Goal: Task Accomplishment & Management: Complete application form

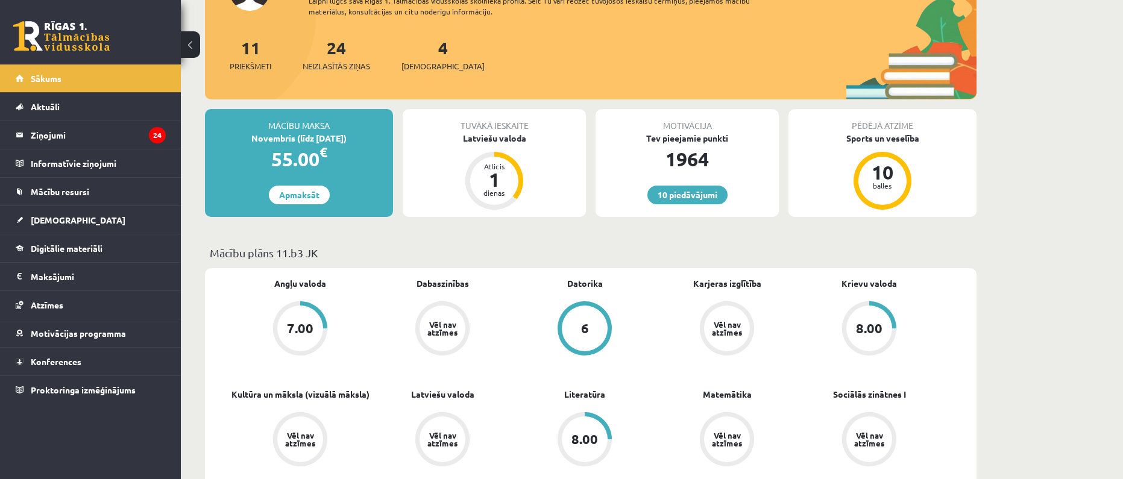
scroll to position [121, 0]
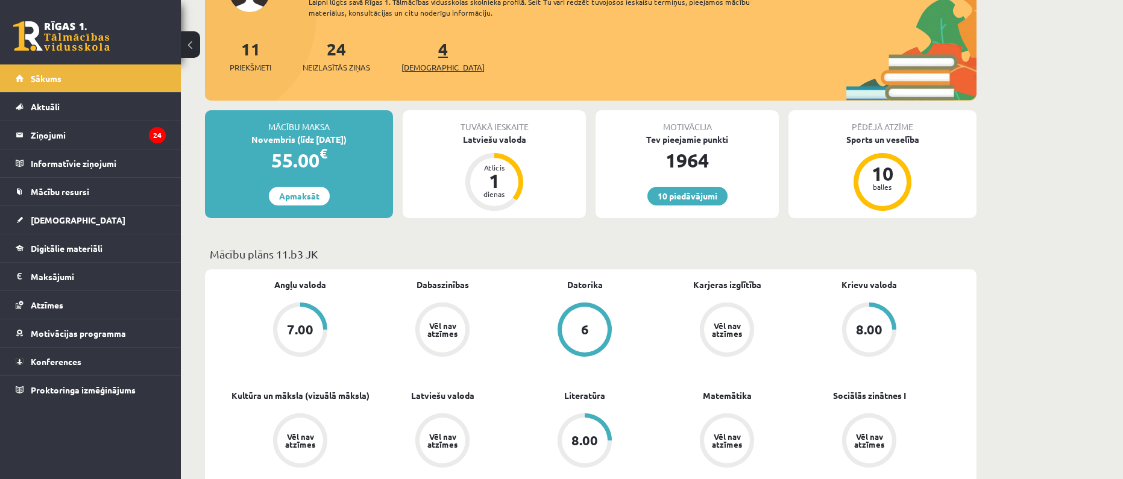
click at [428, 70] on span "[DEMOGRAPHIC_DATA]" at bounding box center [442, 67] width 83 height 12
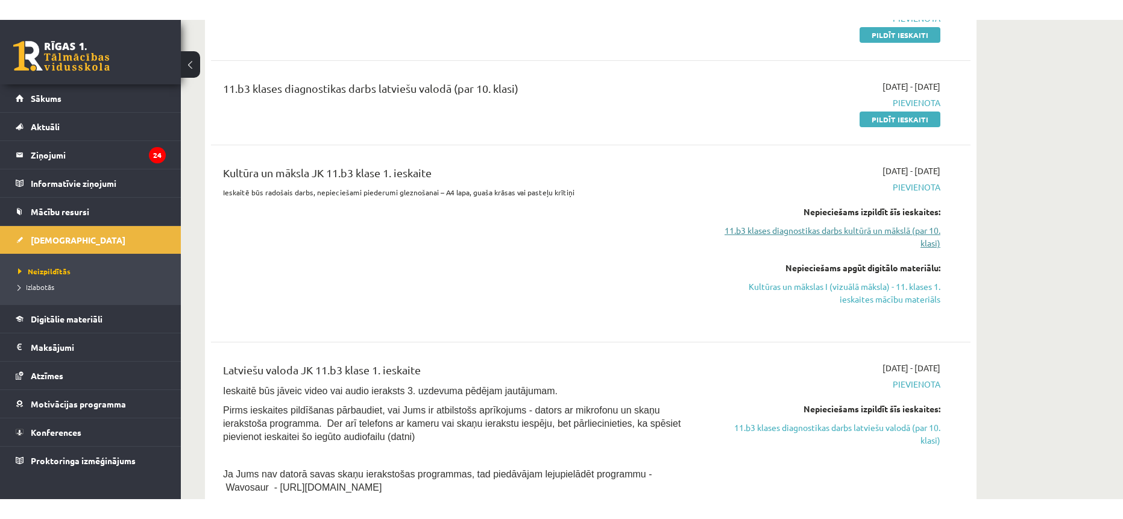
scroll to position [362, 0]
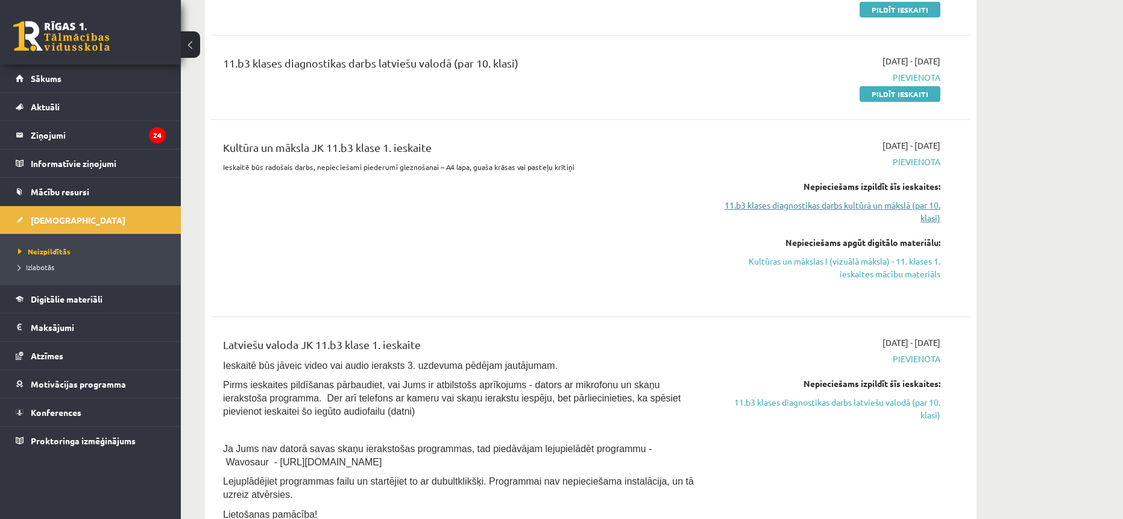
click at [832, 208] on link "11.b3 klases diagnostikas darbs kultūrā un mākslā (par 10. klasi)" at bounding box center [826, 211] width 227 height 25
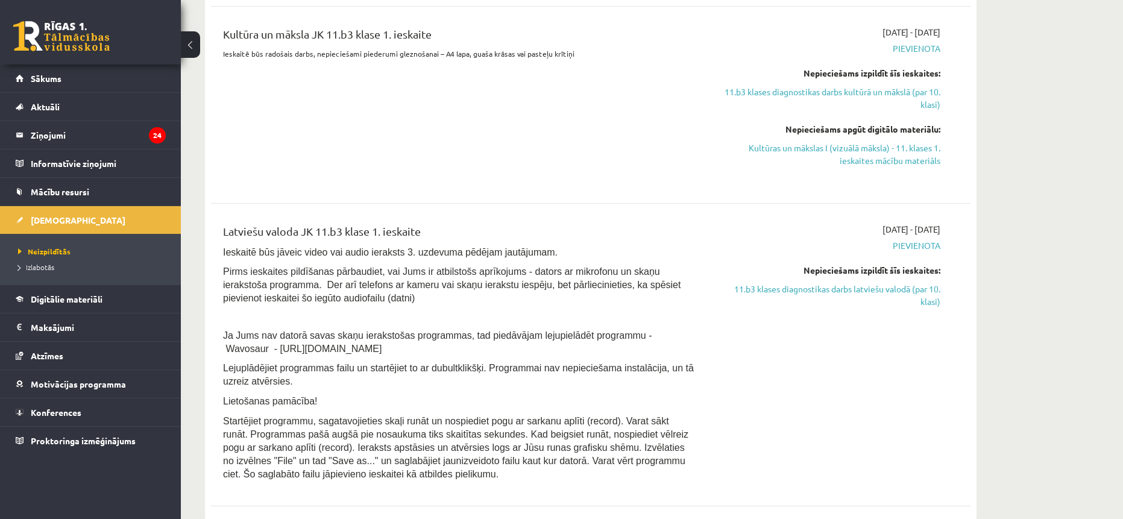
scroll to position [501, 0]
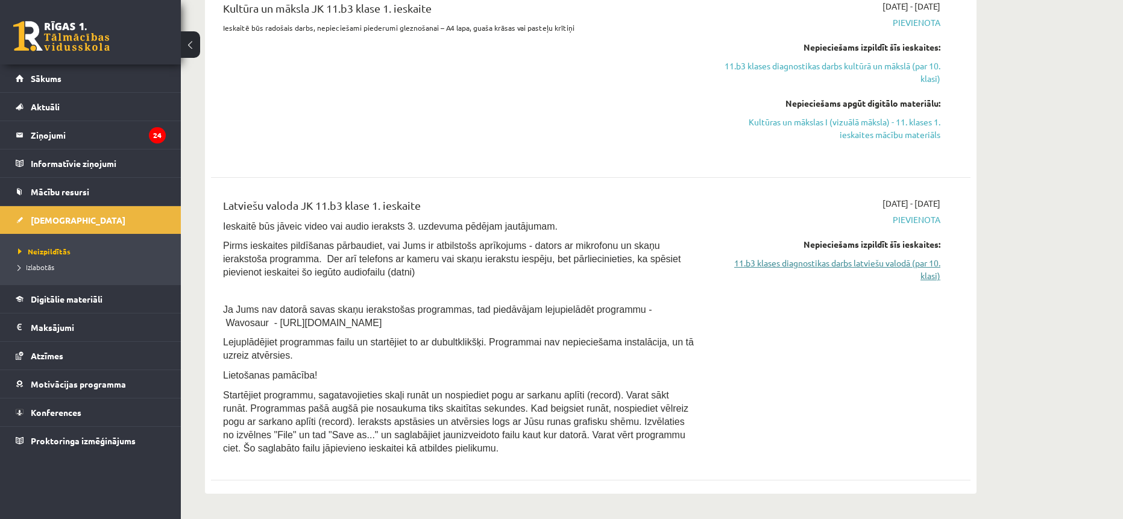
click at [785, 265] on link "11.b3 klases diagnostikas darbs latviešu valodā (par 10. klasi)" at bounding box center [826, 269] width 227 height 25
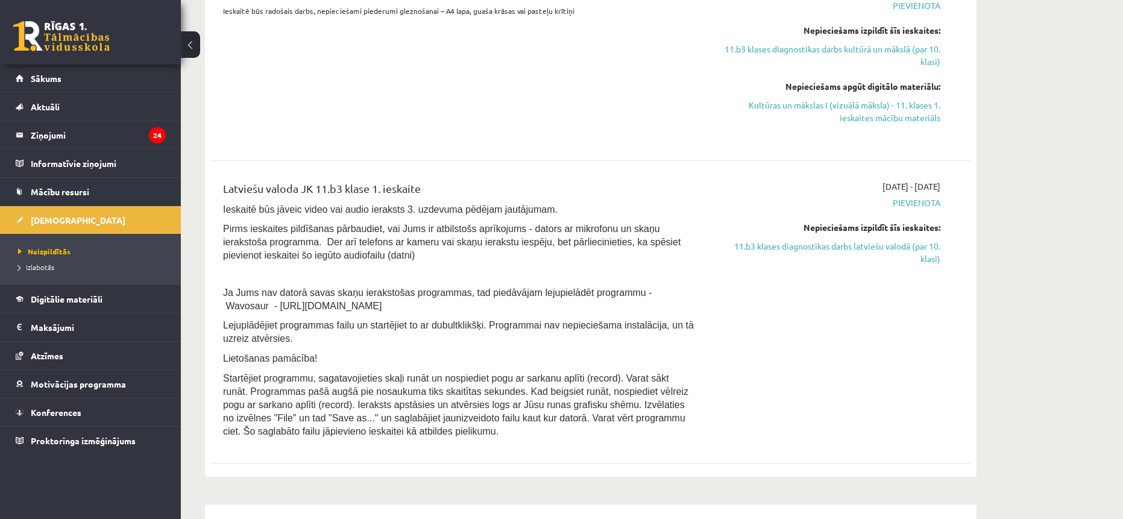
scroll to position [525, 0]
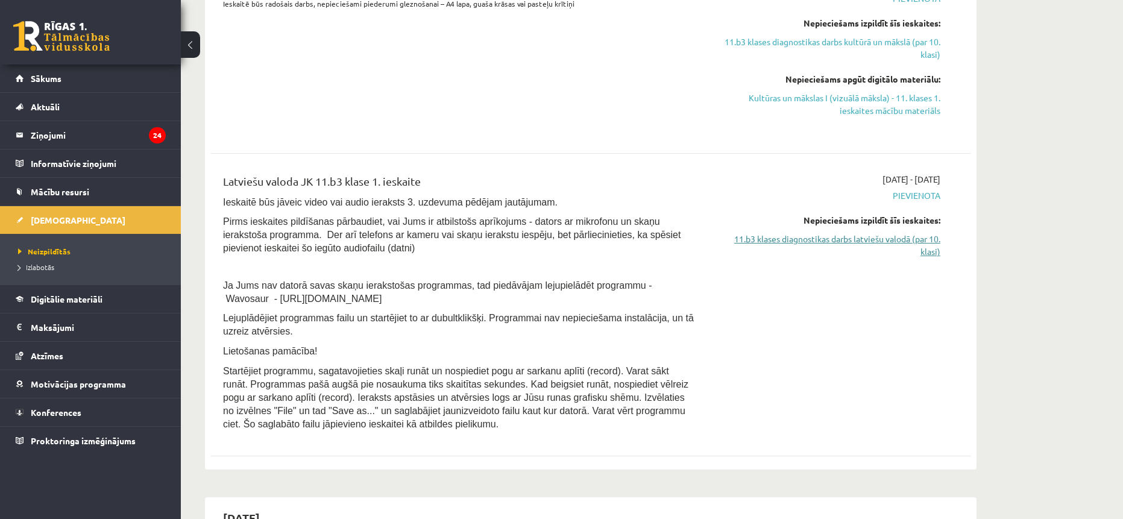
click at [829, 239] on link "11.b3 klases diagnostikas darbs latviešu valodā (par 10. klasi)" at bounding box center [826, 245] width 227 height 25
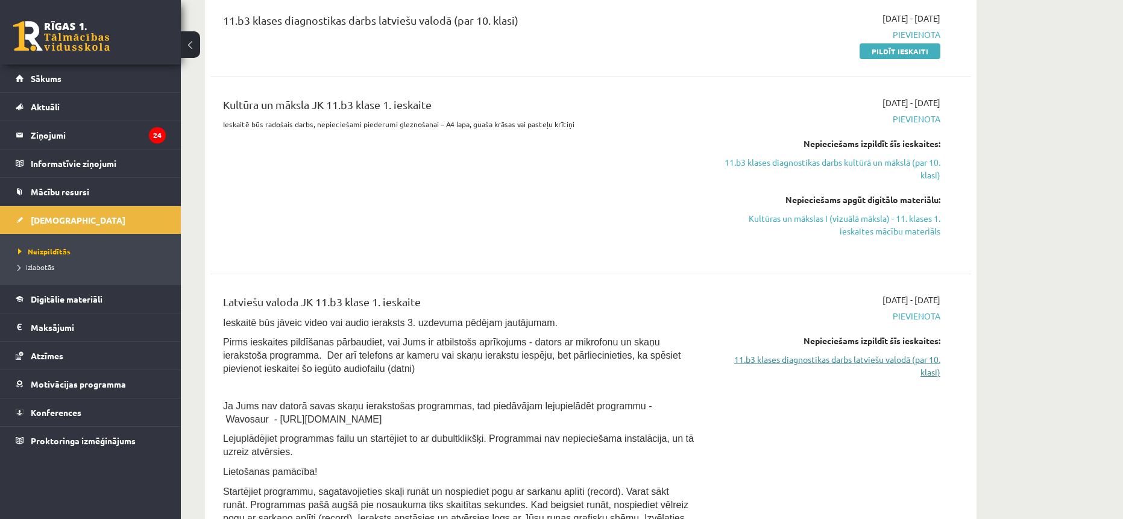
click at [848, 362] on link "11.b3 klases diagnostikas darbs latviešu valodā (par 10. klasi)" at bounding box center [826, 365] width 227 height 25
click at [848, 361] on link "11.b3 klases diagnostikas darbs latviešu valodā (par 10. klasi)" at bounding box center [826, 365] width 227 height 25
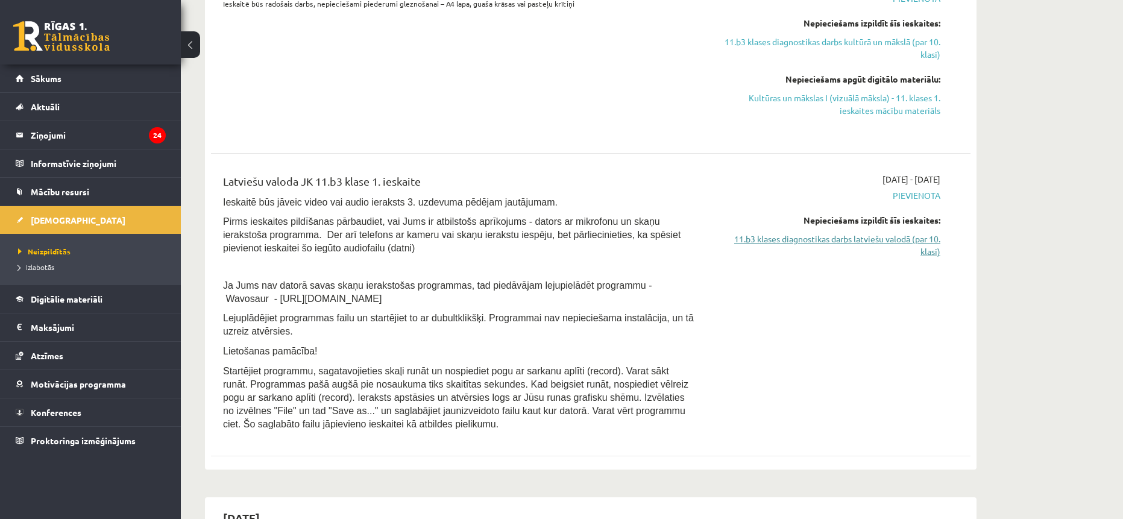
click at [886, 237] on link "11.b3 klases diagnostikas darbs latviešu valodā (par 10. klasi)" at bounding box center [826, 245] width 227 height 25
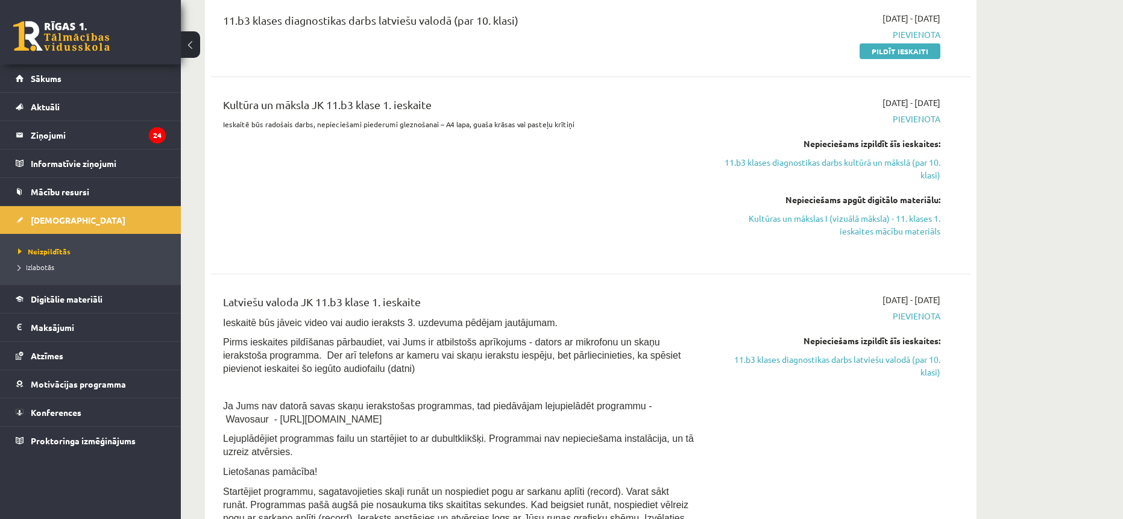
click at [898, 351] on div "Nepieciešams izpildīt šīs ieskaites: 11.b3 klases diagnostikas darbs latviešu v…" at bounding box center [826, 356] width 227 height 44
click at [903, 359] on link "11.b3 klases diagnostikas darbs latviešu valodā (par 10. klasi)" at bounding box center [826, 365] width 227 height 25
click at [922, 312] on span "Pievienota" at bounding box center [826, 316] width 227 height 13
click at [838, 362] on link "11.b3 klases diagnostikas darbs latviešu valodā (par 10. klasi)" at bounding box center [826, 365] width 227 height 25
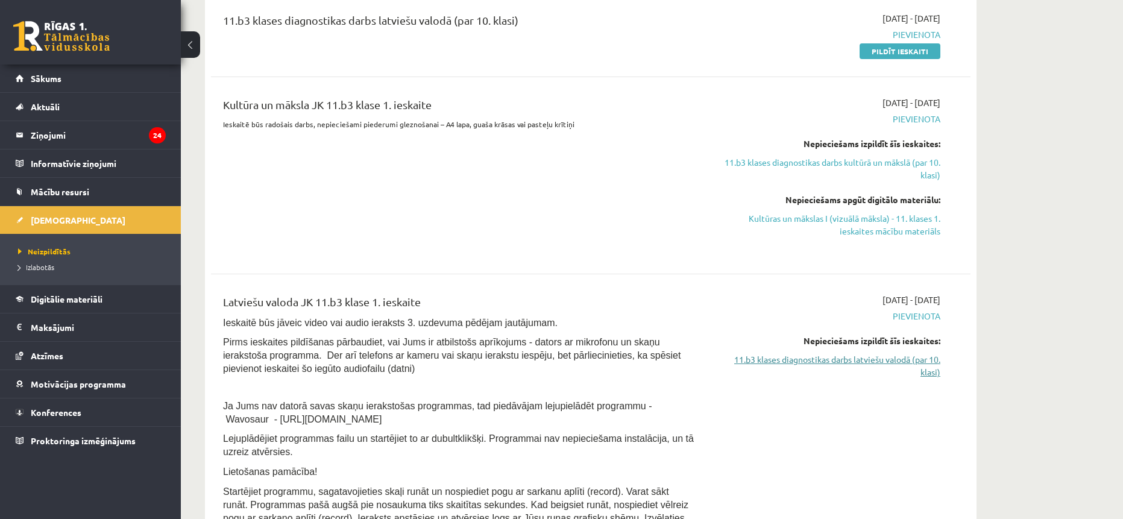
click at [838, 362] on link "11.b3 klases diagnostikas darbs latviešu valodā (par 10. klasi)" at bounding box center [826, 365] width 227 height 25
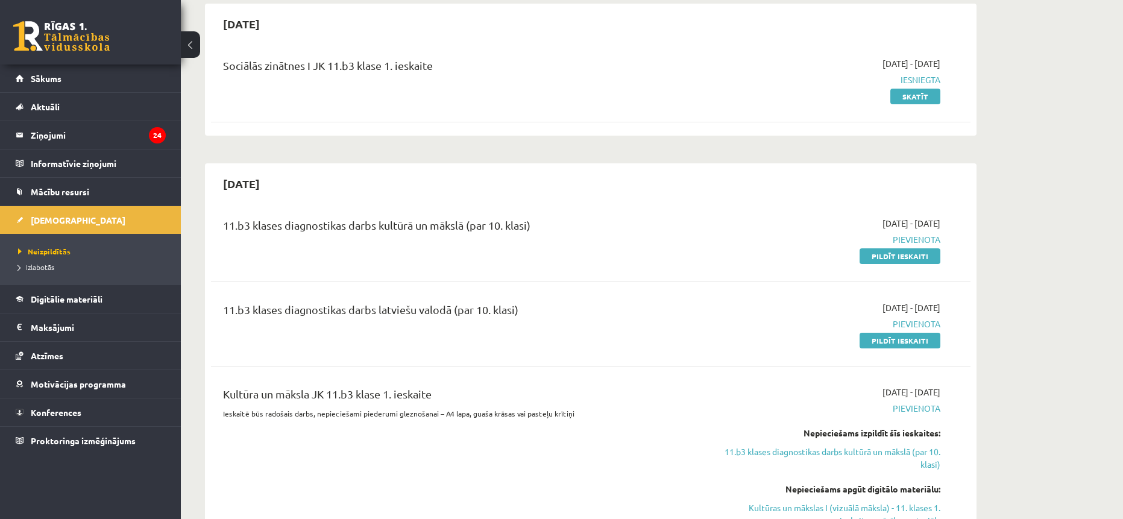
scroll to position [121, 0]
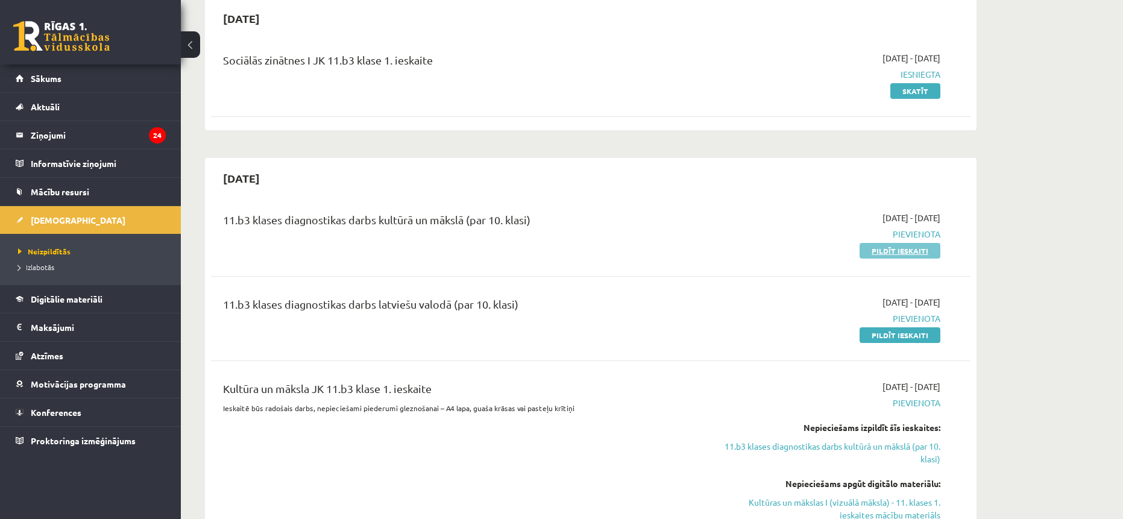
click at [882, 247] on link "Pildīt ieskaiti" at bounding box center [899, 251] width 81 height 16
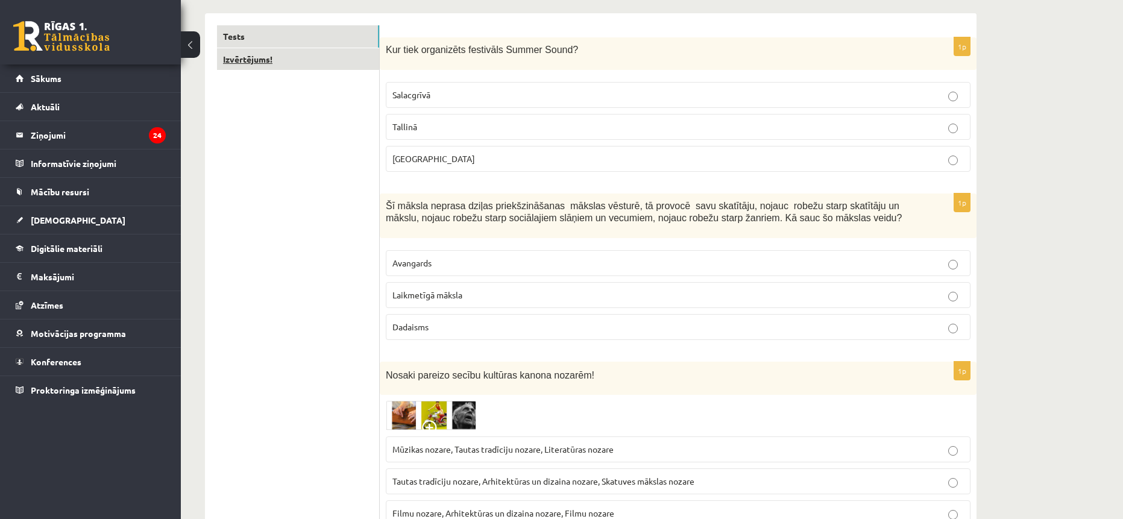
scroll to position [181, 0]
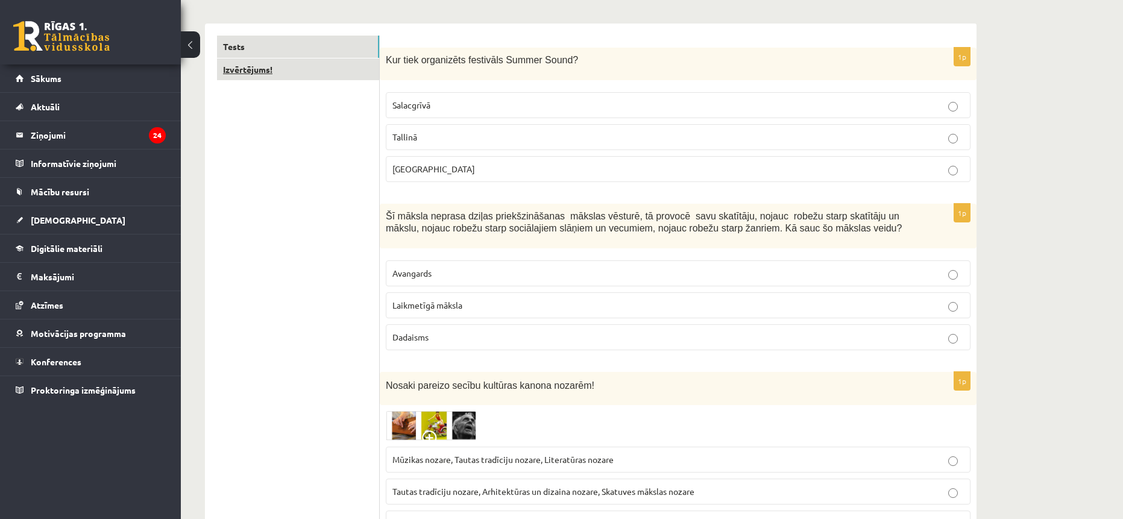
click at [277, 77] on link "Izvērtējums!" at bounding box center [298, 69] width 162 height 22
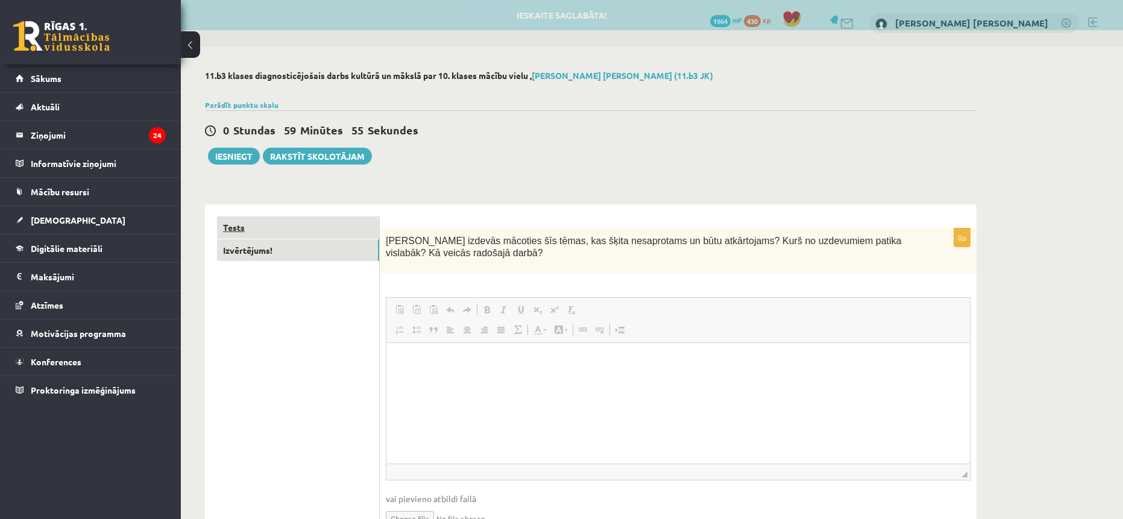
scroll to position [0, 0]
click at [265, 219] on link "Tests" at bounding box center [298, 227] width 162 height 22
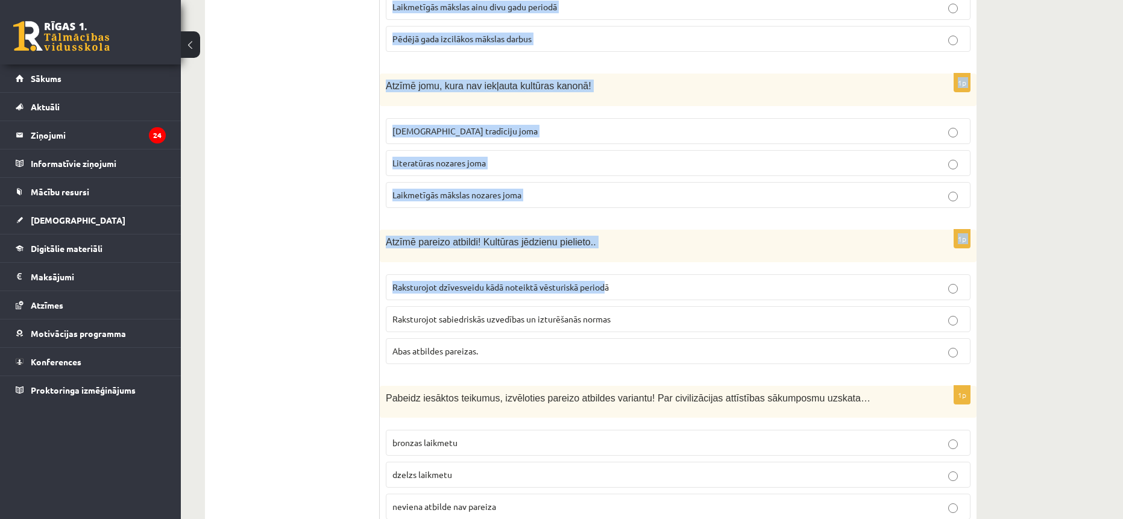
scroll to position [4767, 0]
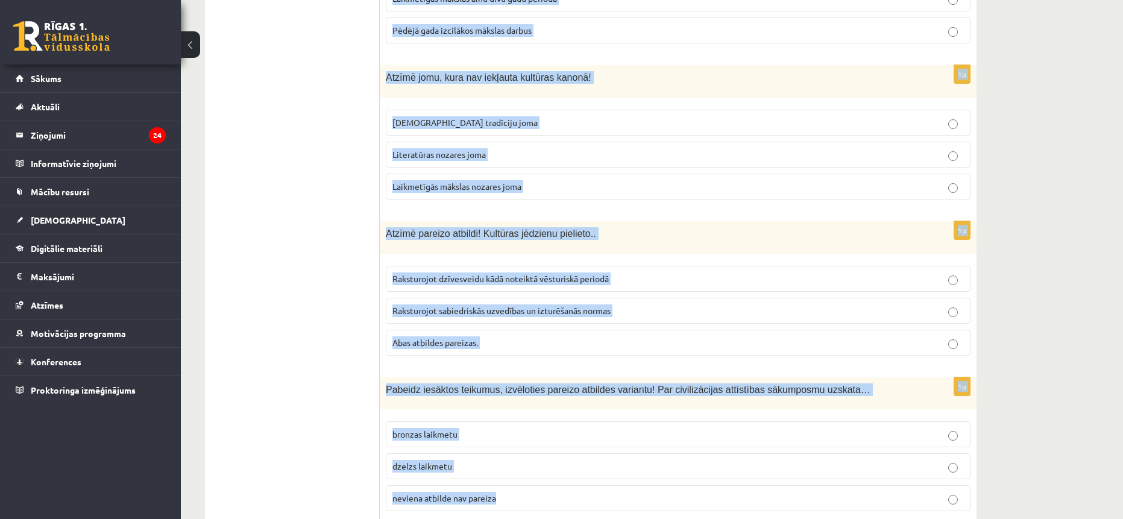
drag, startPoint x: 404, startPoint y: 237, endPoint x: 574, endPoint y: 532, distance: 341.0
copy form "Kur tiek organizēts festivāls Summer Sound? Salacgrīvā Tallinā Liepājā 1p Šī mā…"
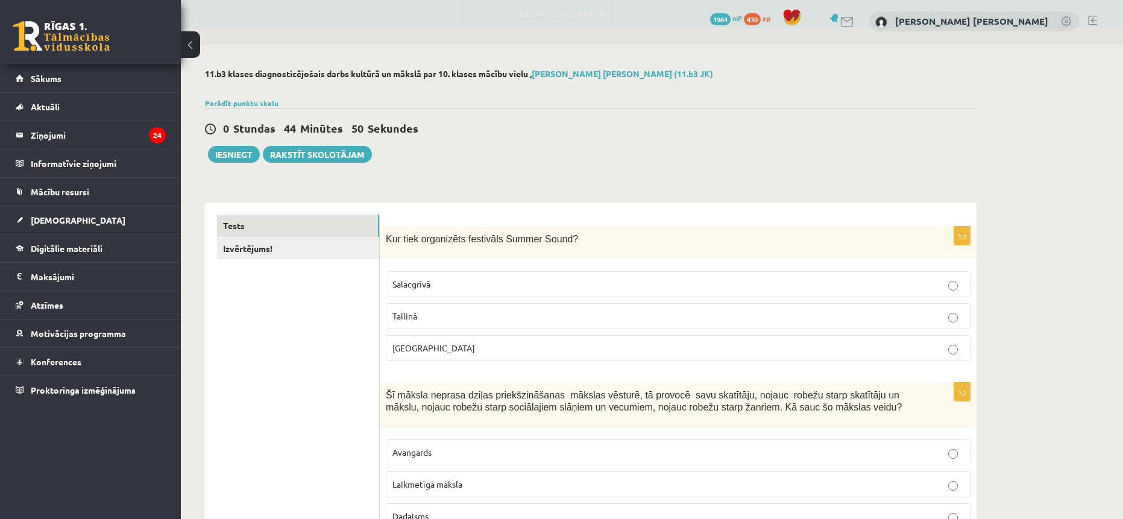
scroll to position [0, 0]
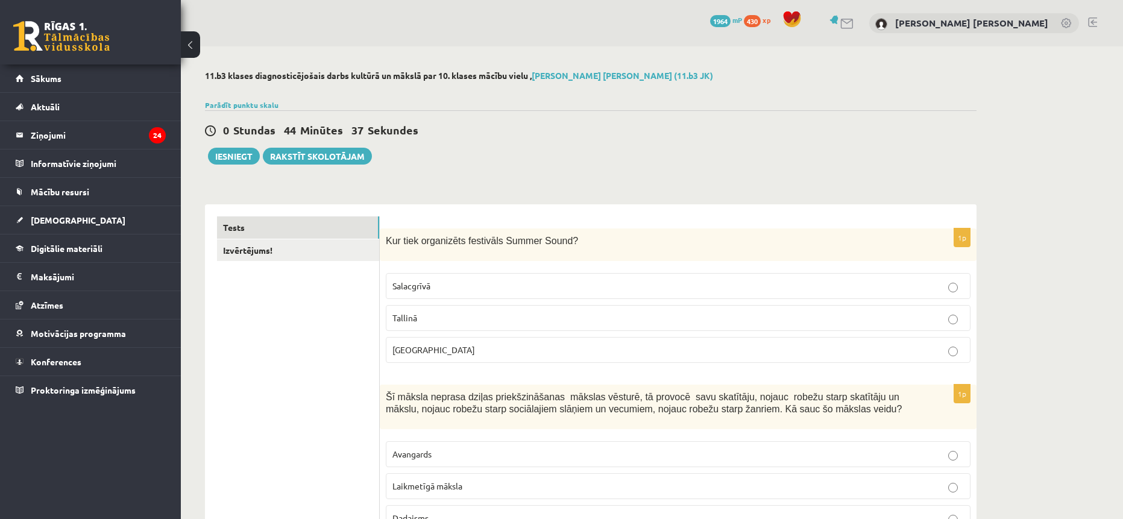
click at [529, 151] on div "0 Stundas 44 Minūtes 37 Sekundes Ieskaite saglabāta! Iesniegt Rakstīt skolotājam" at bounding box center [590, 137] width 771 height 54
click at [419, 351] on span "Liepājā" at bounding box center [433, 349] width 83 height 11
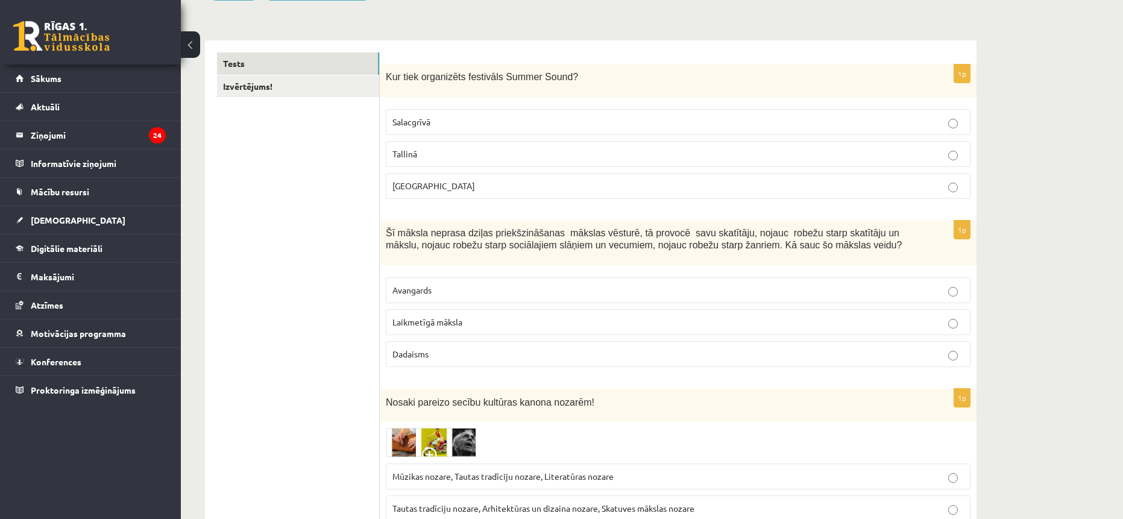
scroll to position [181, 0]
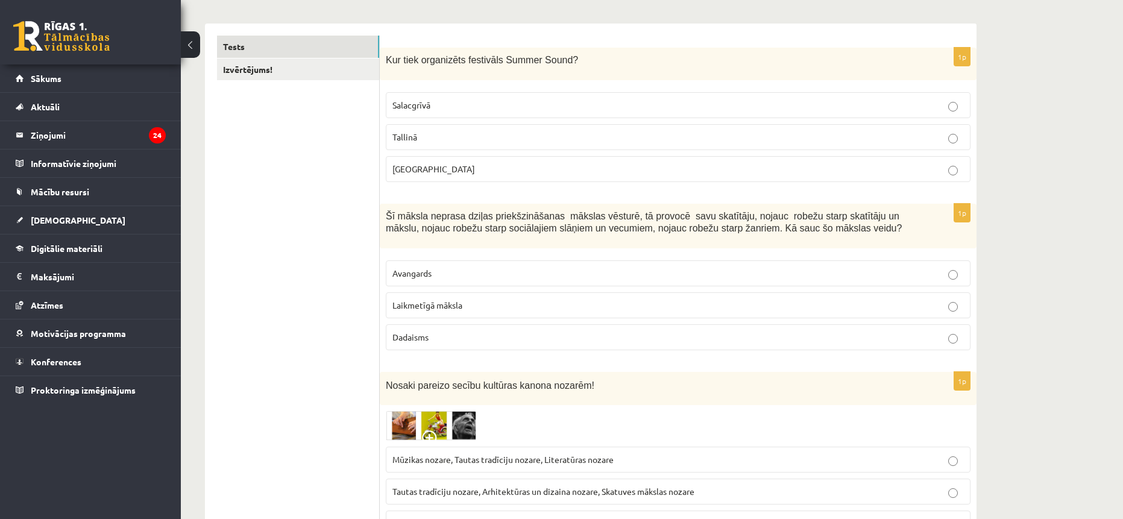
click at [472, 307] on p "Laikmetīgā māksla" at bounding box center [677, 305] width 571 height 13
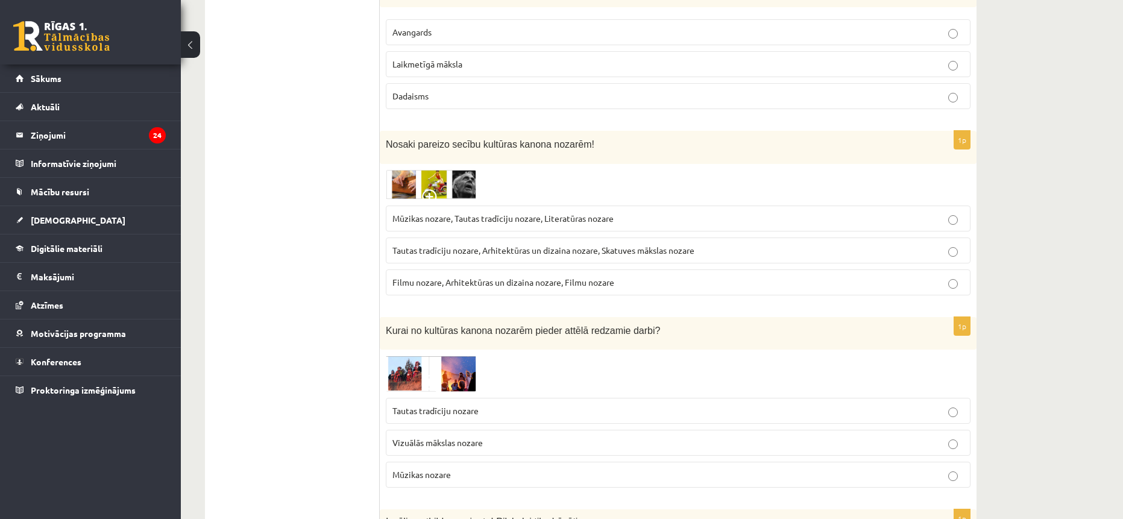
click at [457, 247] on span "Tautas tradīciju nozare, Arhitektūras un dizaina nozare, Skatuves mākslas nozare" at bounding box center [543, 250] width 302 height 11
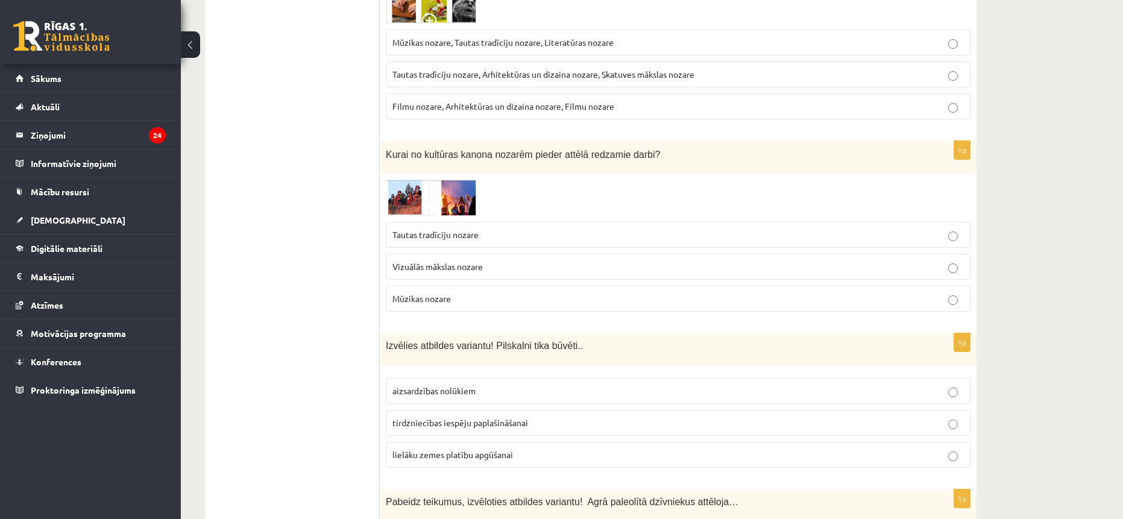
scroll to position [603, 0]
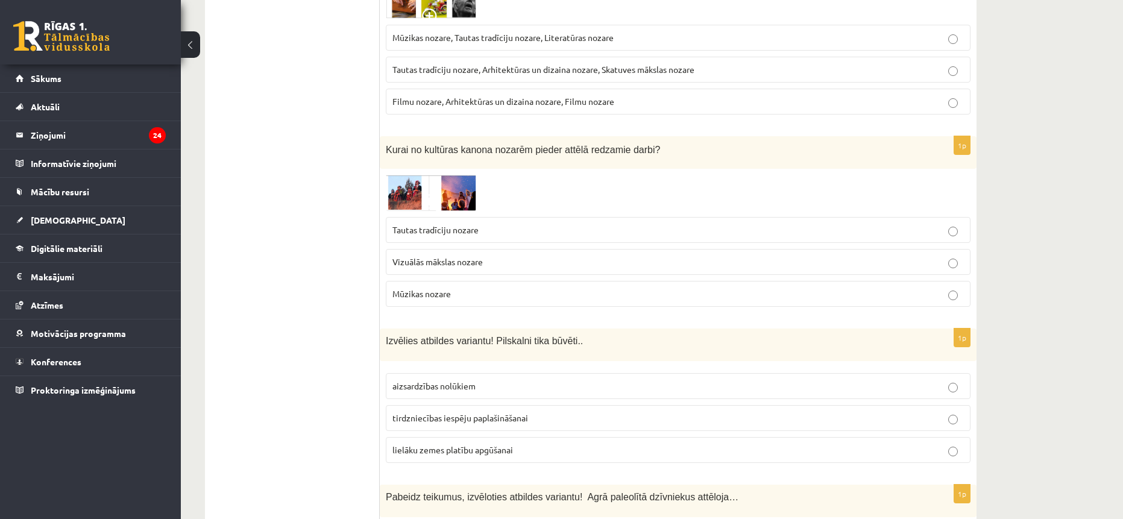
click at [465, 259] on span "Vizuālās mākslas nozare" at bounding box center [437, 261] width 90 height 11
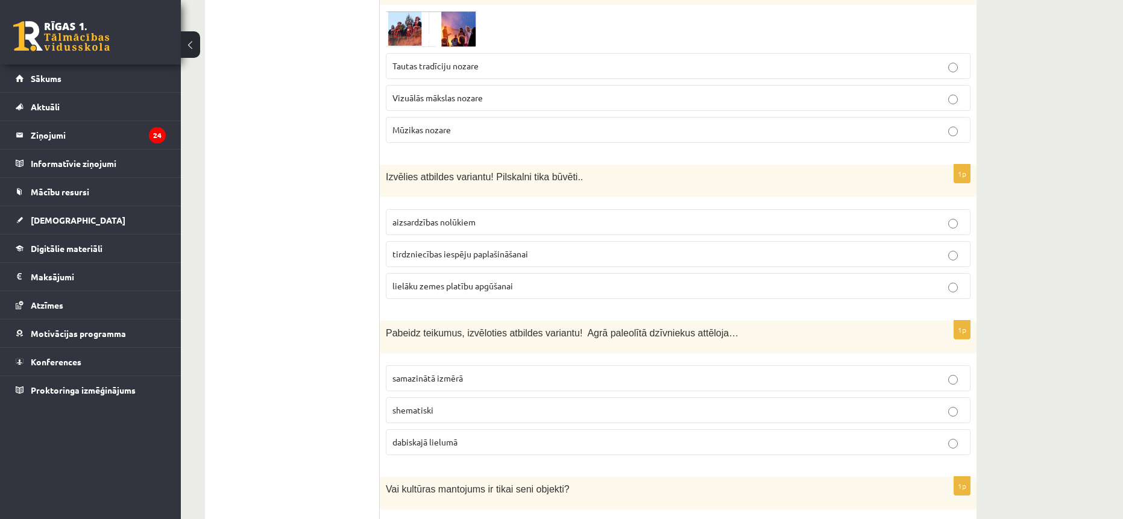
scroll to position [783, 0]
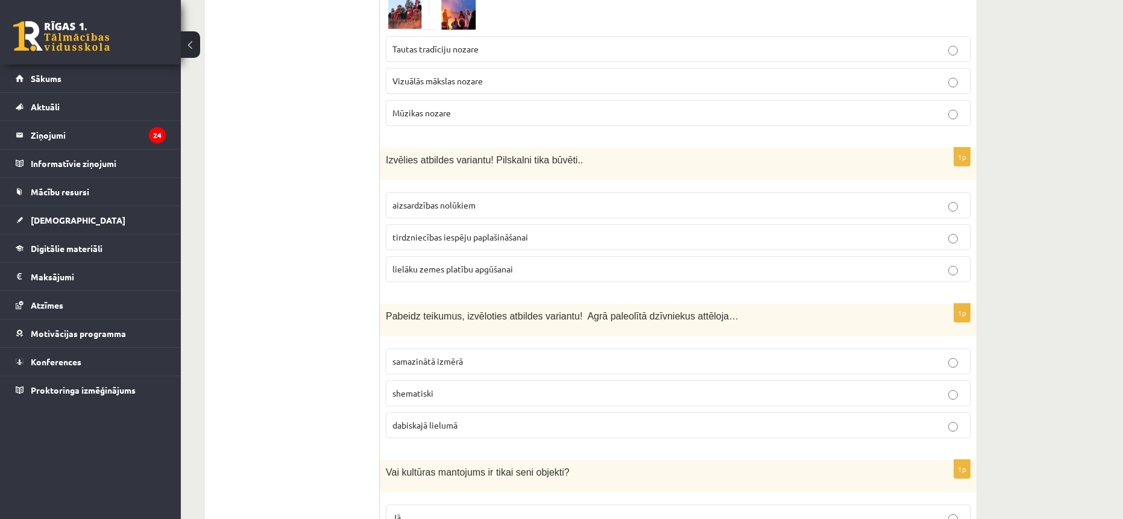
click at [453, 241] on span "tirdzniecības iespēju paplašināšanai" at bounding box center [460, 236] width 136 height 11
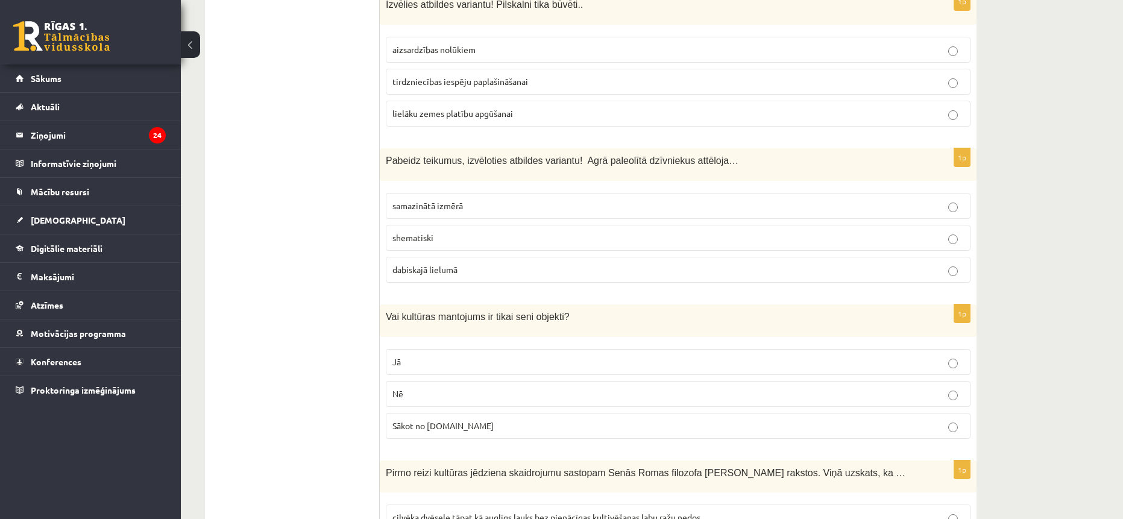
scroll to position [964, 0]
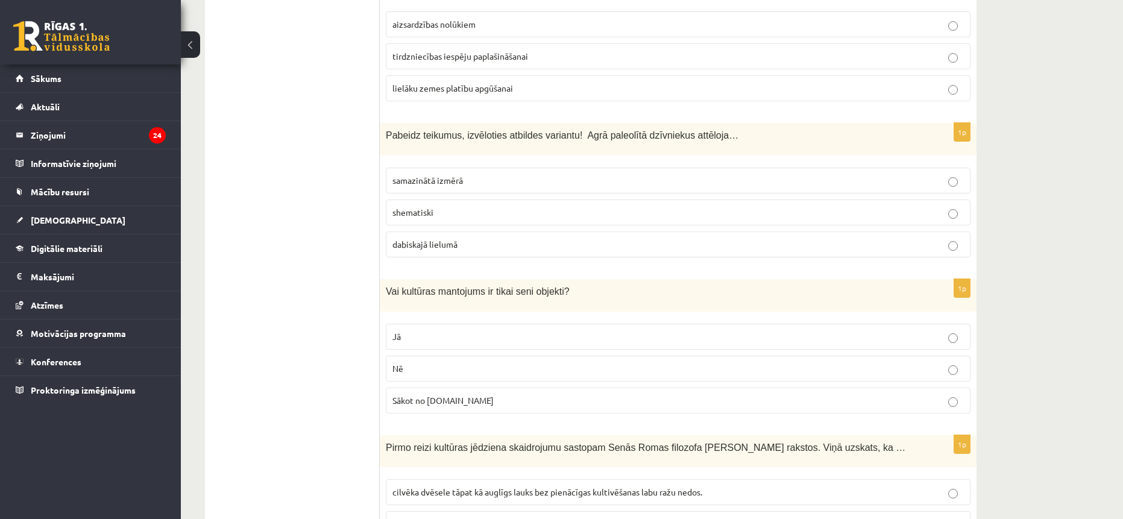
click at [480, 245] on p "dabiskajā lielumā" at bounding box center [677, 244] width 571 height 13
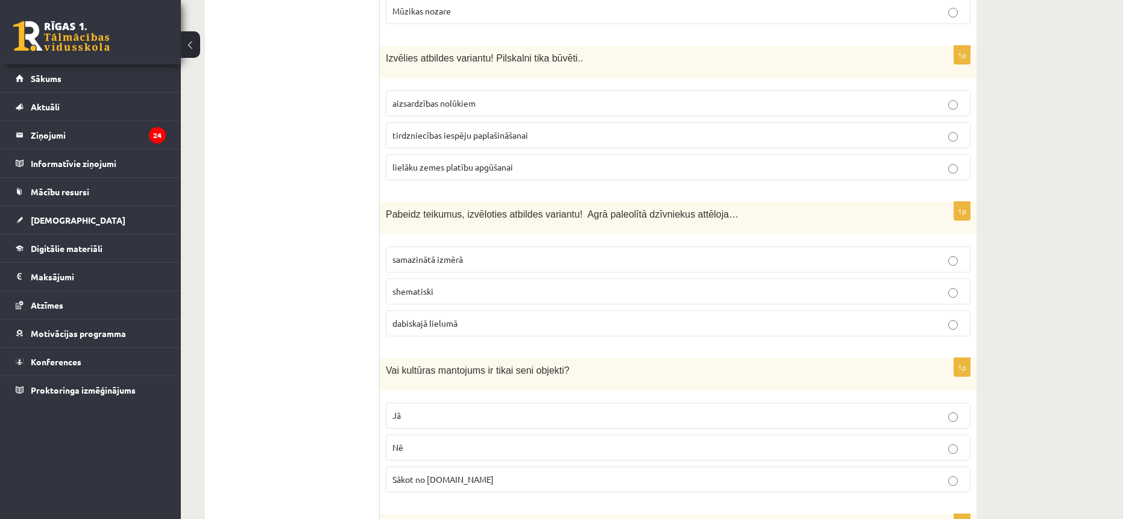
scroll to position [844, 0]
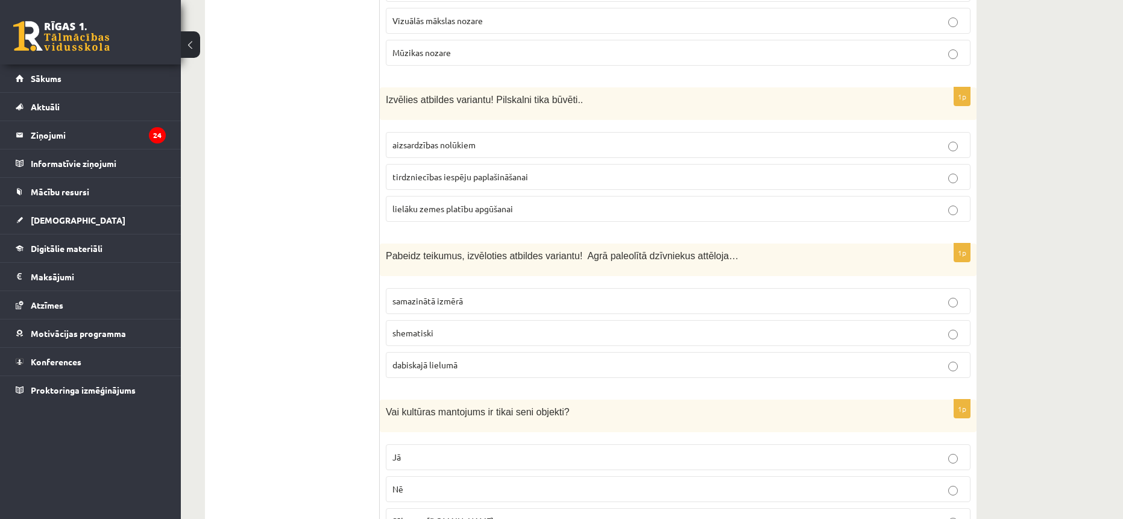
click at [463, 143] on span "aizsardzības nolūkiem" at bounding box center [433, 144] width 83 height 11
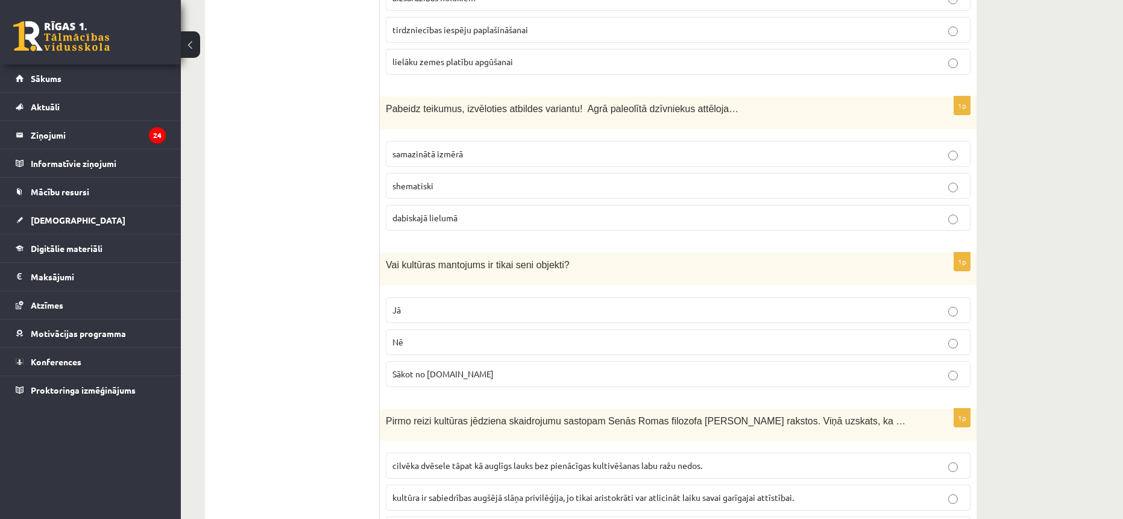
scroll to position [1085, 0]
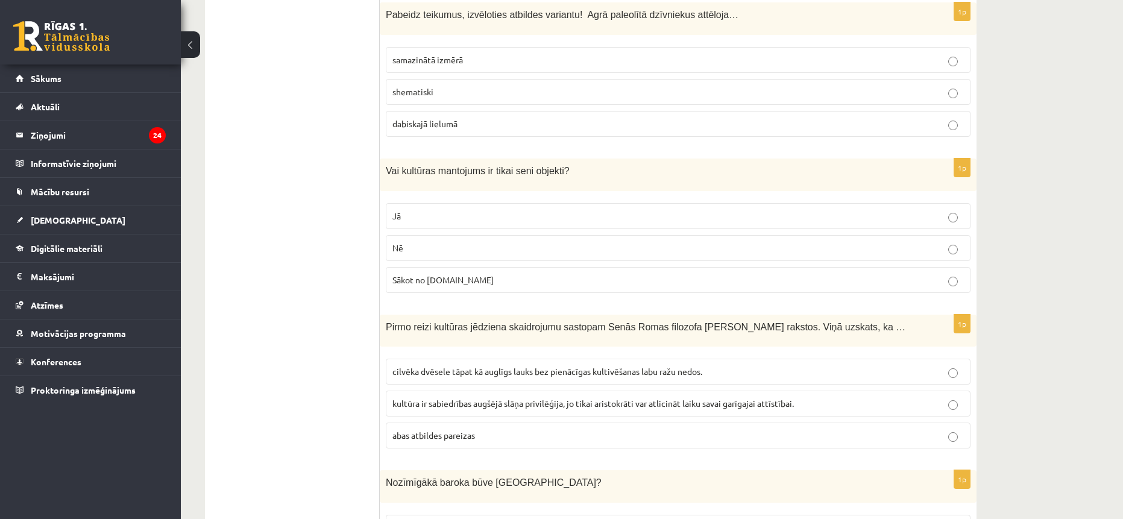
click at [711, 253] on p "Nē" at bounding box center [677, 248] width 571 height 13
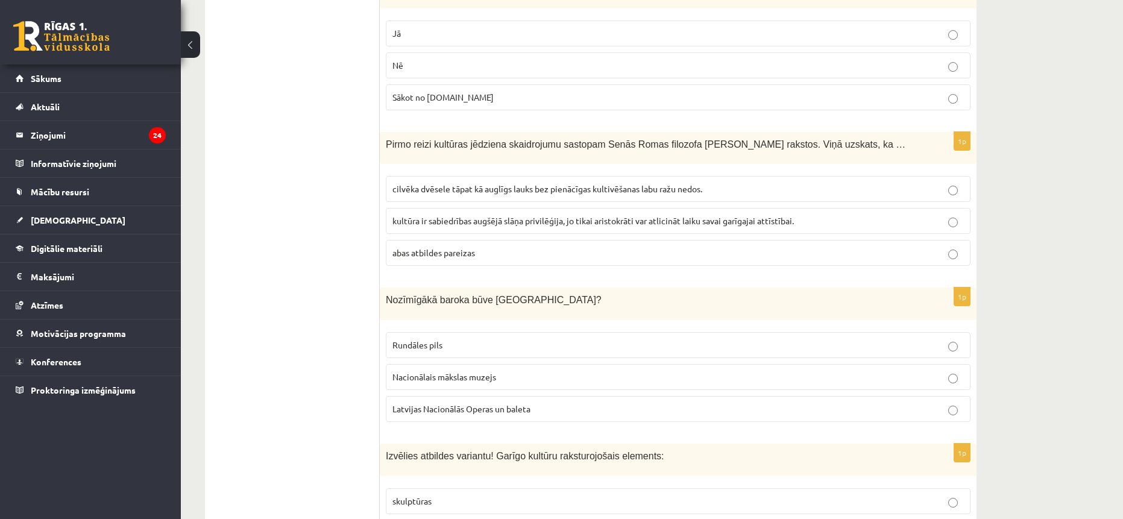
scroll to position [1266, 0]
click at [475, 186] on span "cilvēka dvēsele tāpat kā auglīgs lauks bez pienācīgas kultivēšanas labu ražu ne…" at bounding box center [547, 190] width 310 height 11
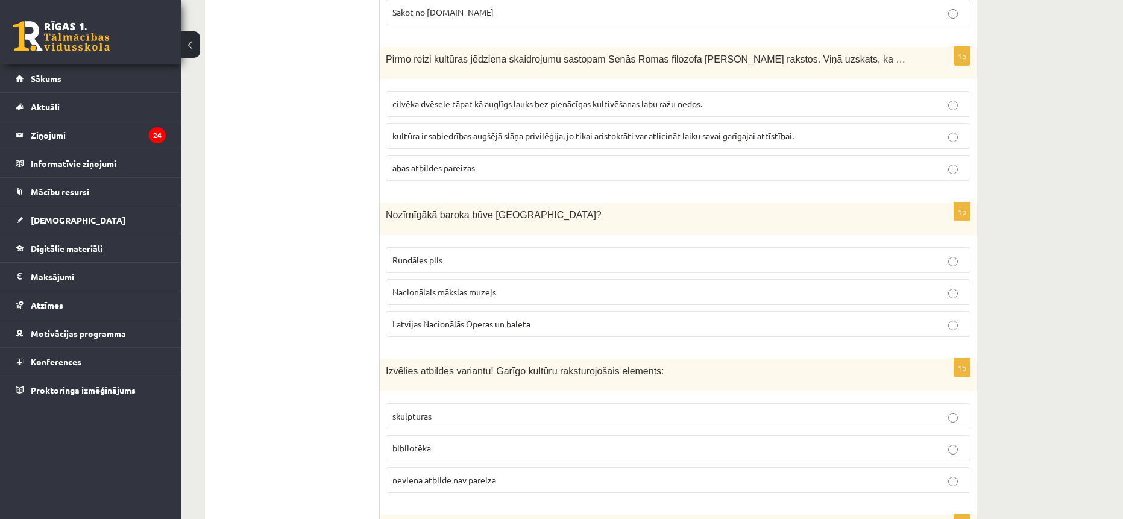
scroll to position [1386, 0]
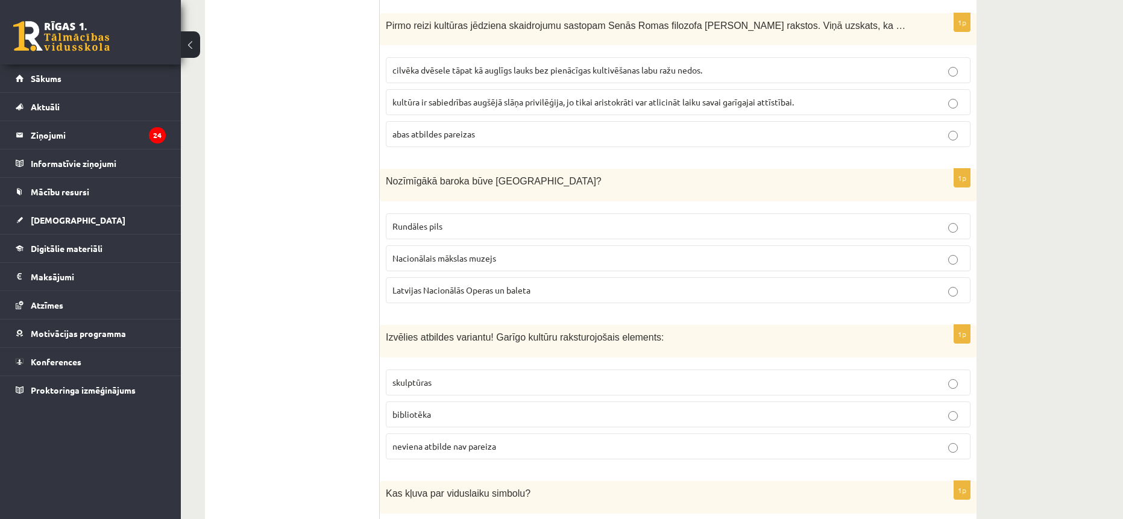
click at [401, 228] on span "Rundāles pils" at bounding box center [417, 226] width 50 height 11
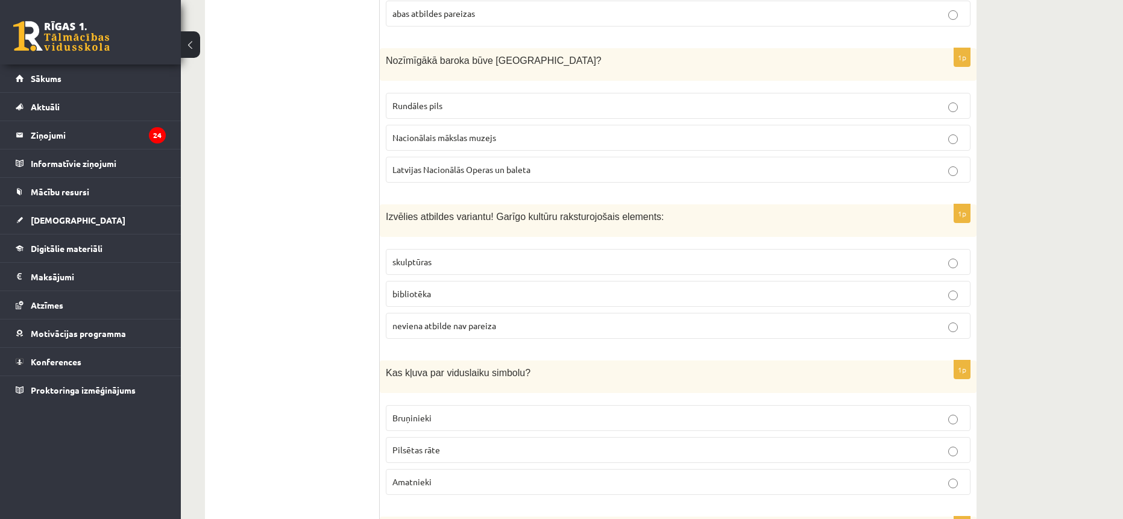
click at [411, 297] on span "bibliotēka" at bounding box center [411, 293] width 39 height 11
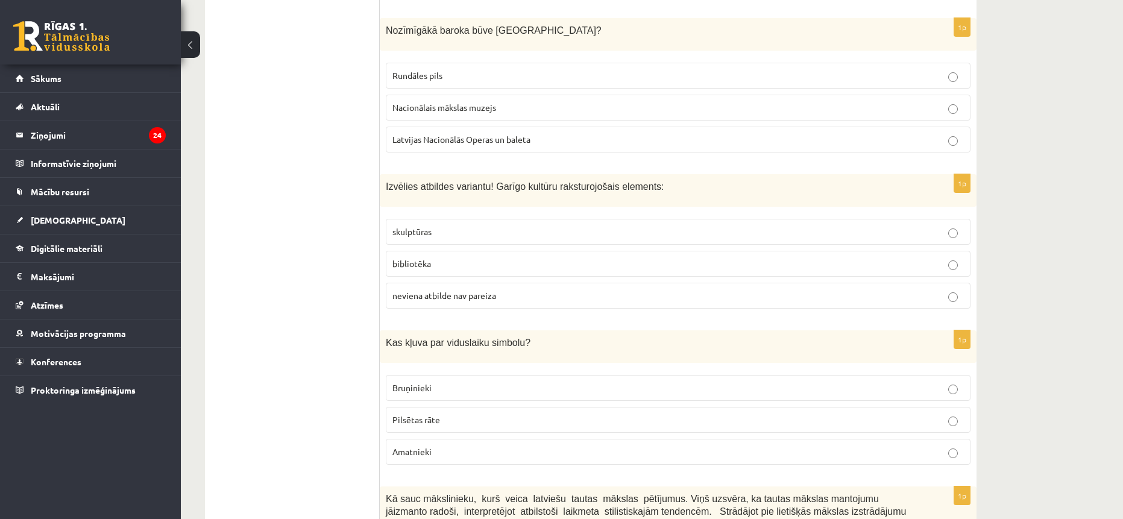
scroll to position [1627, 0]
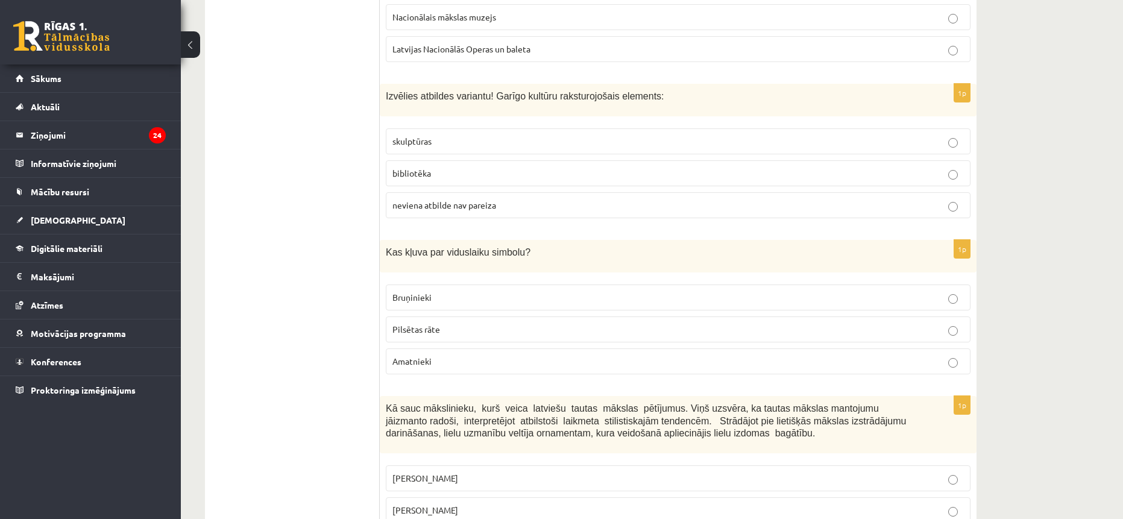
drag, startPoint x: 1092, startPoint y: 239, endPoint x: 1086, endPoint y: 240, distance: 6.3
click at [506, 297] on p "Bruņinieki" at bounding box center [677, 297] width 571 height 13
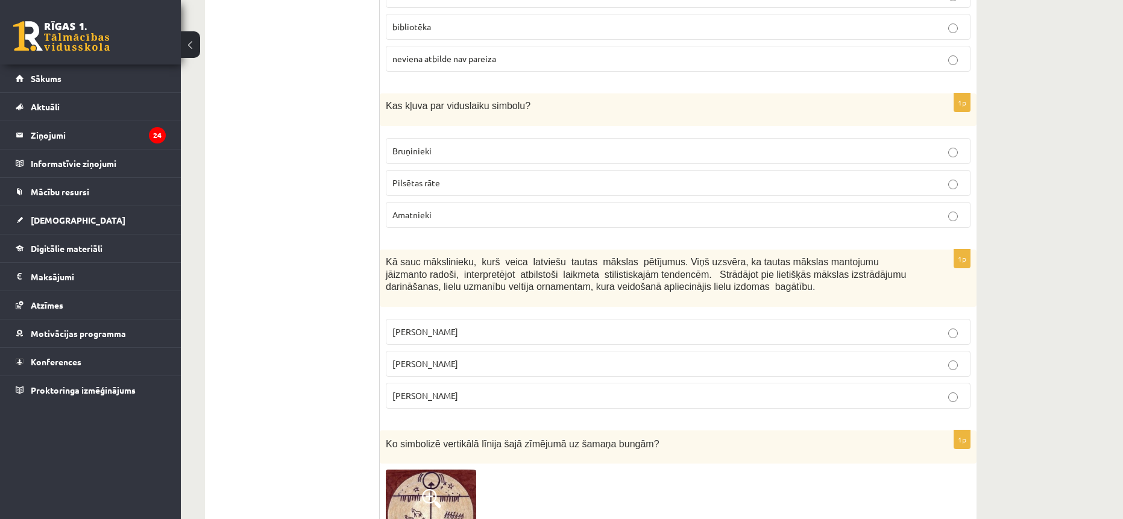
scroll to position [1808, 0]
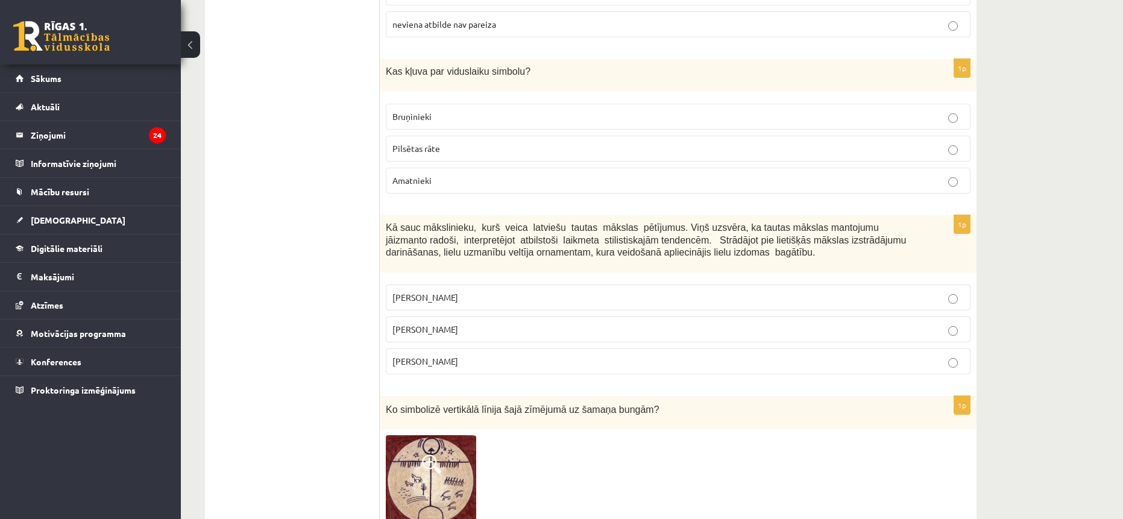
click at [431, 330] on span "Jūlijs Madernieks" at bounding box center [425, 329] width 66 height 11
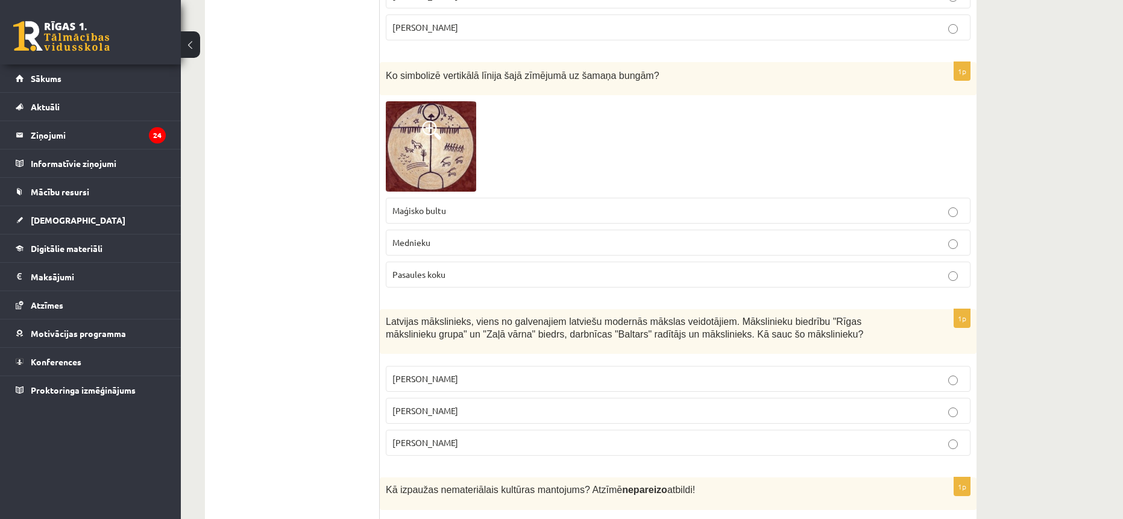
scroll to position [2176, 0]
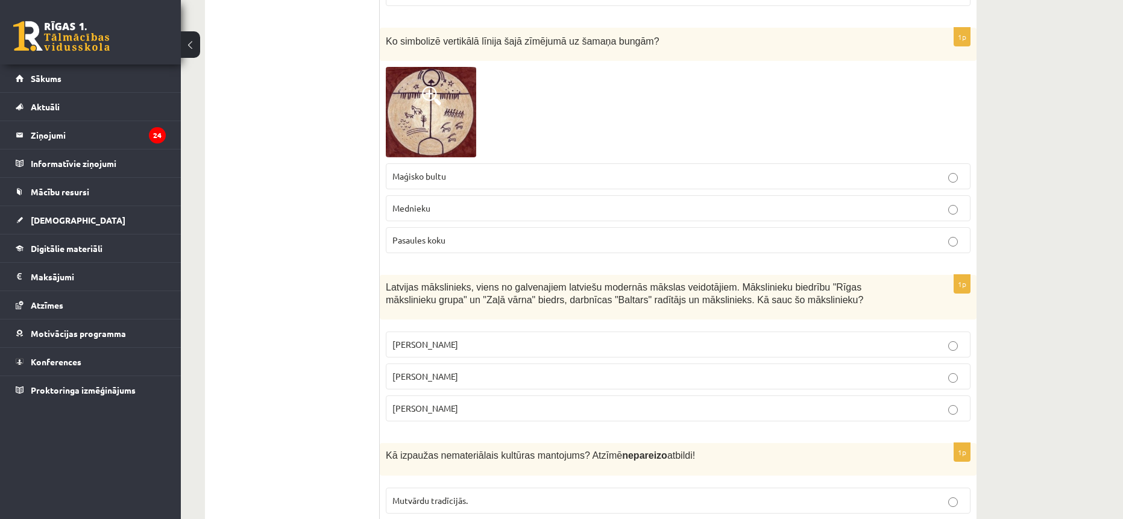
click at [469, 233] on label "Pasaules koku" at bounding box center [678, 240] width 585 height 26
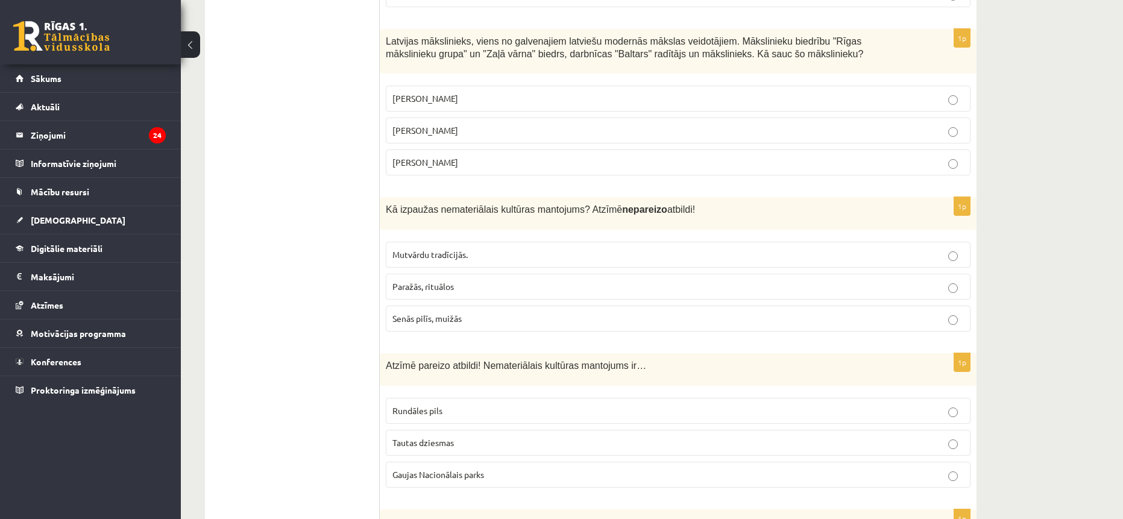
scroll to position [2417, 0]
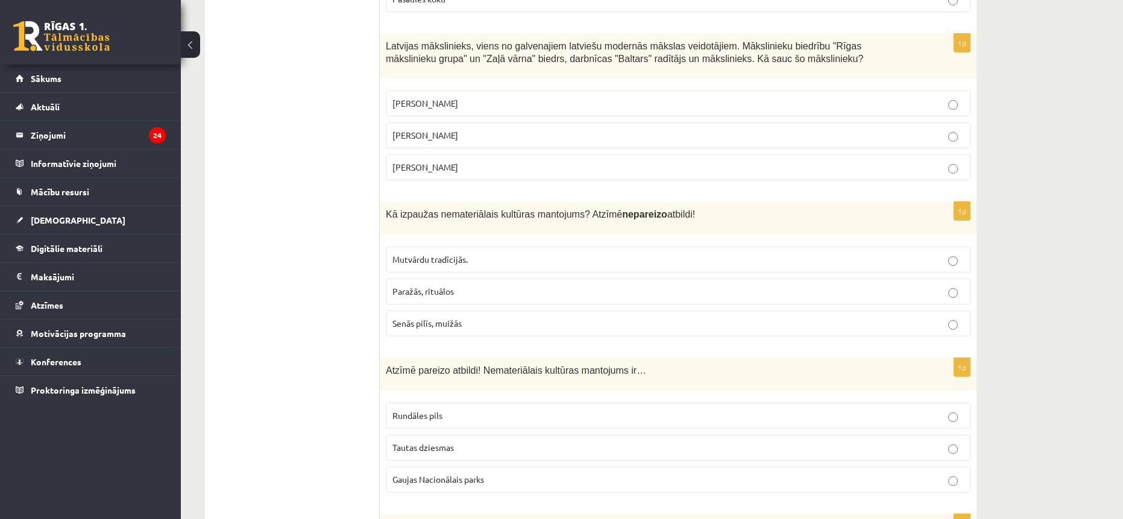
click at [446, 140] on p "Romāns Suta" at bounding box center [677, 135] width 571 height 13
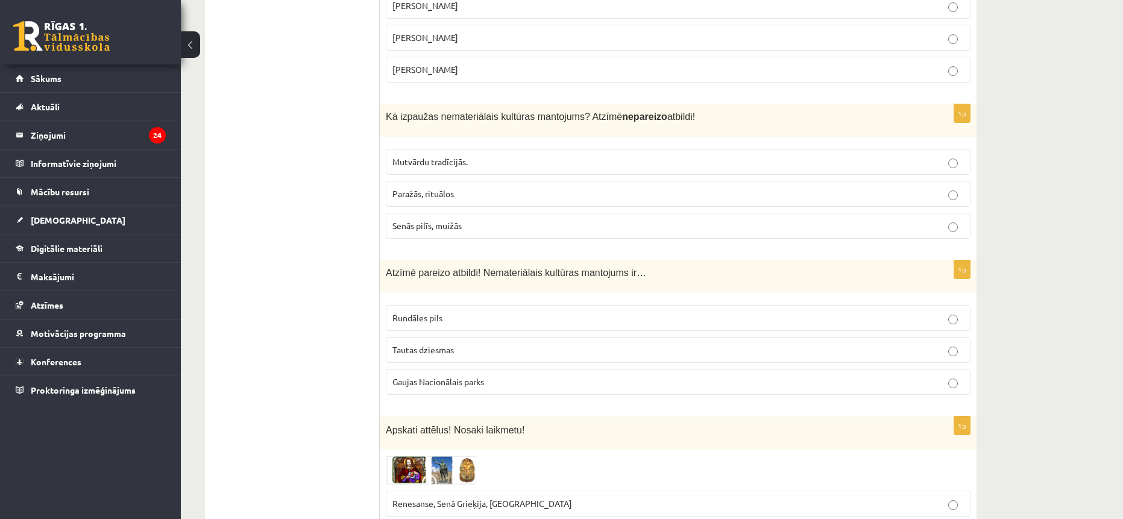
scroll to position [2538, 0]
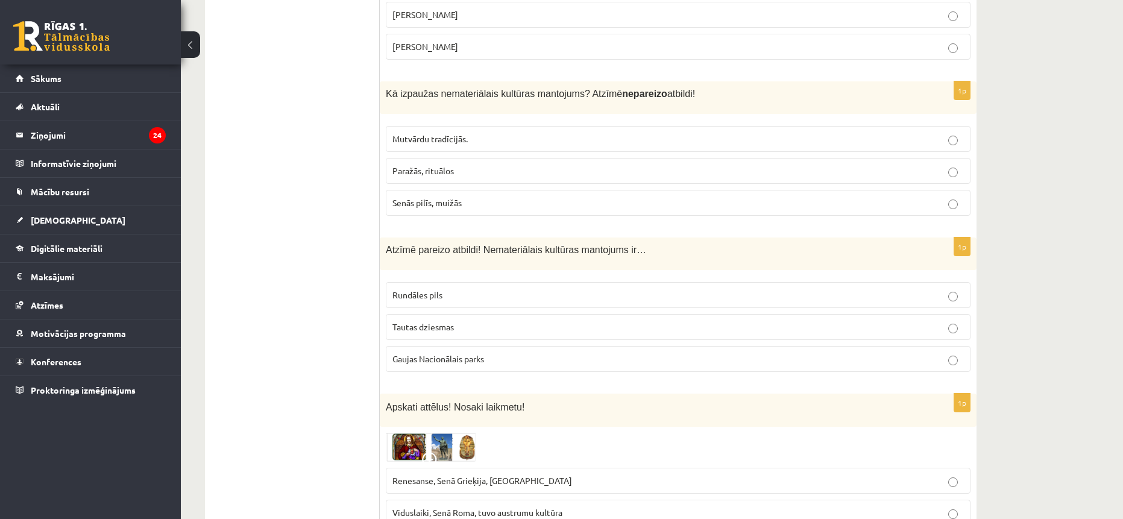
click at [465, 196] on label "Senās pilīs, muižās" at bounding box center [678, 203] width 585 height 26
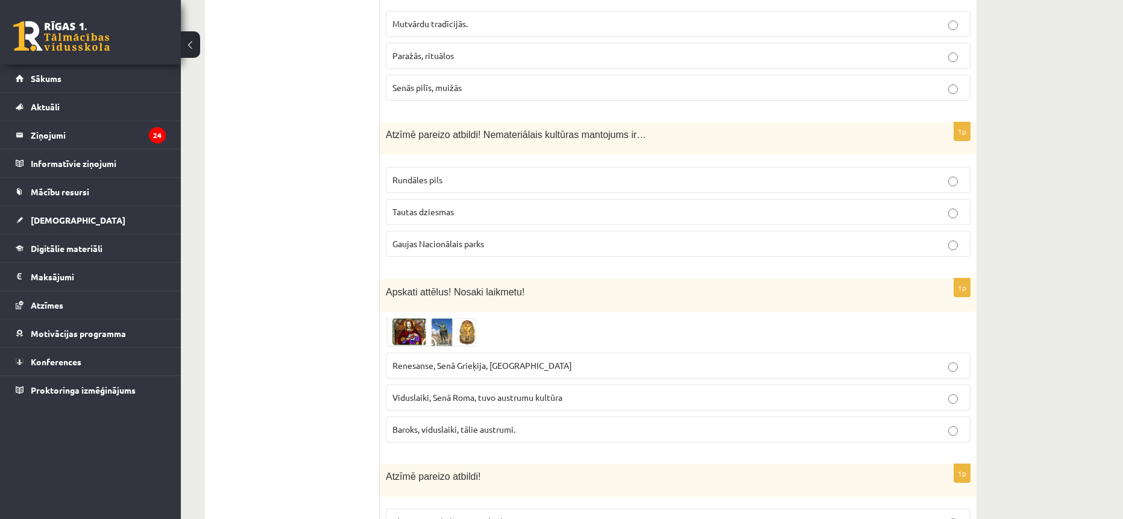
scroll to position [2658, 0]
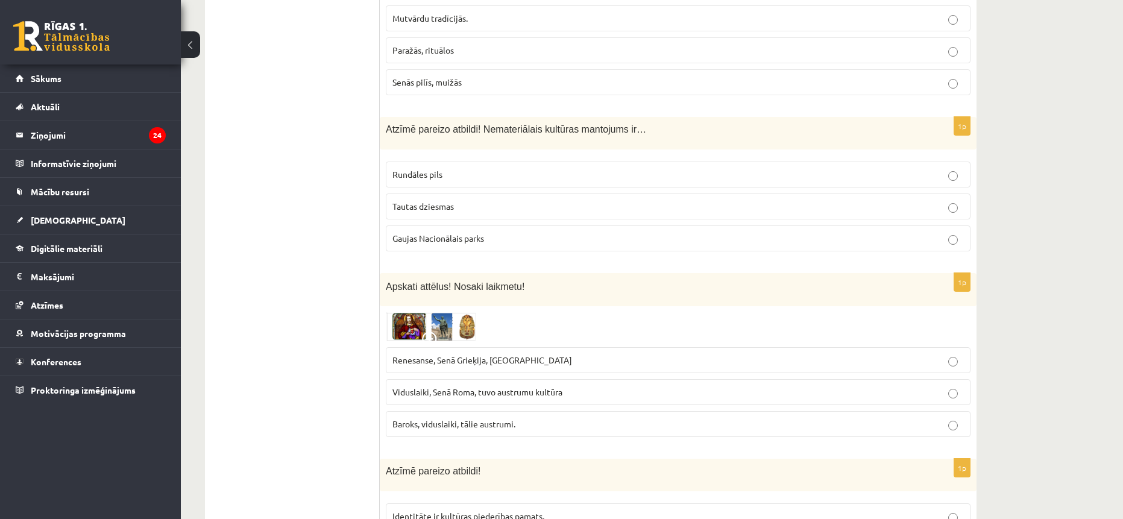
click at [521, 209] on p "Tautas dziesmas" at bounding box center [677, 206] width 571 height 13
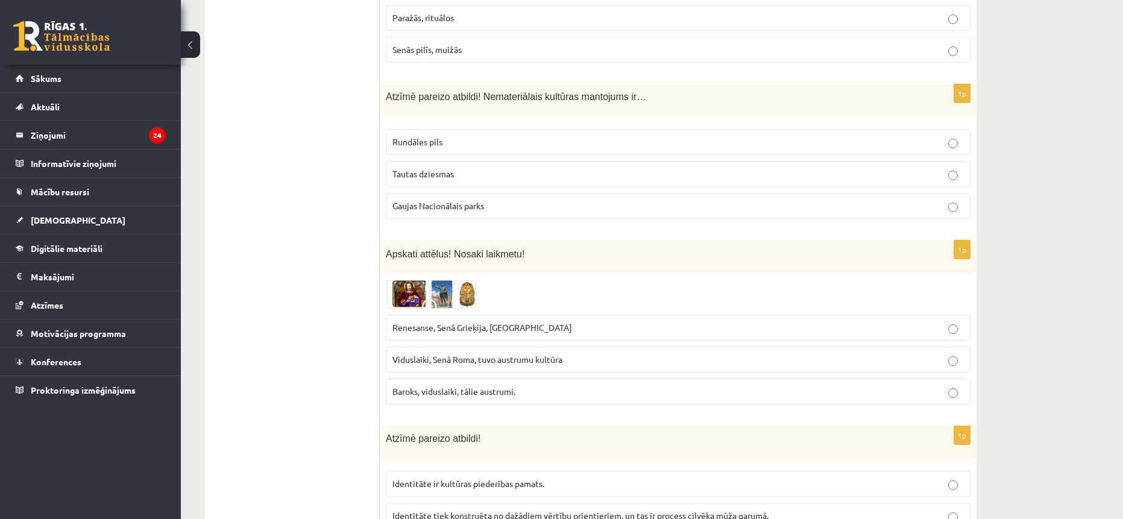
scroll to position [2779, 0]
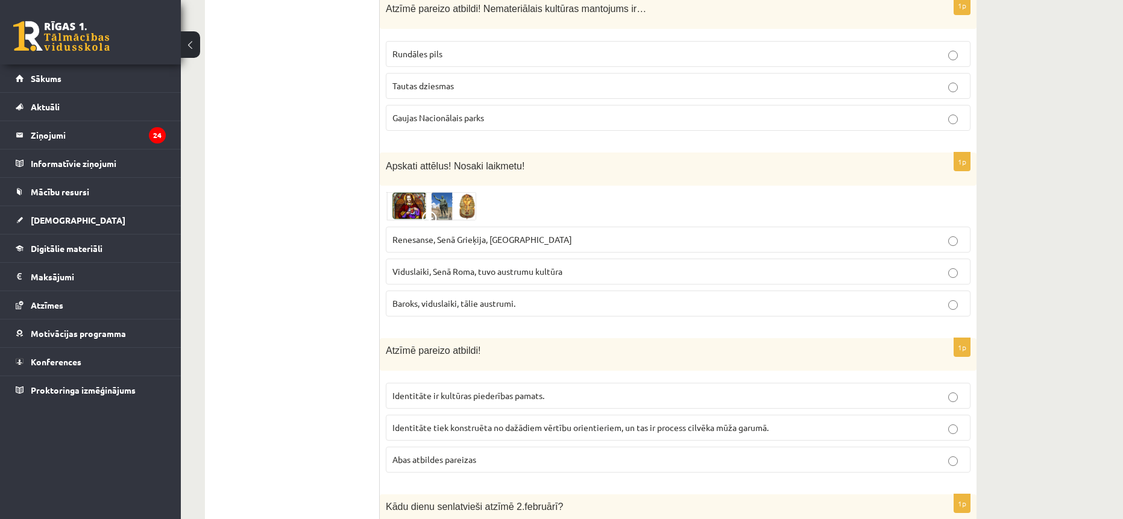
click at [451, 231] on label "Renesanse, Senā Grieķija, Ēģipte" at bounding box center [678, 240] width 585 height 26
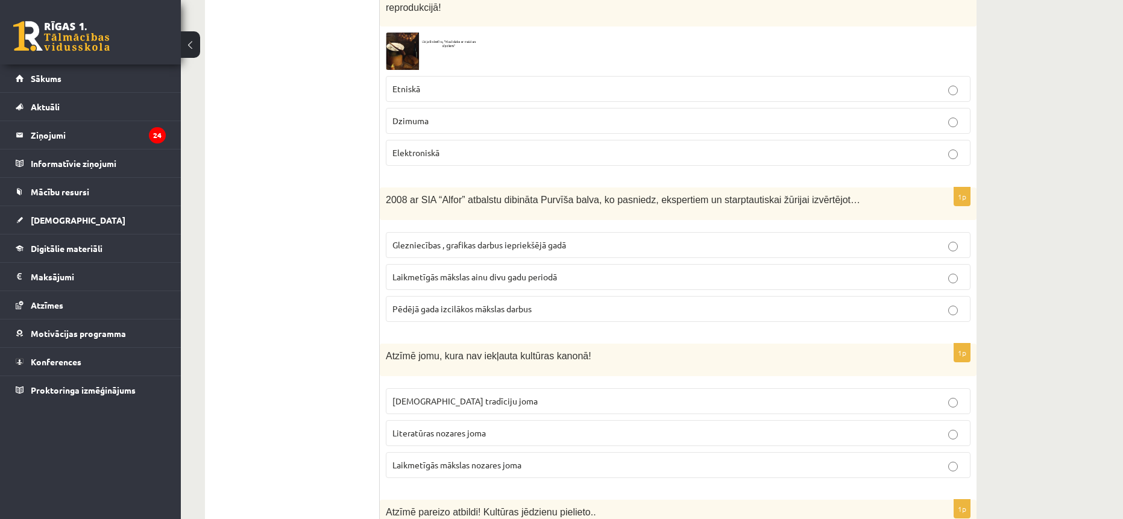
scroll to position [4767, 0]
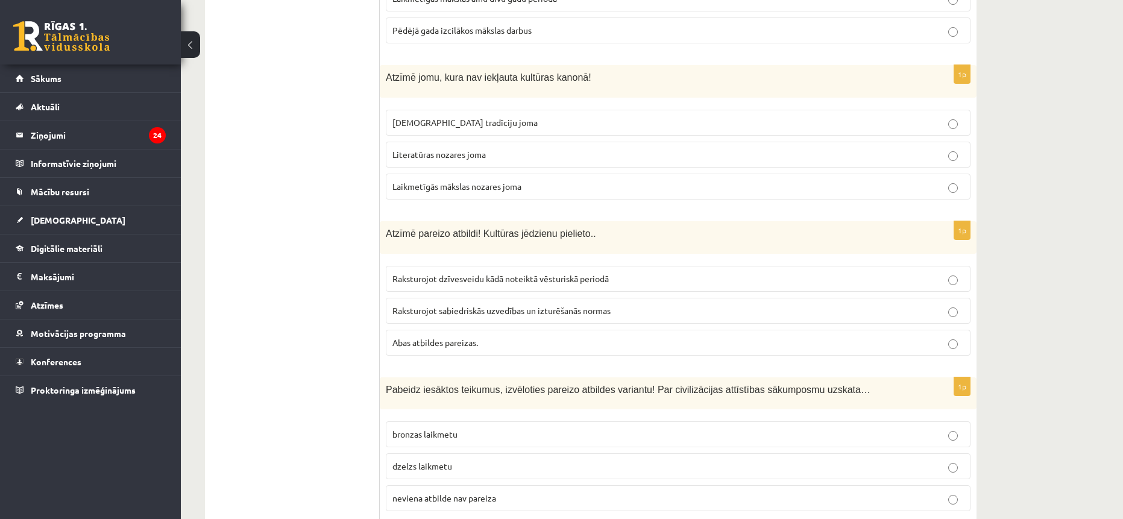
click at [478, 492] on span "neviena atbilde nav pareiza" at bounding box center [444, 497] width 104 height 11
click at [413, 337] on span "Abas atbildes pareizas." at bounding box center [435, 342] width 86 height 11
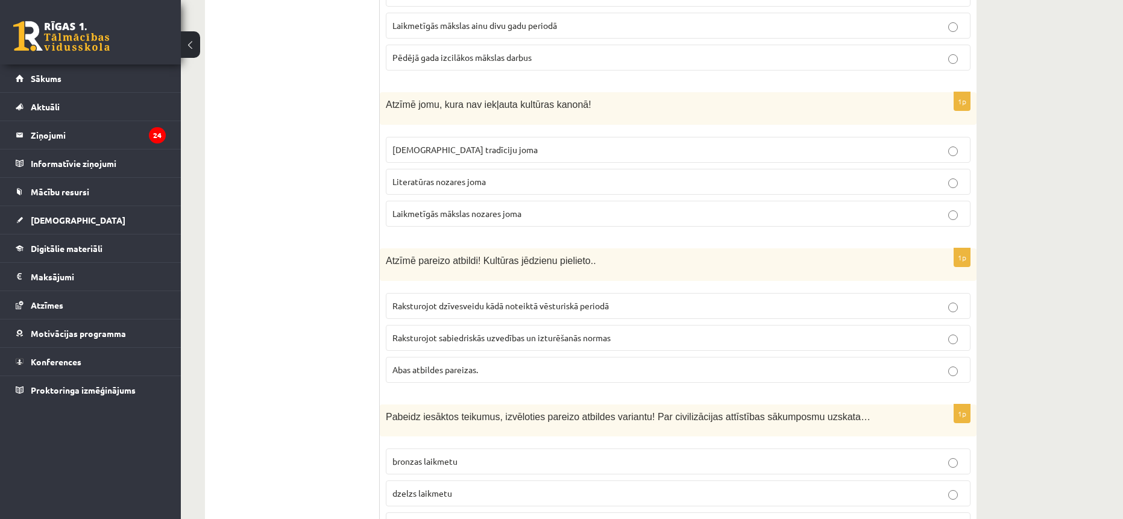
scroll to position [4707, 0]
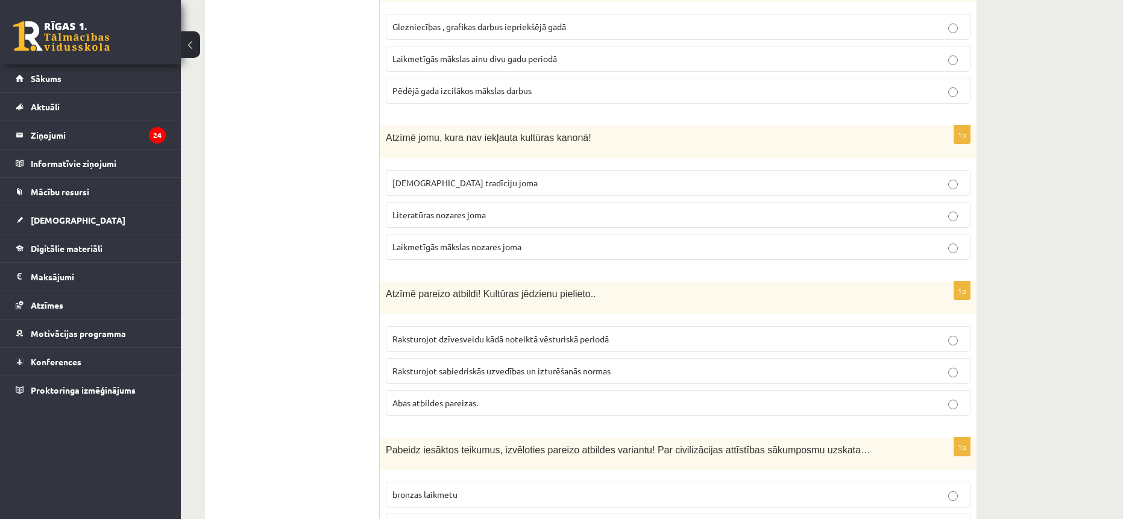
click at [408, 241] on span "Laikmetīgās mākslas nozares joma" at bounding box center [456, 246] width 129 height 11
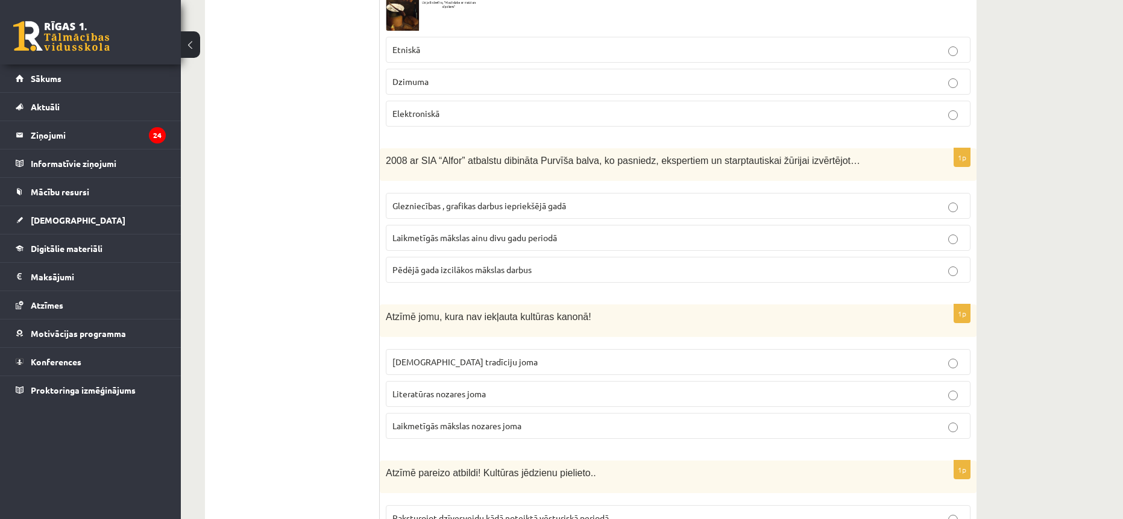
scroll to position [4526, 0]
click at [442, 234] on span "Laikmetīgās mākslas ainu divu gadu periodā" at bounding box center [474, 239] width 165 height 11
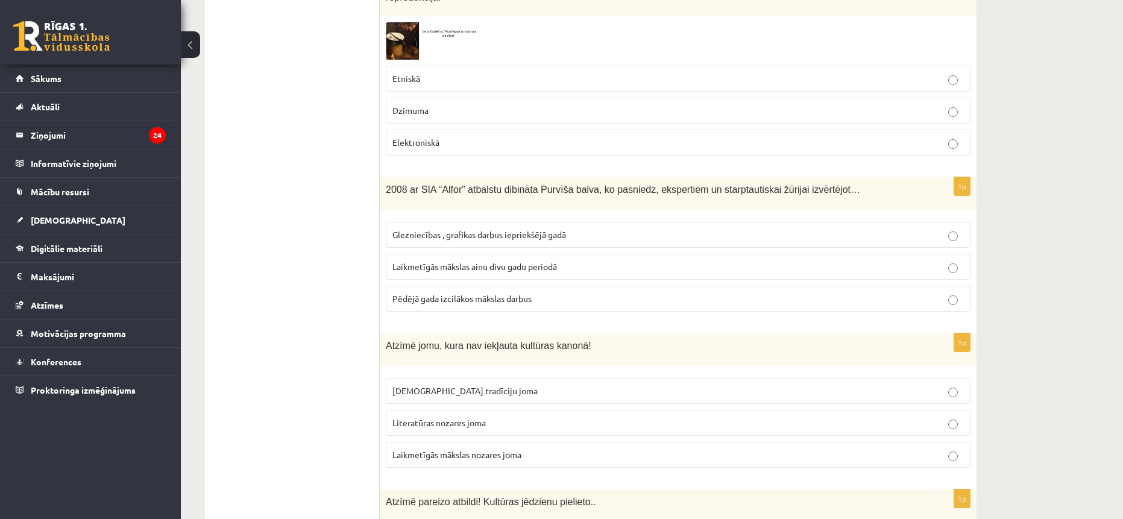
scroll to position [4405, 0]
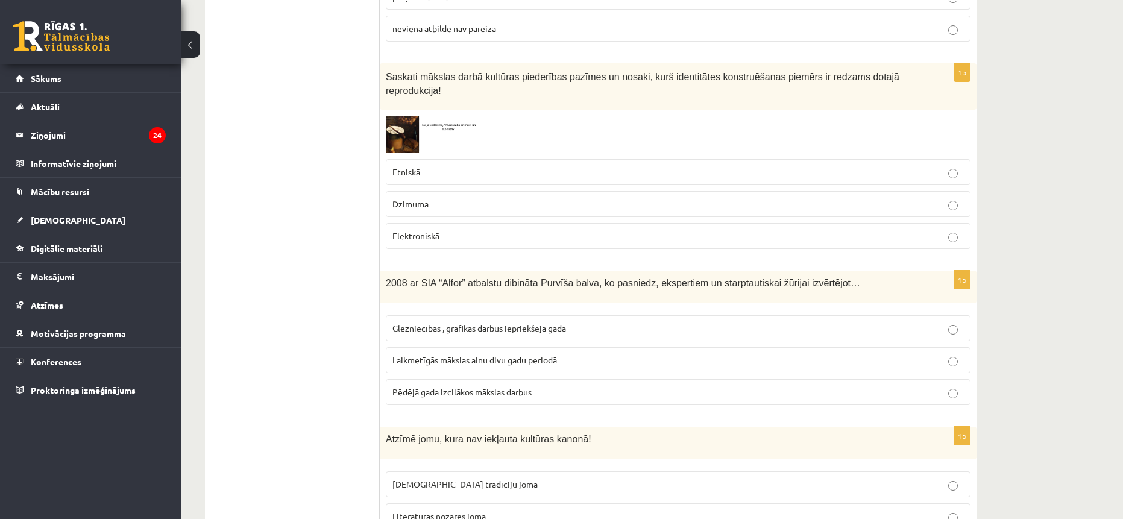
click at [410, 166] on span "Etniskā" at bounding box center [406, 171] width 28 height 11
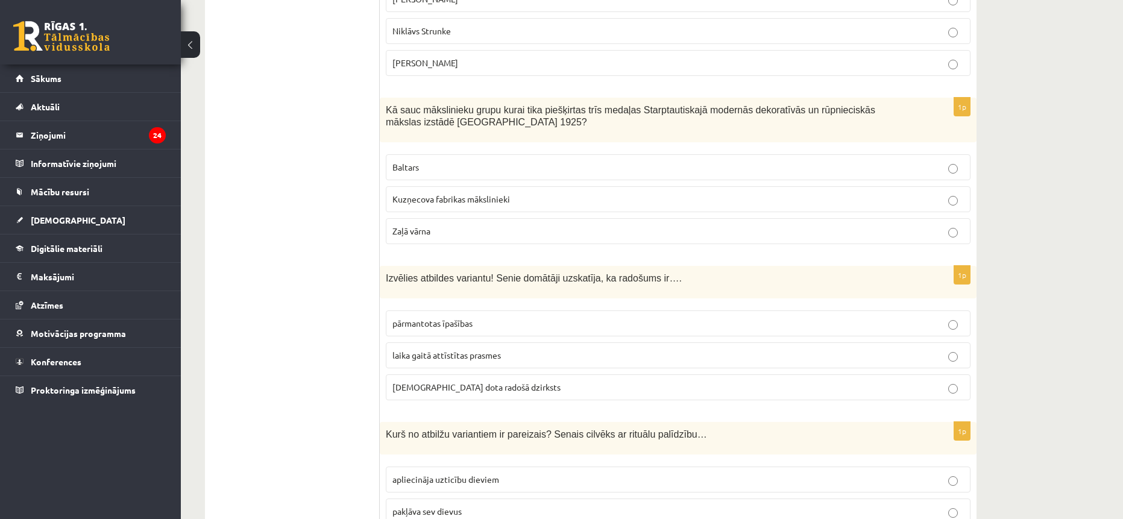
scroll to position [3983, 0]
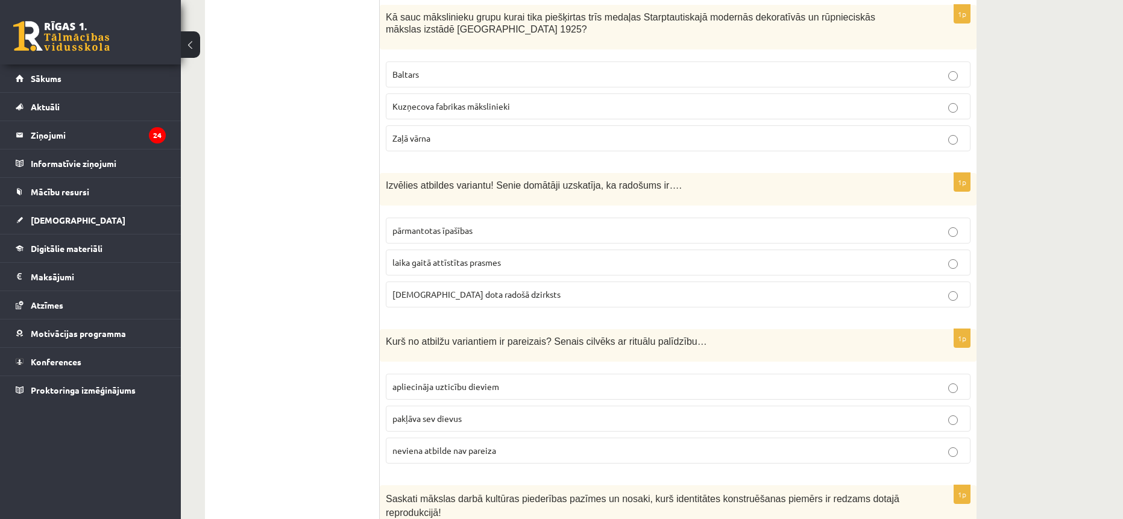
click at [419, 381] on span "apliecināja uzticību dieviem" at bounding box center [445, 386] width 107 height 11
click at [469, 289] on span "dieva dota radošā dzirksts" at bounding box center [476, 294] width 168 height 11
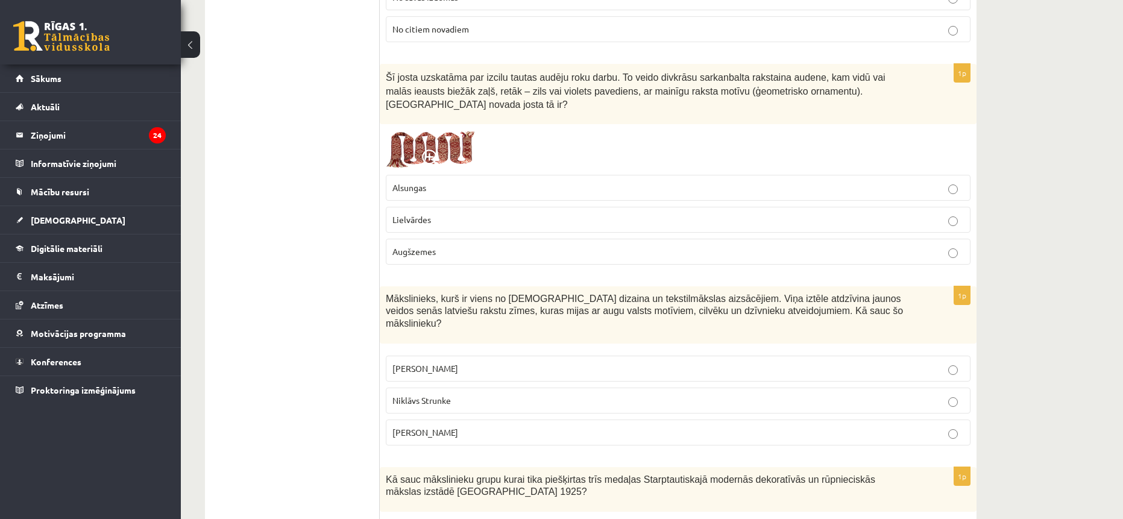
scroll to position [3530, 0]
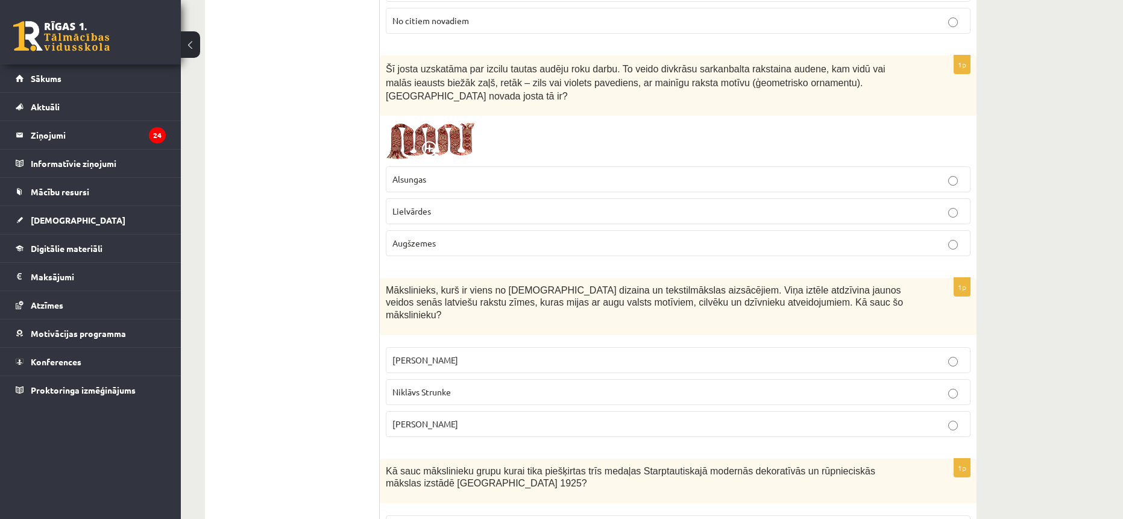
click at [438, 354] on p "Ansis Cīrulis" at bounding box center [677, 360] width 571 height 13
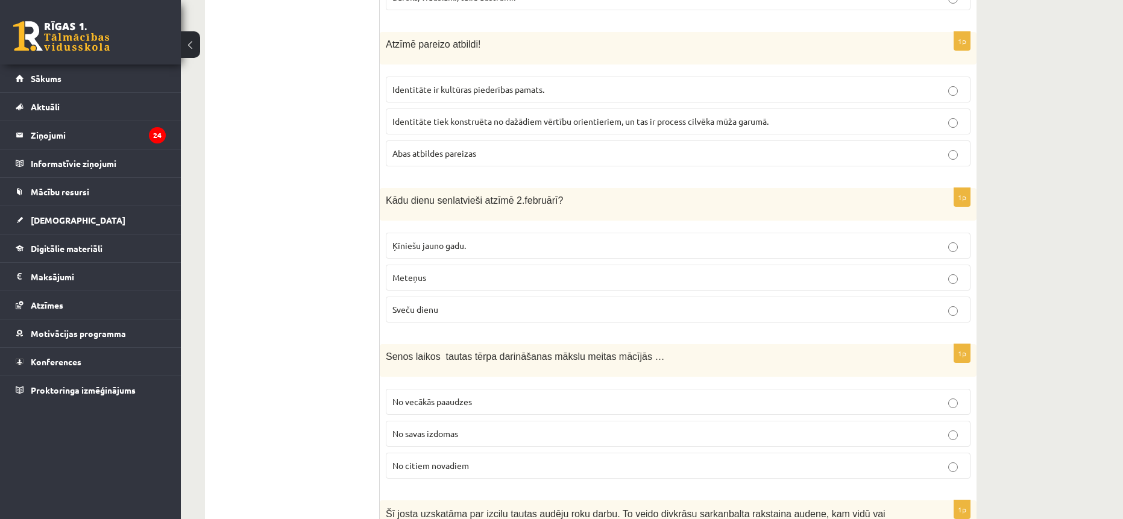
scroll to position [3136, 0]
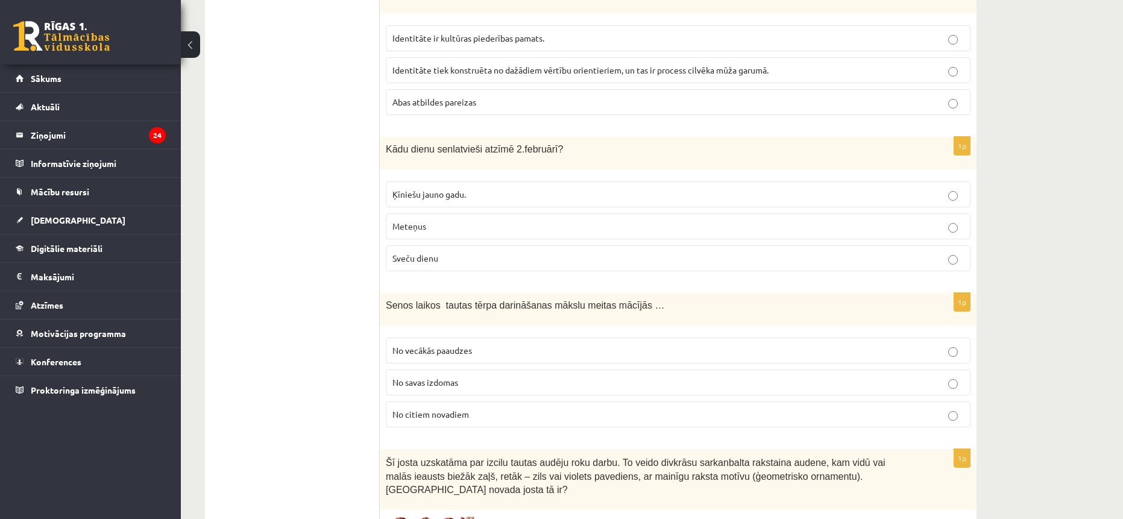
click at [468, 262] on p "Sveču dienu" at bounding box center [677, 258] width 571 height 13
click at [447, 107] on span "Abas atbildes pareizas" at bounding box center [434, 101] width 84 height 11
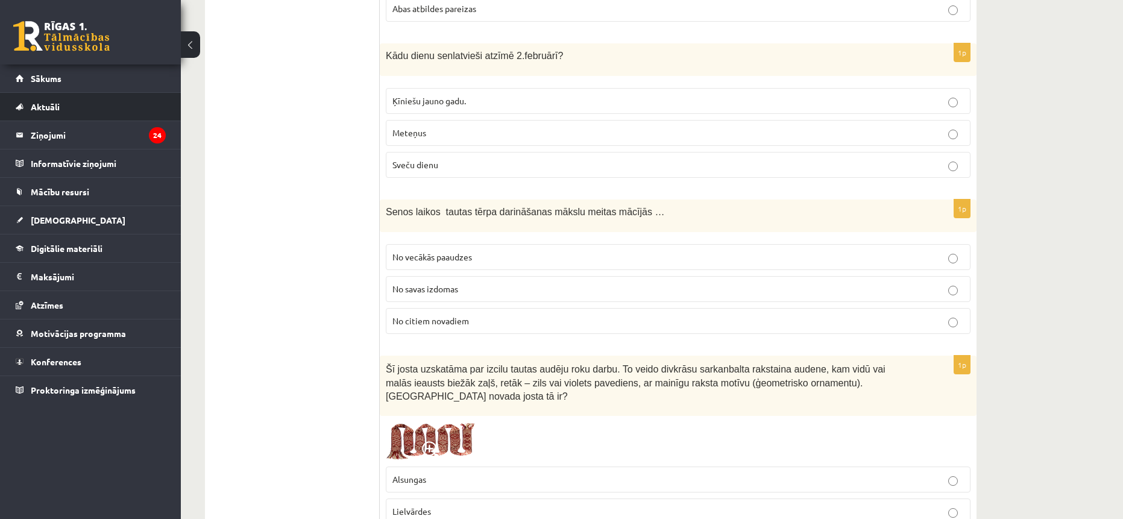
scroll to position [3257, 0]
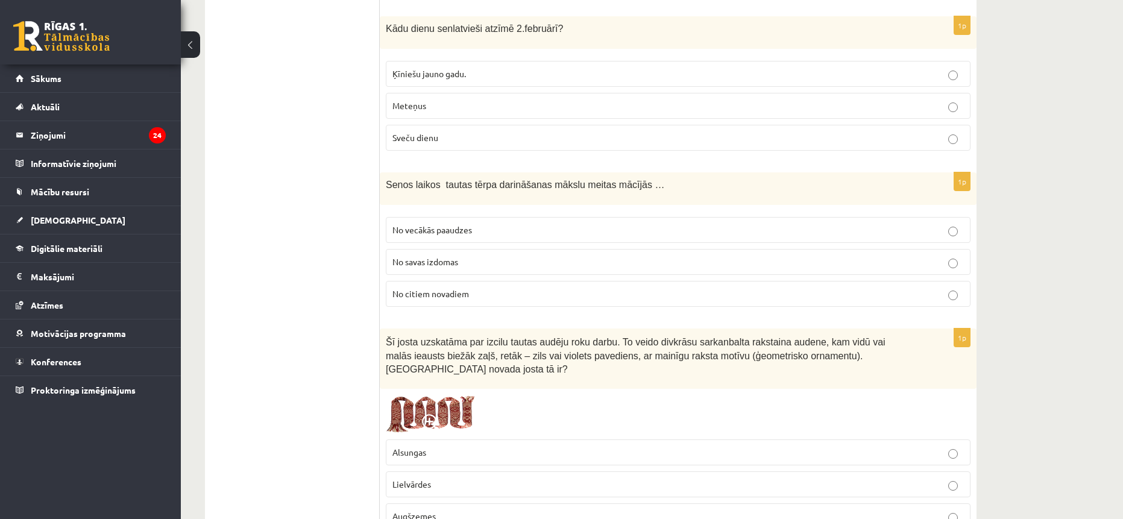
click at [441, 260] on span "No savas izdomas" at bounding box center [425, 261] width 66 height 11
click at [434, 225] on span "No vecākās paaudzes" at bounding box center [432, 229] width 80 height 11
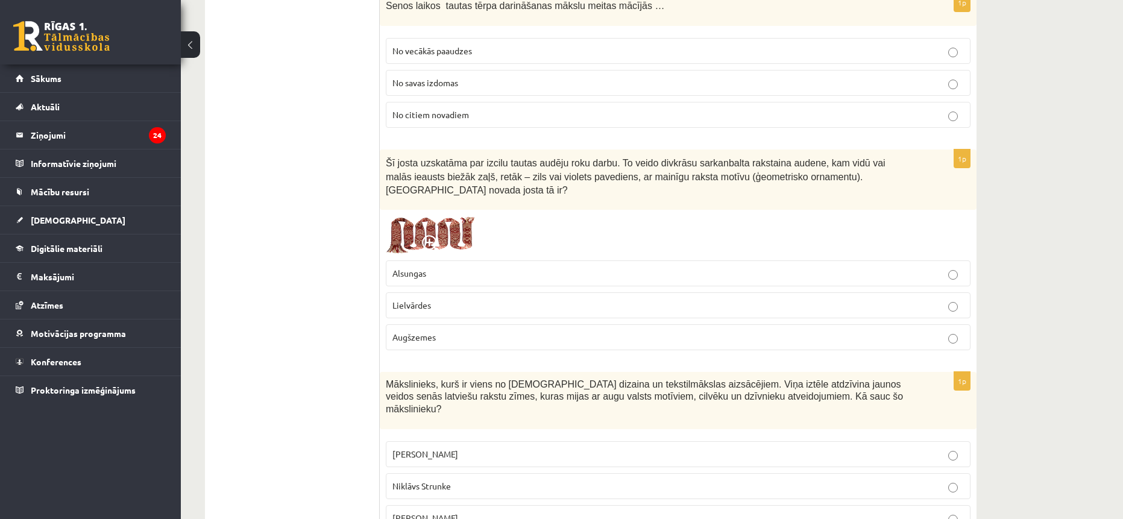
scroll to position [3437, 0]
click at [450, 297] on p "Lielvārdes" at bounding box center [677, 303] width 571 height 13
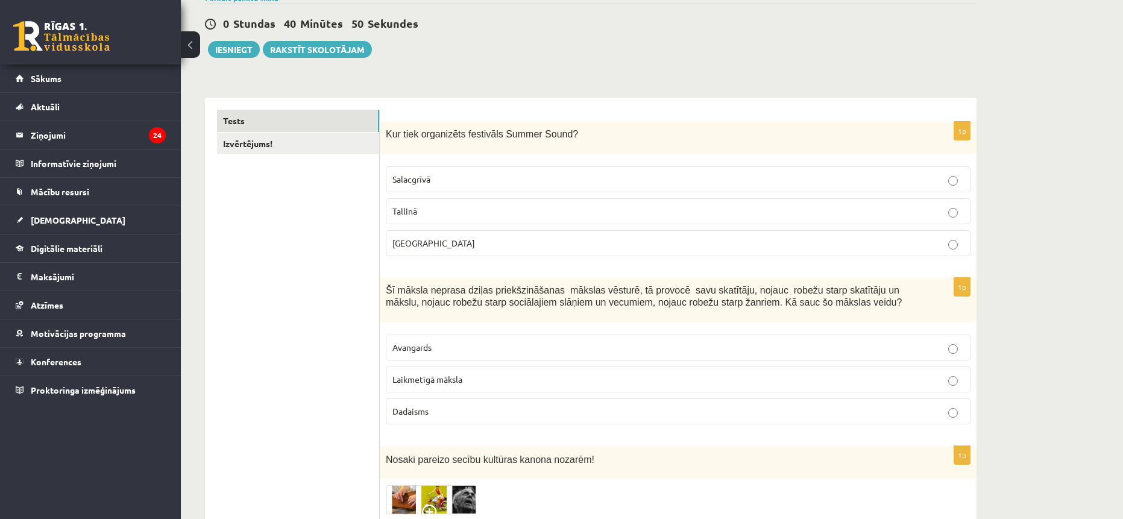
scroll to position [0, 0]
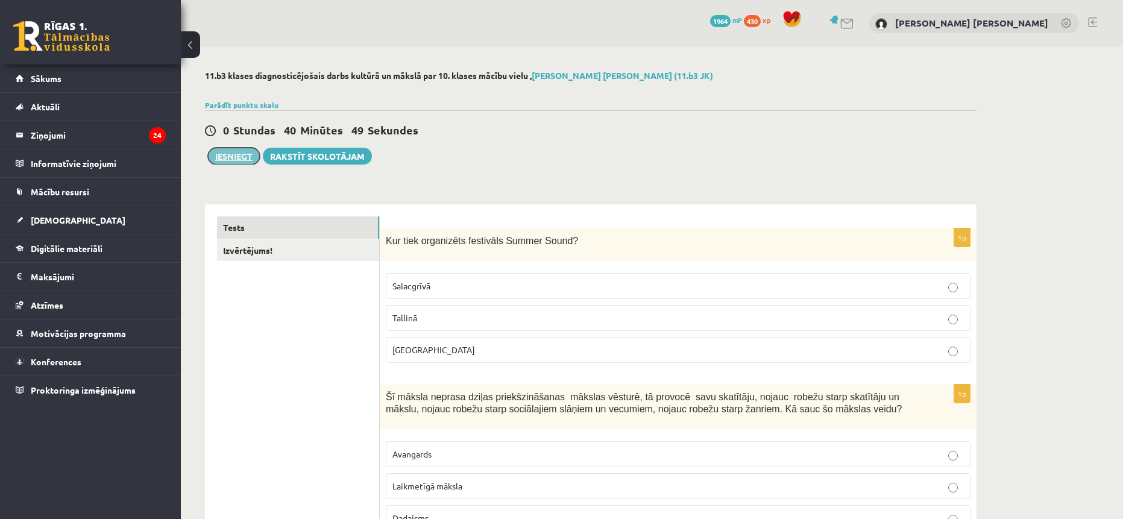
click at [237, 156] on button "Iesniegt" at bounding box center [234, 156] width 52 height 17
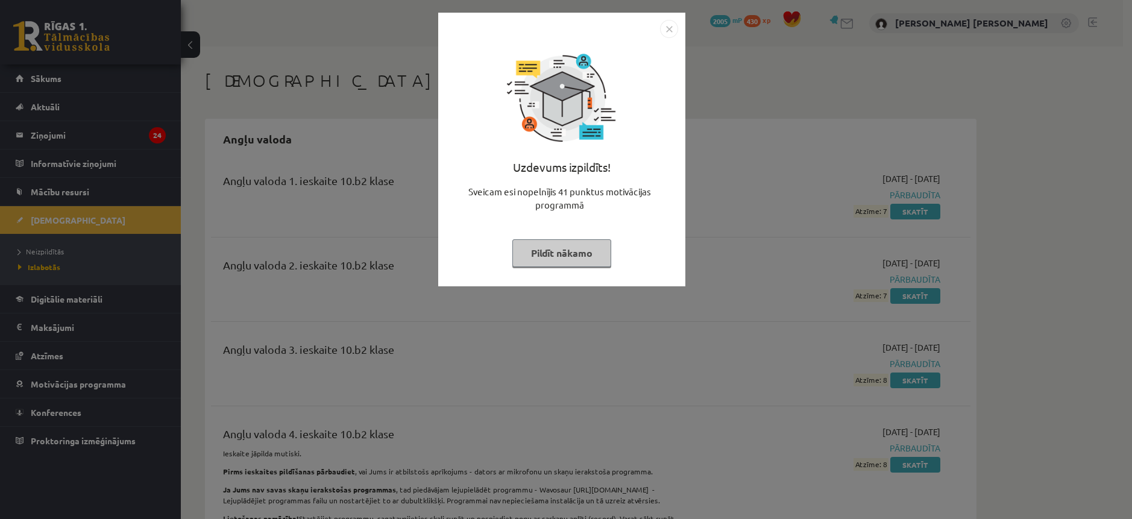
click at [562, 246] on button "Pildīt nākamo" at bounding box center [561, 253] width 99 height 28
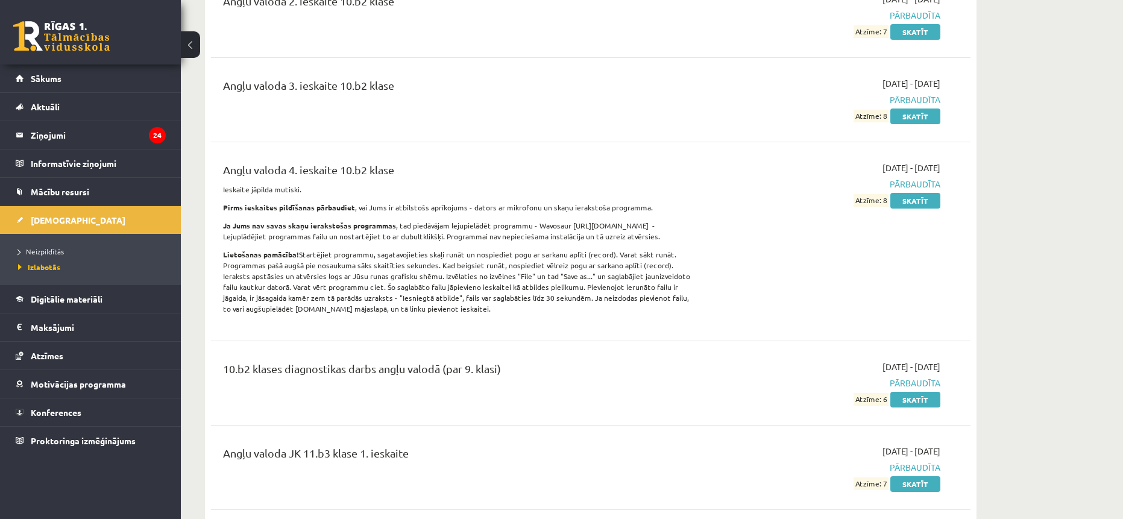
scroll to position [181, 0]
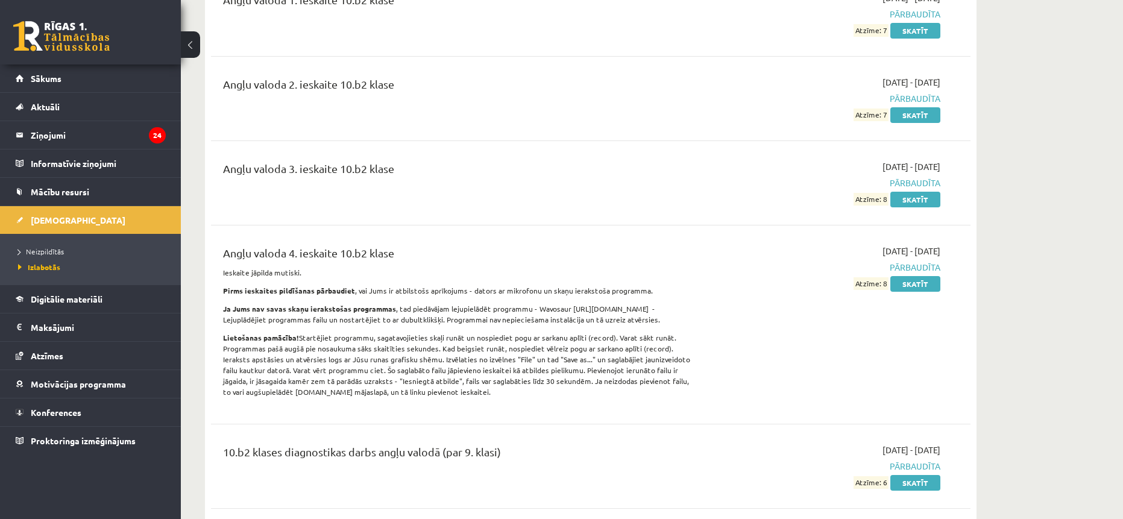
click at [89, 36] on link at bounding box center [61, 36] width 96 height 30
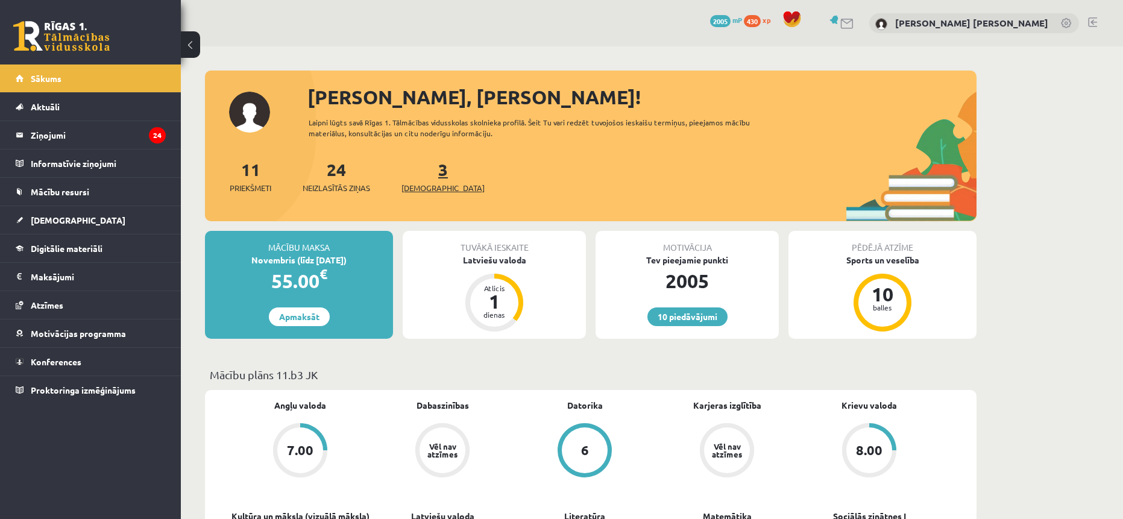
click at [431, 188] on span "[DEMOGRAPHIC_DATA]" at bounding box center [442, 188] width 83 height 12
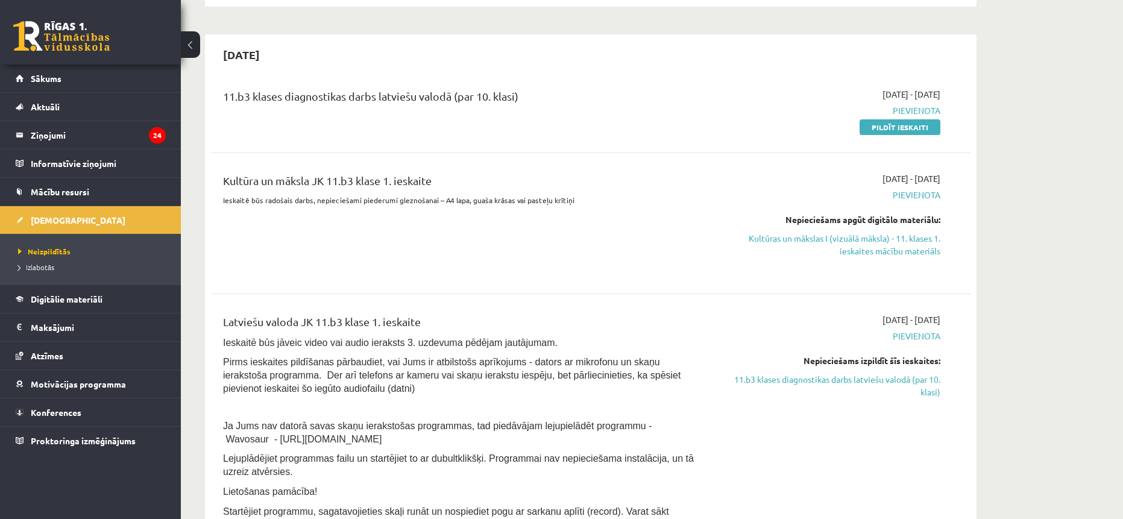
scroll to position [241, 0]
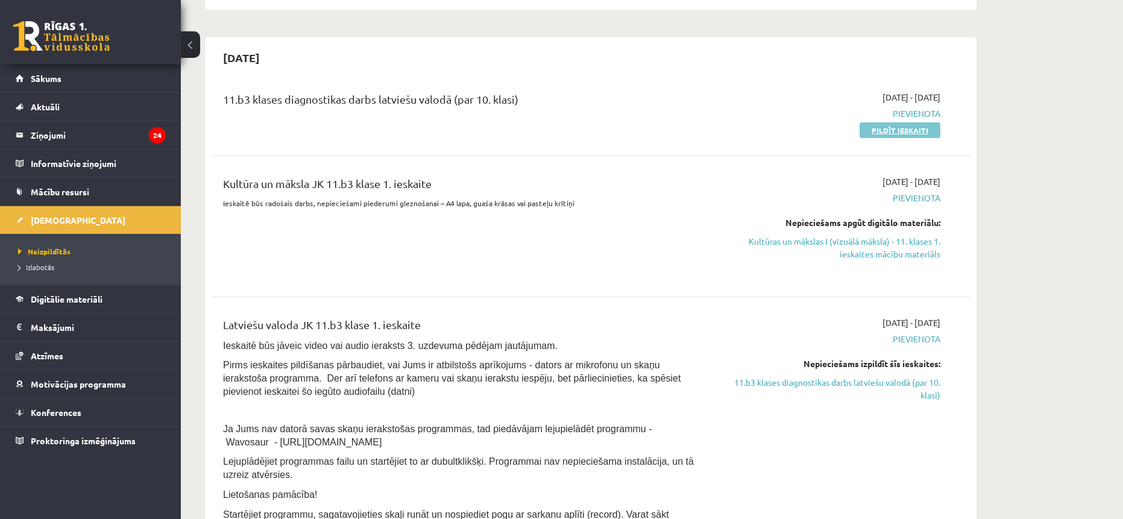
click at [884, 127] on link "Pildīt ieskaiti" at bounding box center [899, 130] width 81 height 16
click at [873, 257] on link "Kultūras un mākslas I (vizuālā māksla) - 11. klases 1. ieskaites mācību materiā…" at bounding box center [826, 247] width 227 height 25
click at [852, 252] on link "Kultūras un mākslas I (vizuālā māksla) - 11. klases 1. ieskaites mācību materiā…" at bounding box center [826, 247] width 227 height 25
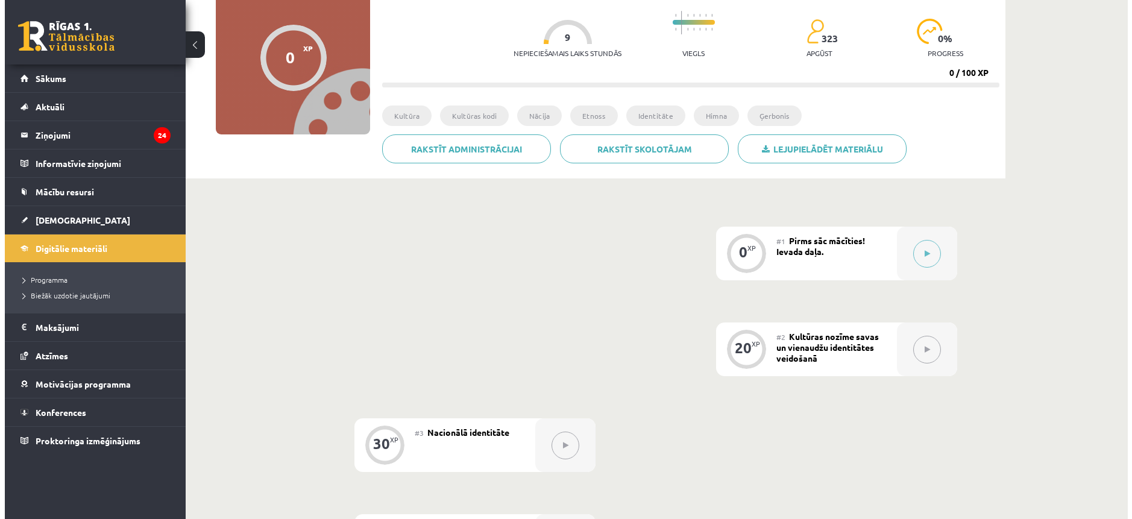
scroll to position [106, 0]
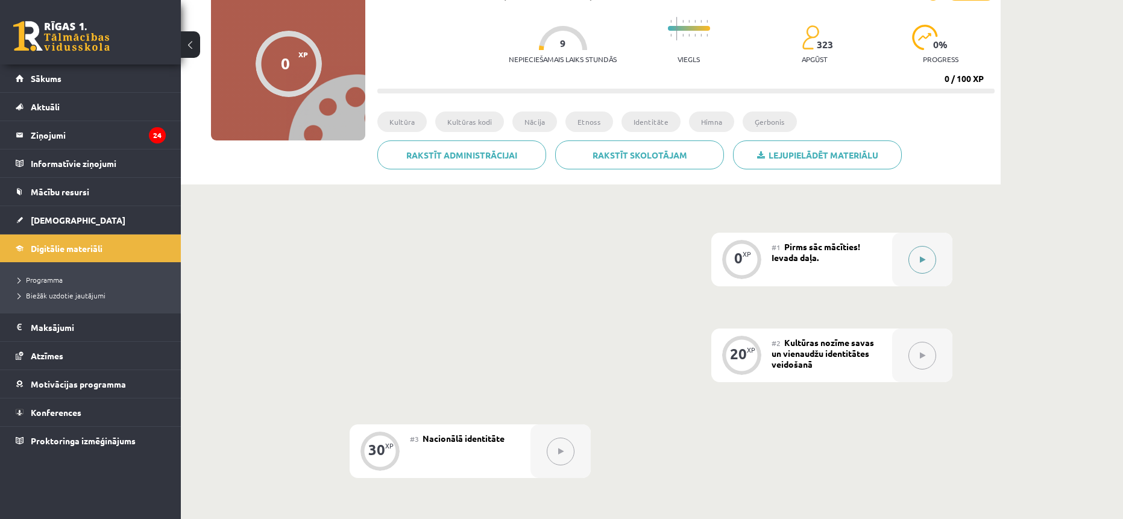
click at [930, 260] on button at bounding box center [922, 260] width 28 height 28
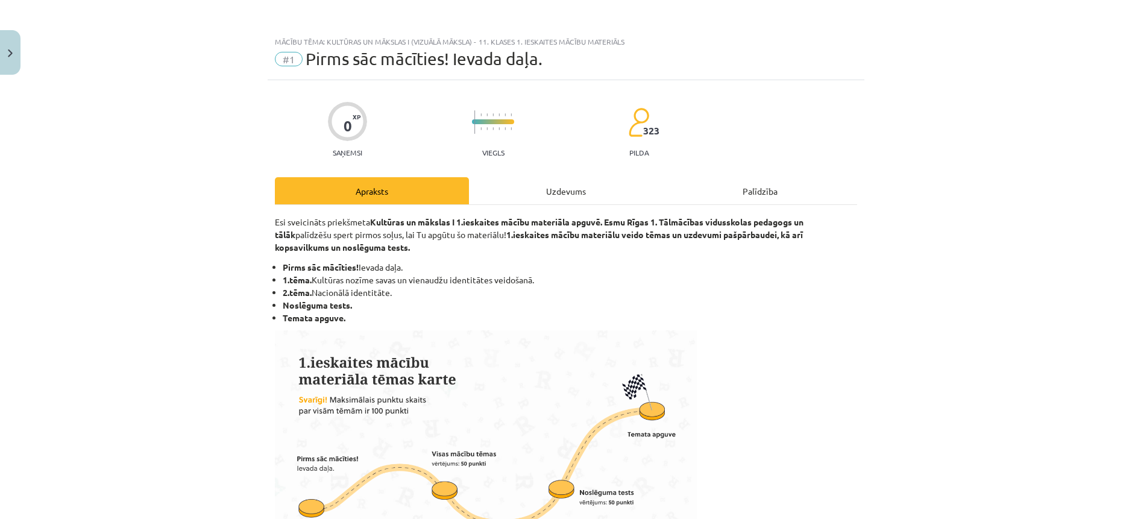
click at [594, 187] on div "Uzdevums" at bounding box center [566, 190] width 194 height 27
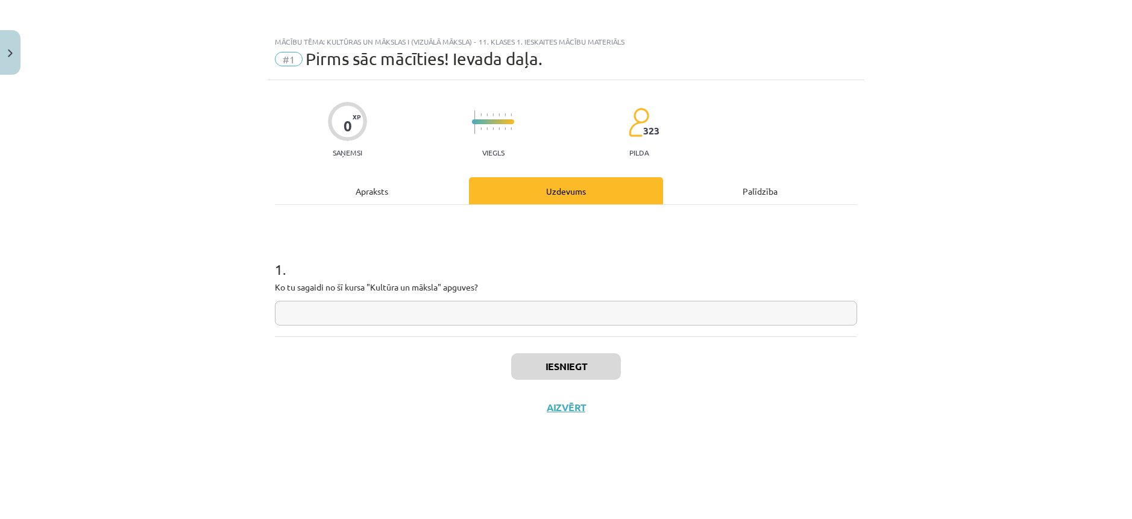
click at [397, 305] on input "text" at bounding box center [566, 313] width 582 height 25
type input "*********"
click at [562, 374] on button "Iesniegt" at bounding box center [566, 366] width 110 height 27
click at [560, 418] on button "Nākamā nodarbība" at bounding box center [566, 415] width 118 height 28
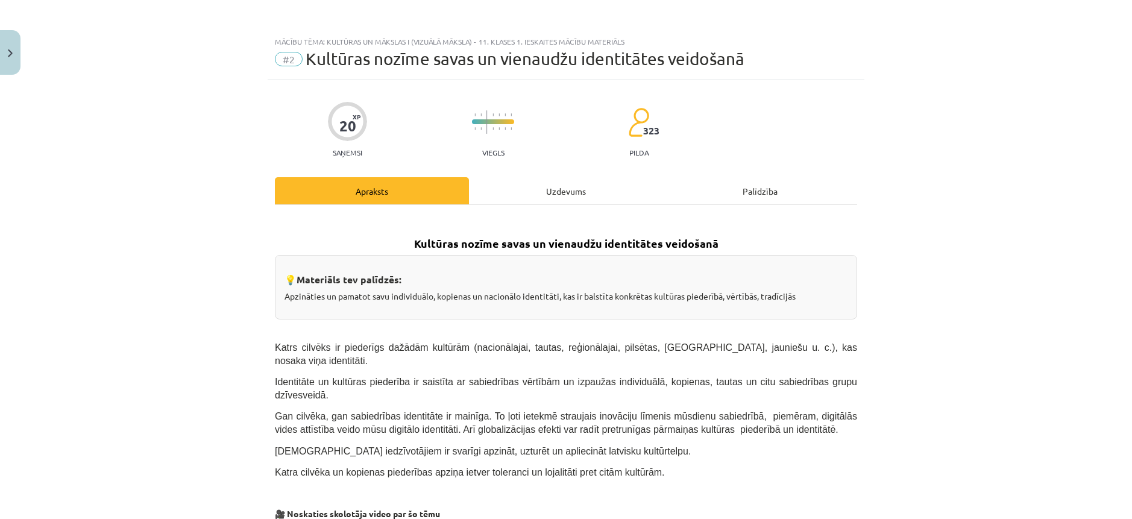
click at [520, 191] on div "Uzdevums" at bounding box center [566, 190] width 194 height 27
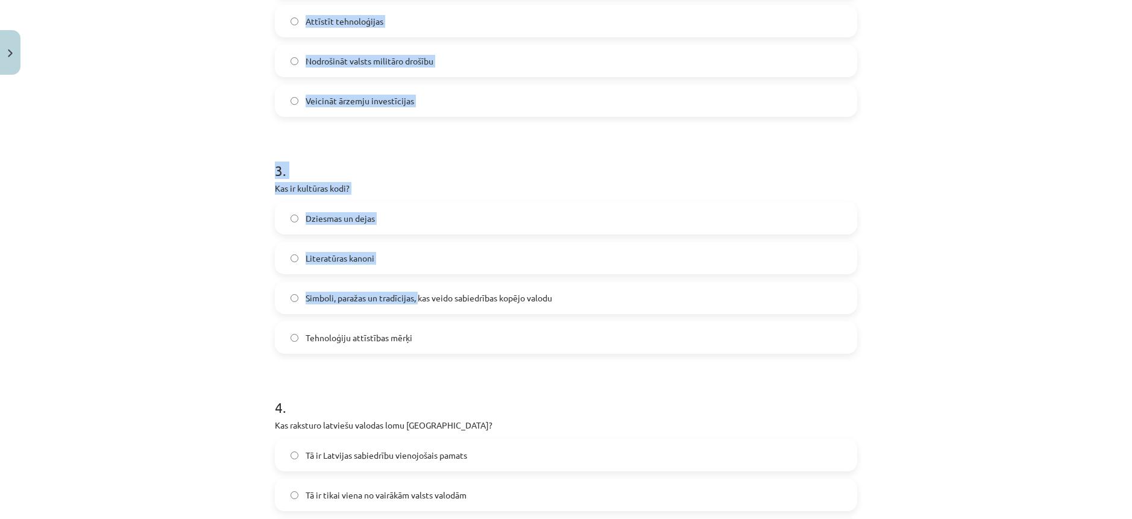
scroll to position [784, 0]
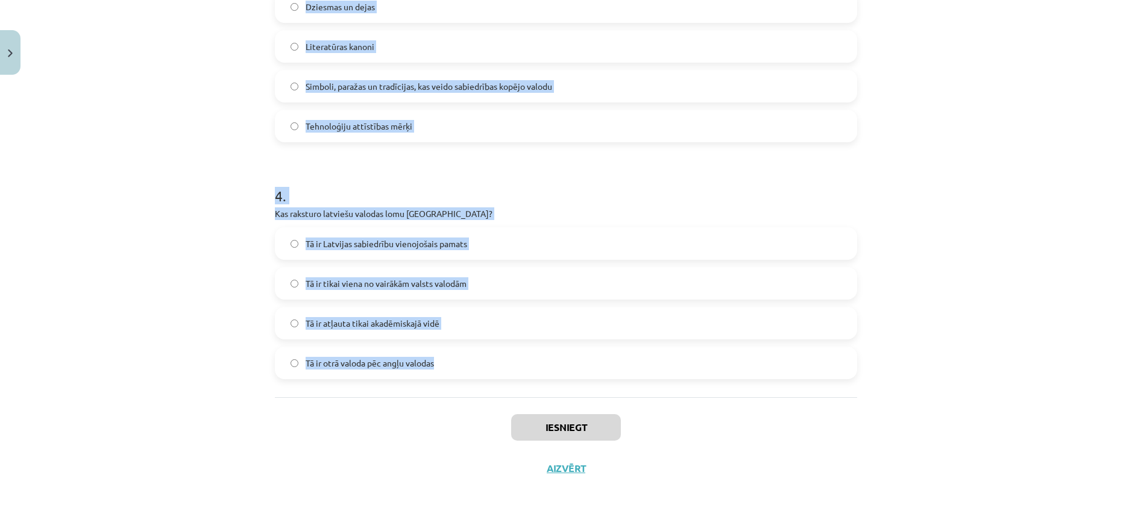
drag, startPoint x: 267, startPoint y: 232, endPoint x: 474, endPoint y: 360, distance: 243.0
copy form "1 . Kas veido nacionālās identitātes pamatu Latvijā? Latviešu valoda un kultūrt…"
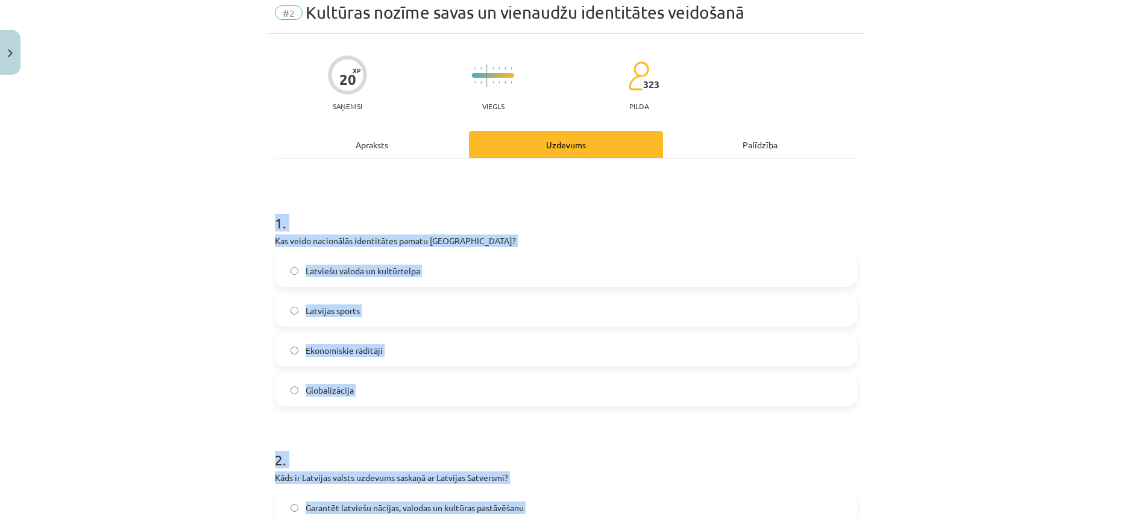
scroll to position [29, 0]
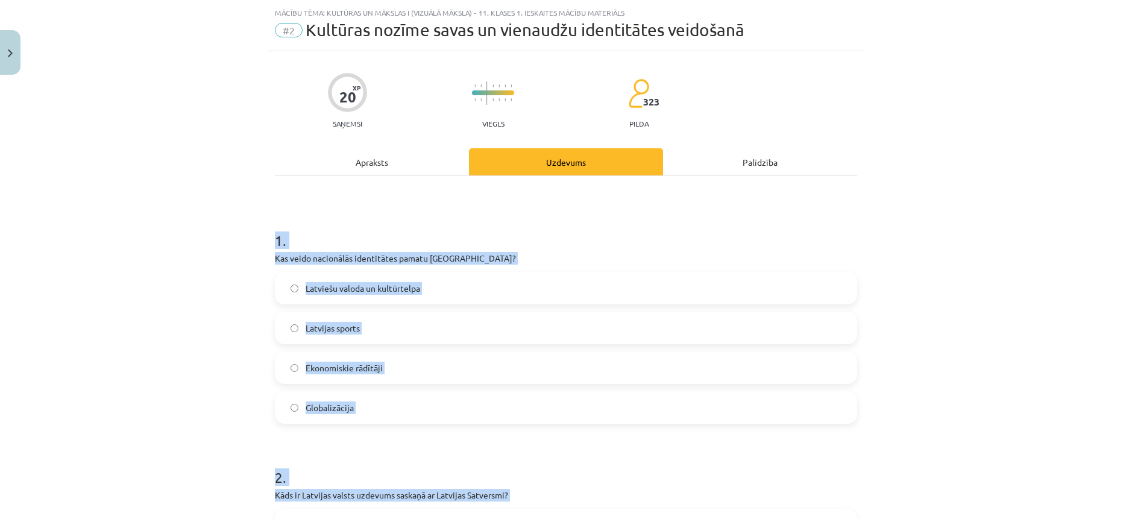
click at [356, 286] on span "Latviešu valoda un kultūrtelpa" at bounding box center [363, 288] width 115 height 13
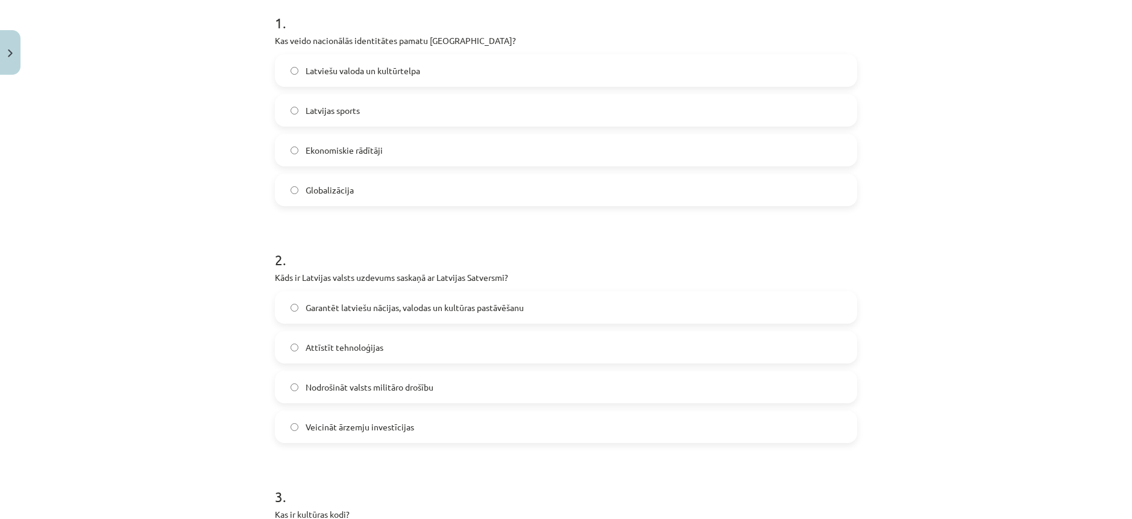
scroll to position [330, 0]
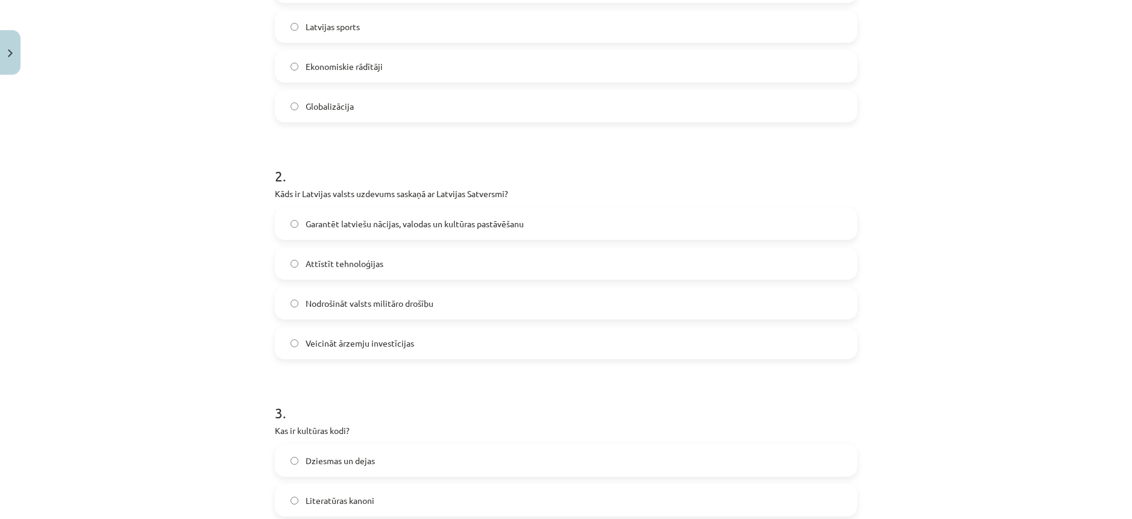
click at [308, 223] on span "Garantēt latviešu nācijas, valodas un kultūras pastāvēšanu" at bounding box center [415, 224] width 218 height 13
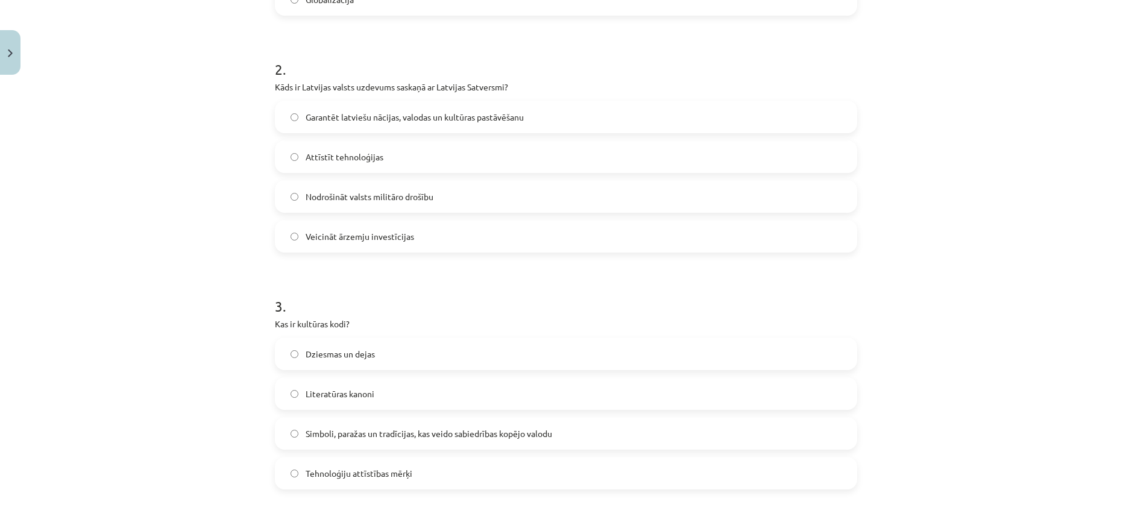
scroll to position [451, 0]
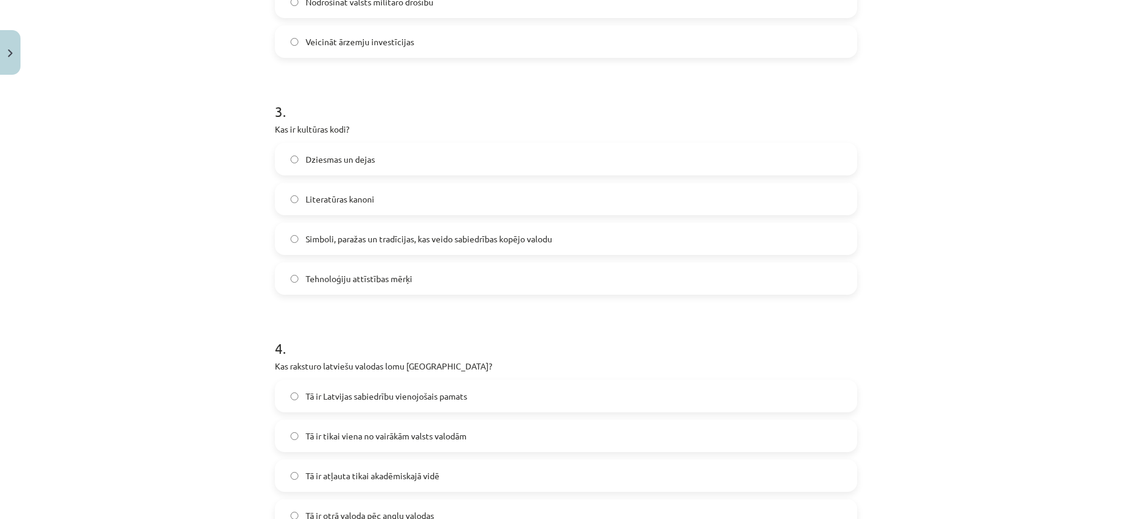
click at [344, 240] on span "Simboli, paražas un tradīcijas, kas veido sabiedrības kopējo valodu" at bounding box center [429, 239] width 246 height 13
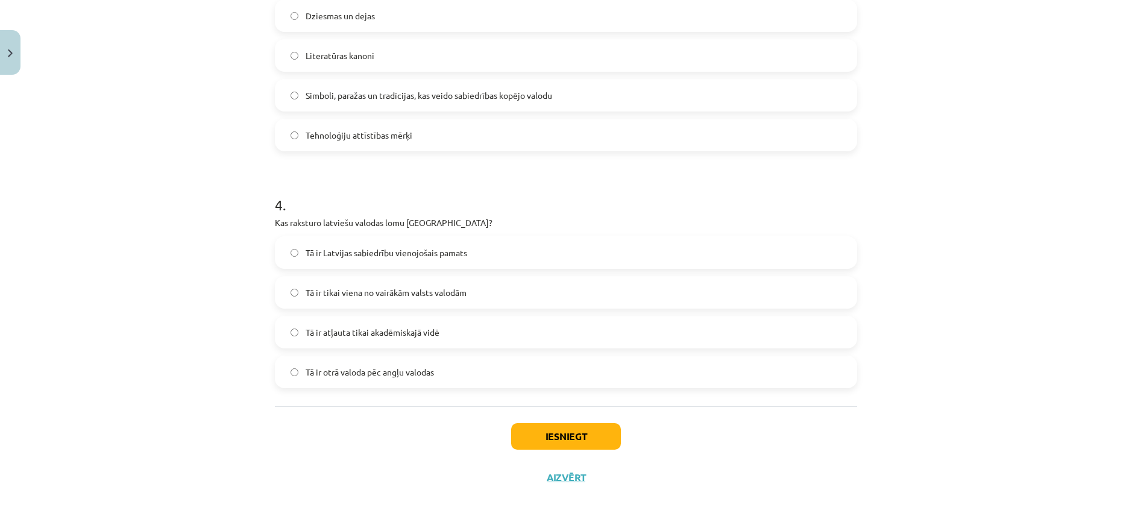
scroll to position [784, 0]
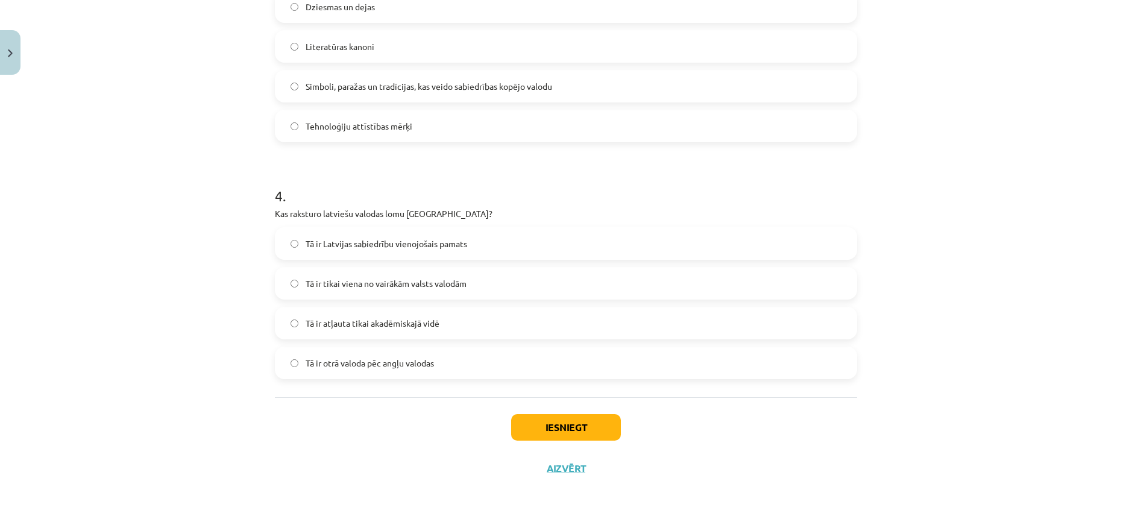
click at [359, 237] on span "Tā ir Latvijas sabiedrību vienojošais pamats" at bounding box center [387, 243] width 162 height 13
click at [542, 427] on button "Iesniegt" at bounding box center [566, 427] width 110 height 27
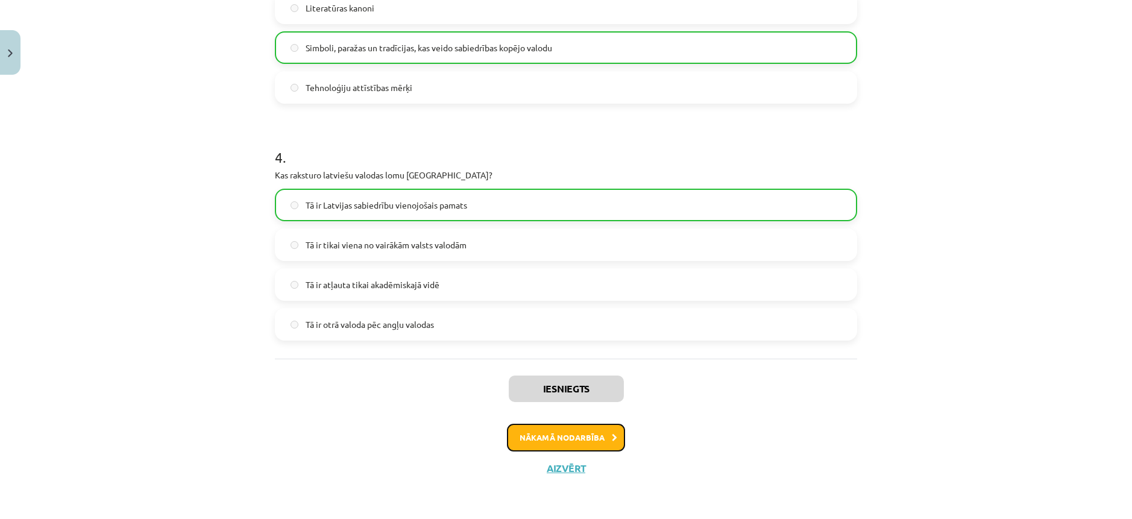
click at [581, 435] on button "Nākamā nodarbība" at bounding box center [566, 438] width 118 height 28
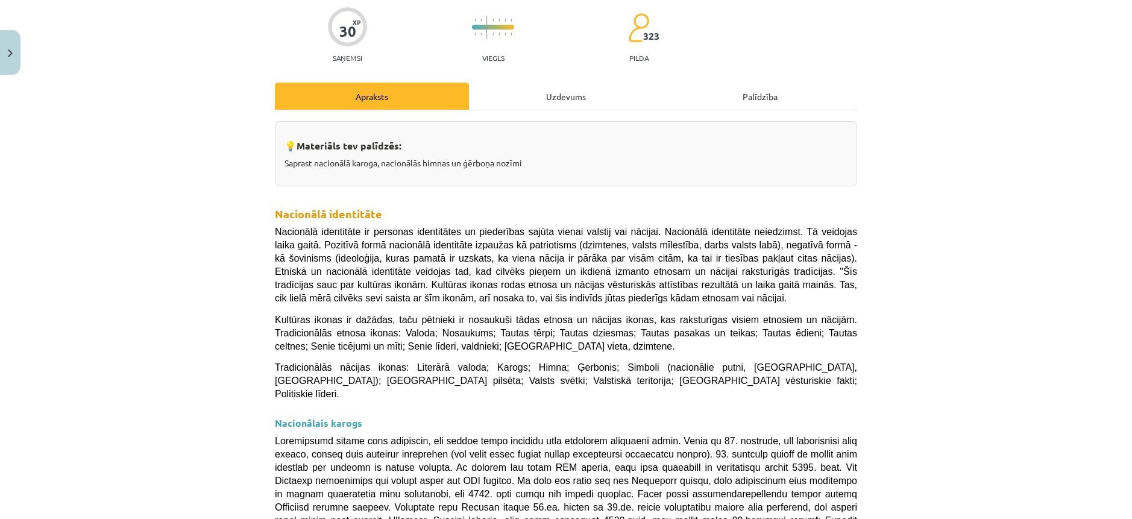
scroll to position [30, 0]
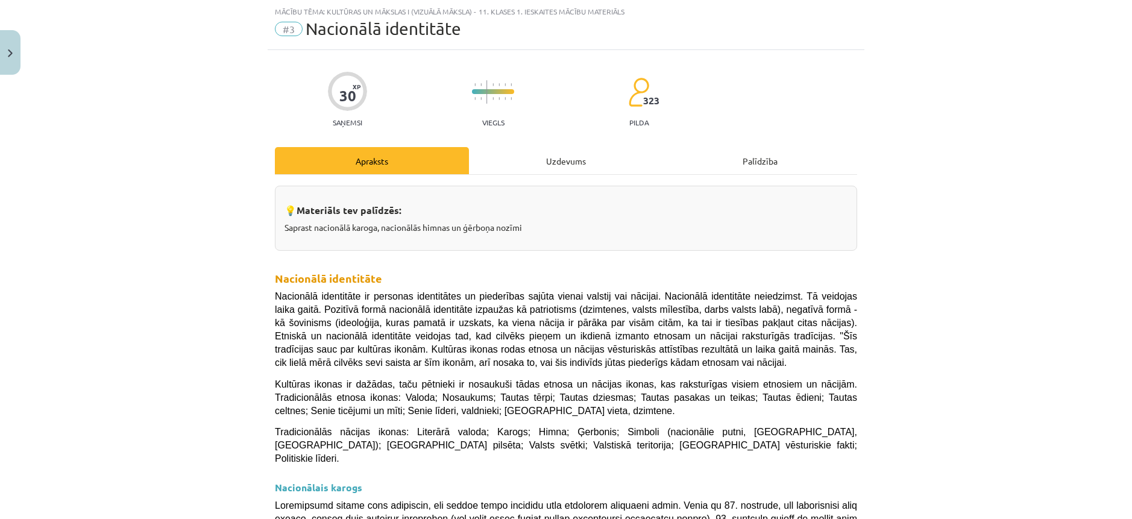
click at [539, 168] on div "Uzdevums" at bounding box center [566, 160] width 194 height 27
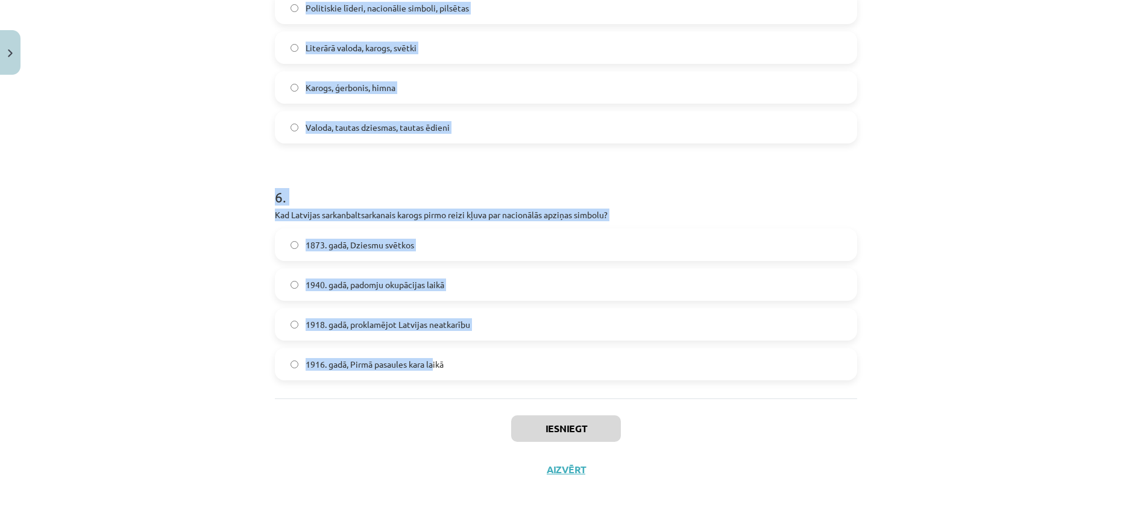
scroll to position [1258, 0]
drag, startPoint x: 262, startPoint y: 253, endPoint x: 431, endPoint y: 386, distance: 215.3
click at [430, 389] on div "Mācību tēma: Kultūras un mākslas i (vizuālā māksla) - 11. klases 1. ieskaites m…" at bounding box center [566, 259] width 1132 height 519
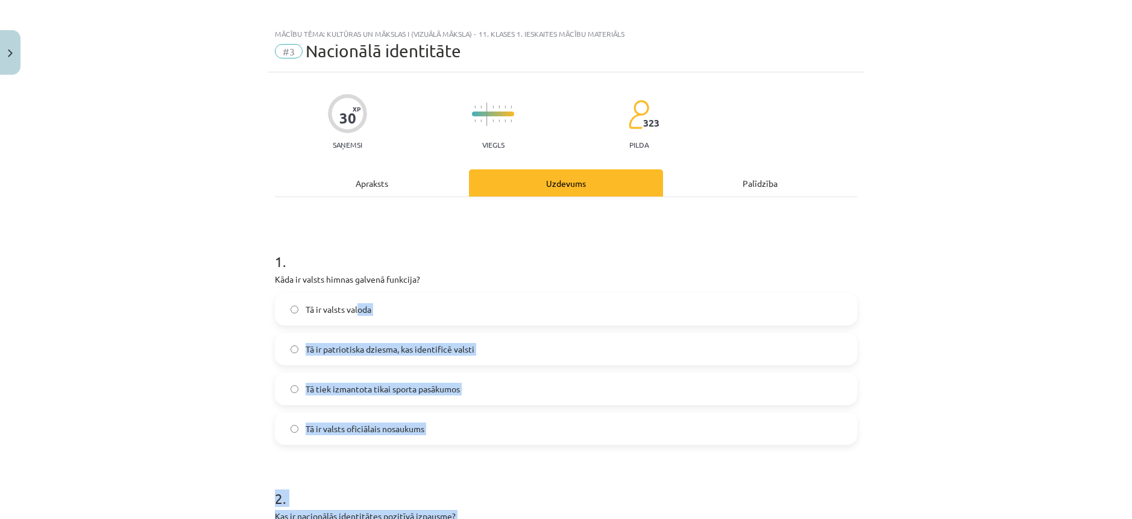
scroll to position [0, 0]
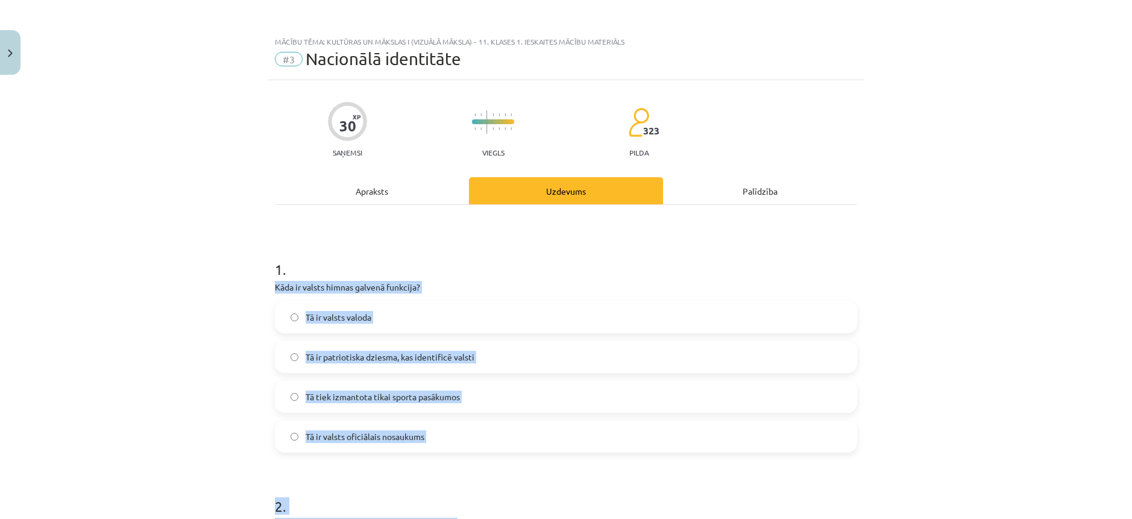
drag, startPoint x: 455, startPoint y: 358, endPoint x: 271, endPoint y: 282, distance: 199.4
copy form "Kāda ir valsts himnas galvenā funkcija? Tā ir valsts valoda Tā ir patriotiska d…"
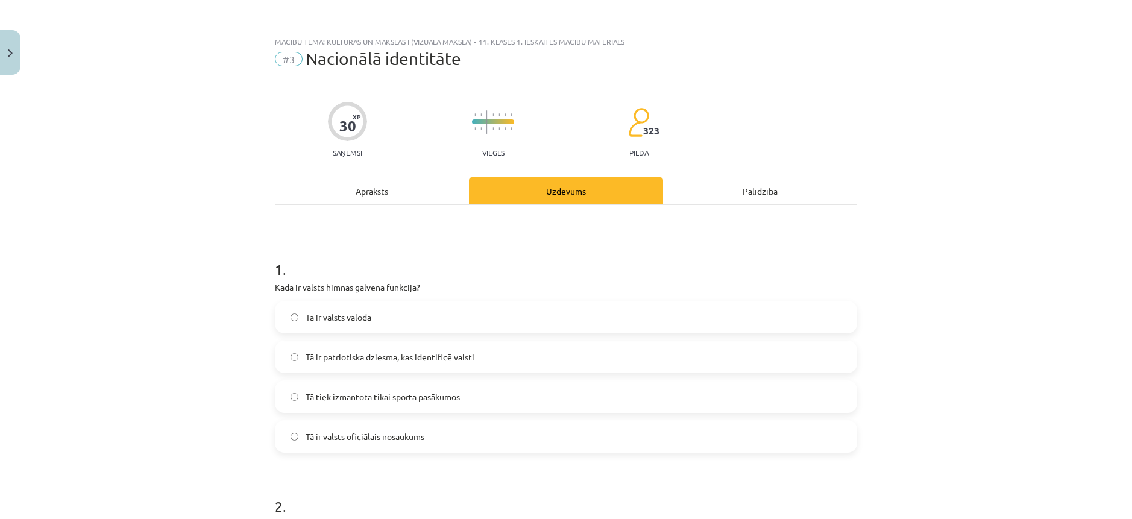
click at [1022, 248] on div "Mācību tēma: Kultūras un mākslas i (vizuālā māksla) - 11. klases 1. ieskaites m…" at bounding box center [566, 259] width 1132 height 519
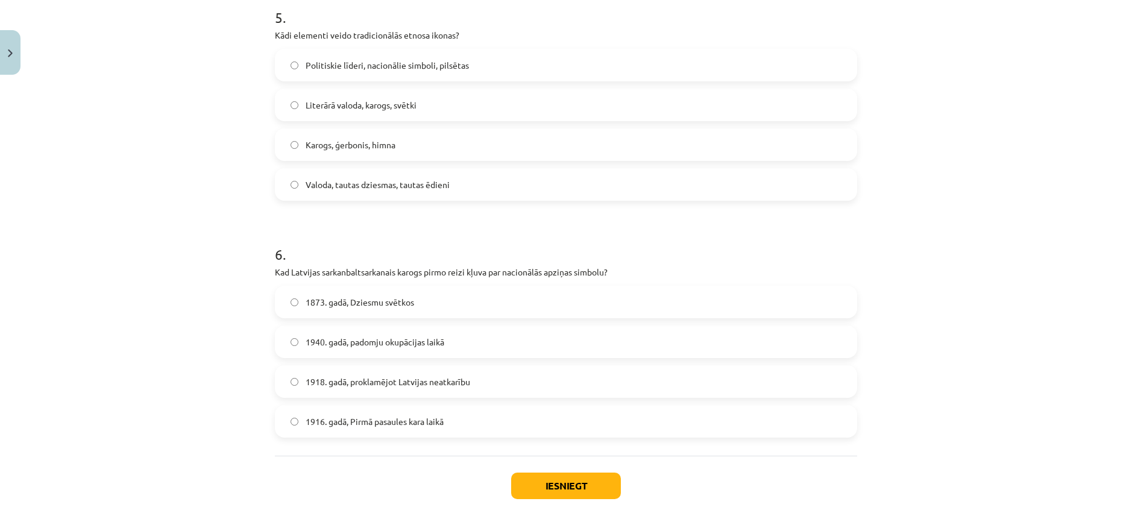
scroll to position [1197, 0]
click at [289, 196] on label "Valoda, tautas dziesmas, tautas ēdieni" at bounding box center [566, 186] width 580 height 30
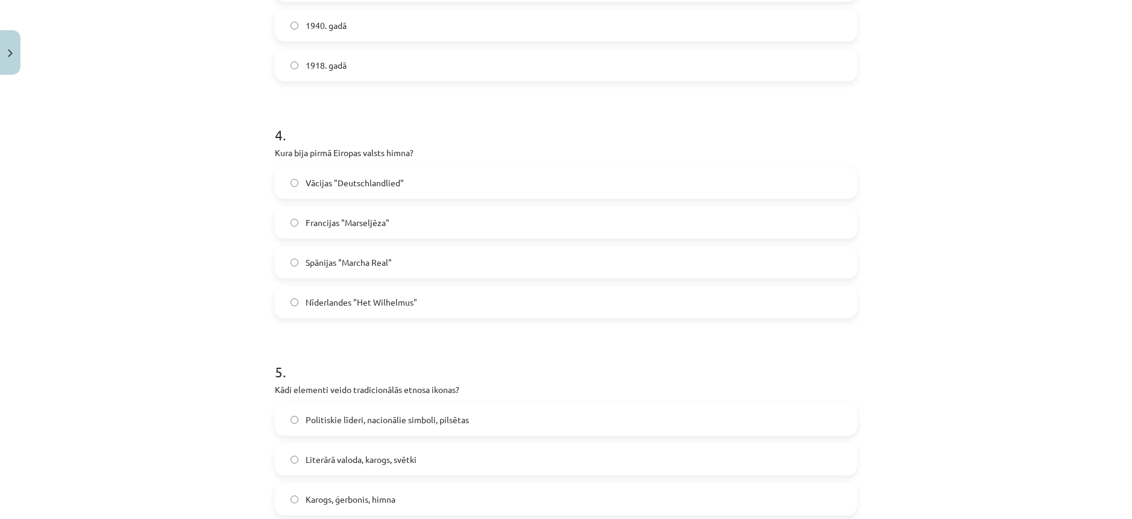
scroll to position [836, 0]
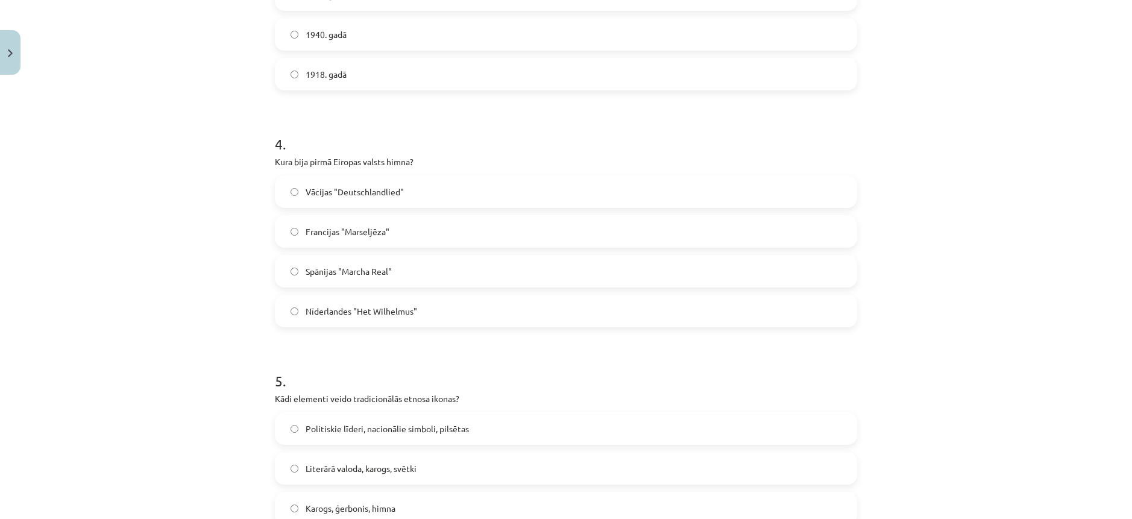
click at [342, 301] on label "Nīderlandes "Het Wilhelmus"" at bounding box center [566, 311] width 580 height 30
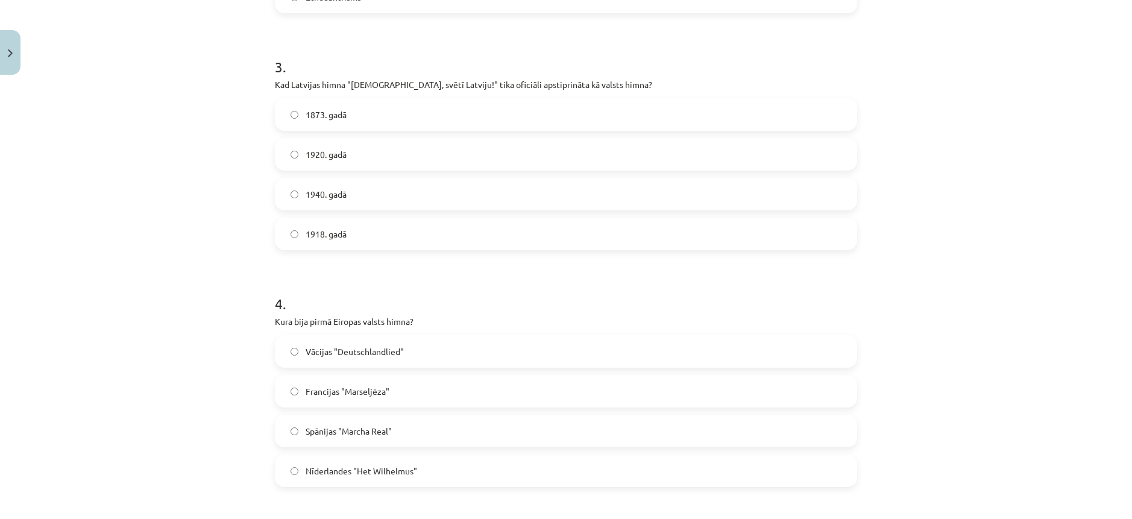
scroll to position [655, 0]
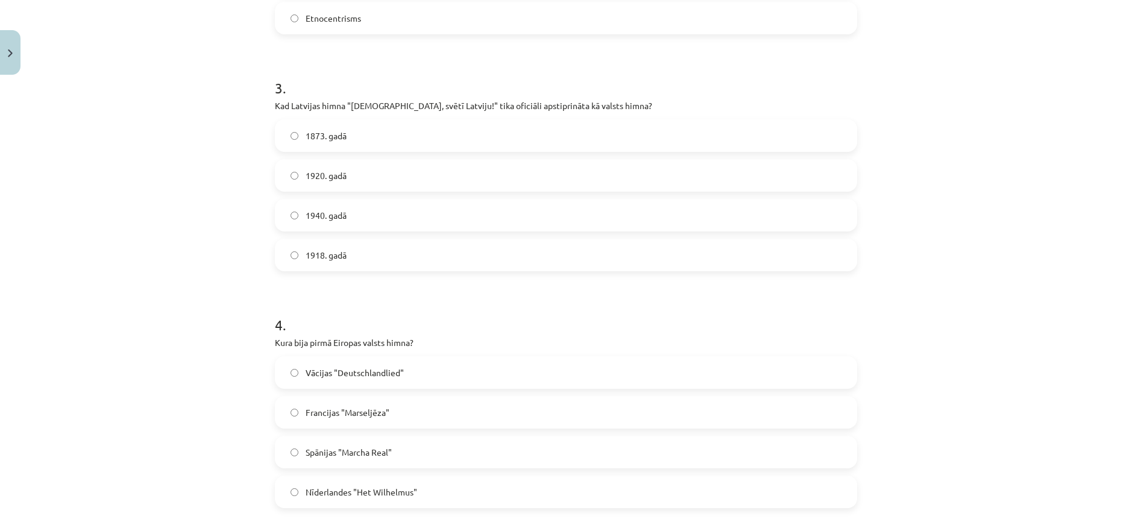
click at [337, 175] on span "1920. gadā" at bounding box center [326, 175] width 41 height 13
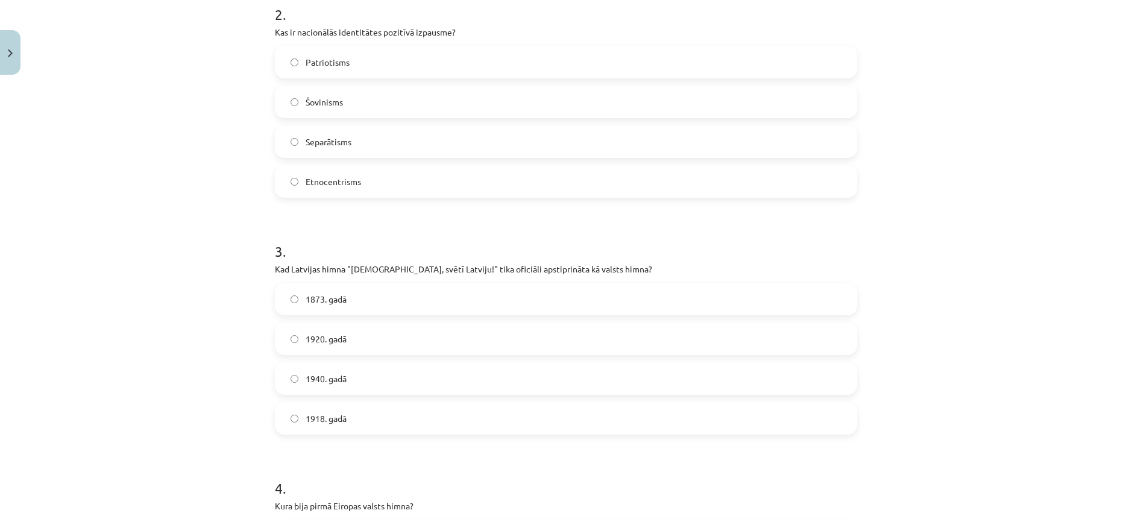
scroll to position [474, 0]
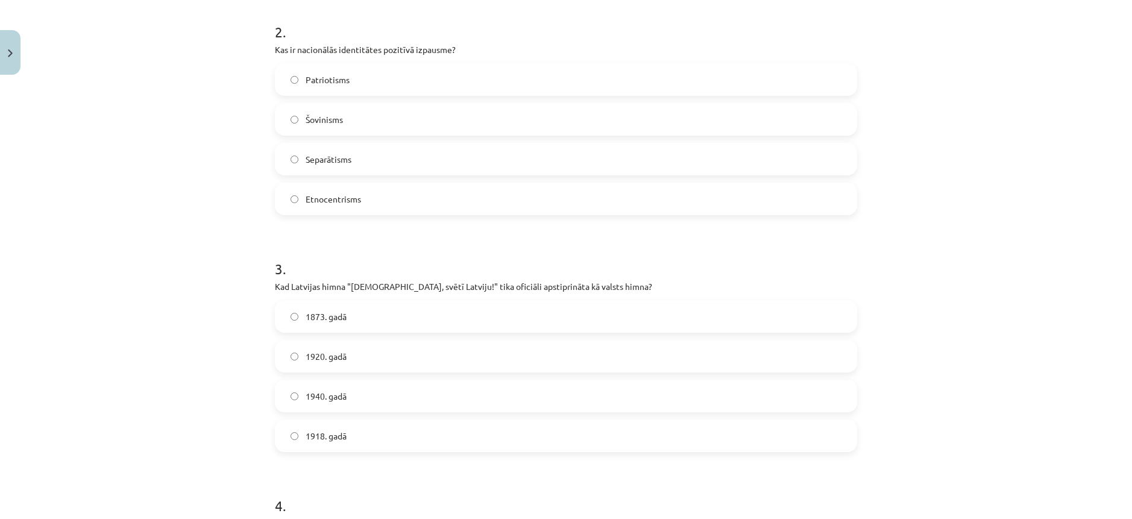
click at [314, 86] on span "Patriotisms" at bounding box center [328, 80] width 44 height 13
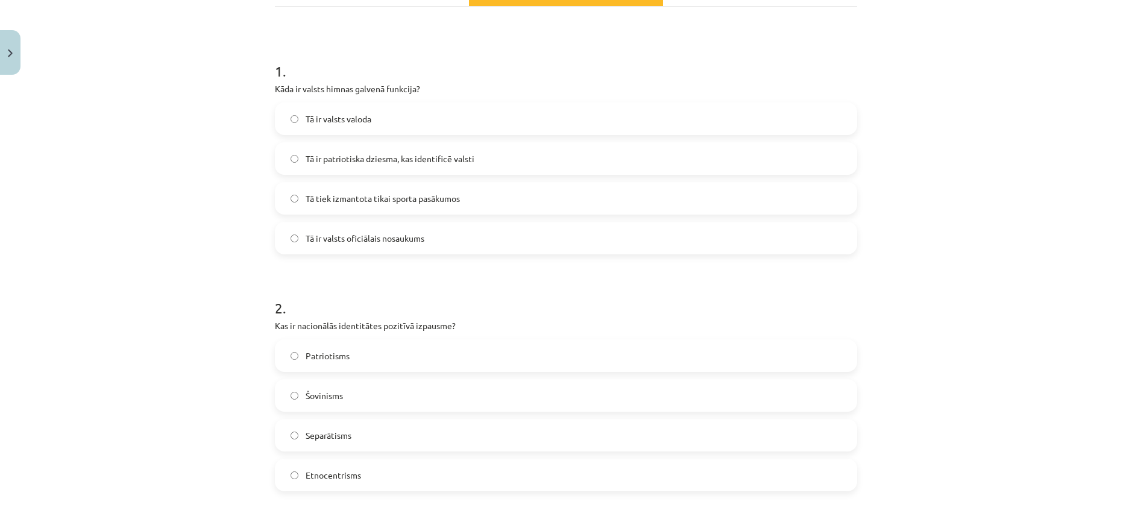
scroll to position [173, 0]
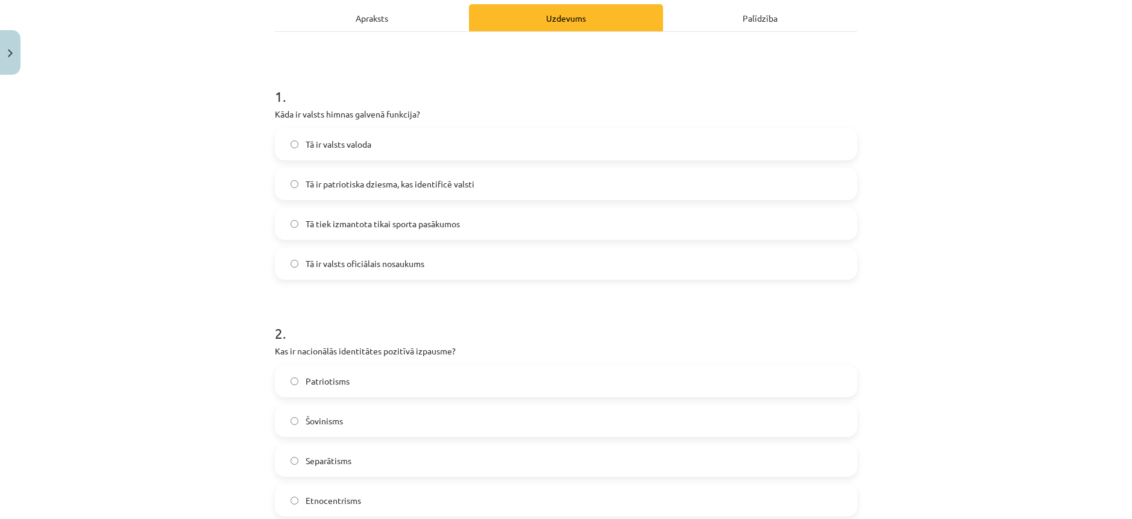
click at [381, 184] on span "Tā ir patriotiska dziesma, kas identificē valsti" at bounding box center [390, 184] width 169 height 13
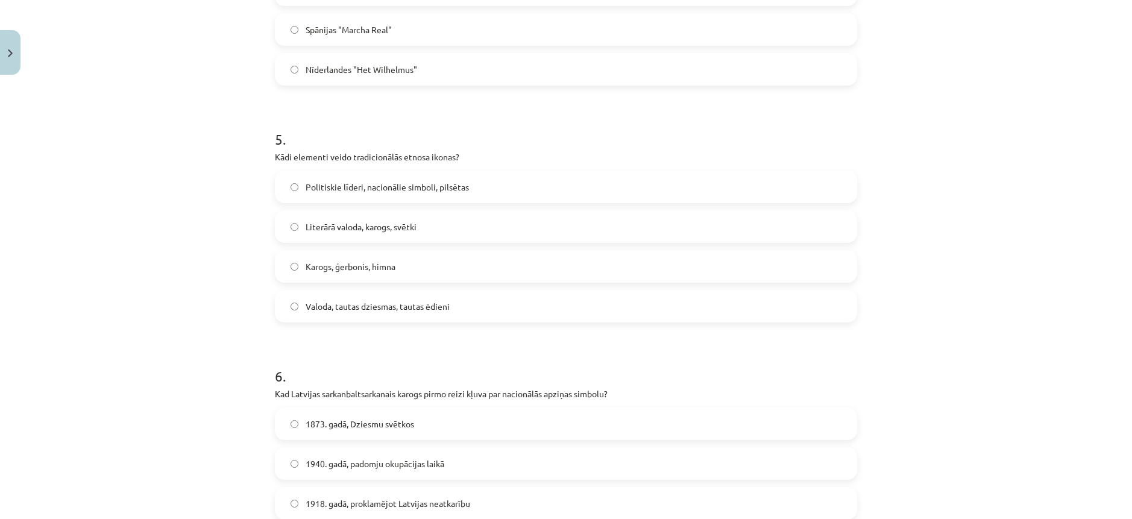
scroll to position [1258, 0]
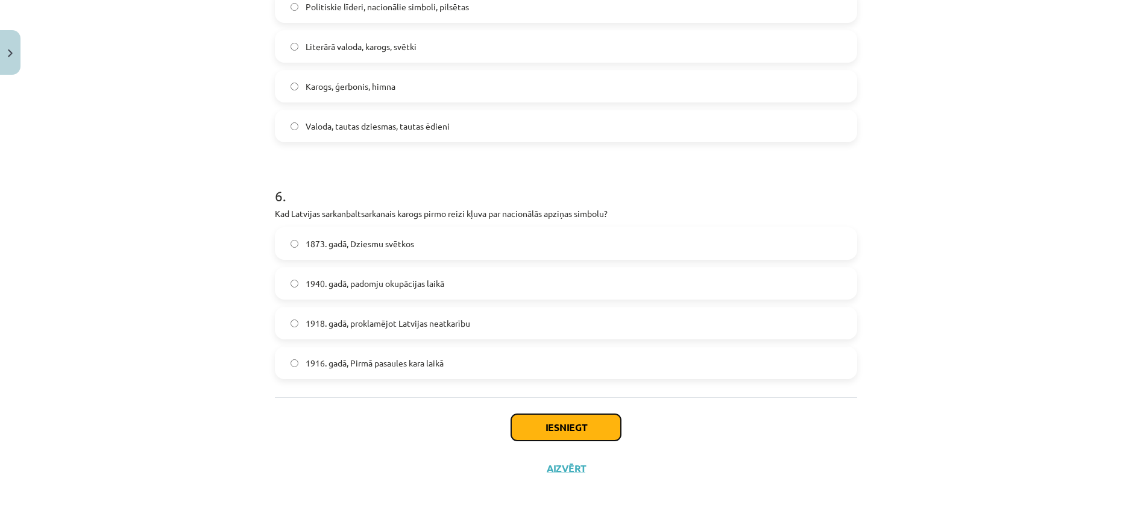
click at [571, 431] on button "Iesniegt" at bounding box center [566, 427] width 110 height 27
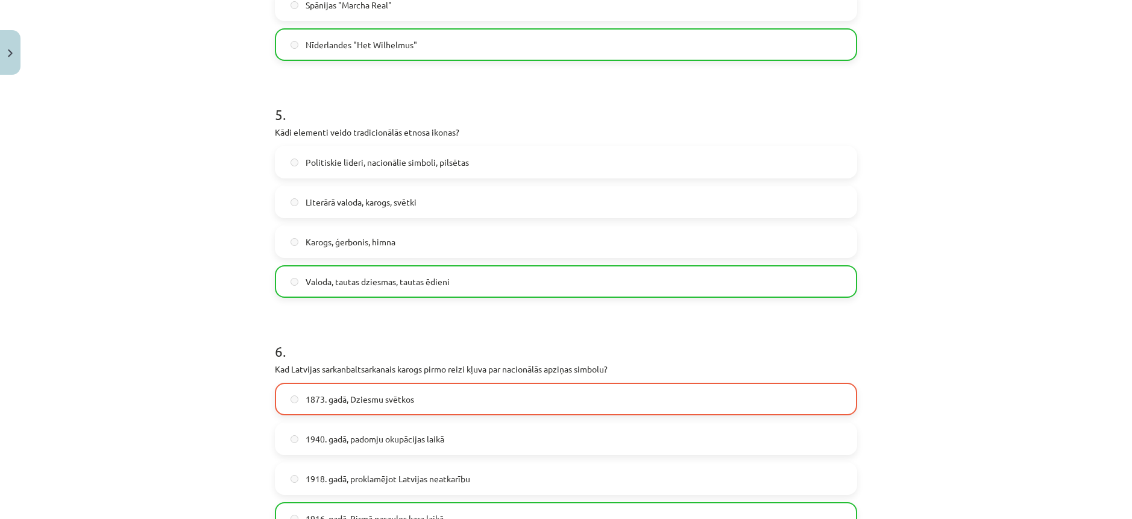
scroll to position [1296, 0]
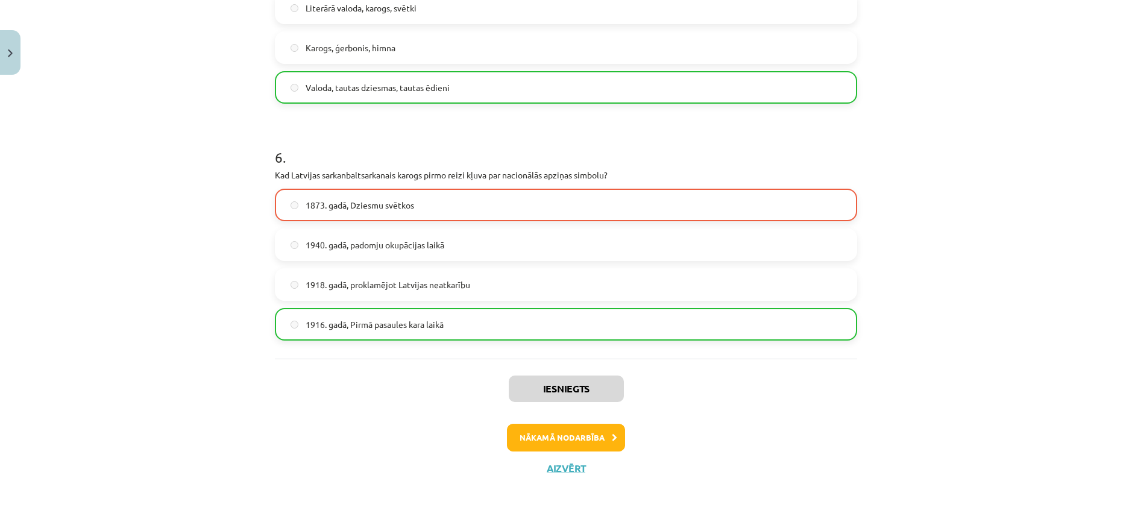
click at [399, 271] on label "1918. gadā, proklamējot Latvijas neatkarību" at bounding box center [566, 284] width 580 height 30
click at [394, 208] on span "1873. gadā, Dziesmu svētkos" at bounding box center [360, 205] width 108 height 13
click at [560, 433] on button "Nākamā nodarbība" at bounding box center [566, 438] width 118 height 28
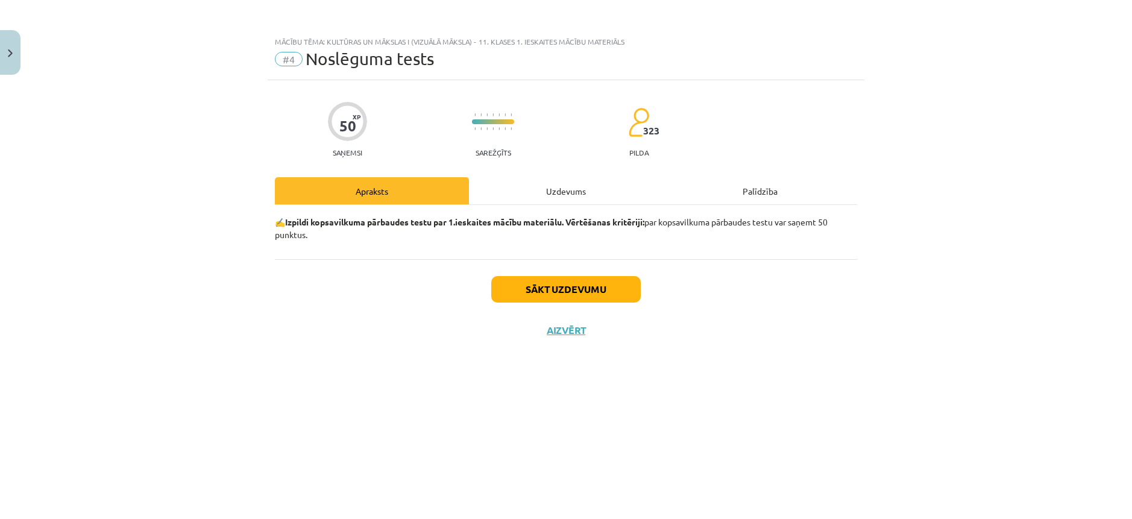
click at [525, 193] on div "Uzdevums" at bounding box center [566, 190] width 194 height 27
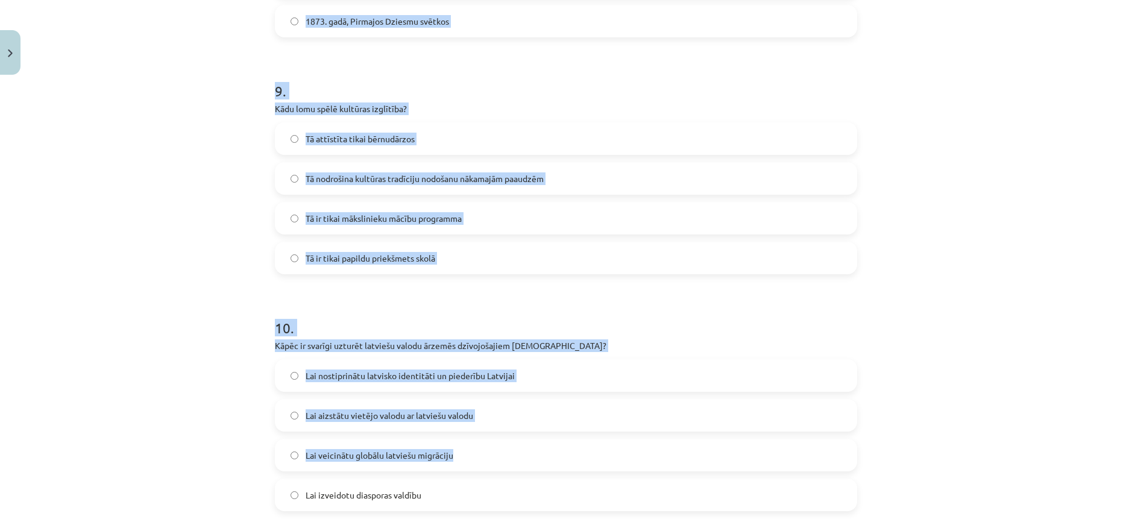
scroll to position [2205, 0]
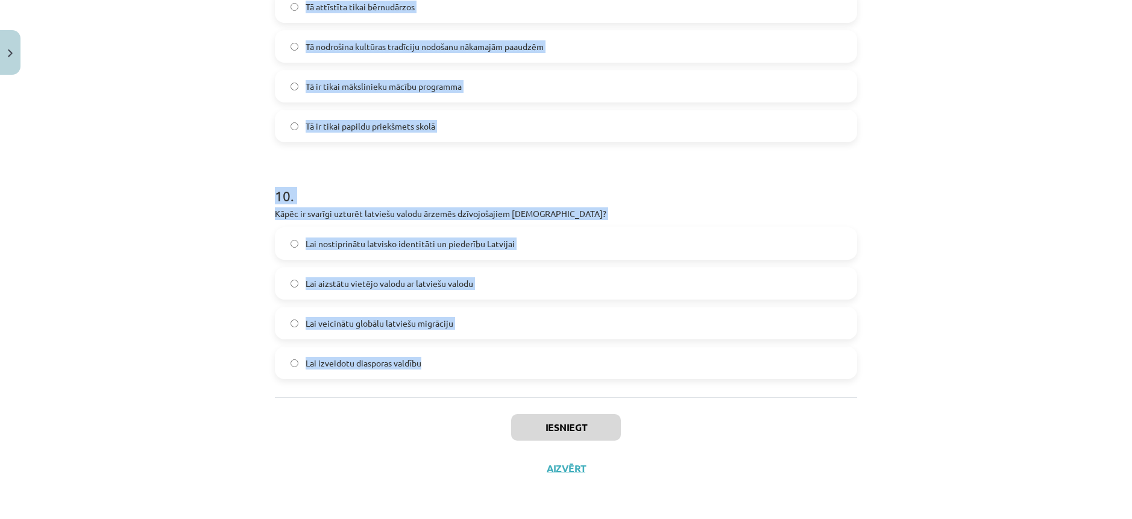
drag, startPoint x: 261, startPoint y: 272, endPoint x: 466, endPoint y: 364, distance: 224.4
click at [466, 364] on div "Mācību tēma: Kultūras un mākslas i (vizuālā māksla) - 11. klases 1. ieskaites m…" at bounding box center [566, 259] width 1132 height 519
copy form "1 . Kāda ir kultūras loma sabiedrībā? Kultūra ir tikai izklaide Kultūra ir sabi…"
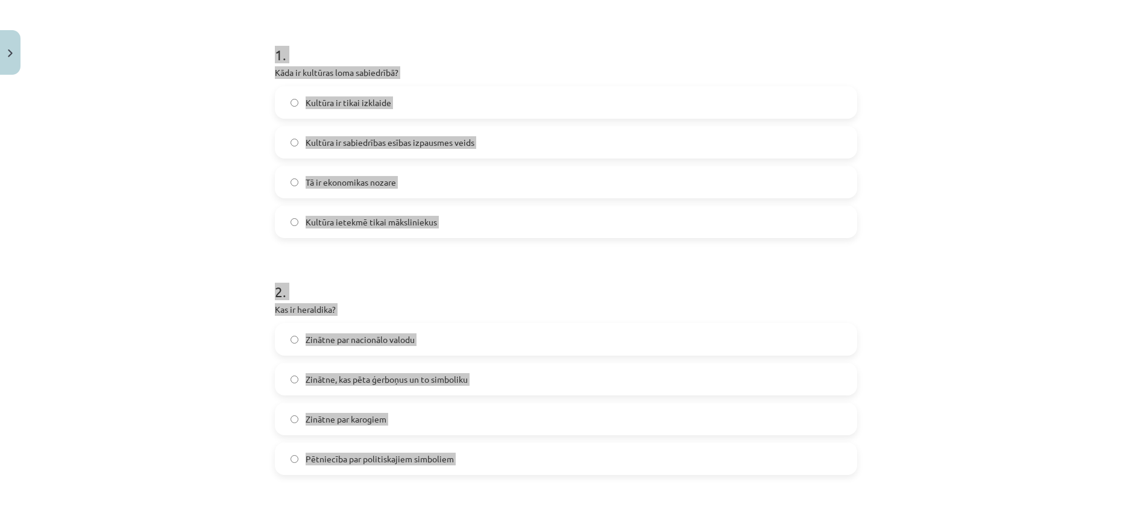
scroll to position [0, 0]
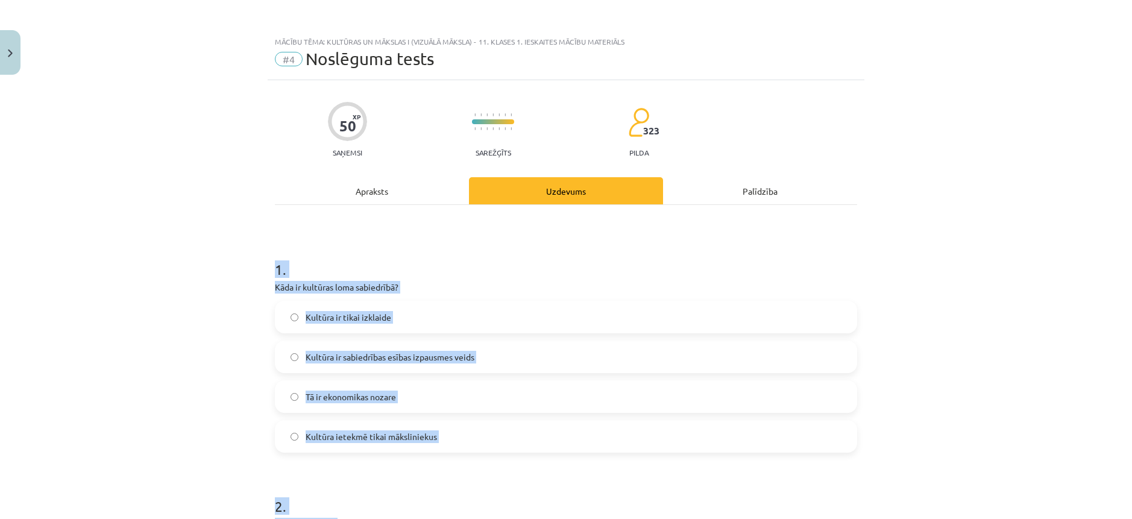
click at [1048, 307] on div "Mācību tēma: Kultūras un mākslas i (vizuālā māksla) - 11. klases 1. ieskaites m…" at bounding box center [566, 259] width 1132 height 519
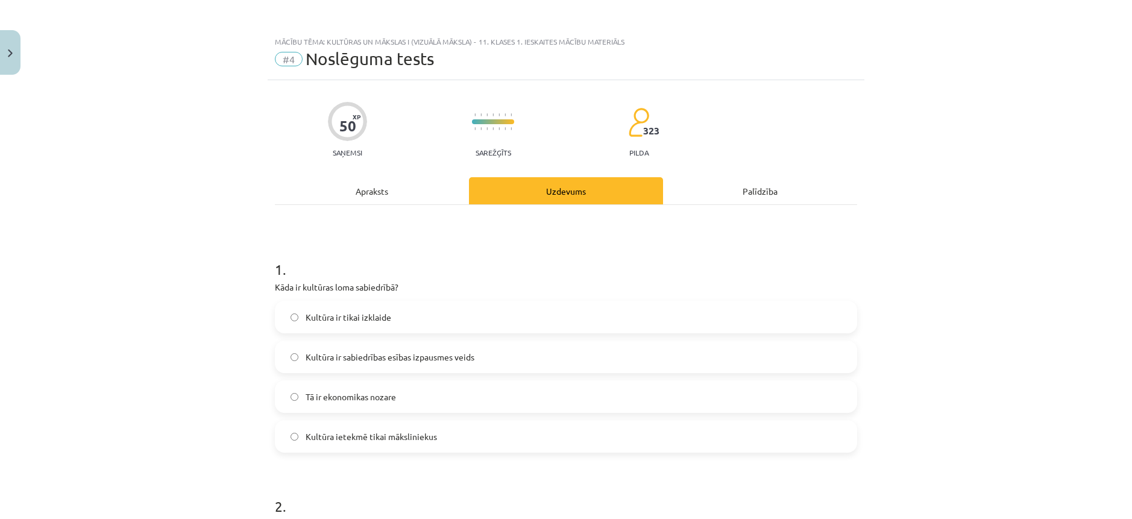
click at [369, 357] on span "Kultūra ir sabiedrības esības izpausmes veids" at bounding box center [390, 357] width 169 height 13
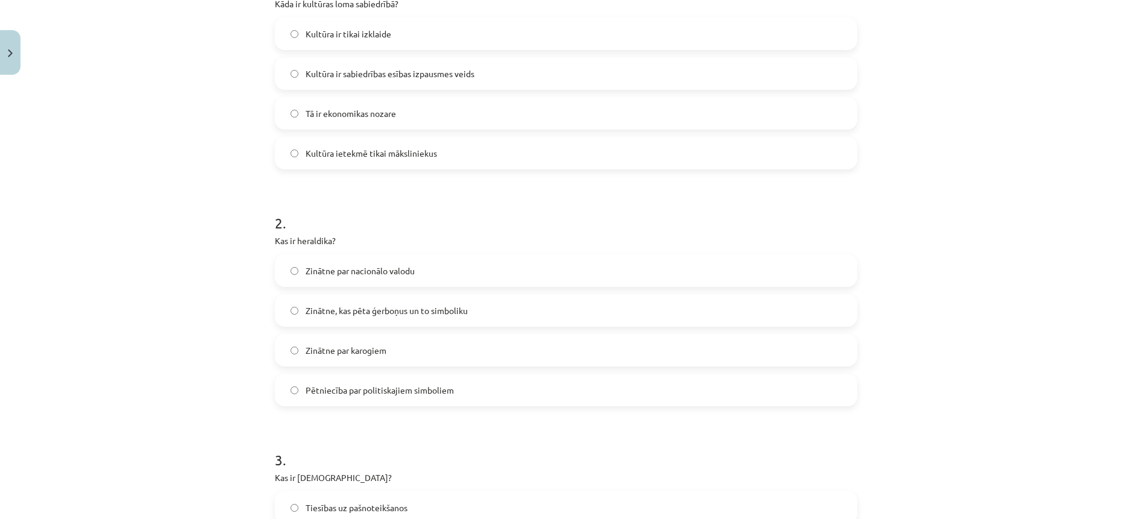
scroll to position [301, 0]
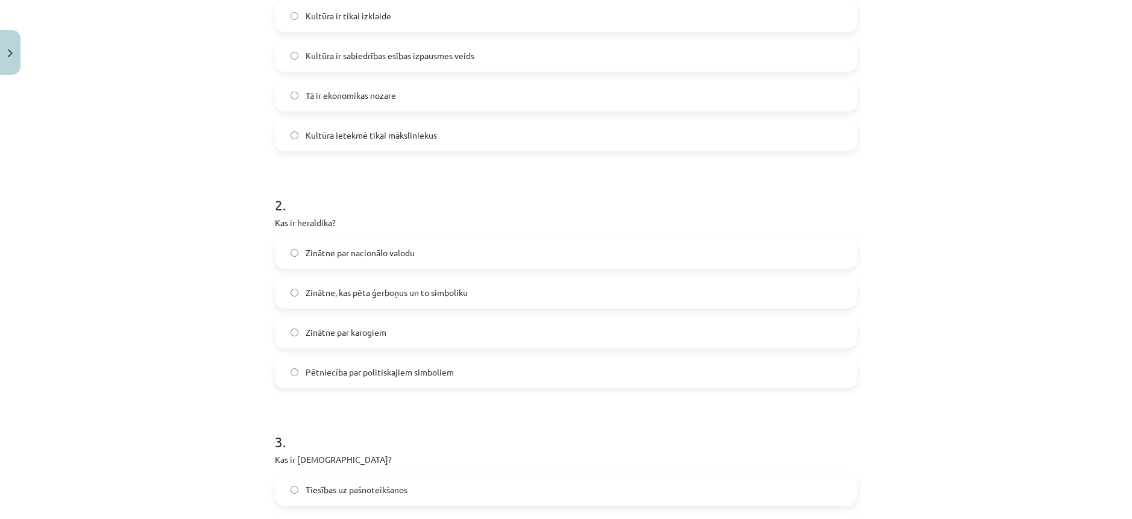
click at [424, 293] on span "Zinātne, kas pēta ģerboņus un to simboliku" at bounding box center [387, 292] width 162 height 13
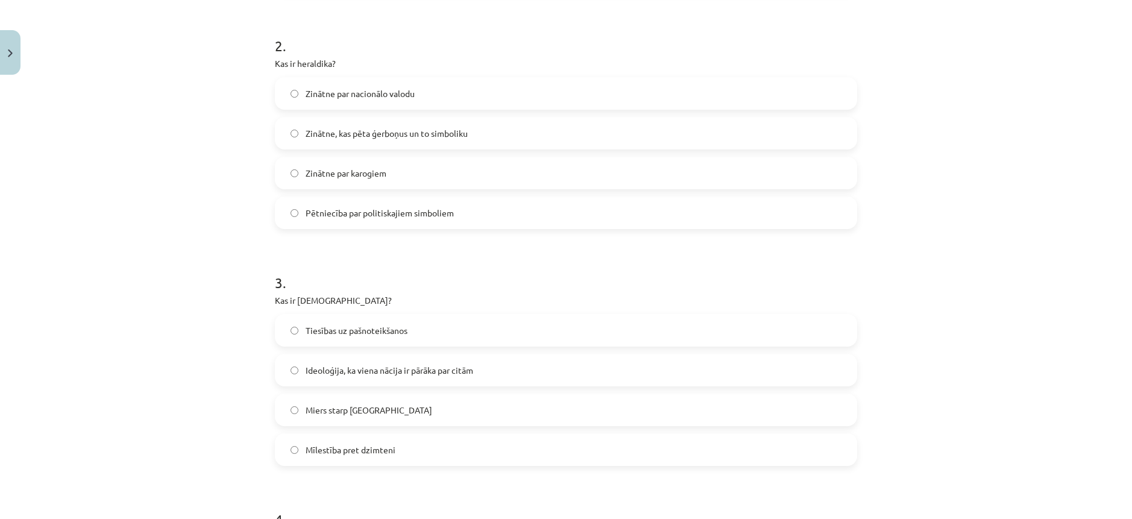
scroll to position [482, 0]
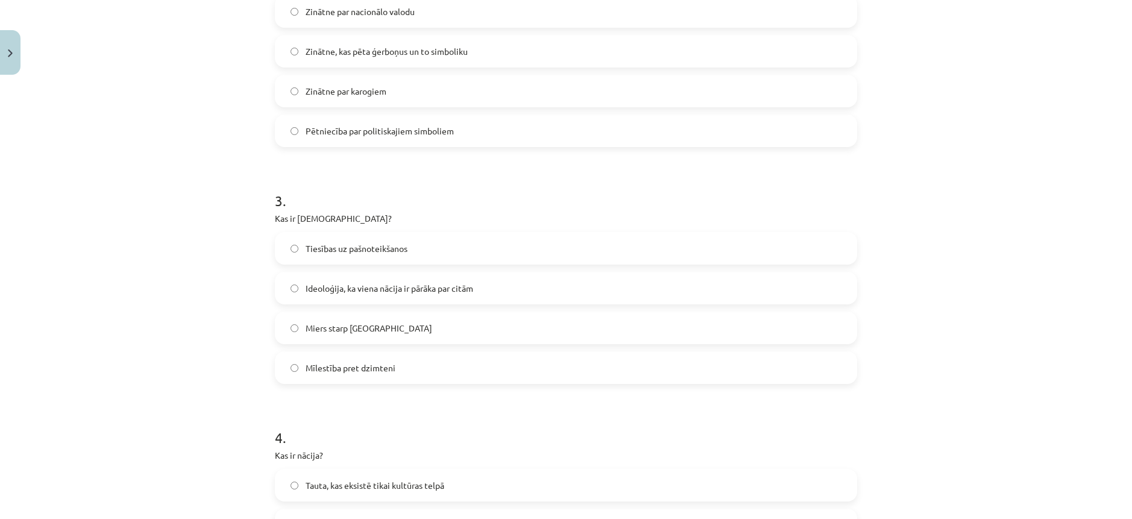
click at [359, 295] on label "Ideoloģija, ka viena nācija ir pārāka par citām" at bounding box center [566, 288] width 580 height 30
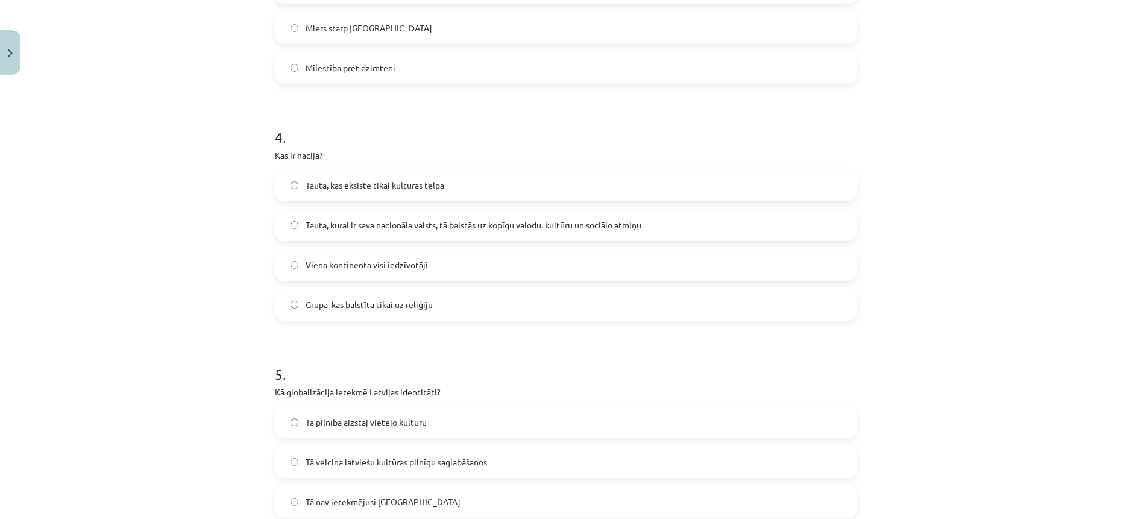
scroll to position [844, 0]
click at [374, 228] on span "Tauta, kurai ir sava nacionāla valsts, tā balstās uz kopīgu valodu, kultūru un …" at bounding box center [474, 224] width 336 height 13
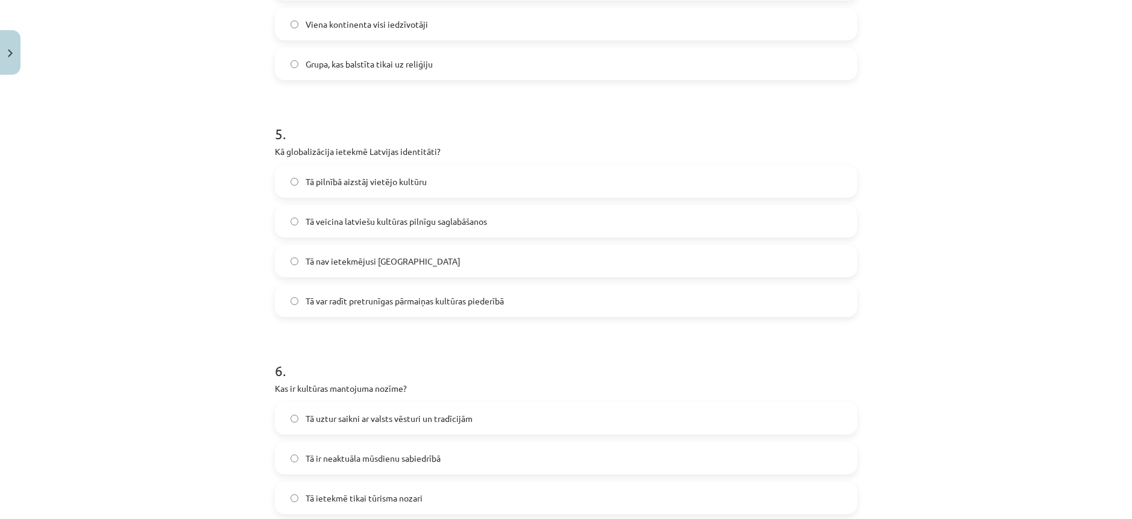
scroll to position [1085, 0]
click at [381, 305] on span "Tā var radīt pretrunīgas pārmaiņas kultūras piederībā" at bounding box center [405, 299] width 198 height 13
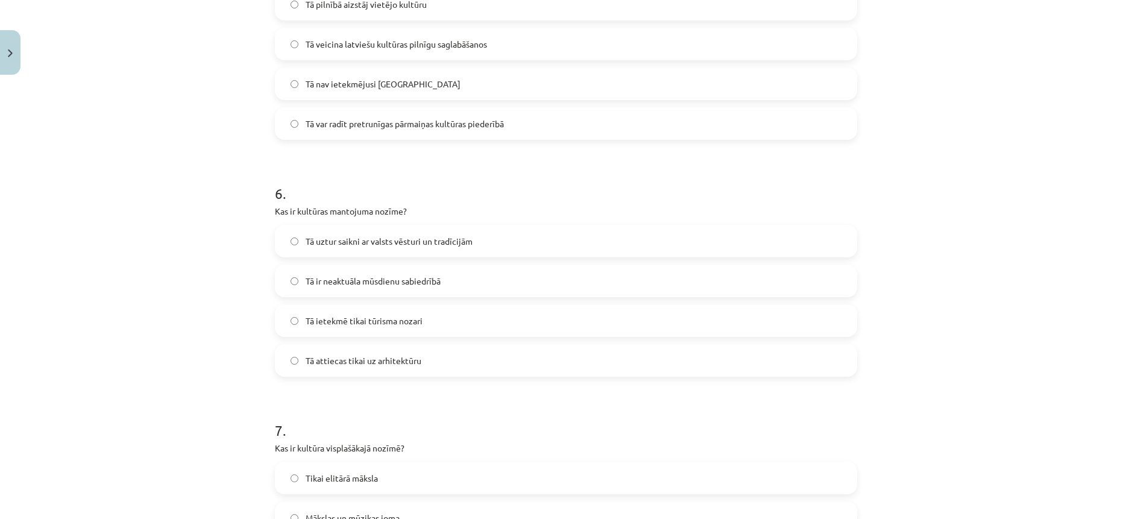
scroll to position [1266, 0]
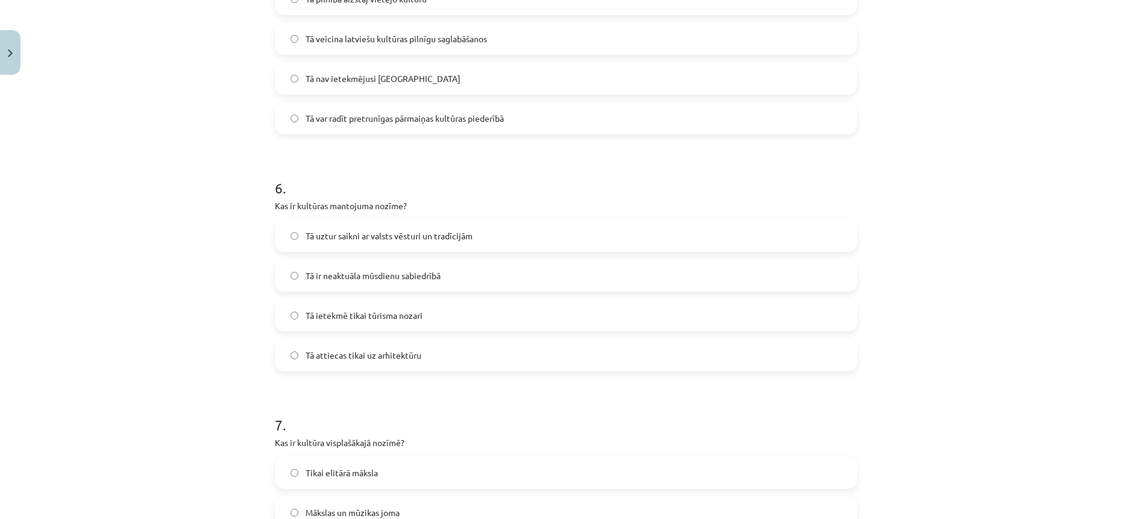
click at [304, 243] on label "Tā uztur saikni ar valsts vēsturi un tradīcijām" at bounding box center [566, 236] width 580 height 30
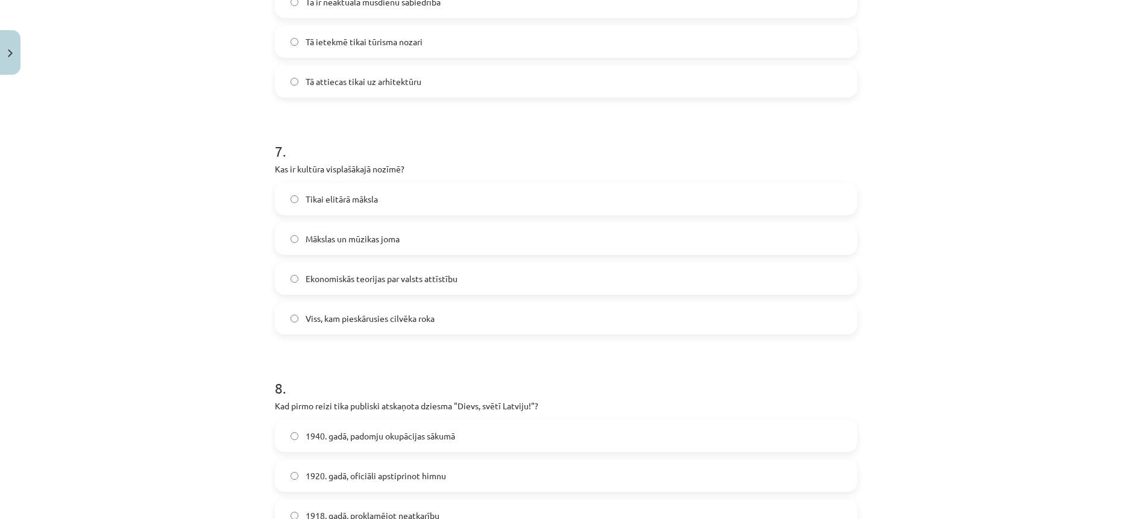
scroll to position [1567, 0]
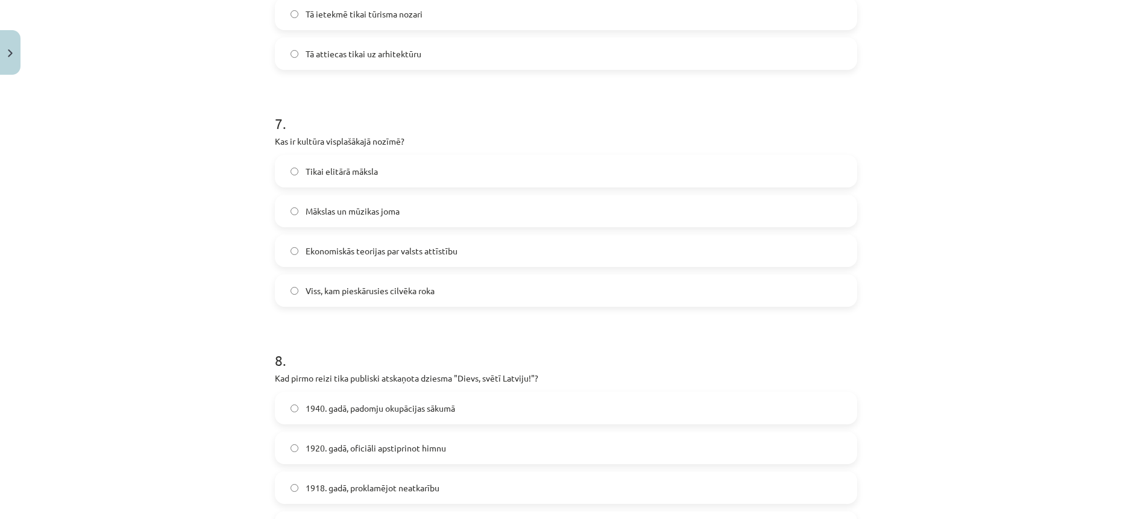
click at [337, 289] on span "Viss, kam pieskārusies cilvēka roka" at bounding box center [370, 290] width 129 height 13
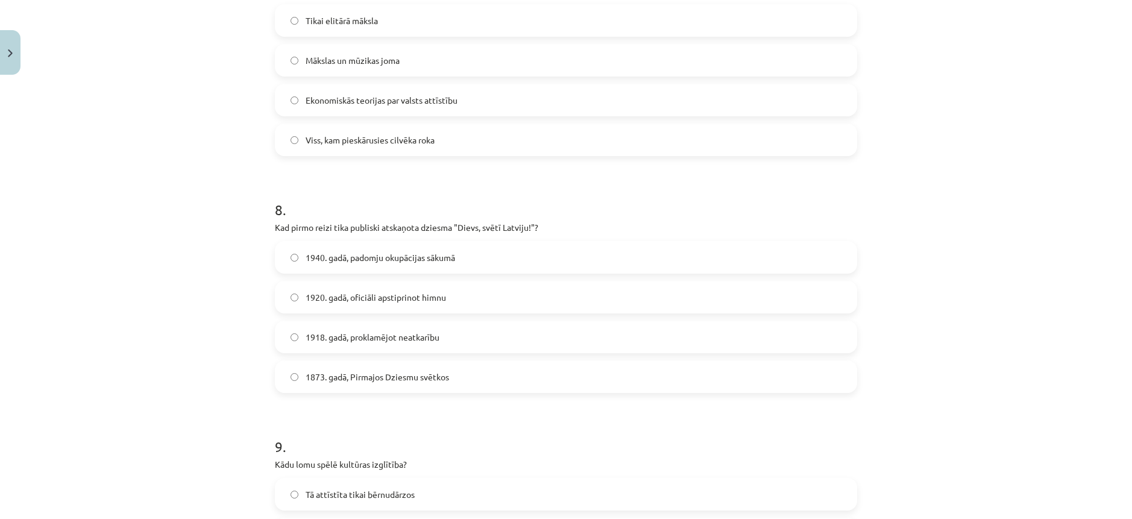
scroll to position [1808, 0]
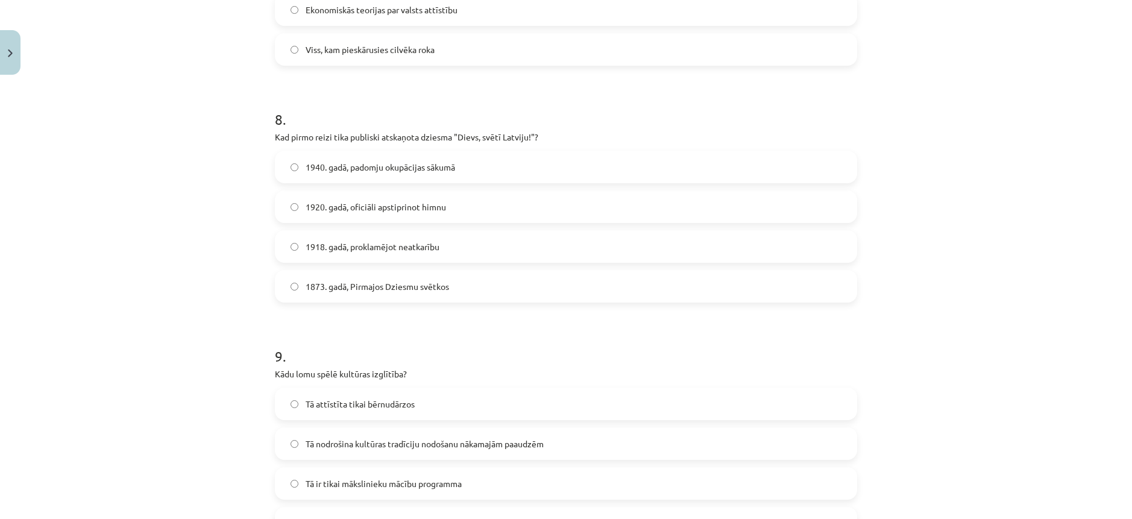
click at [331, 292] on span "1873. gadā, Pirmajos Dziesmu svētkos" at bounding box center [377, 286] width 143 height 13
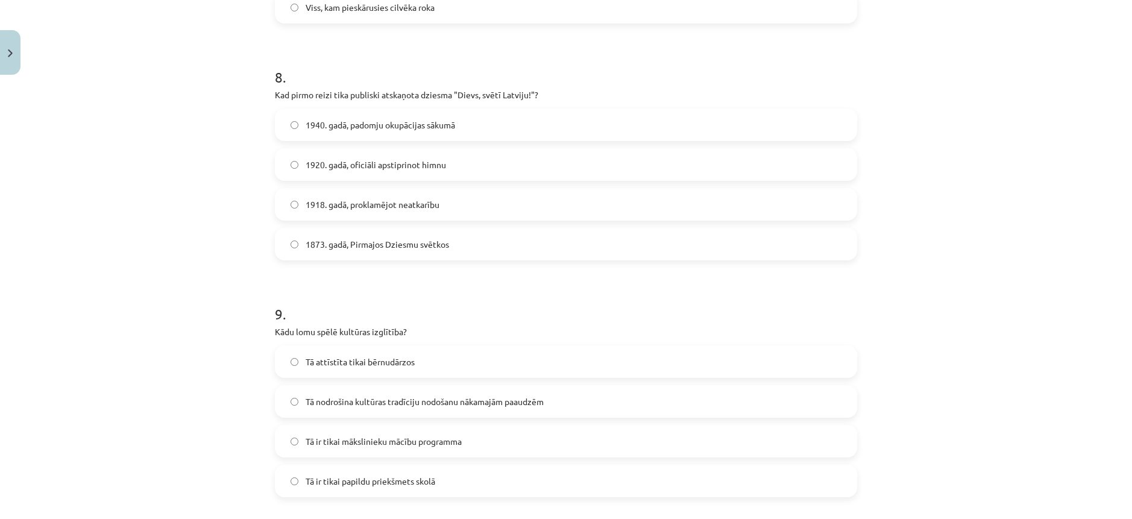
scroll to position [1928, 0]
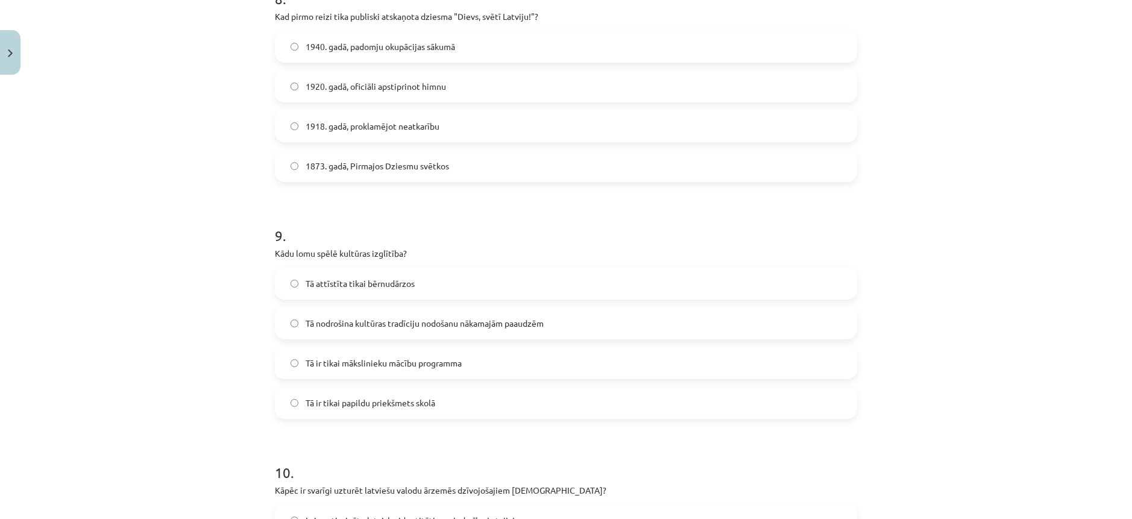
click at [394, 322] on span "Tā nodrošina kultūras tradīciju nodošanu nākamajām paaudzēm" at bounding box center [425, 323] width 238 height 13
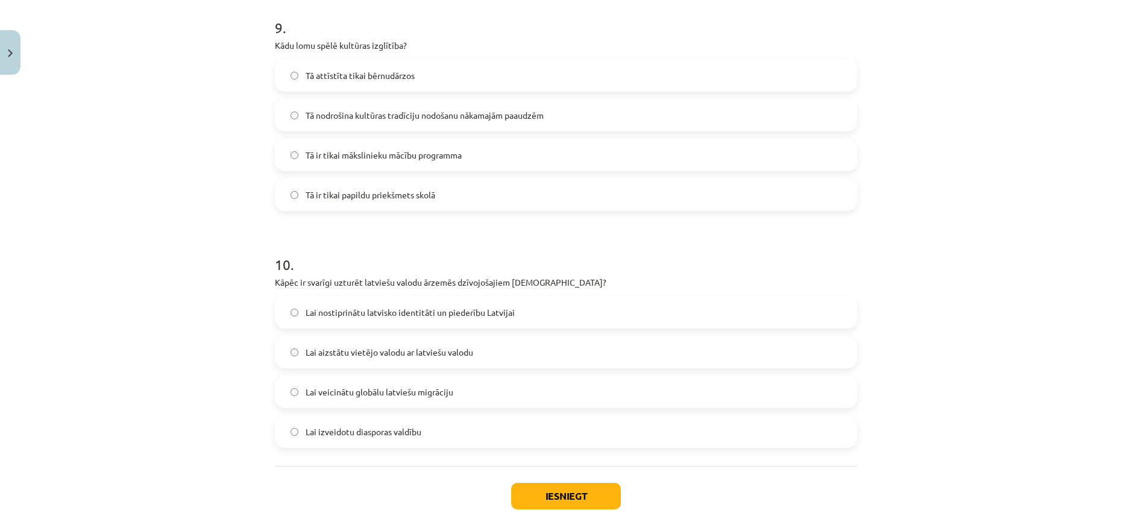
scroll to position [2205, 0]
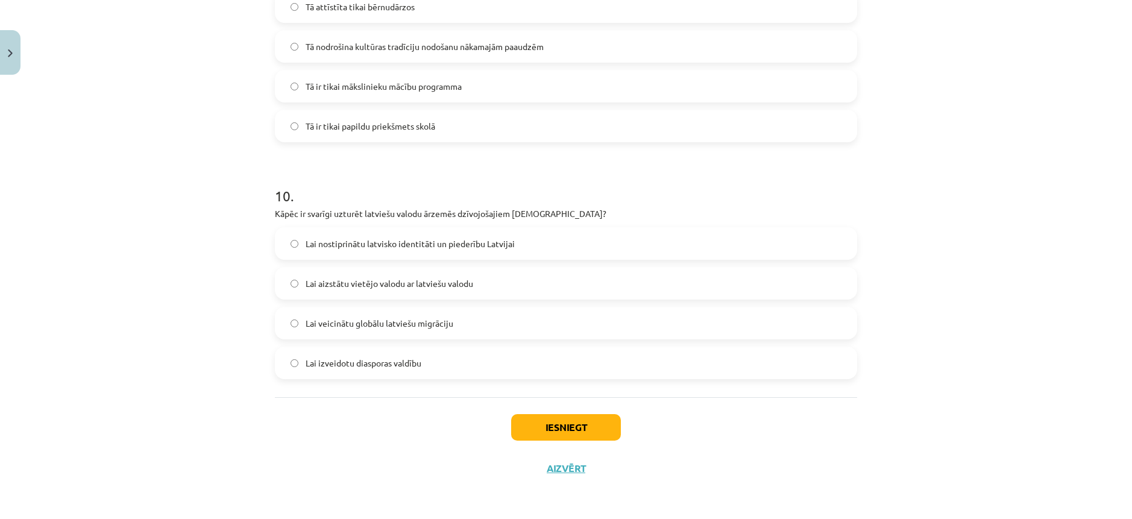
click at [377, 242] on span "Lai nostiprinātu latvisko identitāti un piederību Latvijai" at bounding box center [410, 243] width 209 height 13
click at [535, 422] on button "Iesniegt" at bounding box center [566, 427] width 110 height 27
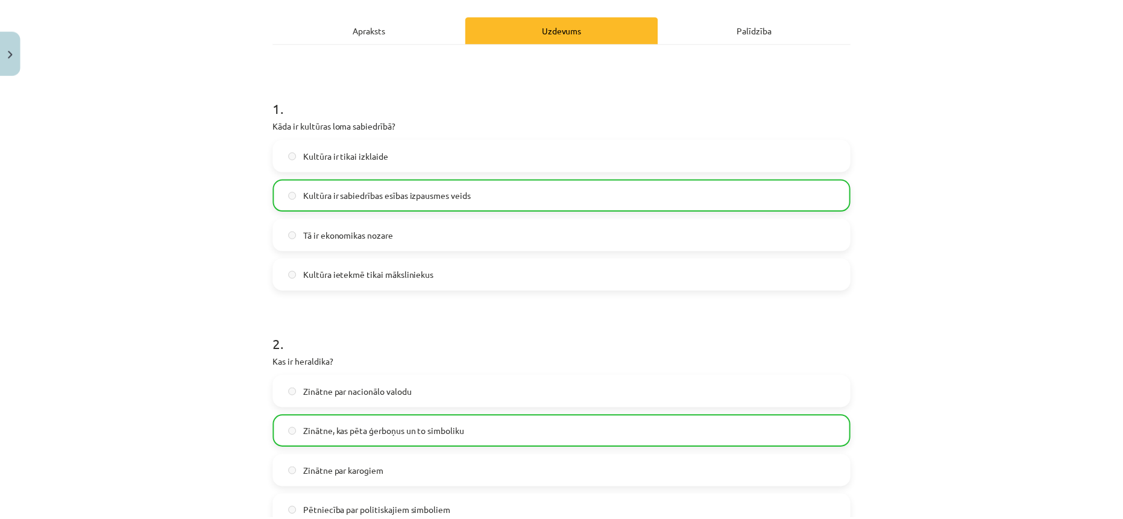
scroll to position [0, 0]
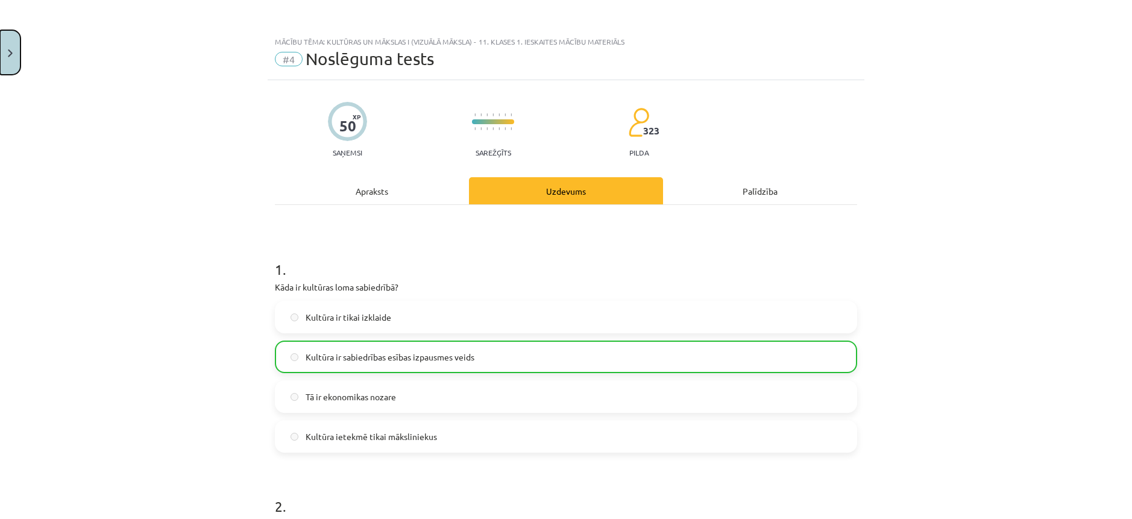
click at [15, 51] on button "Close" at bounding box center [10, 52] width 20 height 45
click at [93, 39] on div "Mācību tēma: Kultūras un mākslas i (vizuālā māksla) - 11. klases 1. ieskaites m…" at bounding box center [566, 259] width 1132 height 519
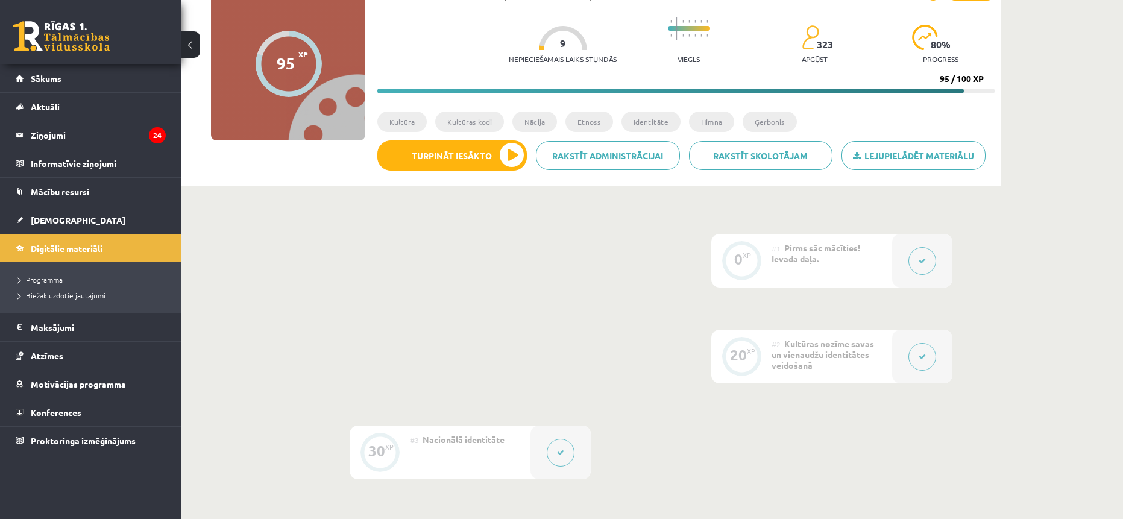
click at [76, 47] on link at bounding box center [61, 36] width 96 height 30
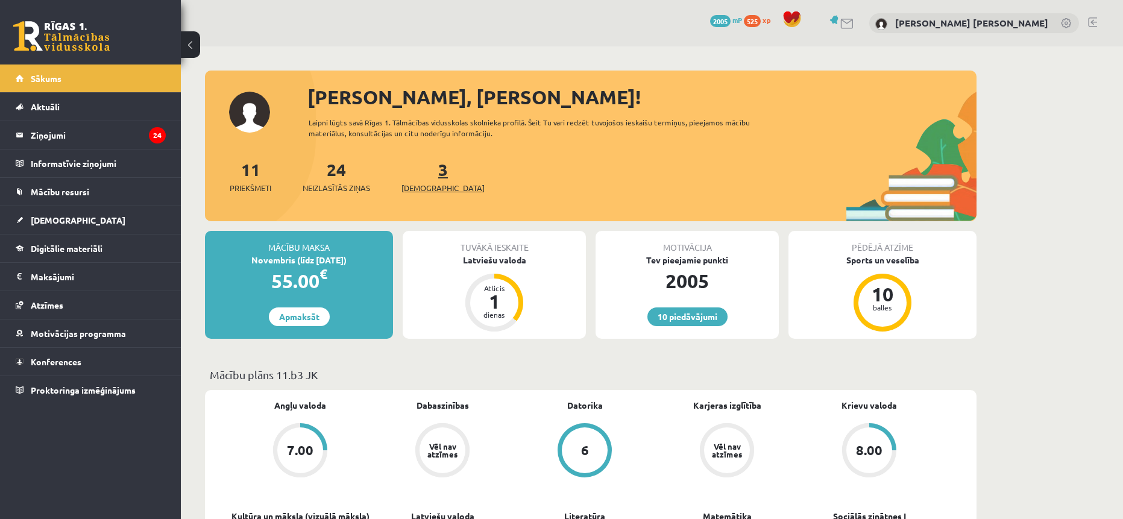
click at [434, 192] on span "[DEMOGRAPHIC_DATA]" at bounding box center [442, 188] width 83 height 12
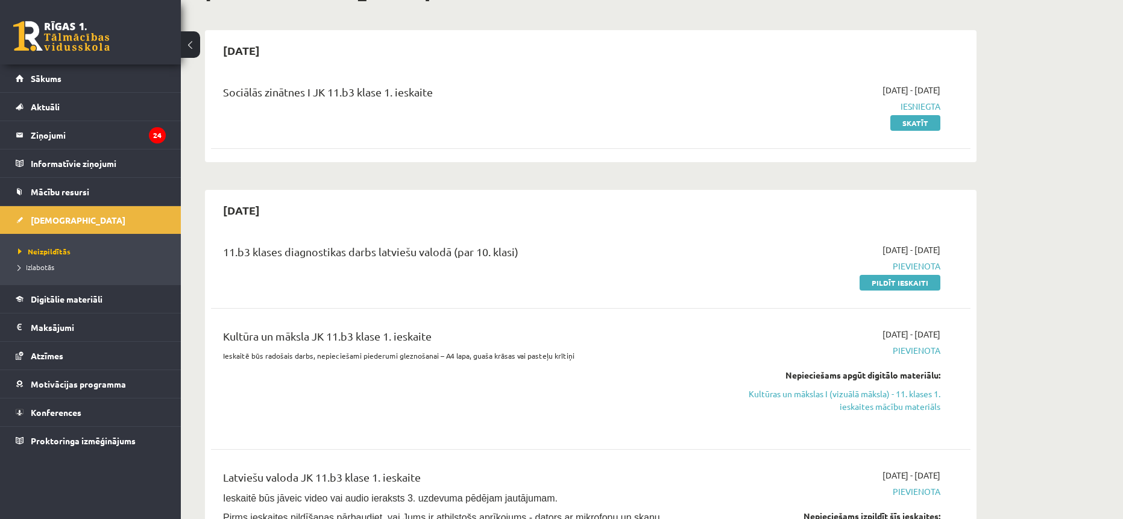
scroll to position [121, 0]
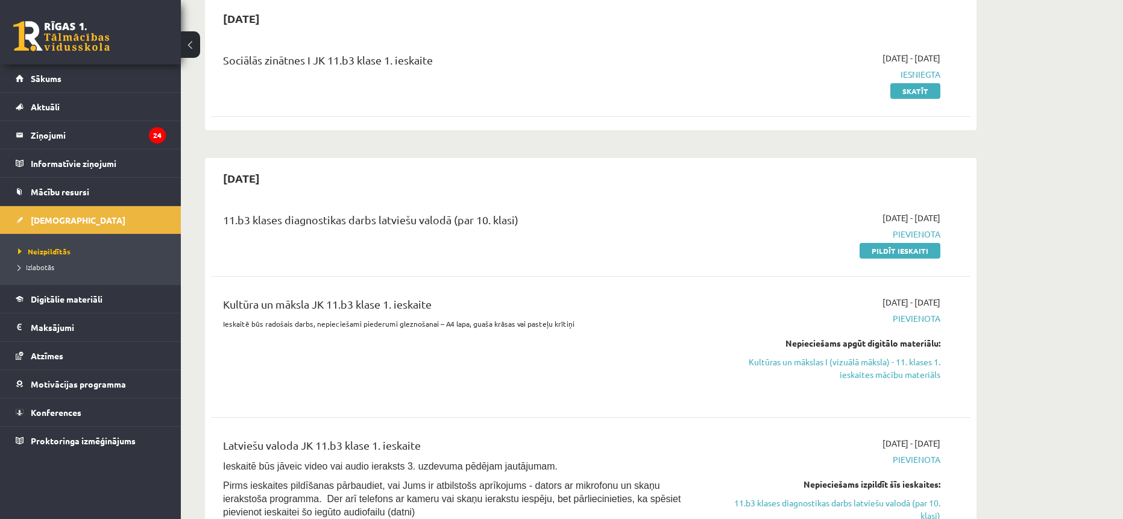
click at [876, 242] on div "[DATE] - [DATE] [GEOGRAPHIC_DATA] Pildīt ieskaiti" at bounding box center [826, 234] width 245 height 45
click at [880, 251] on link "Pildīt ieskaiti" at bounding box center [899, 251] width 81 height 16
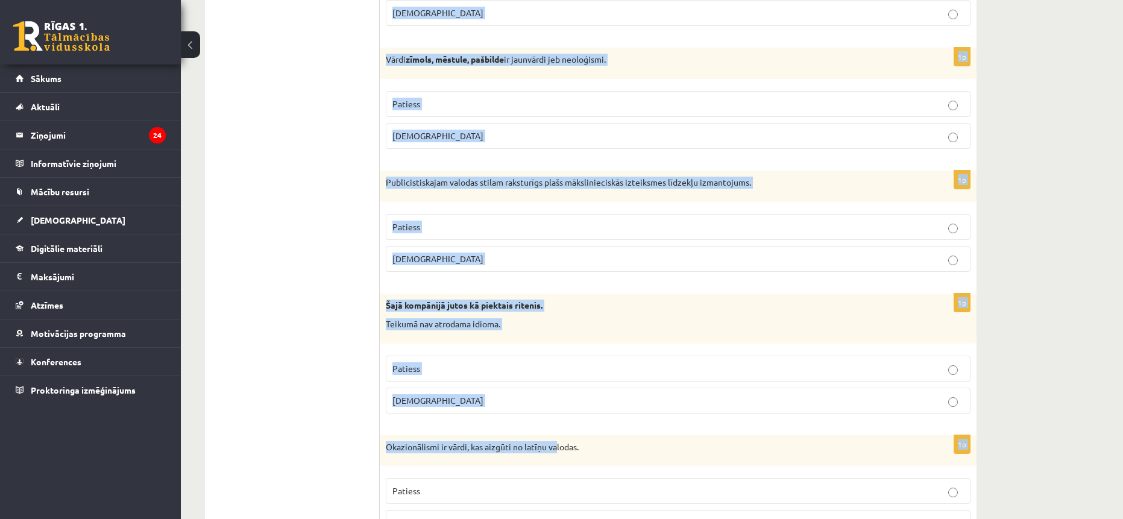
scroll to position [3472, 0]
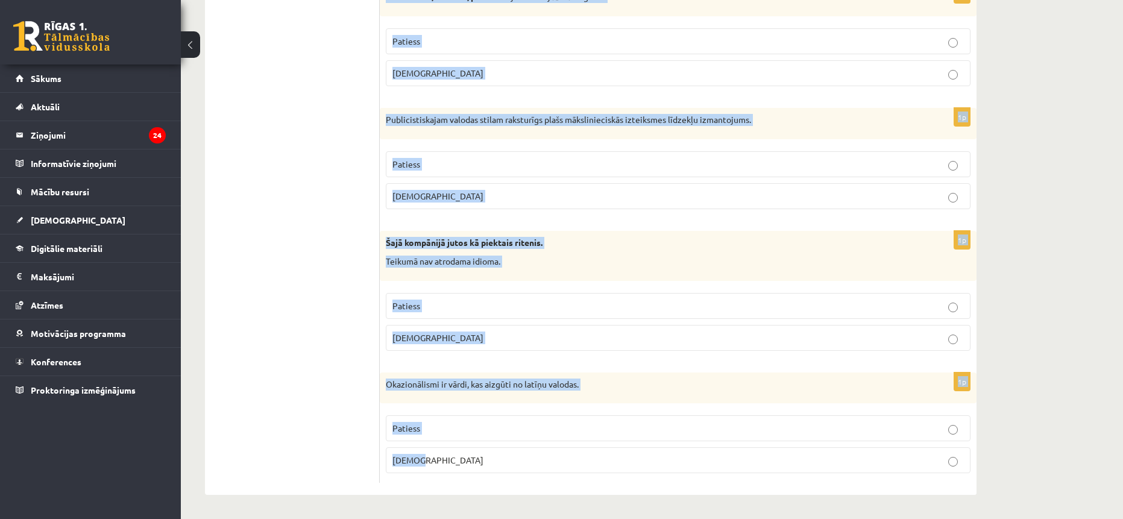
drag, startPoint x: 394, startPoint y: 221, endPoint x: 538, endPoint y: 469, distance: 287.3
copy form "Loremipsumd si ametcon adi elitseddo? 1e Tempor in utlaboreetd magnaal enimadm …"
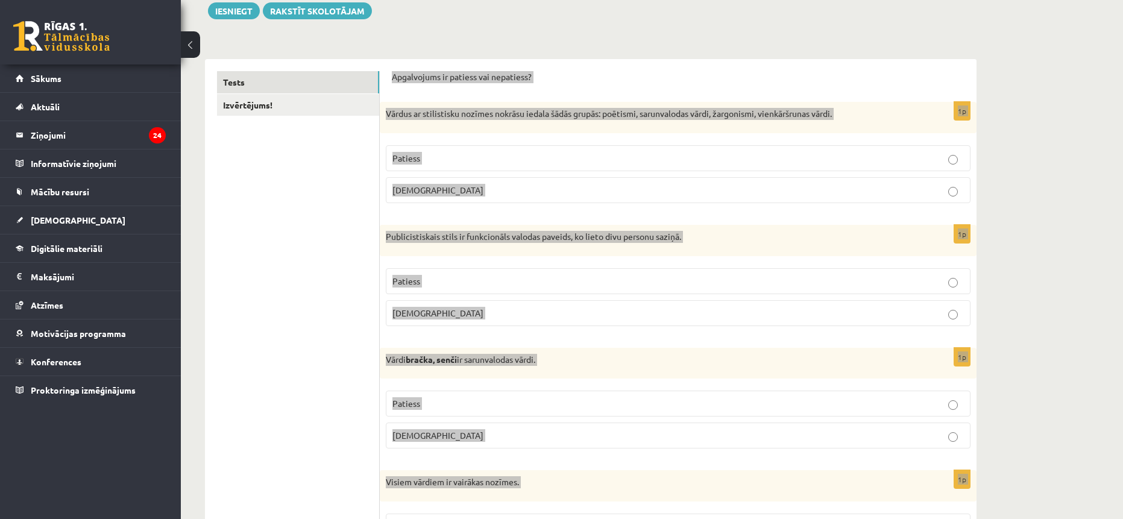
scroll to position [0, 0]
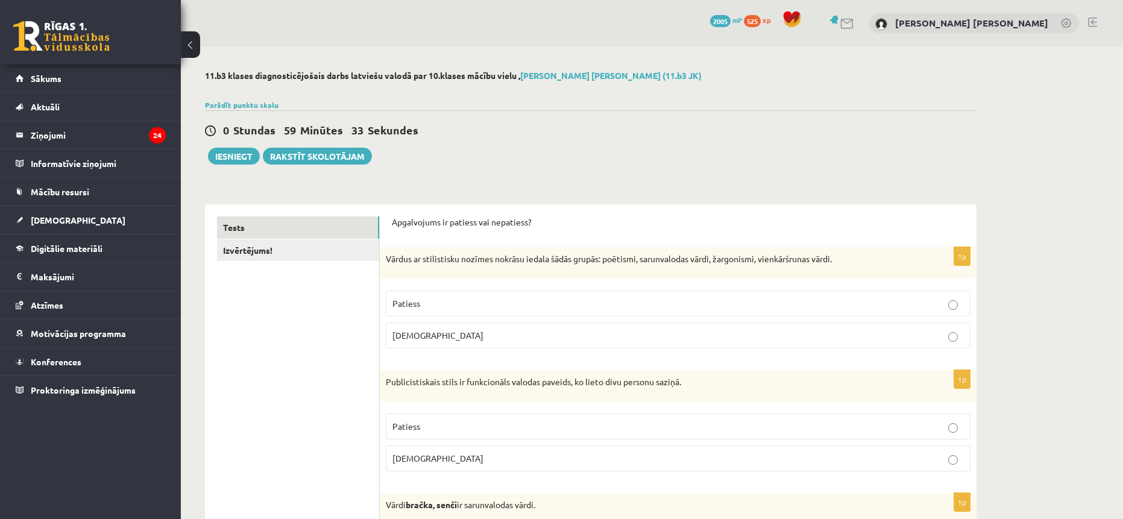
click at [566, 303] on p "Patiess" at bounding box center [677, 303] width 571 height 13
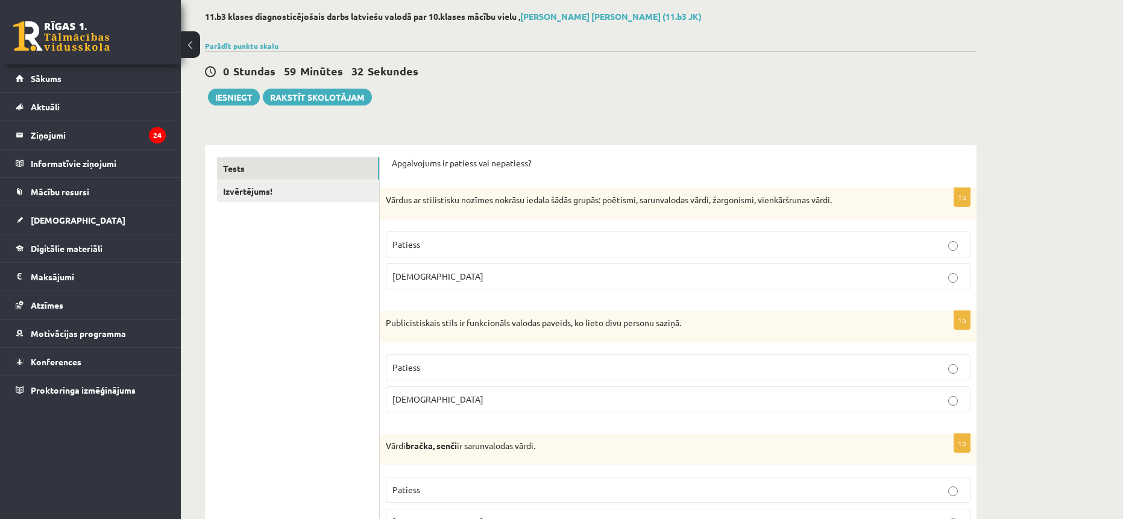
scroll to position [60, 0]
click at [444, 390] on label "[DEMOGRAPHIC_DATA]" at bounding box center [678, 398] width 585 height 26
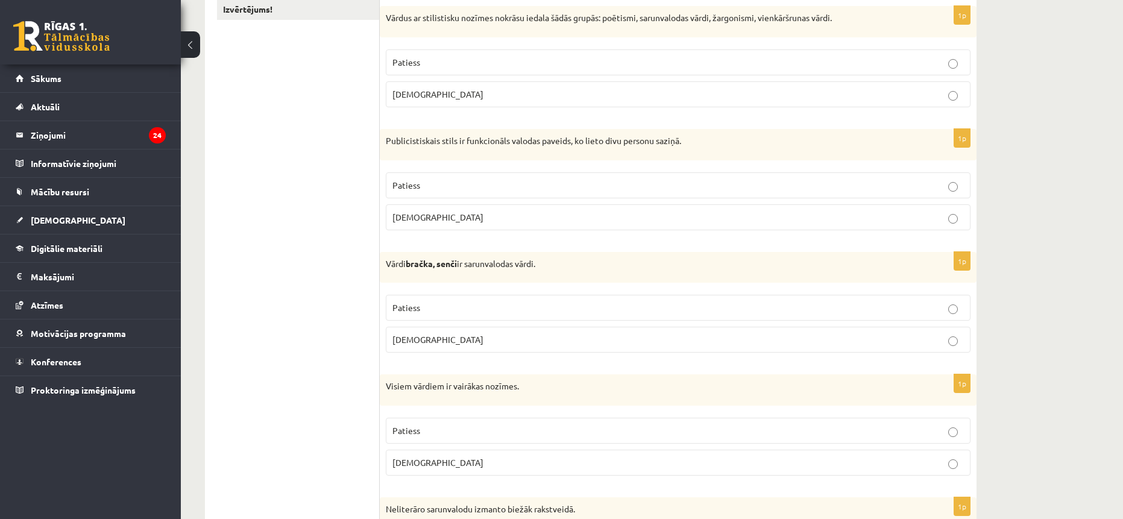
click at [421, 346] on p "[DEMOGRAPHIC_DATA]" at bounding box center [677, 339] width 571 height 13
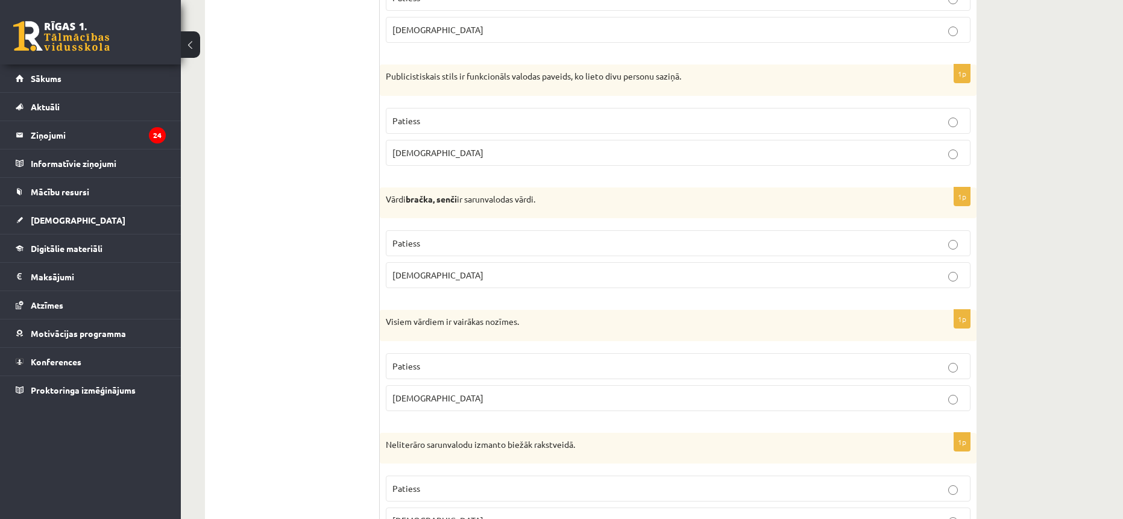
scroll to position [362, 0]
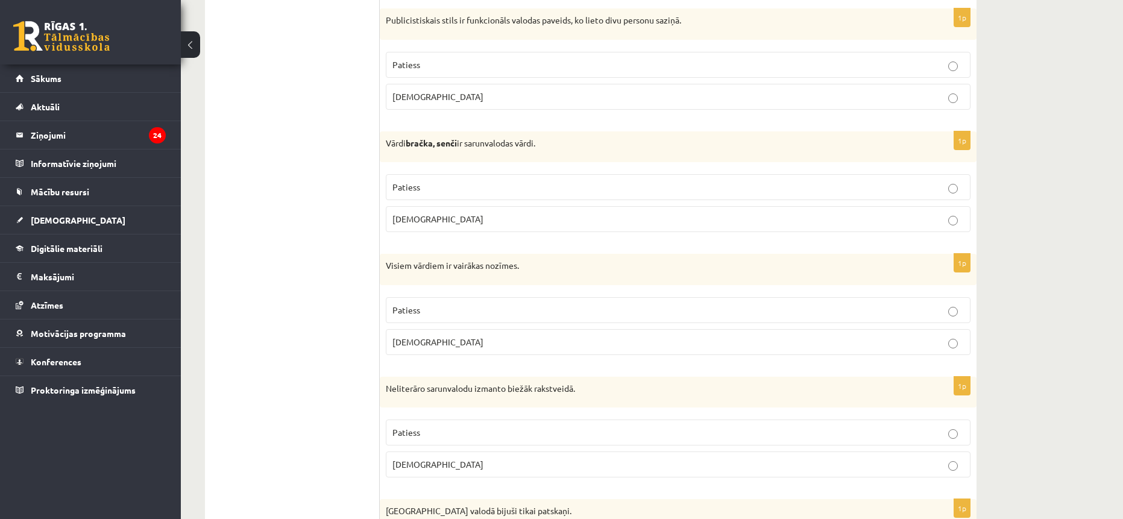
click at [417, 352] on label "[DEMOGRAPHIC_DATA]" at bounding box center [678, 342] width 585 height 26
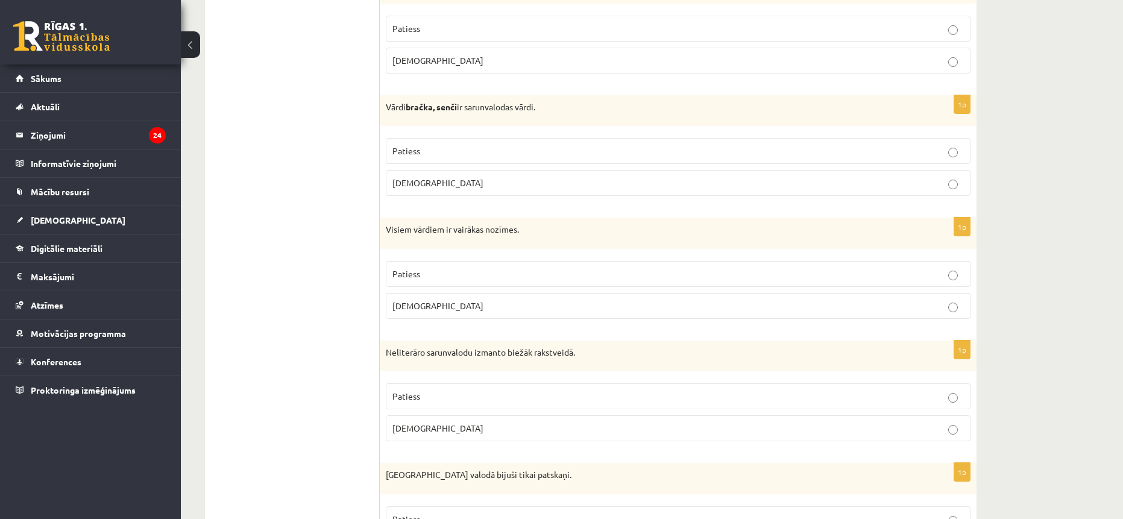
scroll to position [603, 0]
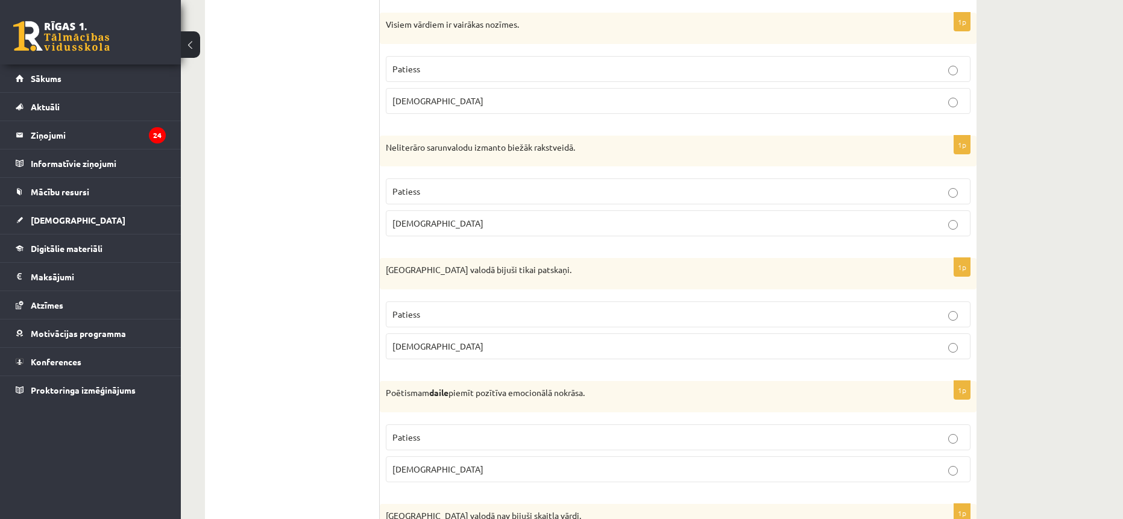
click at [426, 227] on p "[DEMOGRAPHIC_DATA]" at bounding box center [677, 223] width 571 height 13
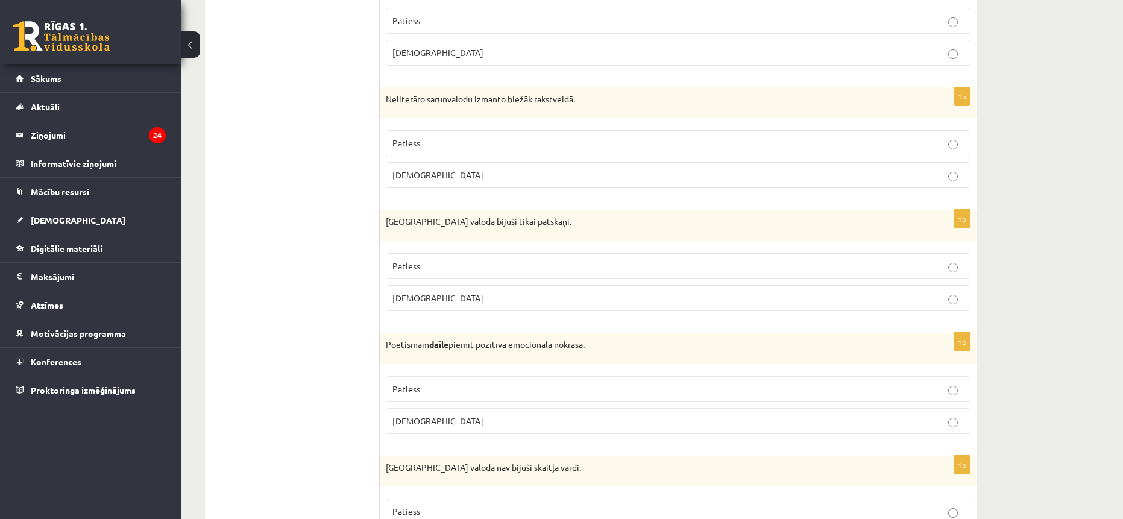
scroll to position [663, 0]
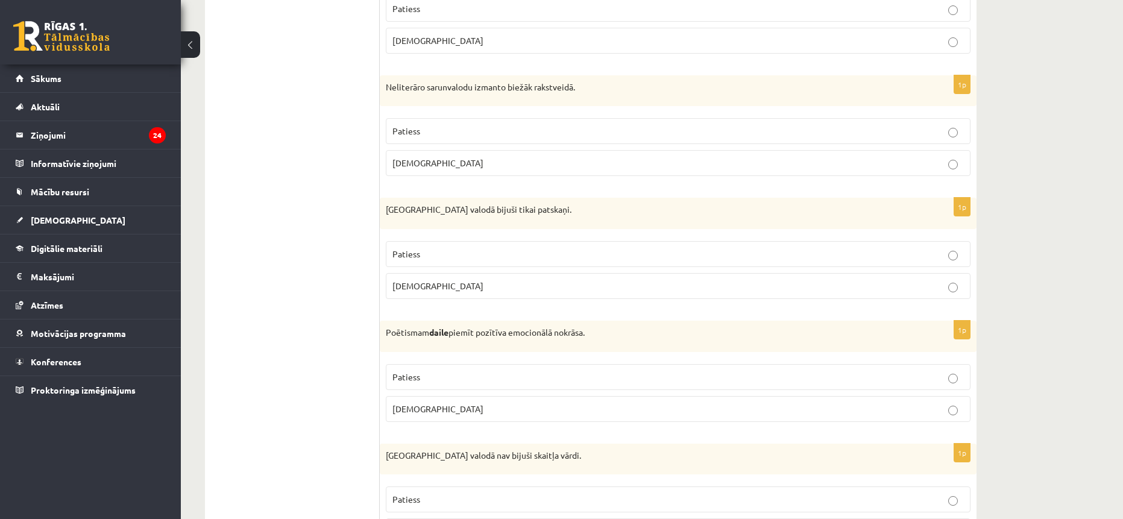
click at [435, 251] on p "Patiess" at bounding box center [677, 254] width 571 height 13
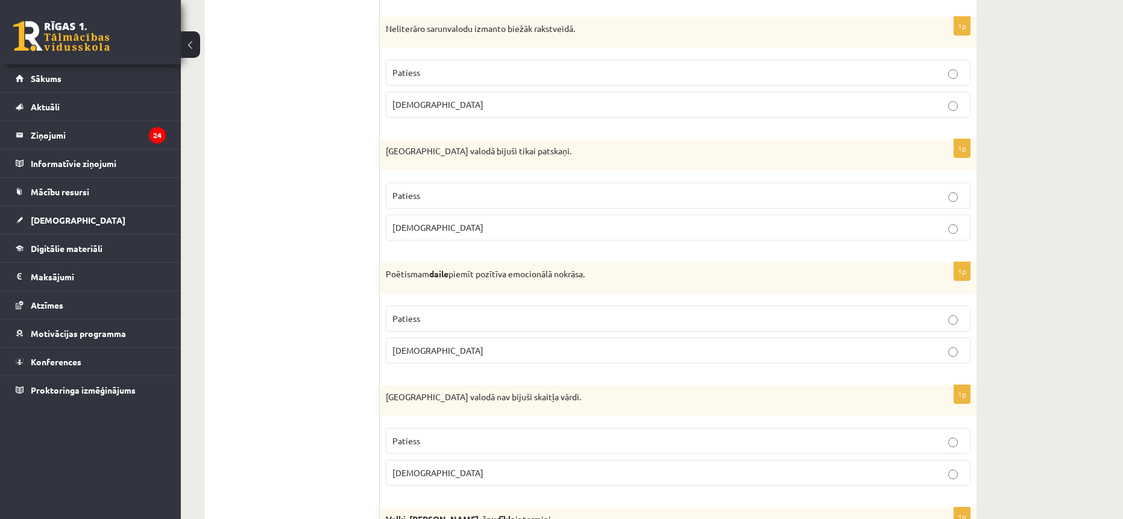
scroll to position [723, 0]
click at [419, 313] on span "Patiess" at bounding box center [406, 316] width 28 height 11
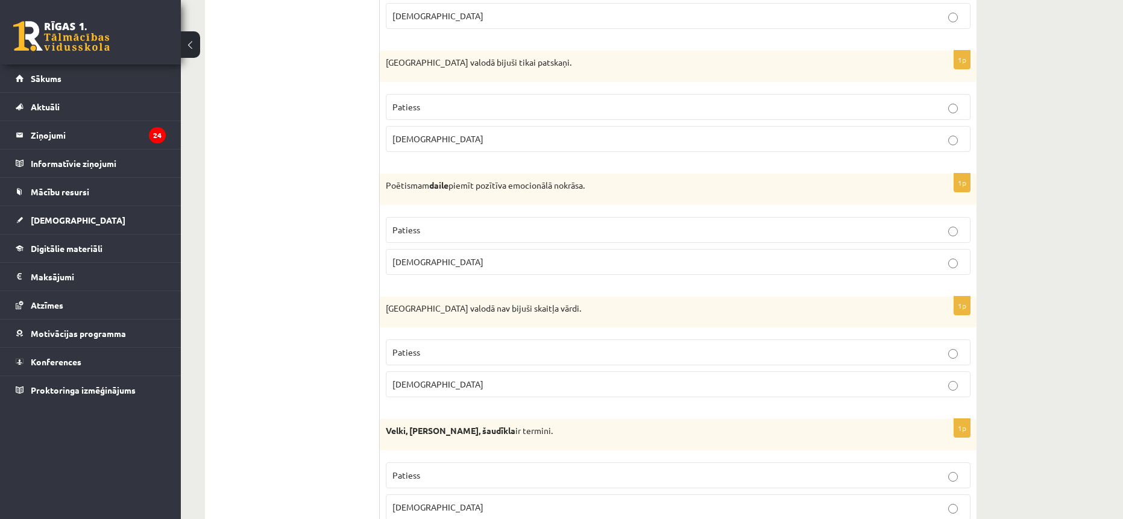
scroll to position [844, 0]
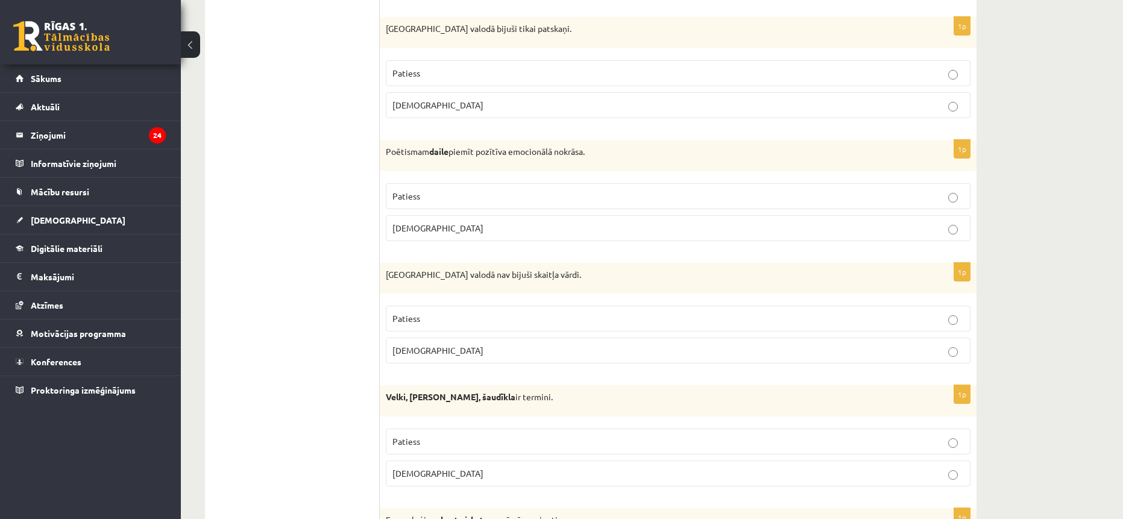
click at [418, 352] on span "[DEMOGRAPHIC_DATA]" at bounding box center [437, 350] width 91 height 11
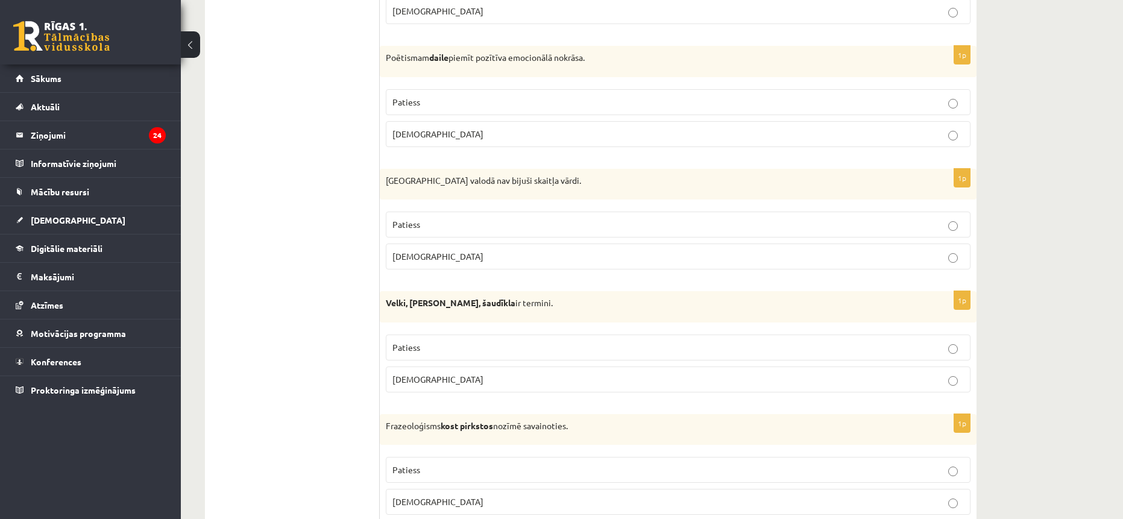
scroll to position [996, 0]
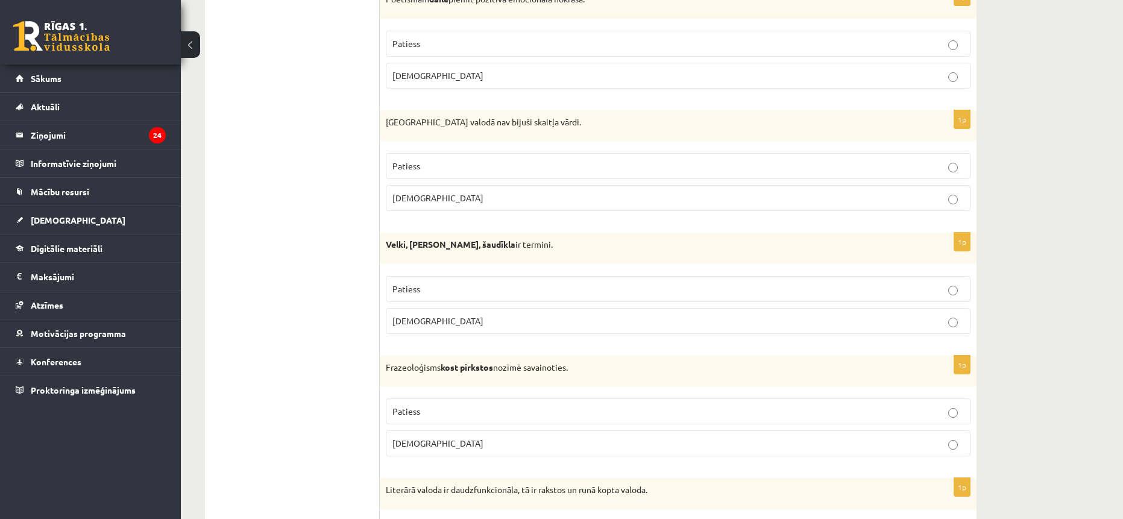
click at [492, 278] on label "Patiess" at bounding box center [678, 289] width 585 height 26
click at [433, 410] on p "Patiess" at bounding box center [677, 411] width 571 height 13
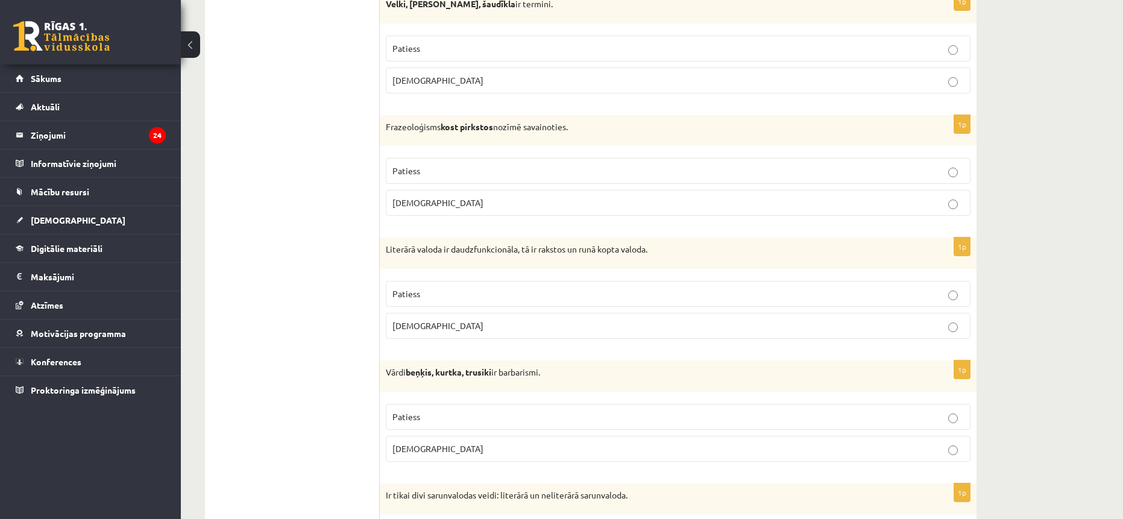
scroll to position [1329, 0]
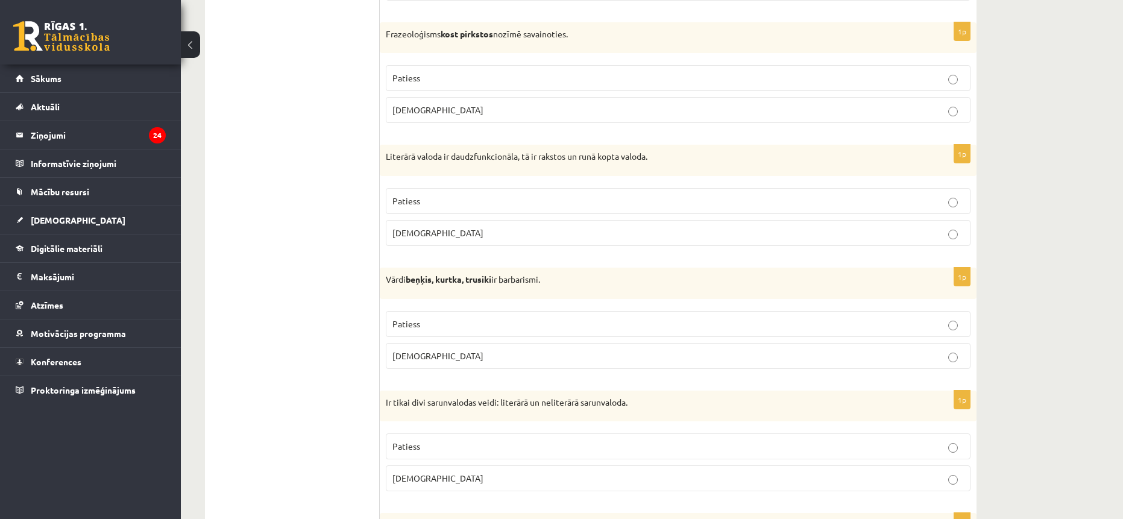
click at [500, 237] on p "[DEMOGRAPHIC_DATA]" at bounding box center [677, 233] width 571 height 13
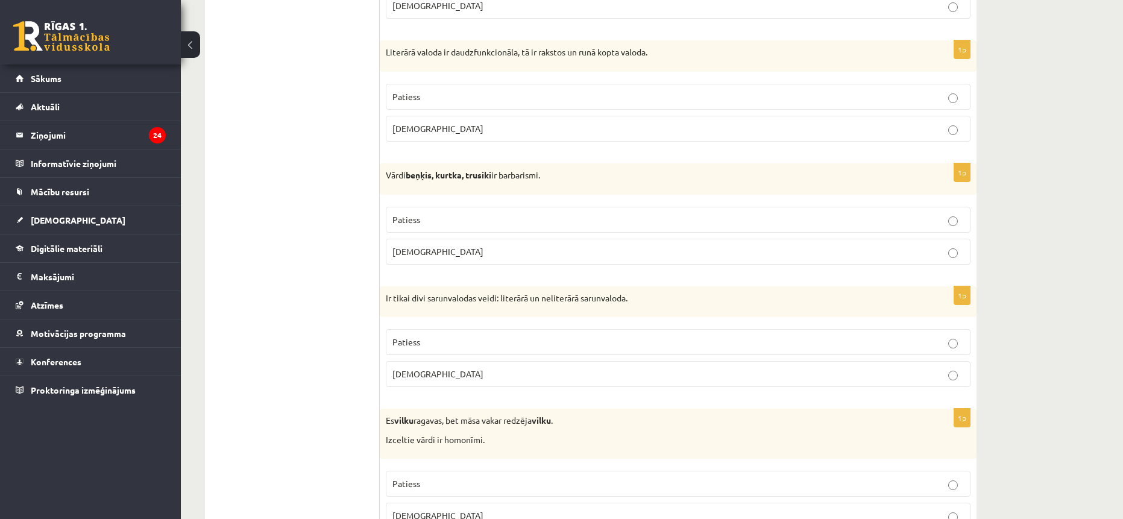
scroll to position [1450, 0]
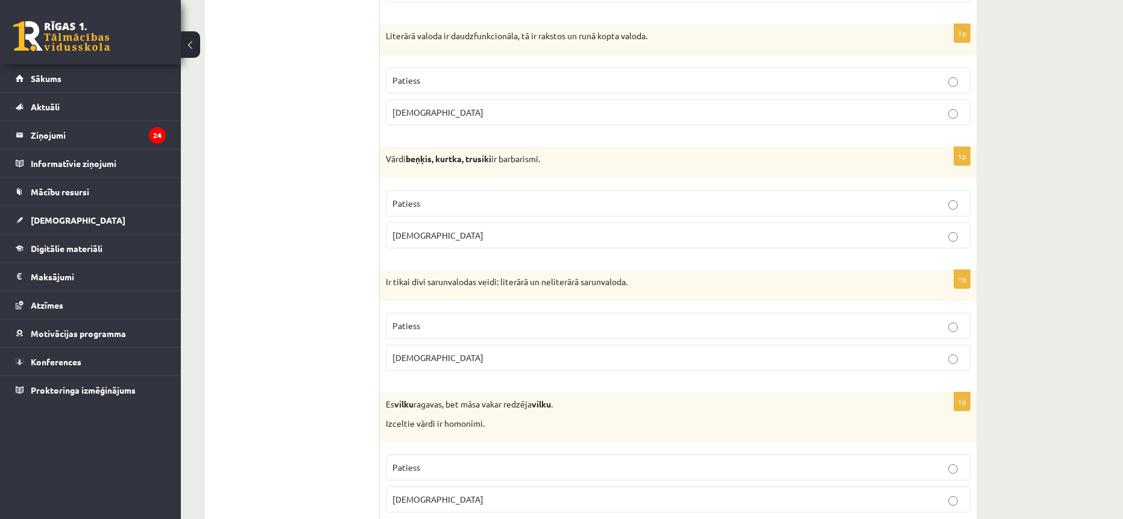
click at [441, 233] on p "[DEMOGRAPHIC_DATA]" at bounding box center [677, 235] width 571 height 13
click at [436, 324] on p "Patiess" at bounding box center [677, 325] width 571 height 13
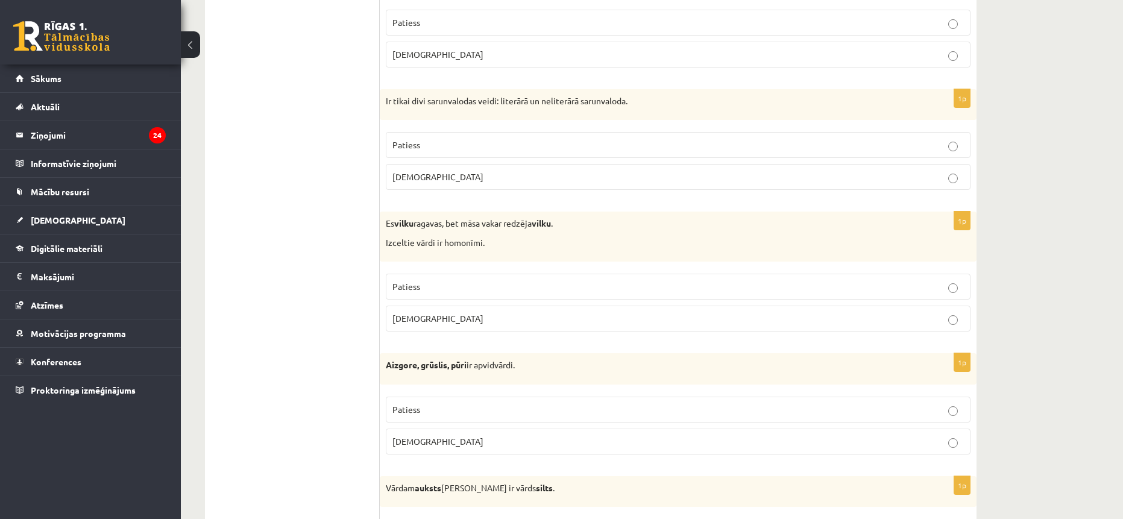
click at [410, 286] on span "Patiess" at bounding box center [406, 286] width 28 height 11
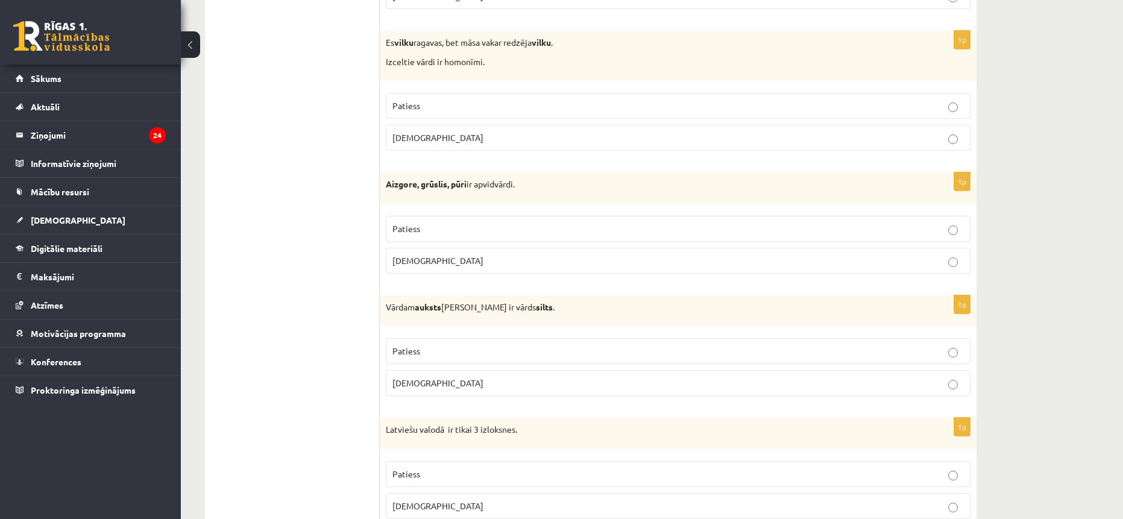
click at [413, 230] on span "Patiess" at bounding box center [406, 228] width 28 height 11
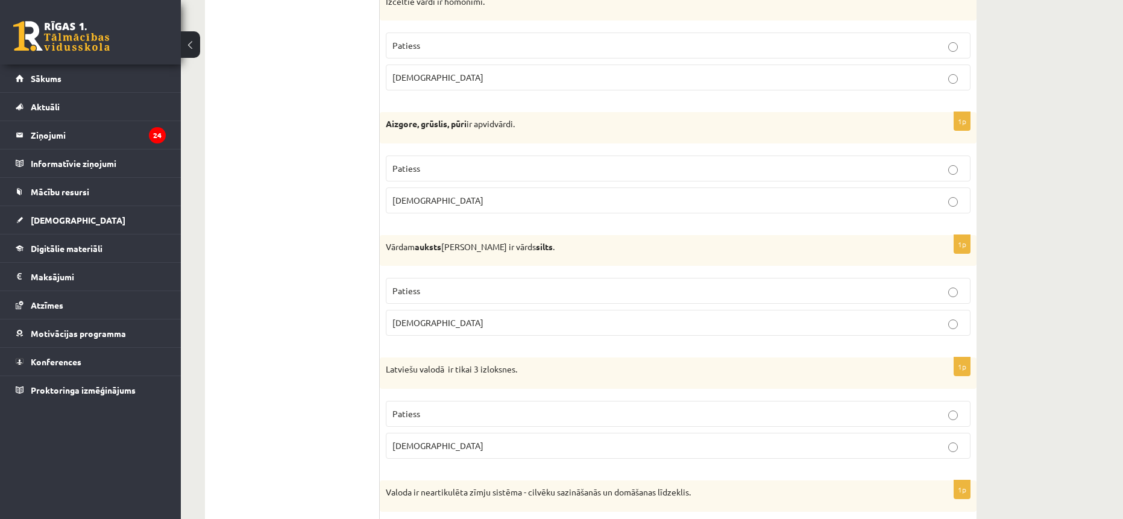
click at [414, 290] on span "Patiess" at bounding box center [406, 290] width 28 height 11
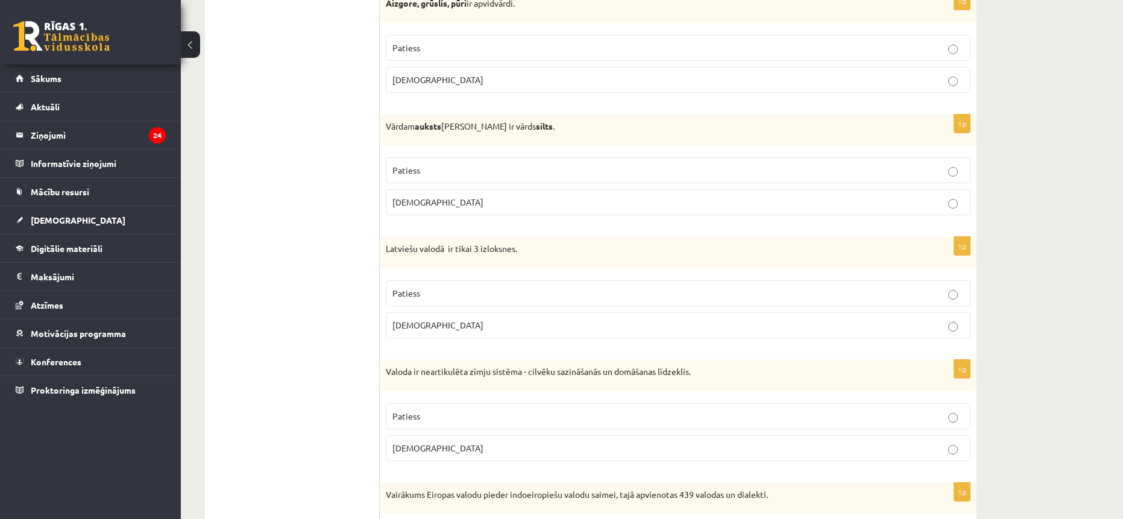
click at [412, 295] on span "Patiess" at bounding box center [406, 292] width 28 height 11
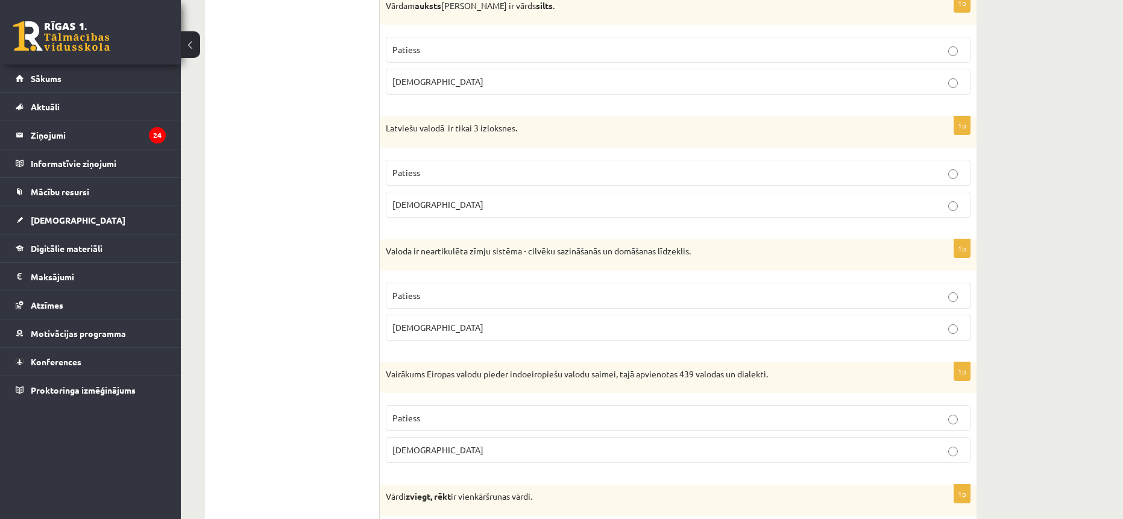
click at [412, 300] on span "Patiess" at bounding box center [406, 295] width 28 height 11
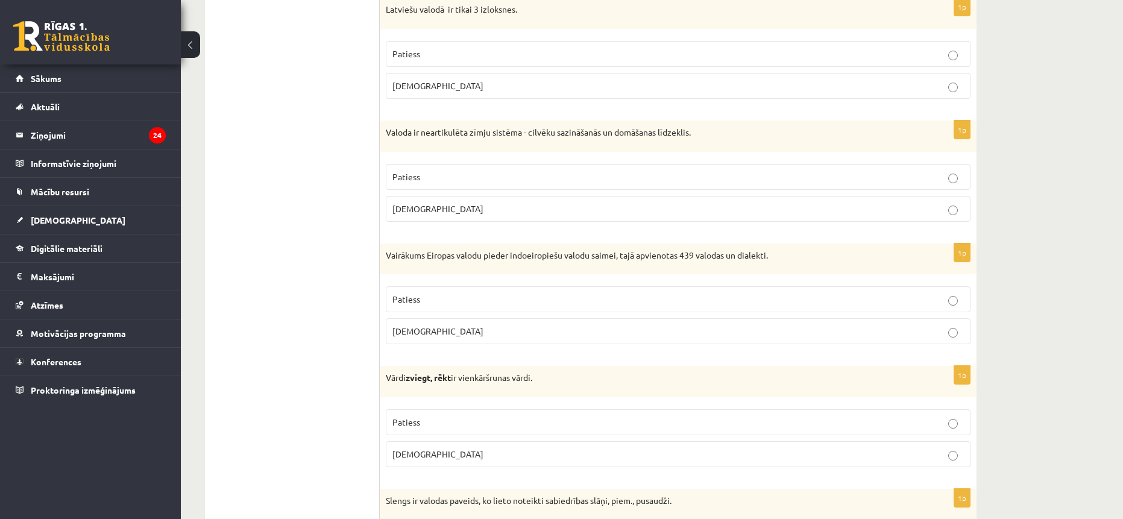
scroll to position [2233, 0]
click at [416, 303] on p "Patiess" at bounding box center [677, 297] width 571 height 13
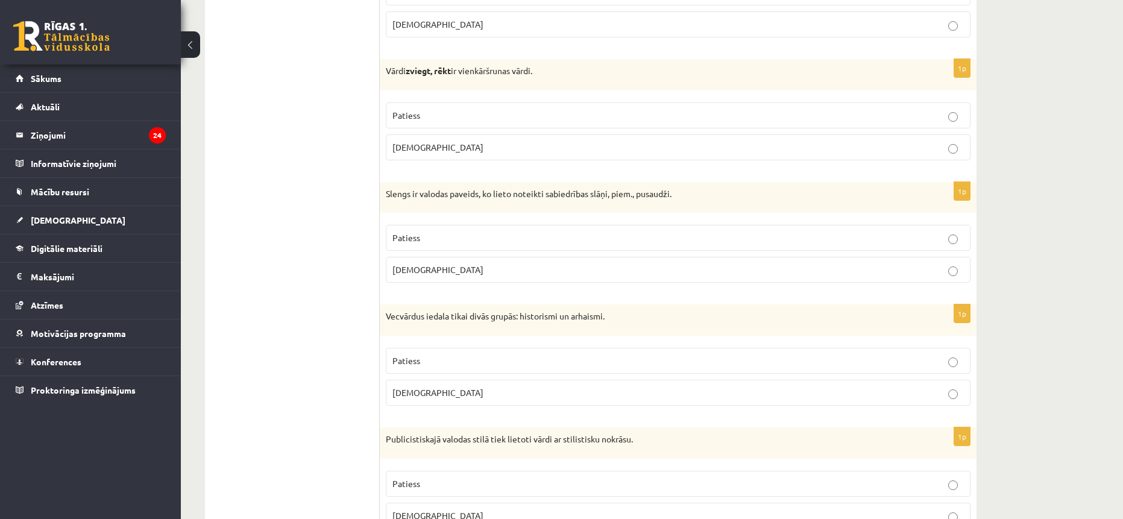
scroll to position [2442, 0]
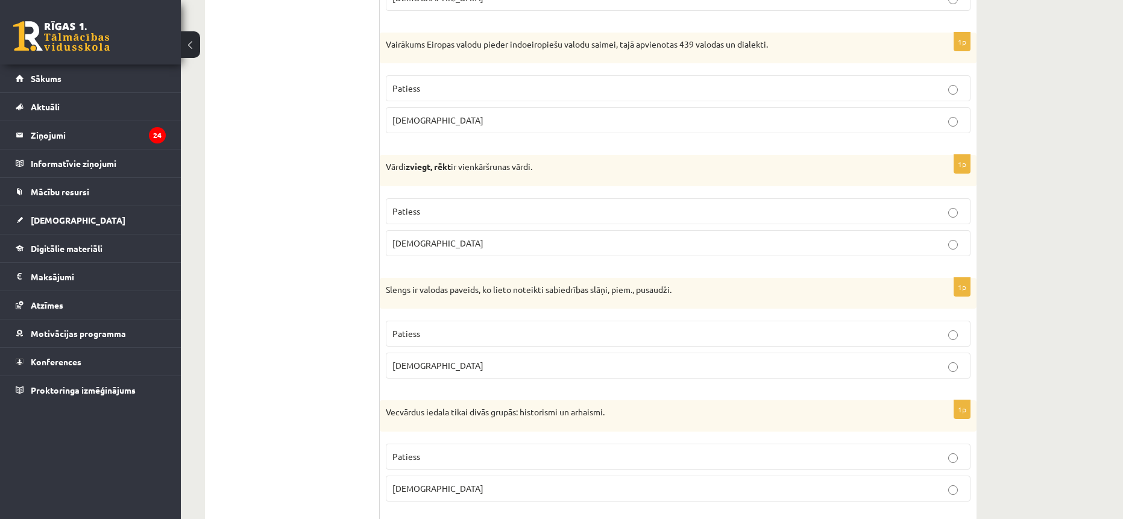
click at [606, 245] on p "[DEMOGRAPHIC_DATA]" at bounding box center [677, 243] width 571 height 13
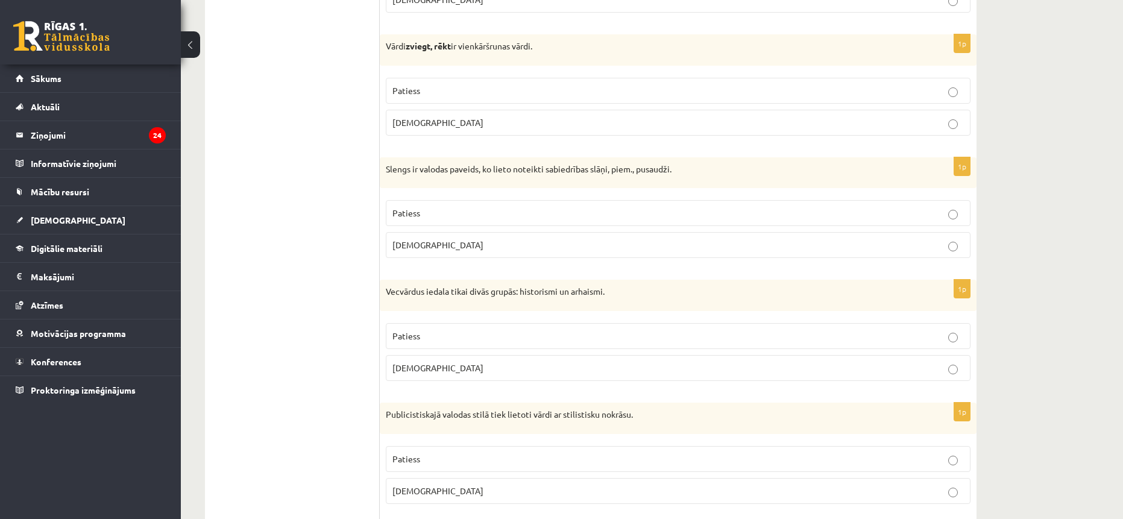
click at [504, 213] on p "Patiess" at bounding box center [677, 213] width 571 height 13
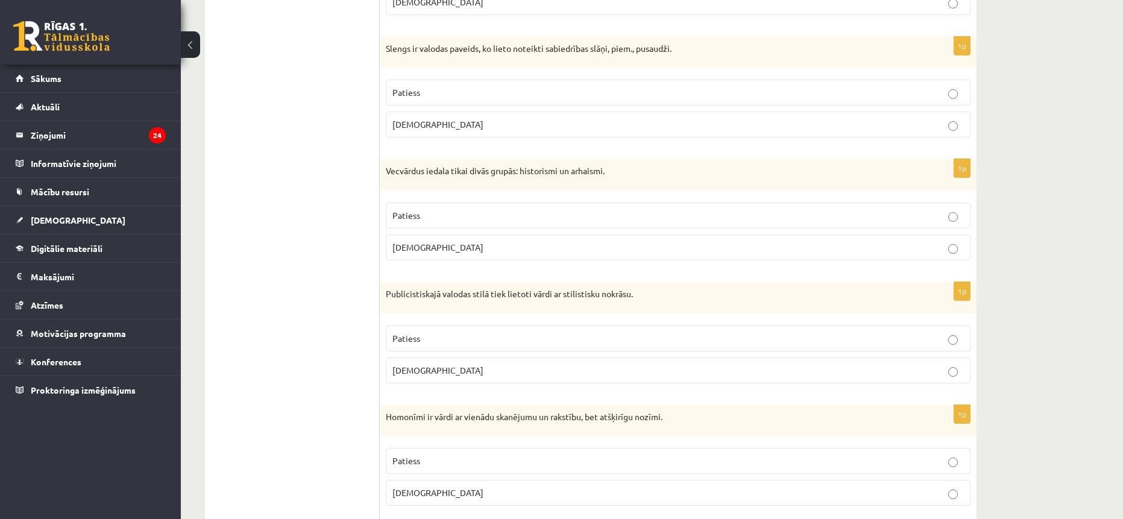
click at [501, 208] on label "Patiess" at bounding box center [678, 215] width 585 height 26
click at [506, 224] on p "Patiess" at bounding box center [677, 218] width 571 height 13
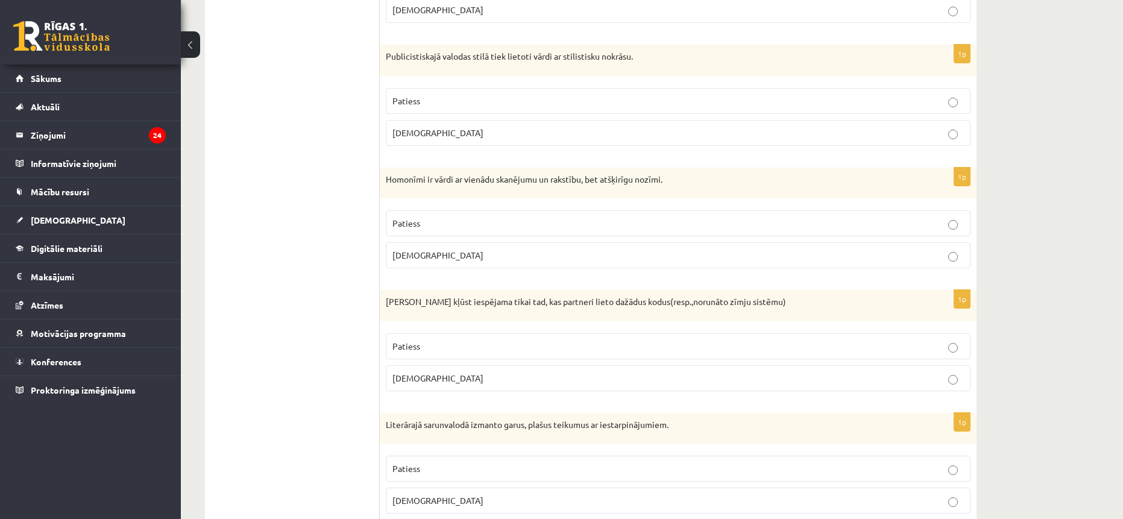
scroll to position [2925, 0]
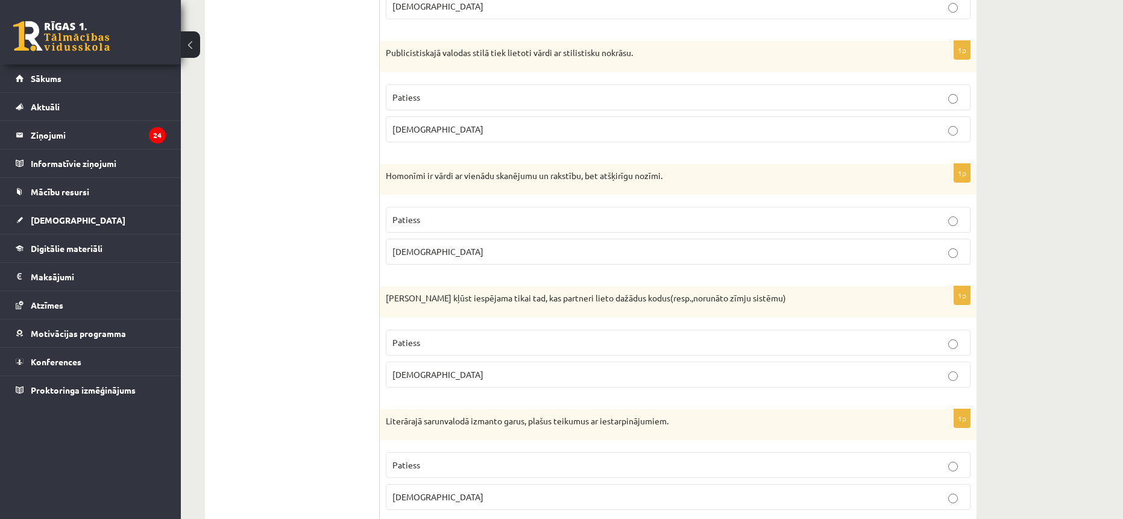
click at [500, 225] on p "Patiess" at bounding box center [677, 219] width 571 height 13
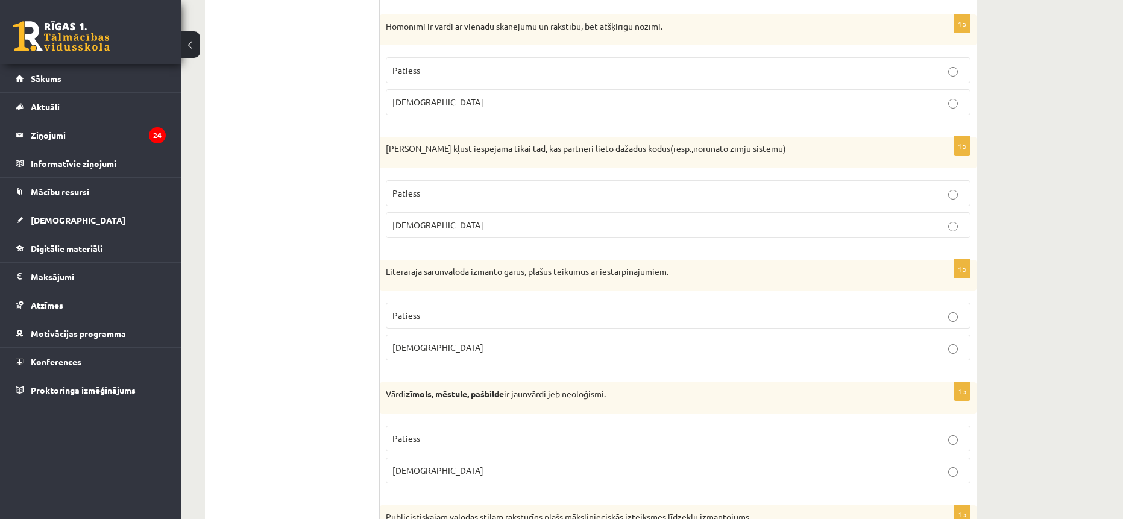
scroll to position [3073, 0]
click at [825, 219] on label "[DEMOGRAPHIC_DATA]" at bounding box center [678, 226] width 585 height 26
click at [654, 341] on label "[DEMOGRAPHIC_DATA]" at bounding box center [678, 348] width 585 height 26
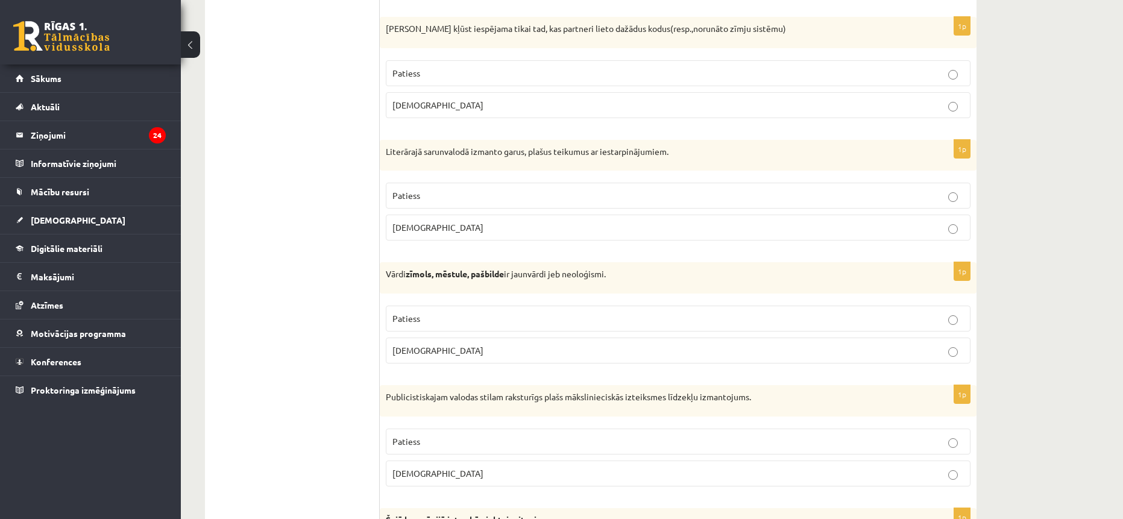
click at [525, 319] on p "Patiess" at bounding box center [677, 318] width 571 height 13
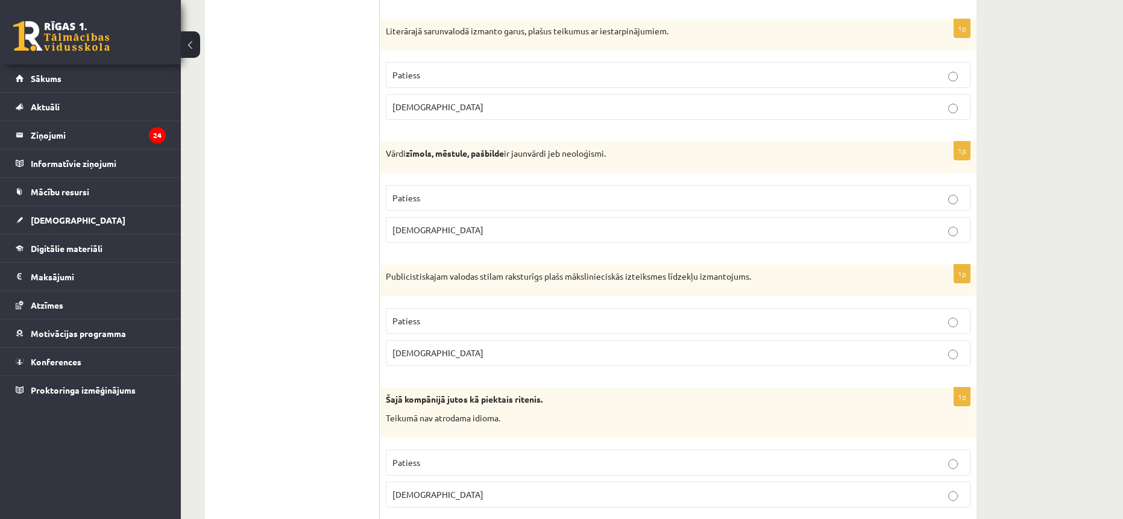
click at [479, 324] on p "Patiess" at bounding box center [677, 321] width 571 height 13
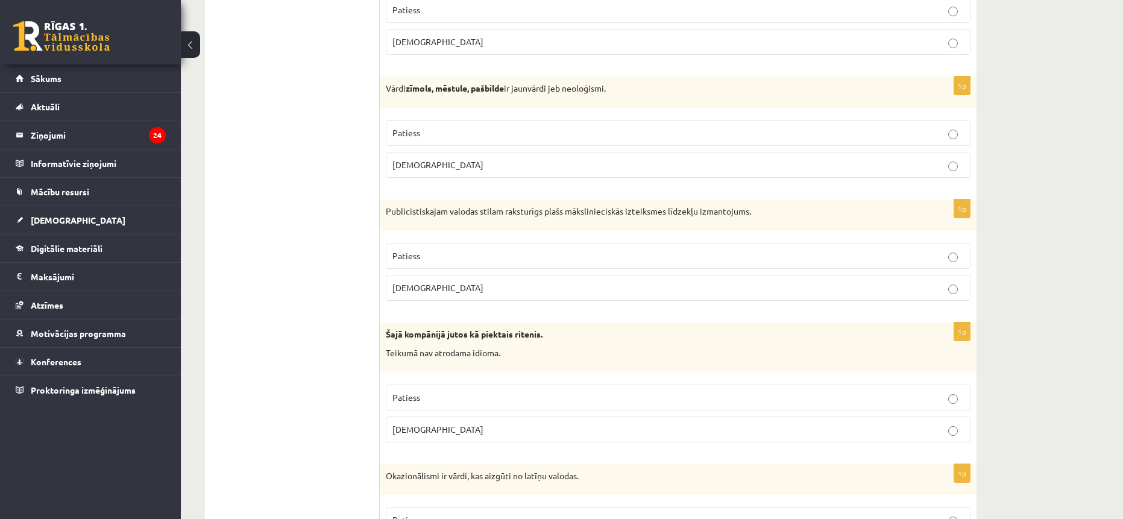
scroll to position [3472, 0]
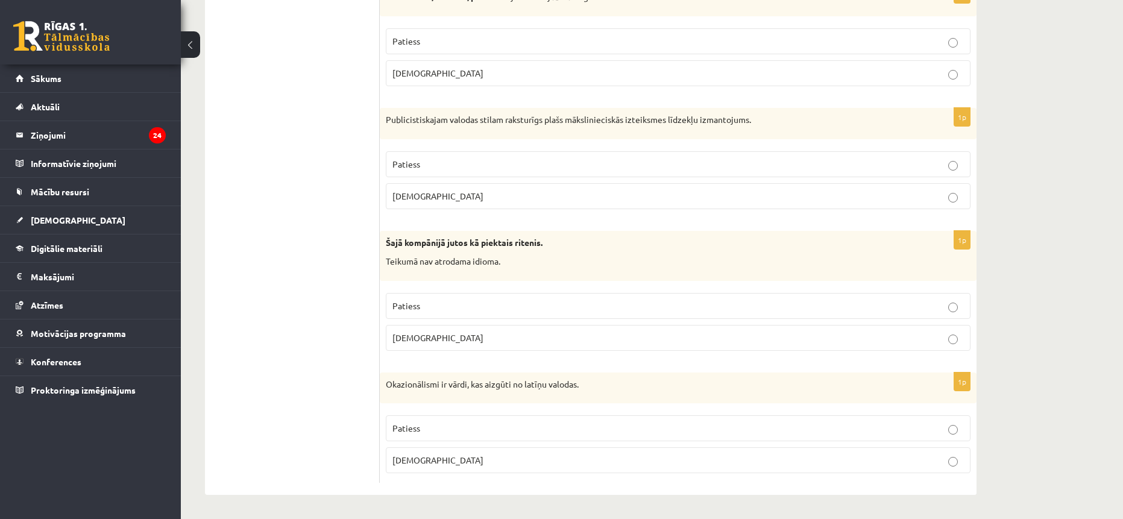
click at [504, 328] on label "[DEMOGRAPHIC_DATA]" at bounding box center [678, 338] width 585 height 26
click at [484, 462] on p "[DEMOGRAPHIC_DATA]" at bounding box center [677, 460] width 571 height 13
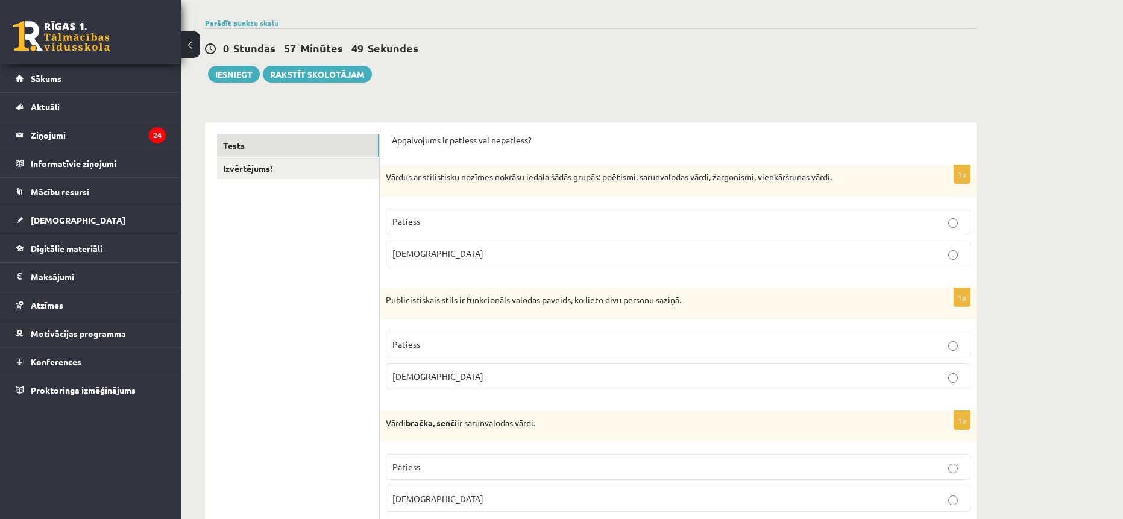
scroll to position [0, 0]
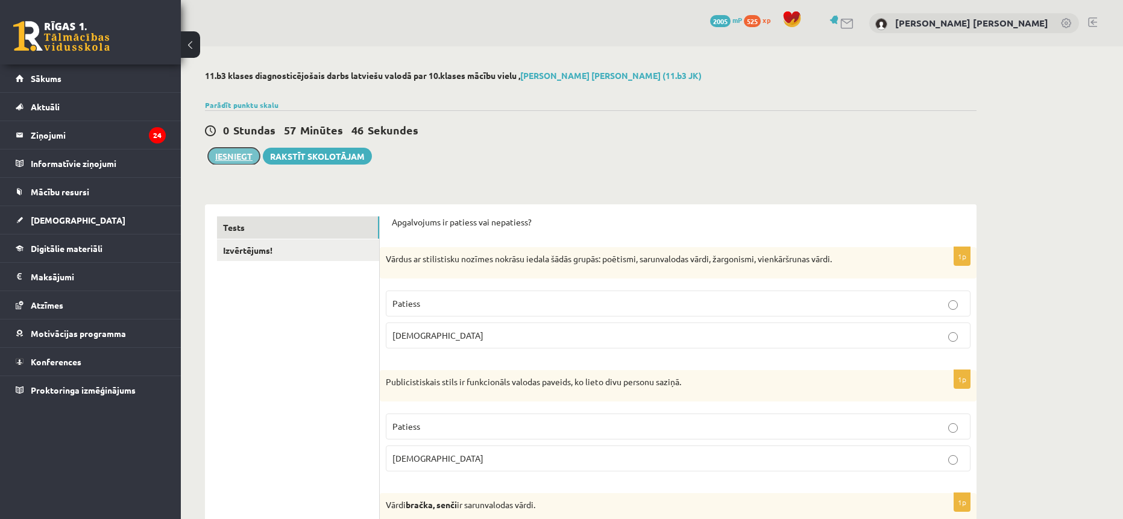
click at [232, 156] on button "Iesniegt" at bounding box center [234, 156] width 52 height 17
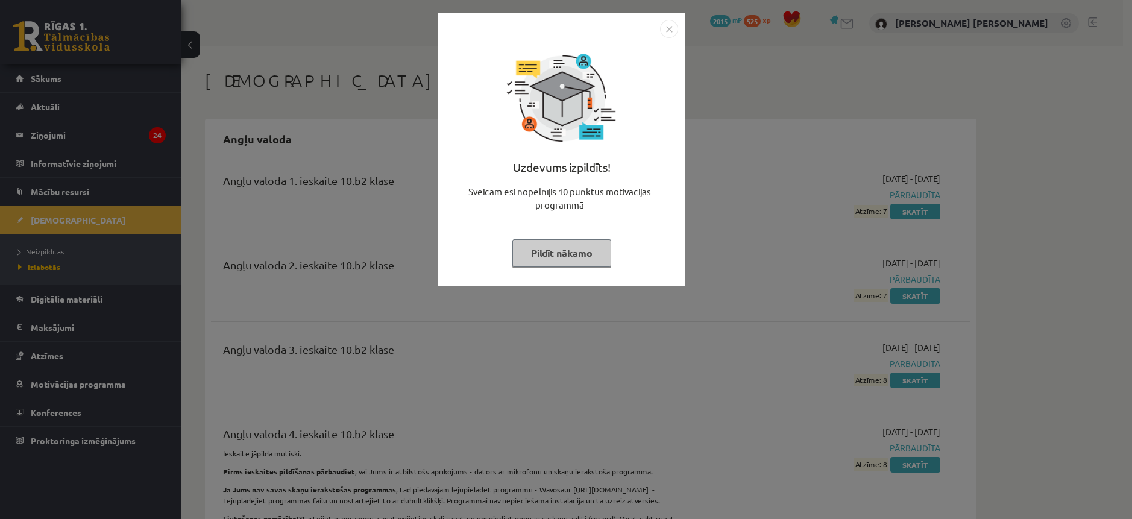
click at [665, 29] on img "Close" at bounding box center [669, 29] width 18 height 18
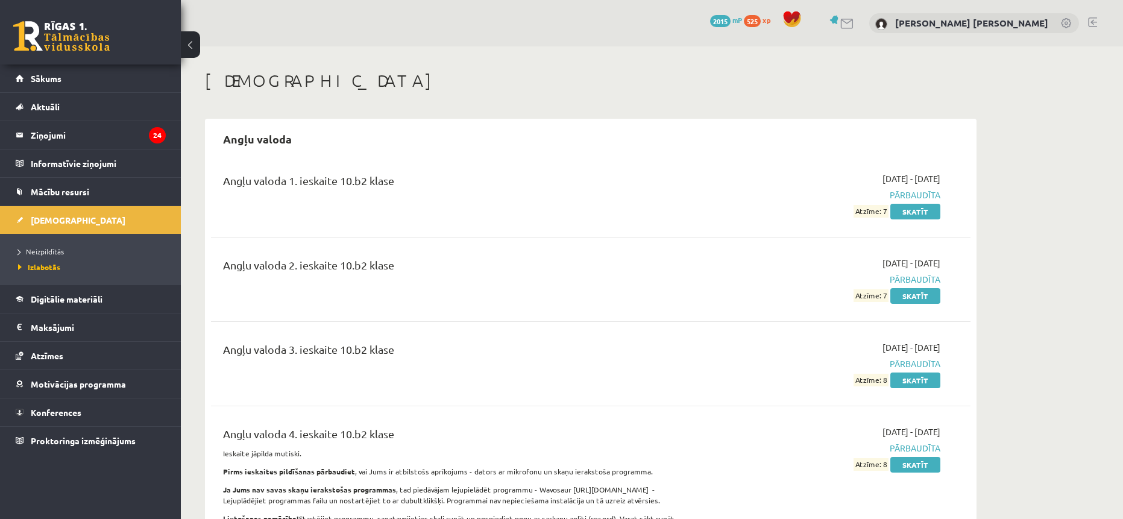
click at [111, 53] on div "0 Dāvanas 2015 mP 525 xp" at bounding box center [90, 32] width 181 height 64
click at [96, 48] on link at bounding box center [61, 36] width 96 height 30
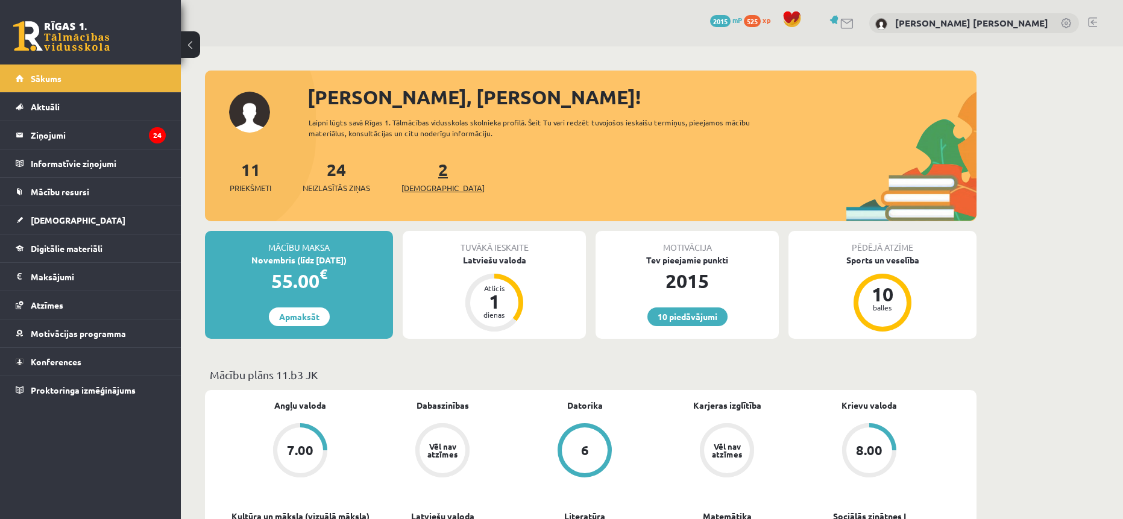
click at [419, 190] on span "[DEMOGRAPHIC_DATA]" at bounding box center [442, 188] width 83 height 12
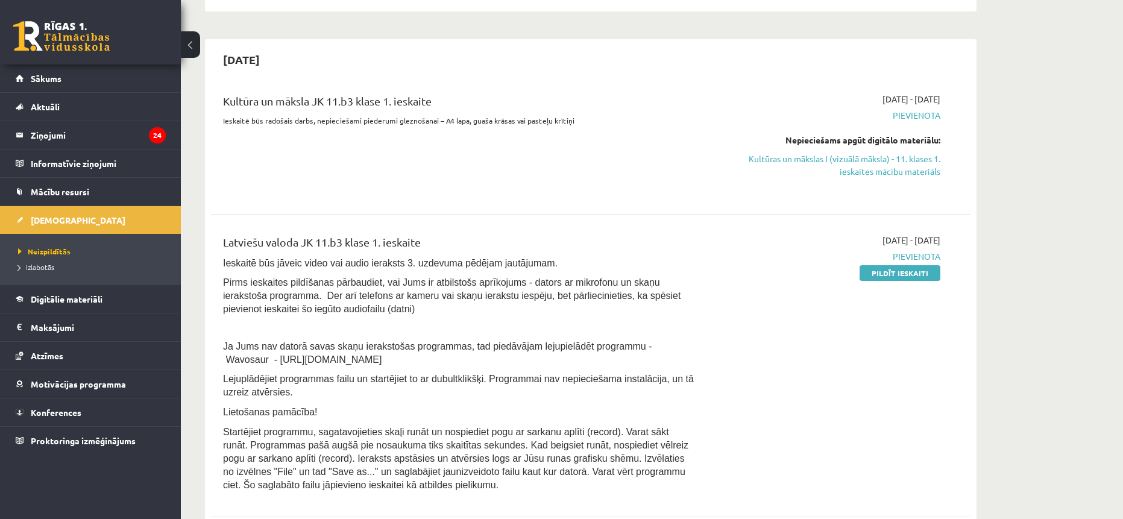
scroll to position [241, 0]
click at [889, 274] on link "Pildīt ieskaiti" at bounding box center [899, 271] width 81 height 16
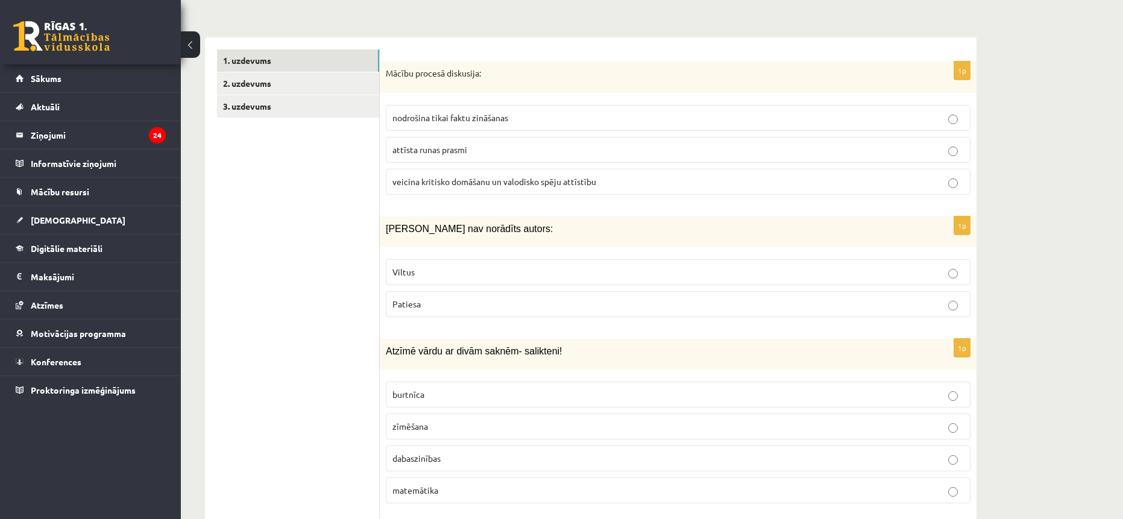
scroll to position [121, 0]
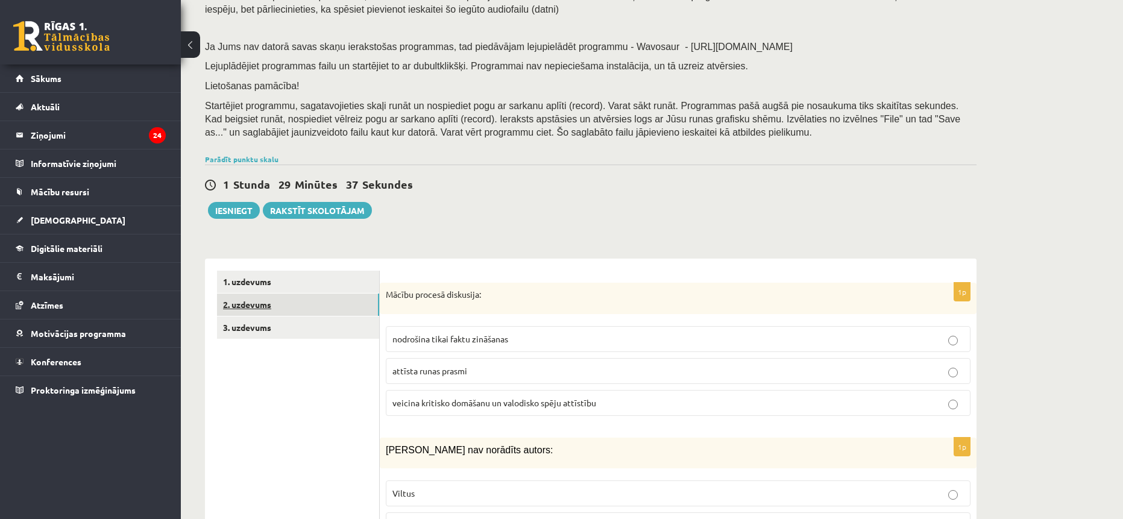
click at [262, 303] on link "2. uzdevums" at bounding box center [298, 304] width 162 height 22
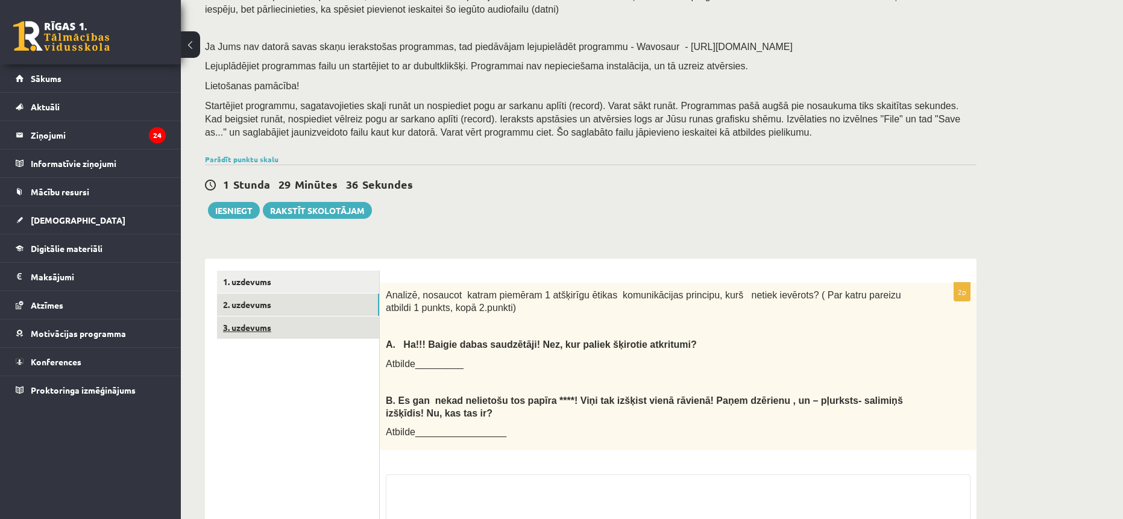
click at [254, 334] on link "3. uzdevums" at bounding box center [298, 327] width 162 height 22
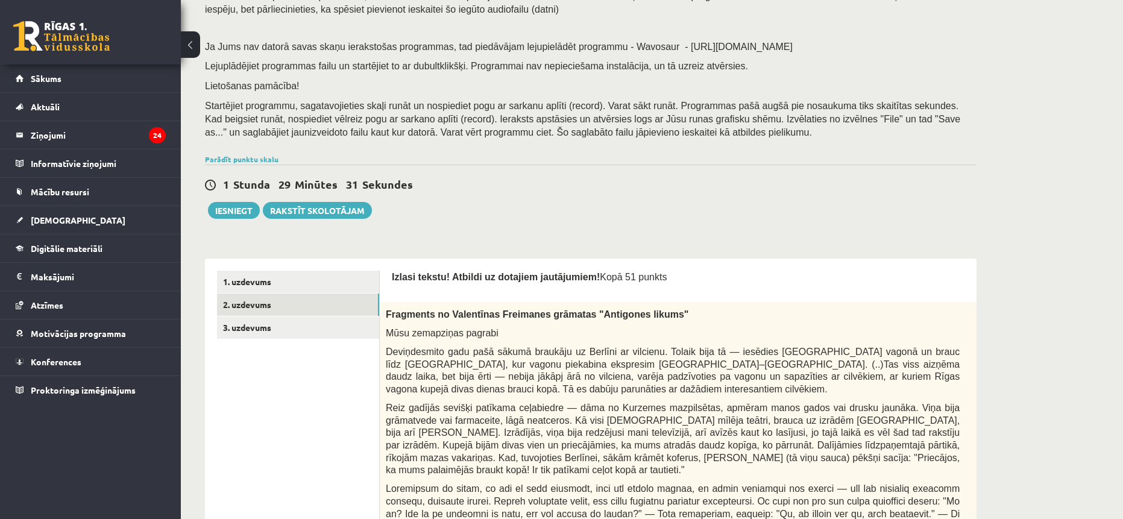
click at [254, 301] on link "2. uzdevums" at bounding box center [298, 304] width 162 height 22
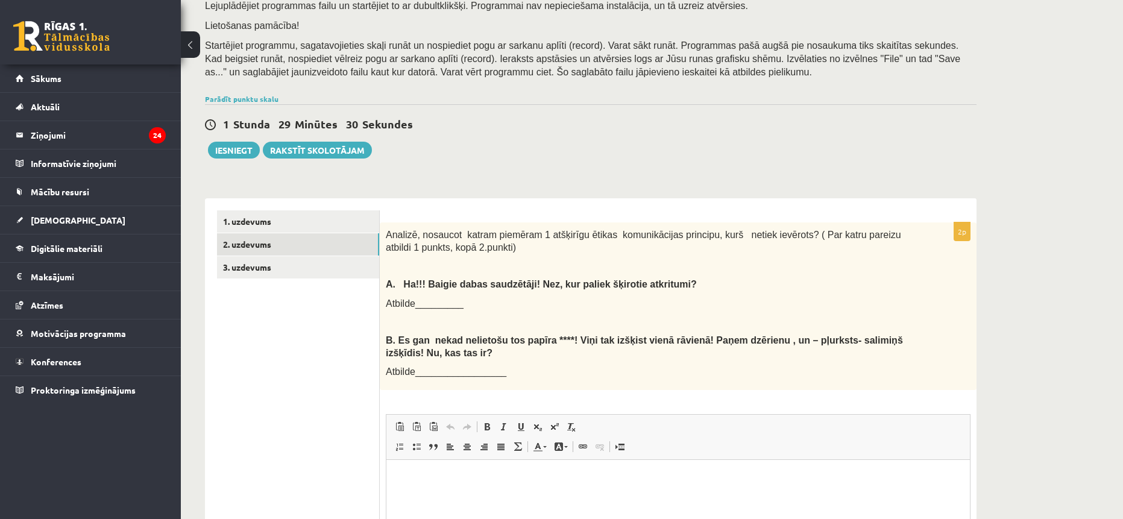
scroll to position [0, 0]
click at [260, 230] on link "1. uzdevums" at bounding box center [298, 221] width 162 height 22
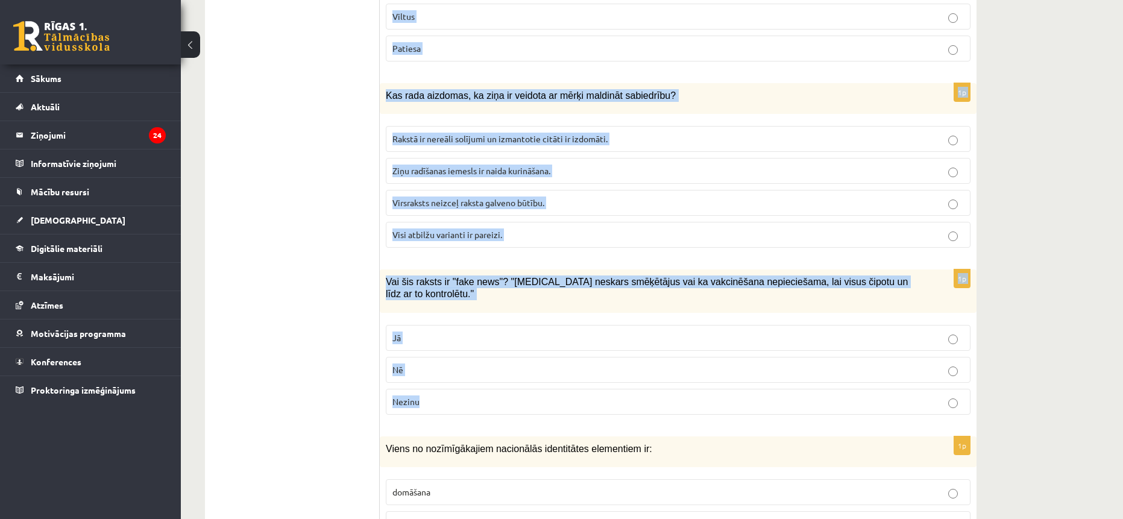
scroll to position [5724, 0]
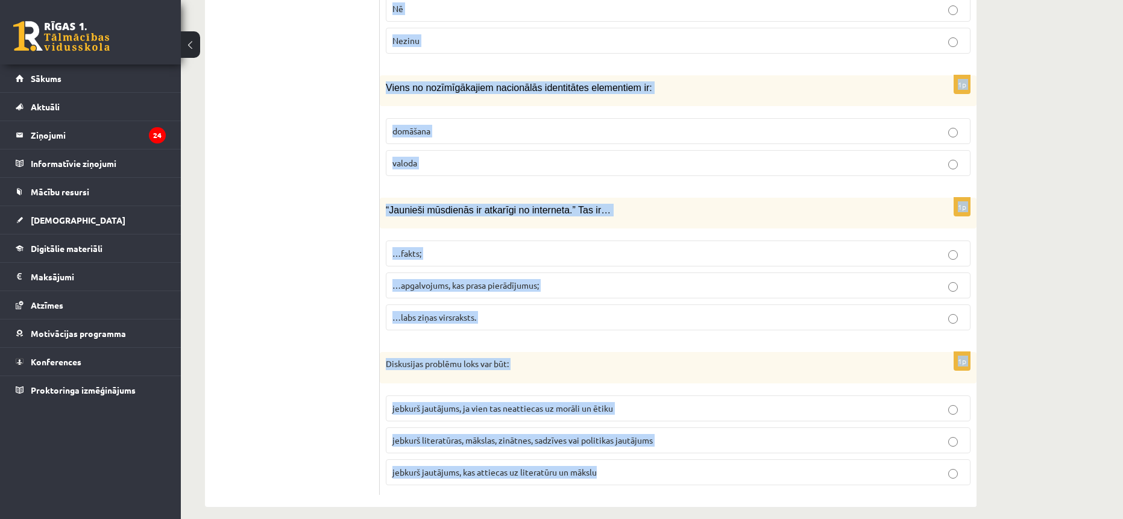
drag, startPoint x: 387, startPoint y: 172, endPoint x: 606, endPoint y: 463, distance: 364.1
copy form "Mācību procesā diskusija: nodrošina tikai faktu zināšanas attīsta runas prasmi …"
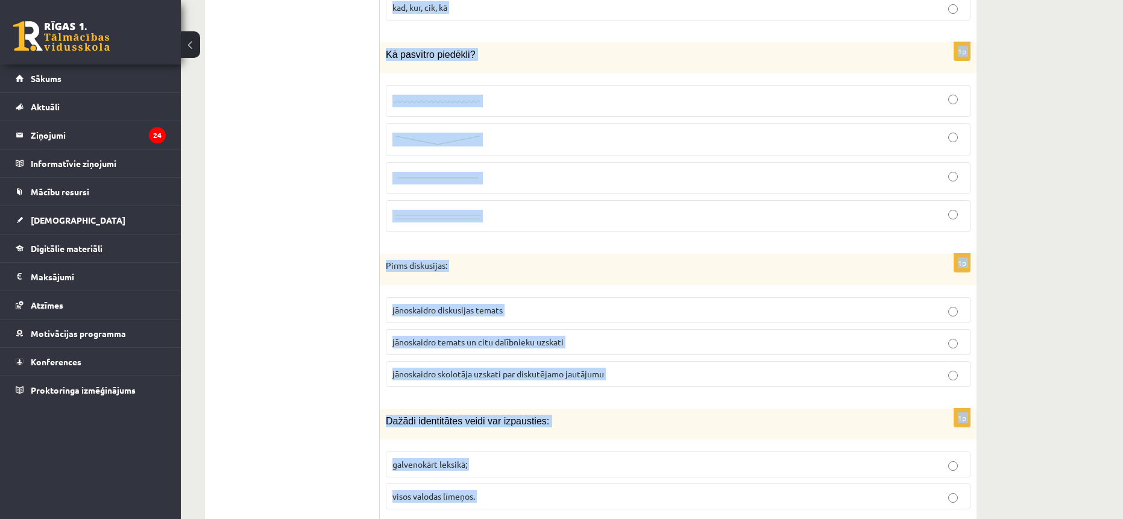
scroll to position [1988, 0]
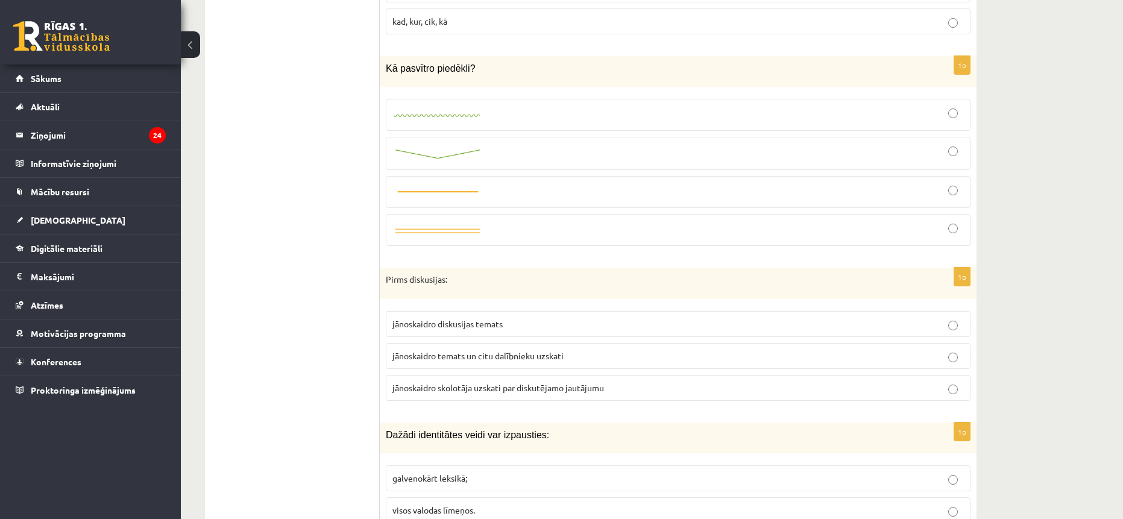
drag, startPoint x: 468, startPoint y: 69, endPoint x: 382, endPoint y: 68, distance: 85.6
click at [382, 68] on div "Kā pasvītro piedēkli?" at bounding box center [678, 71] width 597 height 31
copy span "Kā pasvītro piedēkli?"
click at [498, 145] on div at bounding box center [677, 153] width 571 height 20
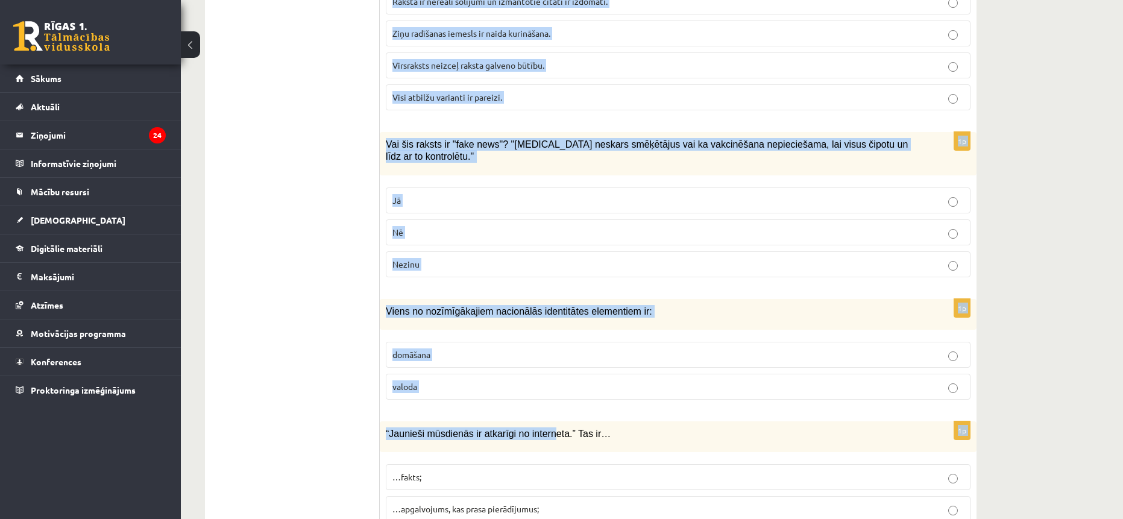
scroll to position [5724, 0]
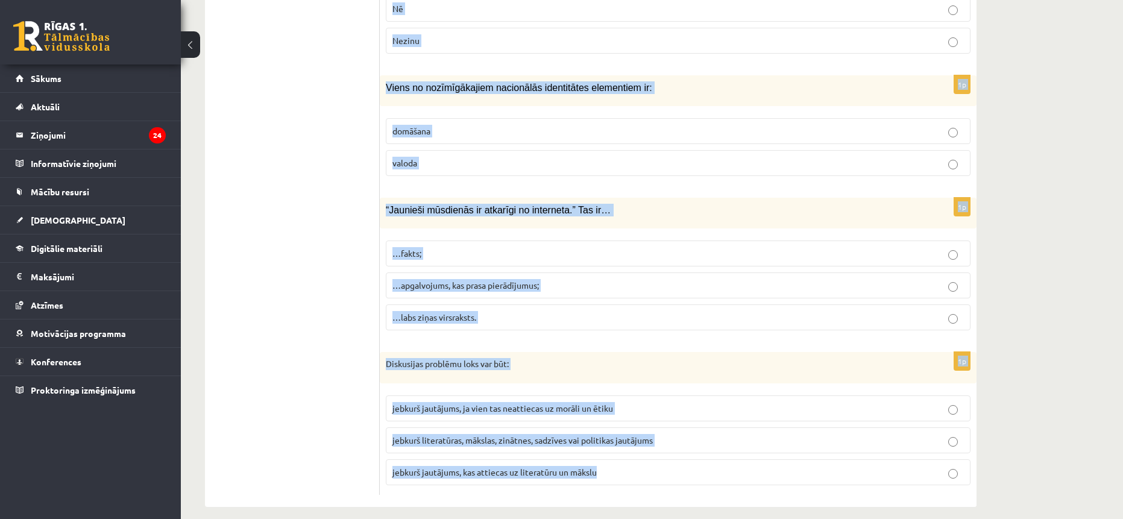
drag, startPoint x: 383, startPoint y: 410, endPoint x: 609, endPoint y: 467, distance: 232.5
copy form "Mācību procesā diskusija: nodrošina tikai faktu zināšanas attīsta runas prasmi …"
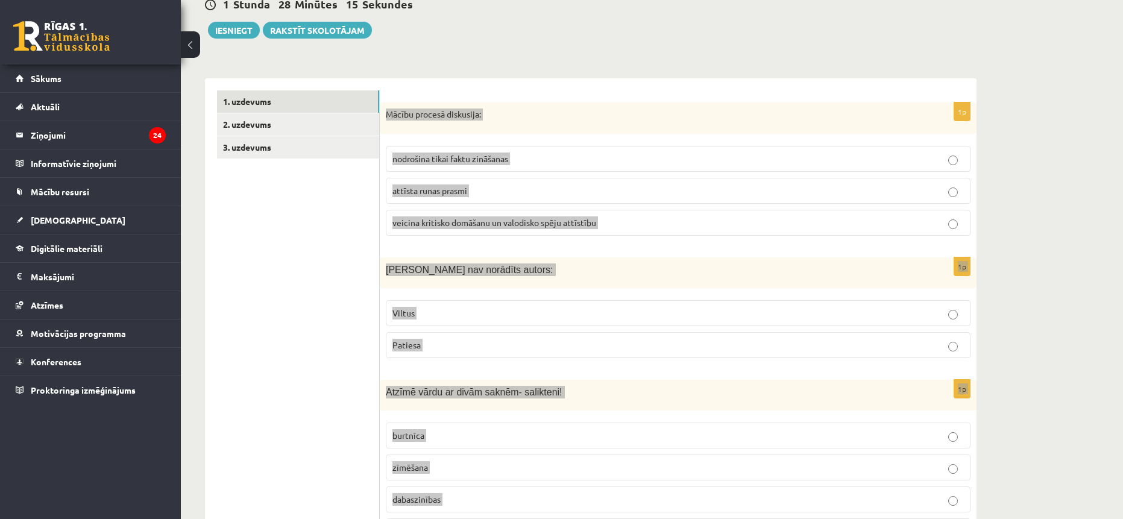
scroll to position [0, 0]
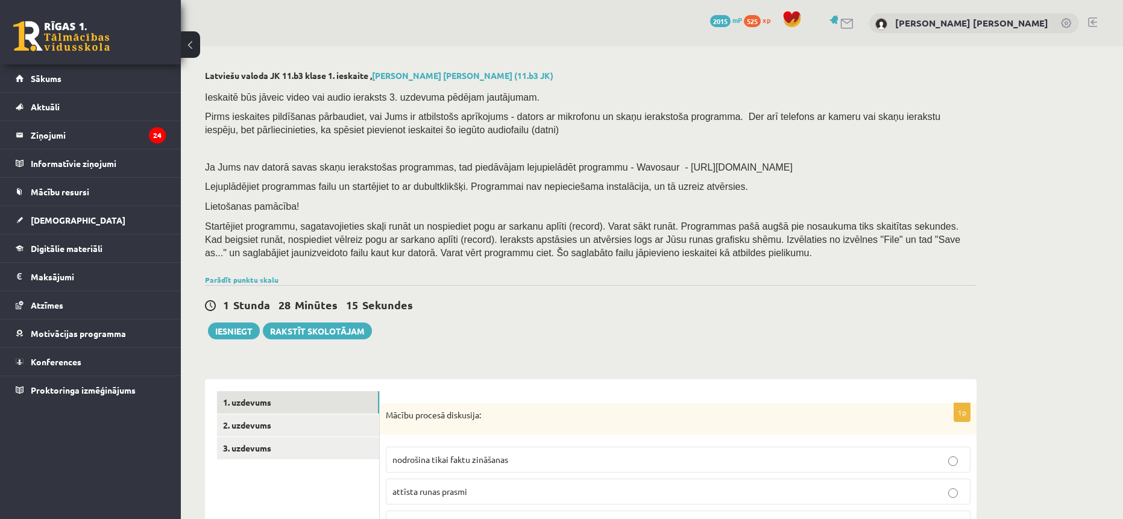
drag, startPoint x: 788, startPoint y: 249, endPoint x: 770, endPoint y: 254, distance: 18.0
click at [788, 250] on p "Startējiet programmu, sagatavojieties skaļi runāt un nospiediet pogu ar sarkanu…" at bounding box center [587, 239] width 765 height 40
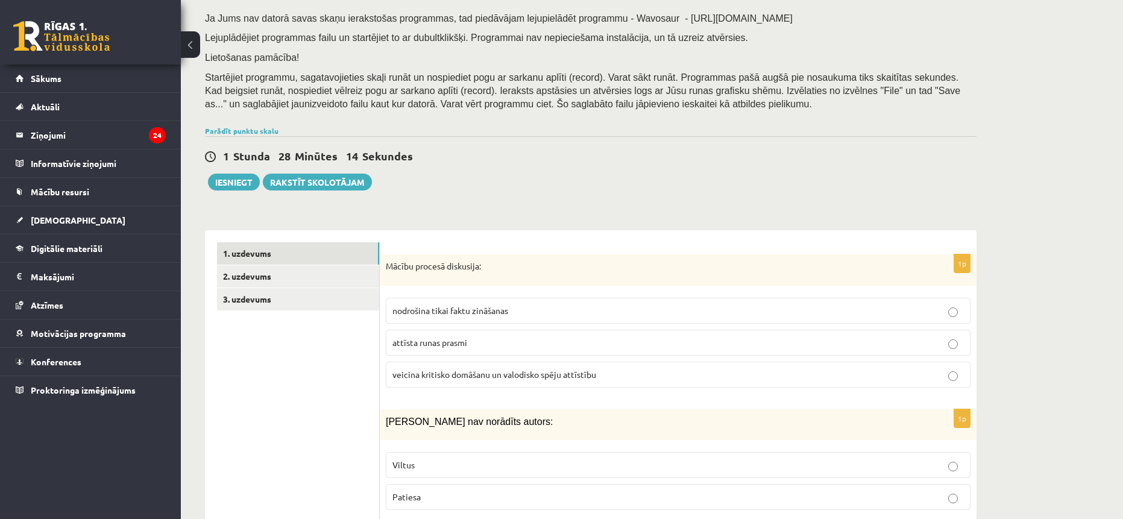
scroll to position [181, 0]
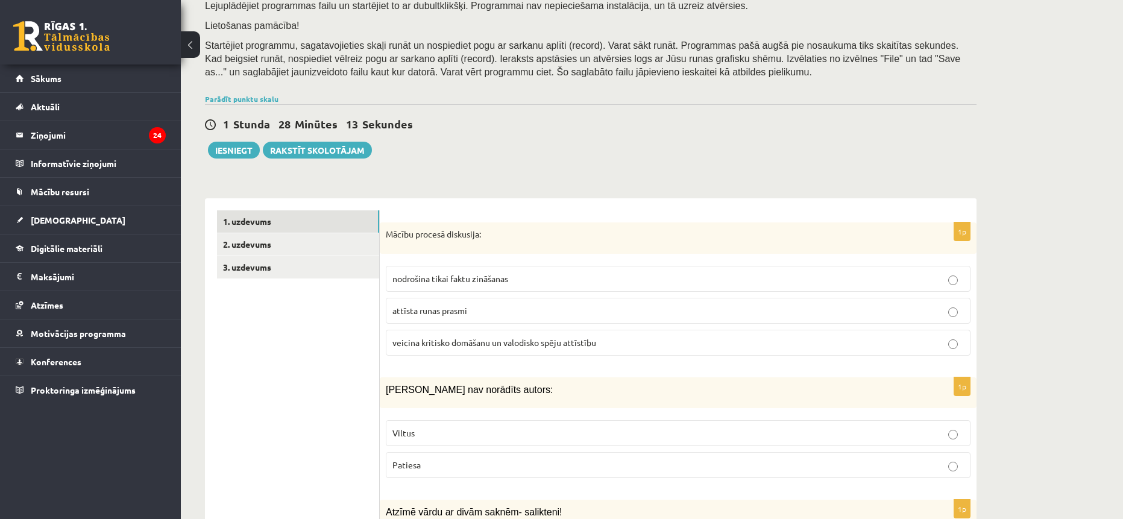
click at [458, 342] on span "veicina kritisko domāšanu un valodisko spēju attīstību" at bounding box center [494, 342] width 204 height 11
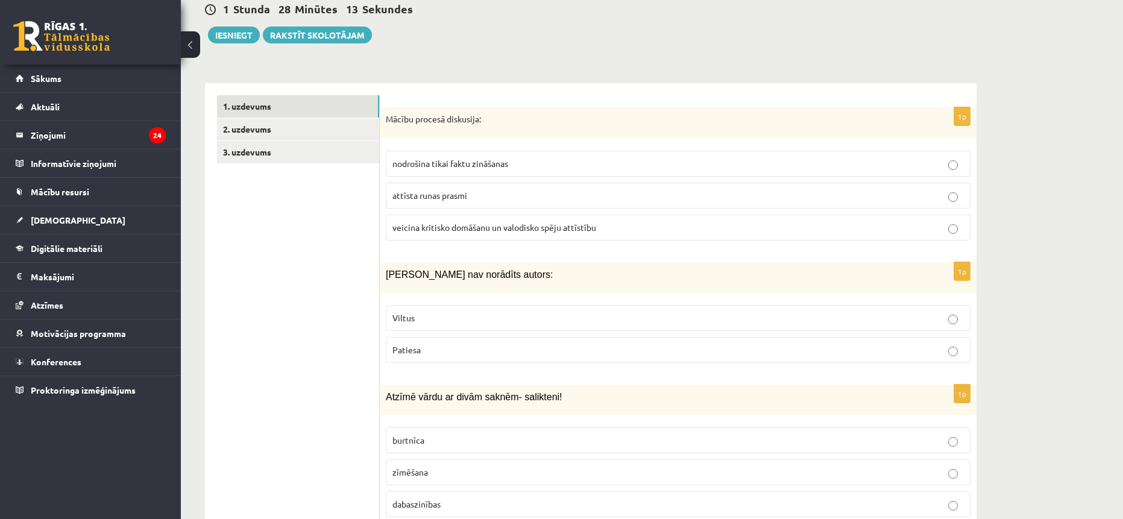
scroll to position [301, 0]
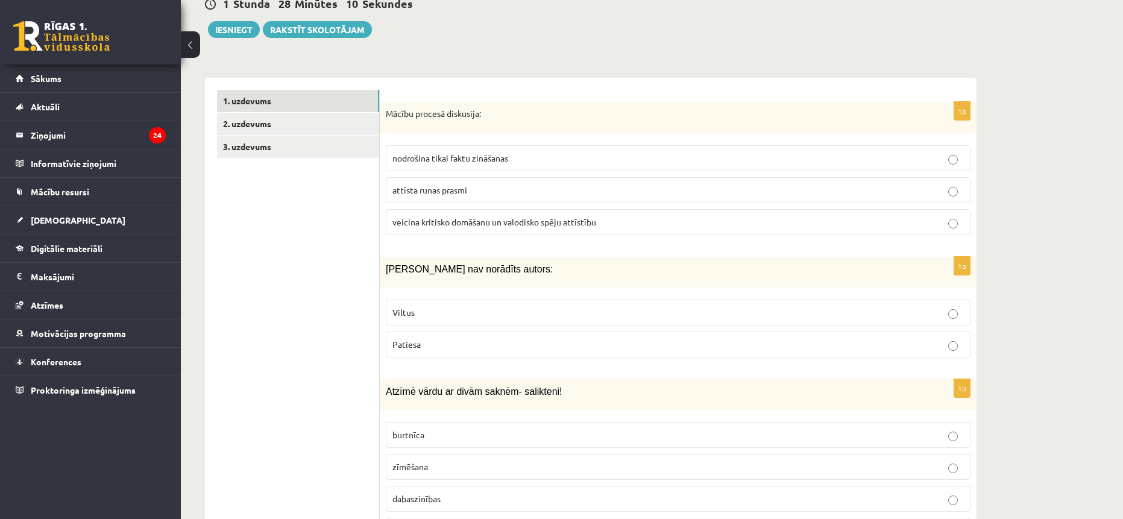
click at [394, 313] on span "Viltus" at bounding box center [403, 312] width 22 height 11
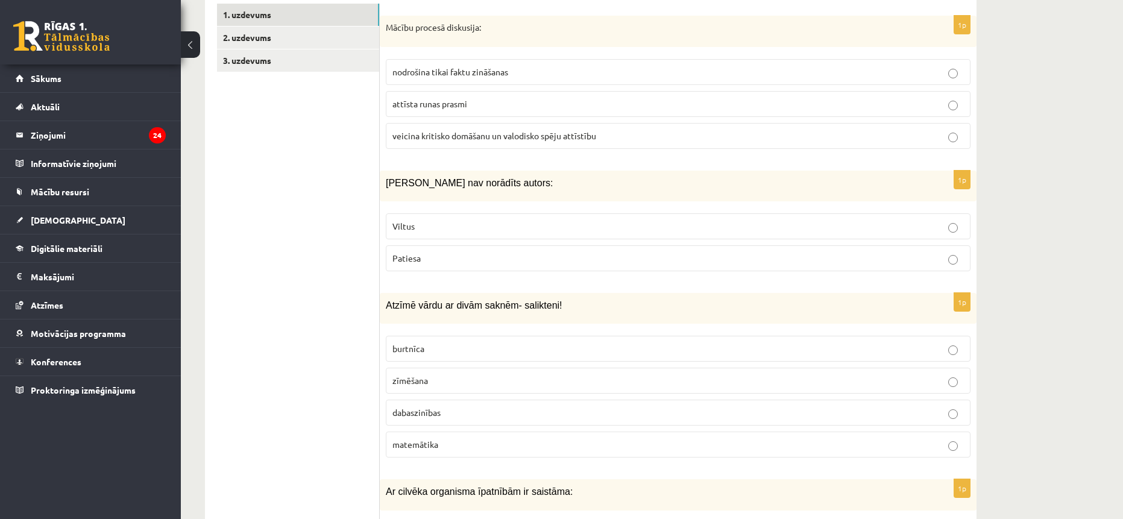
scroll to position [454, 0]
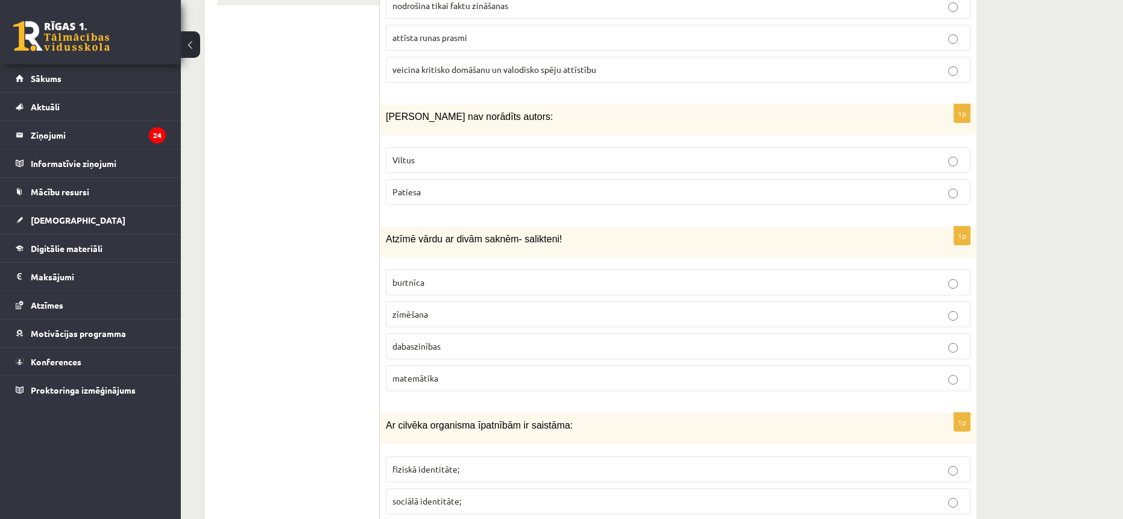
click at [448, 351] on p "dabaszinības" at bounding box center [677, 346] width 571 height 13
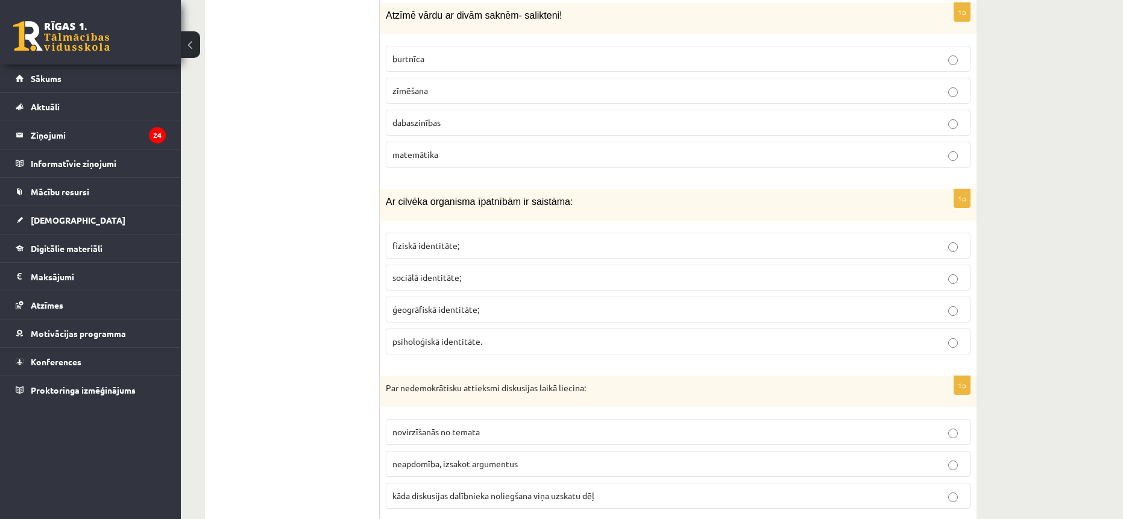
scroll to position [695, 0]
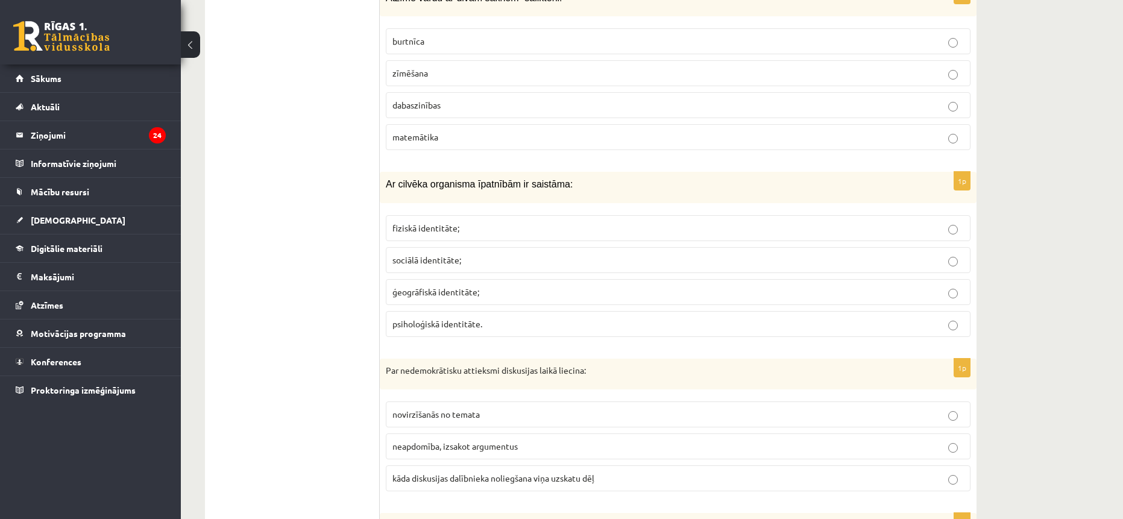
click at [454, 223] on span "fiziskā identitāte;" at bounding box center [425, 227] width 67 height 11
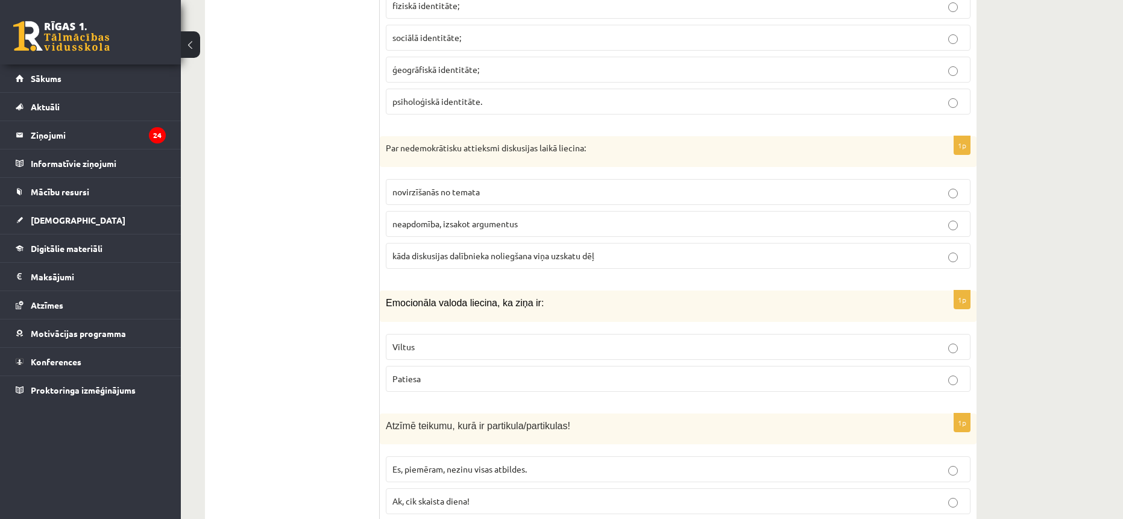
scroll to position [936, 0]
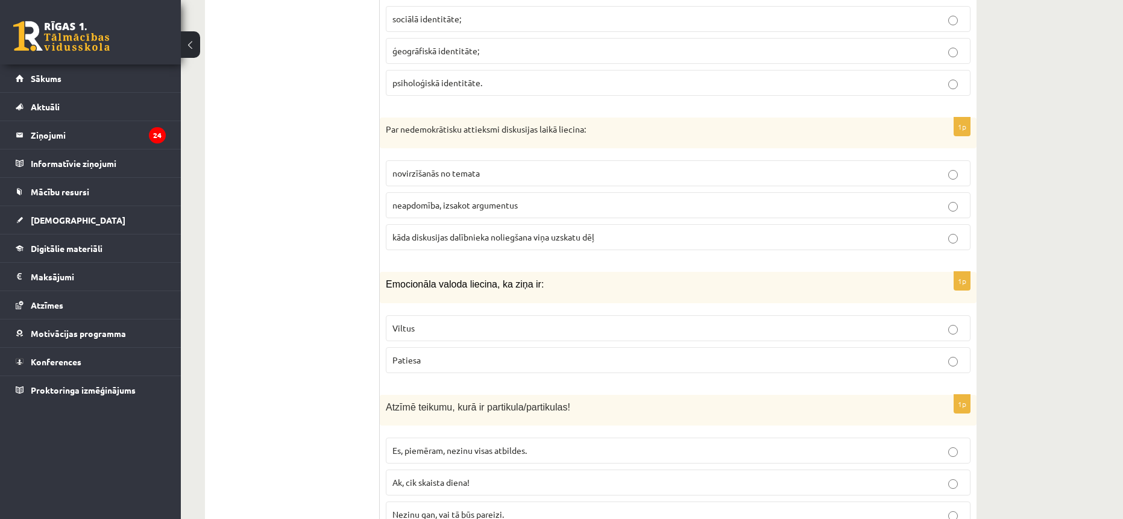
click at [453, 240] on span "kāda diskusijas dalībnieka noliegšana viņa uzskatu dēļ" at bounding box center [493, 236] width 202 height 11
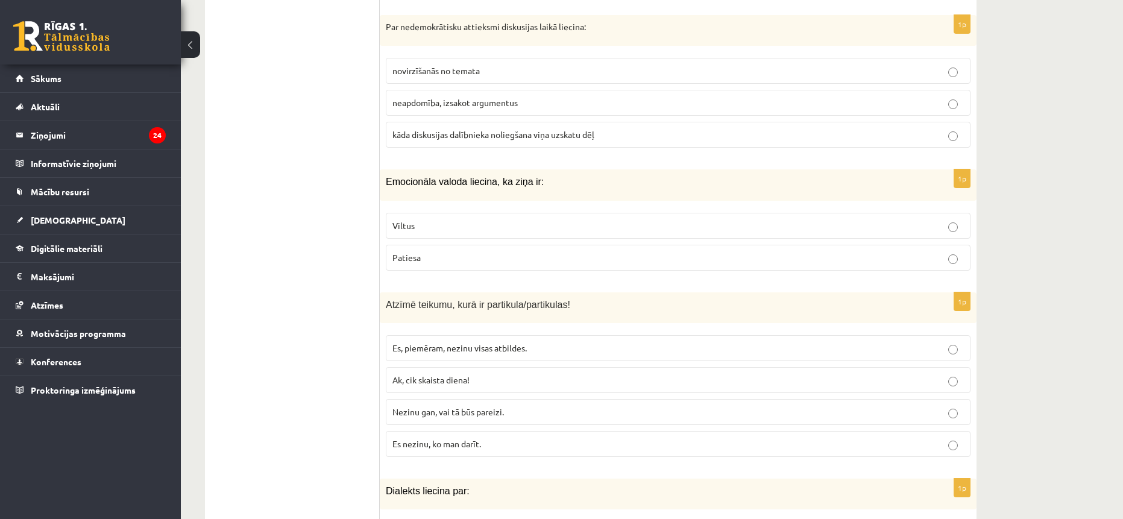
scroll to position [1056, 0]
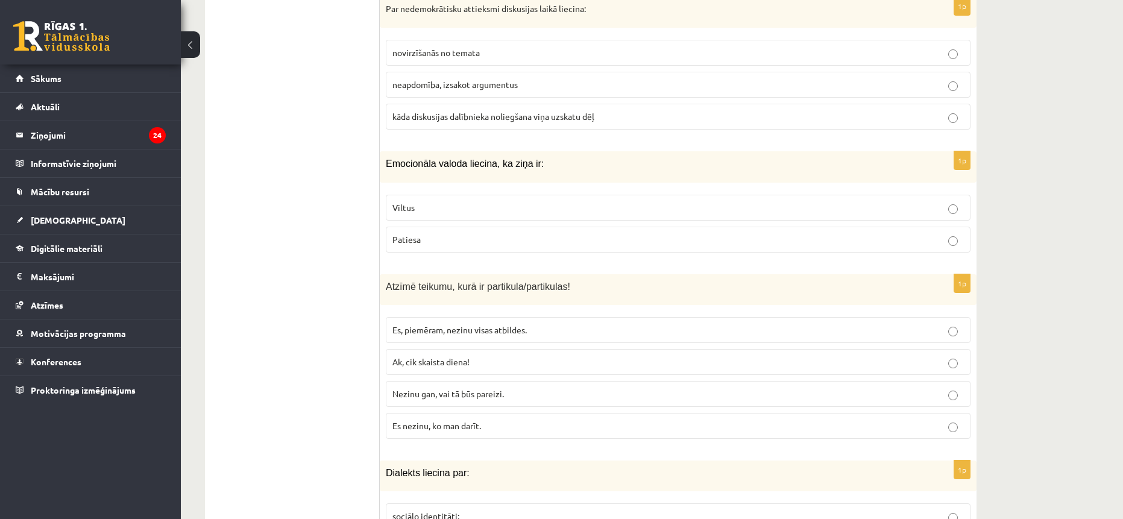
click at [418, 203] on p "Viltus" at bounding box center [677, 207] width 571 height 13
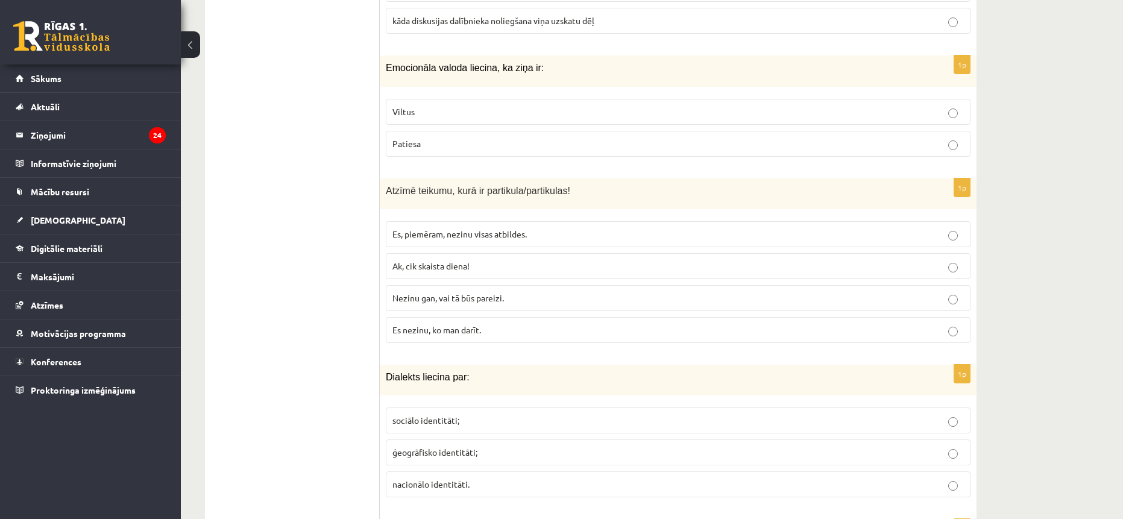
scroll to position [1177, 0]
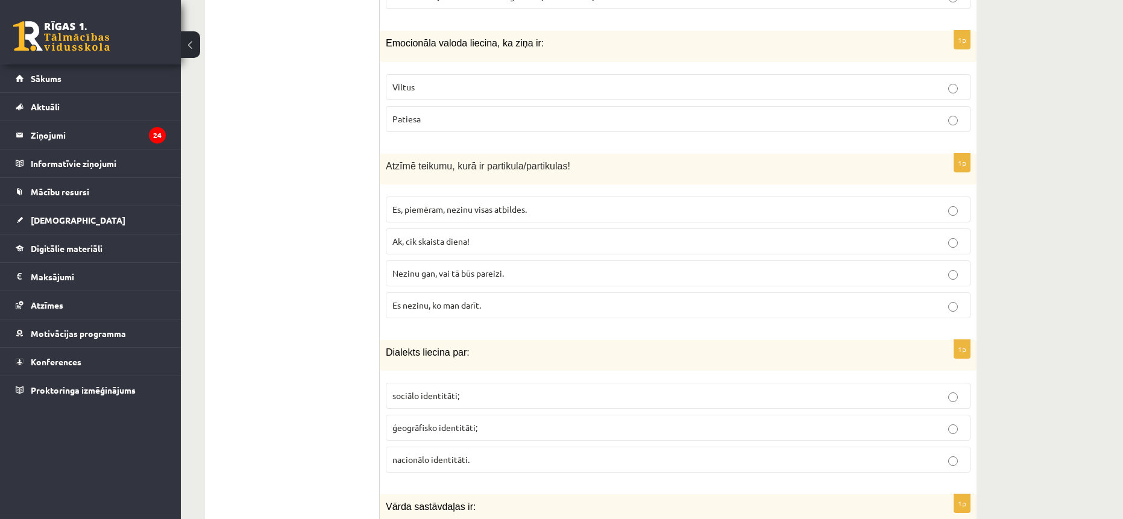
click at [448, 269] on span "Nezinu gan, vai tā būs pareizi." at bounding box center [447, 273] width 111 height 11
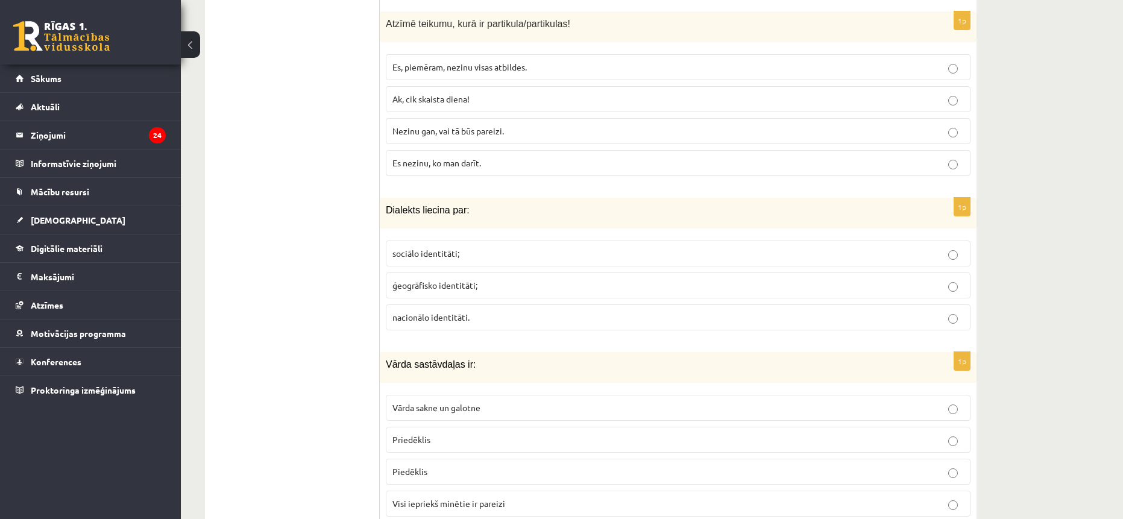
scroll to position [1358, 0]
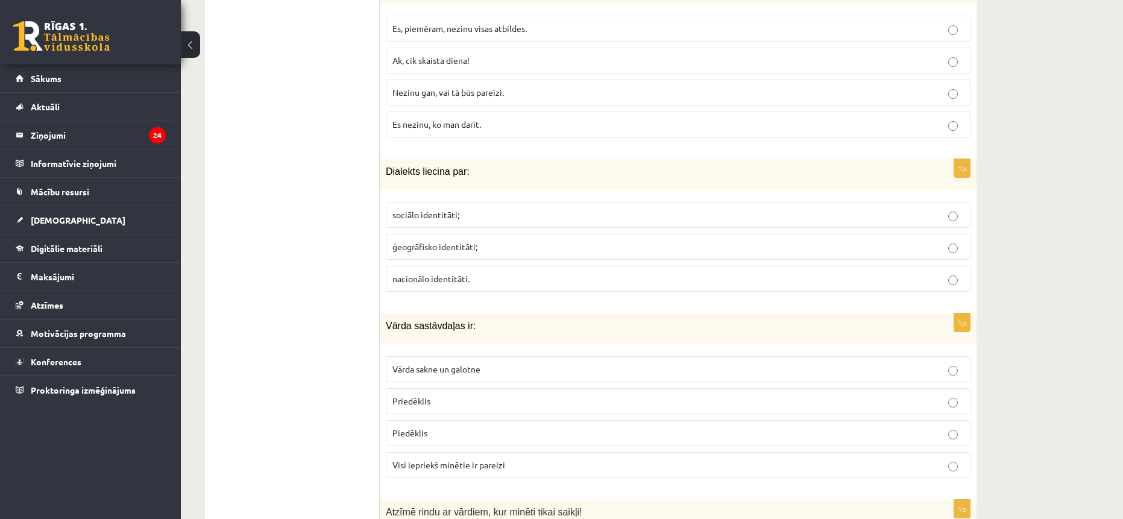
click at [445, 251] on span "ģeogrāfisko identitāti;" at bounding box center [434, 246] width 85 height 11
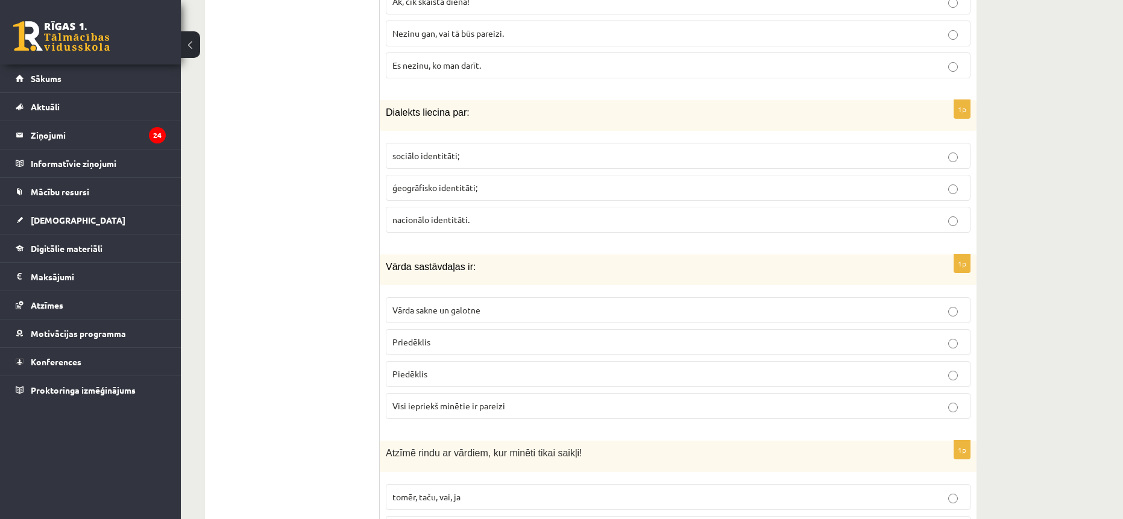
scroll to position [1418, 0]
click at [462, 405] on span "Visi iepriekš minētie ir pareizi" at bounding box center [448, 404] width 113 height 11
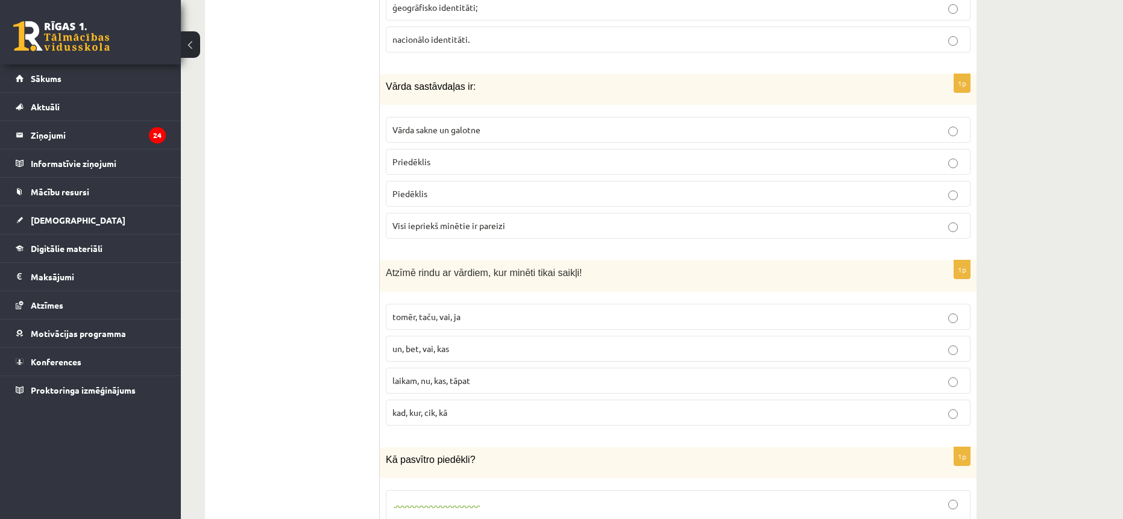
scroll to position [1599, 0]
click at [462, 316] on p "tomēr, taču, vai, ja" at bounding box center [677, 315] width 571 height 13
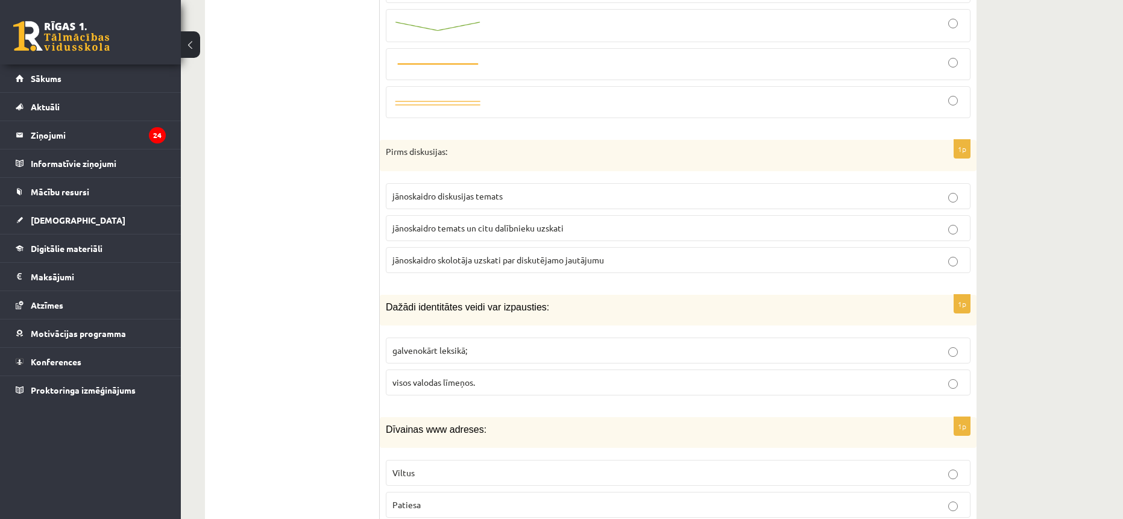
scroll to position [2141, 0]
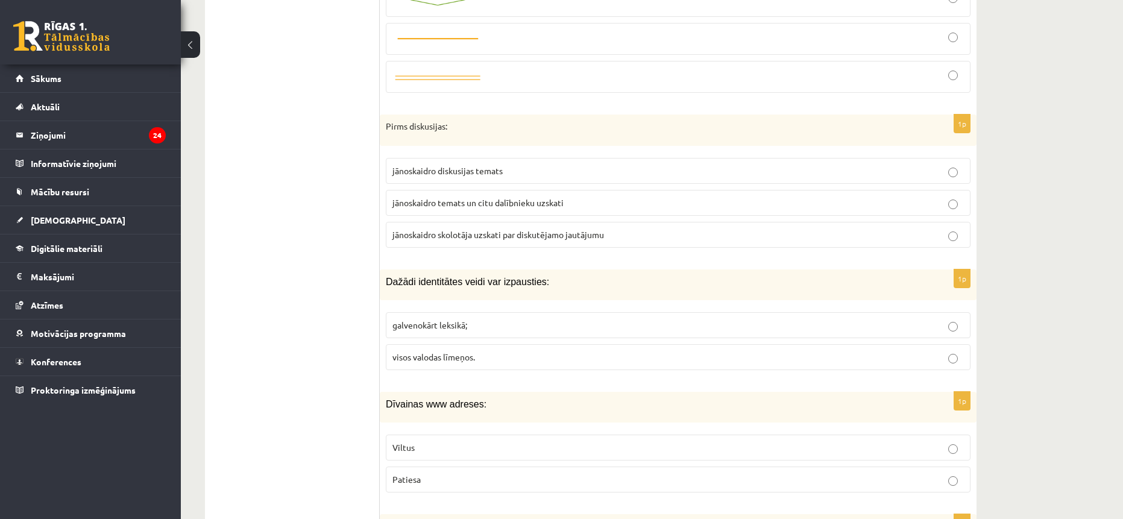
click at [454, 205] on span "jānoskaidro temats un citu dalībnieku uzskati" at bounding box center [477, 202] width 171 height 11
click at [424, 357] on span "visos valodas līmeņos." at bounding box center [433, 356] width 83 height 11
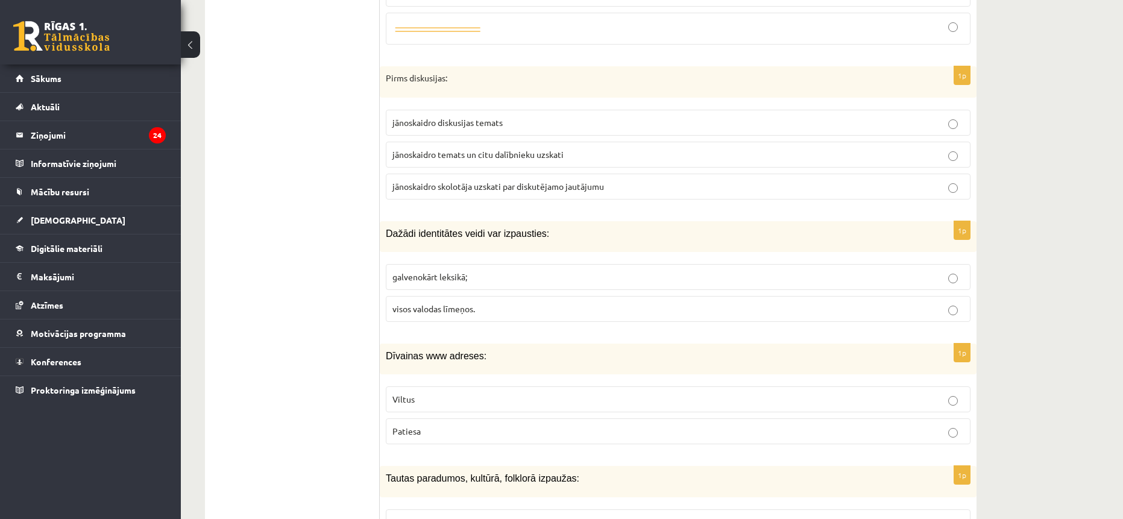
scroll to position [2262, 0]
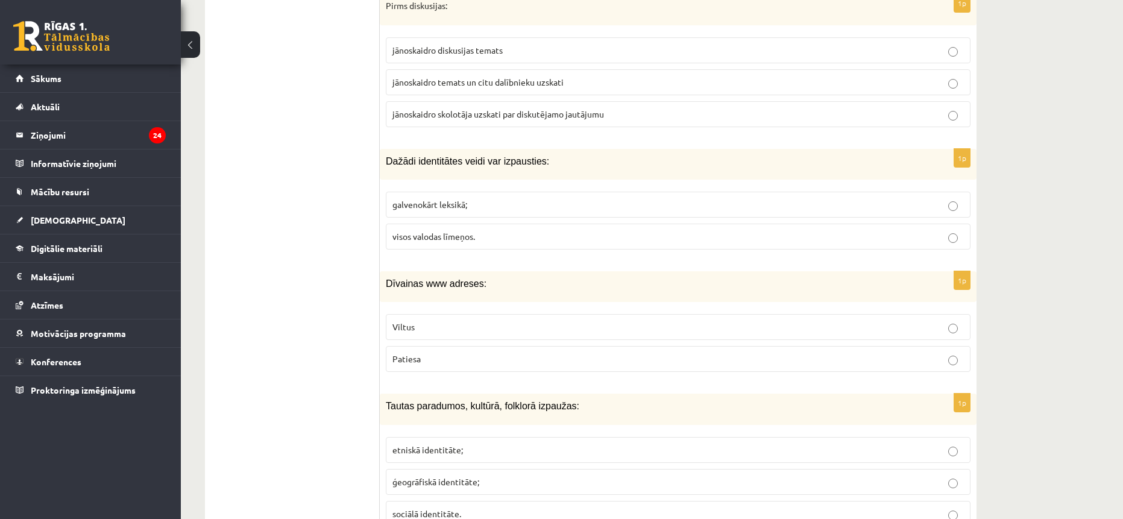
click at [412, 322] on span "Viltus" at bounding box center [403, 326] width 22 height 11
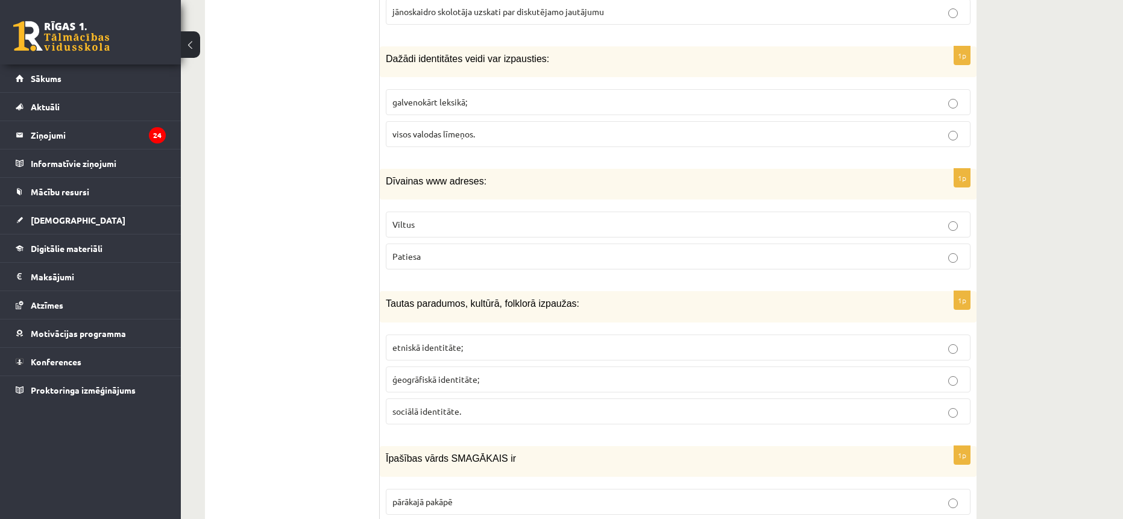
scroll to position [2382, 0]
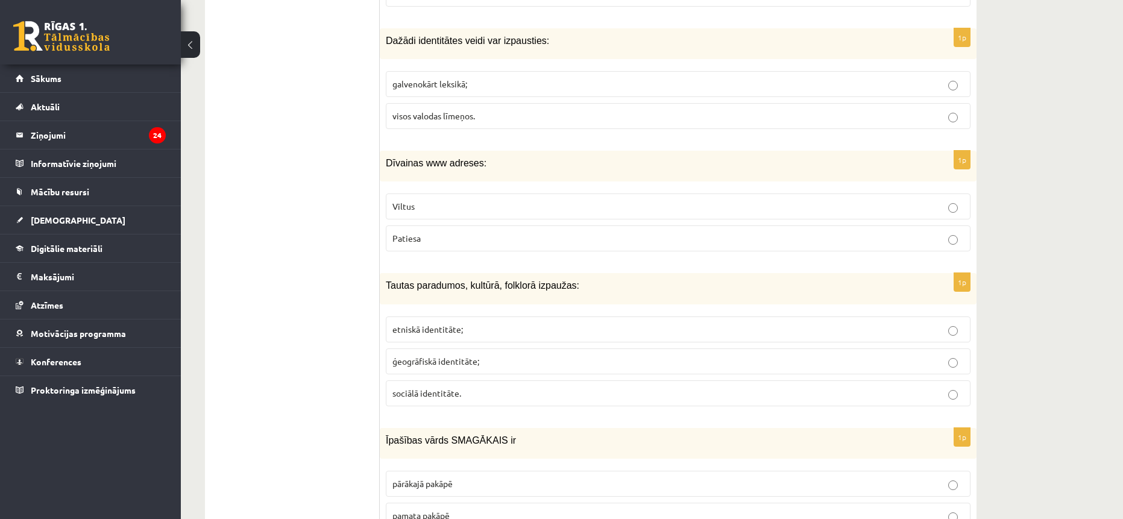
click at [428, 330] on span "etniskā identitāte;" at bounding box center [427, 329] width 71 height 11
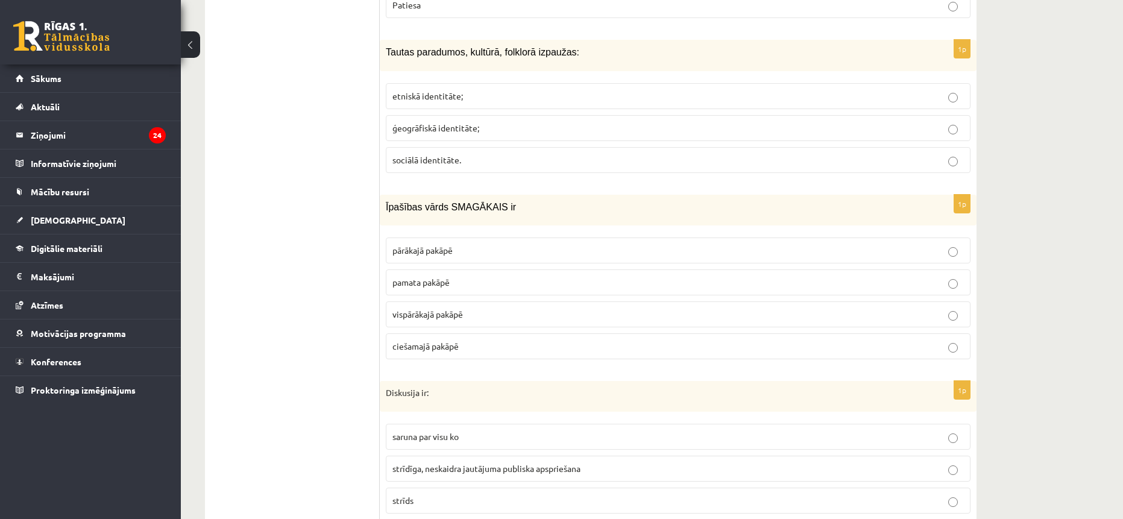
scroll to position [2623, 0]
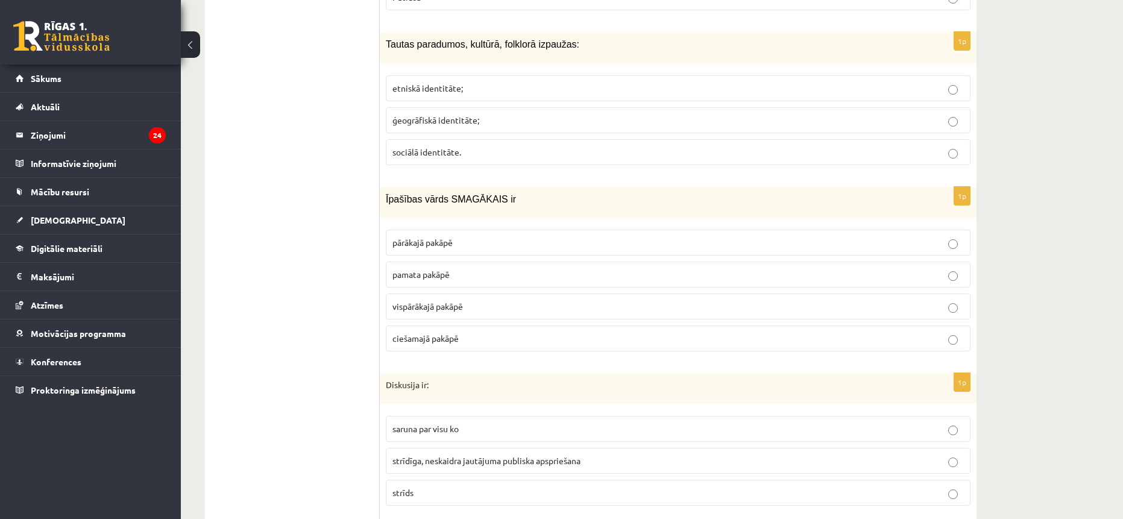
click at [453, 307] on span "vispārākajā pakāpē" at bounding box center [427, 306] width 71 height 11
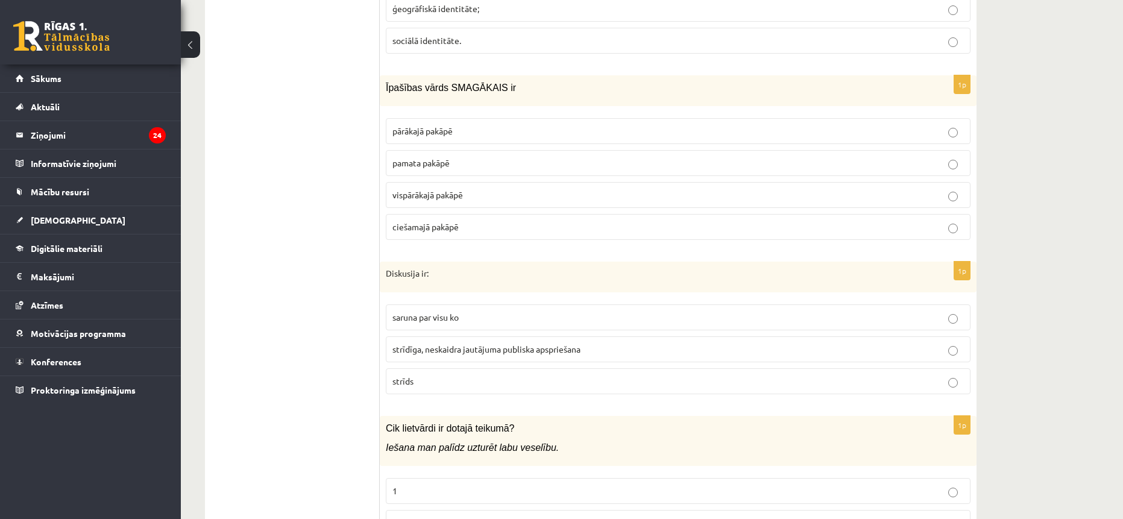
scroll to position [2744, 0]
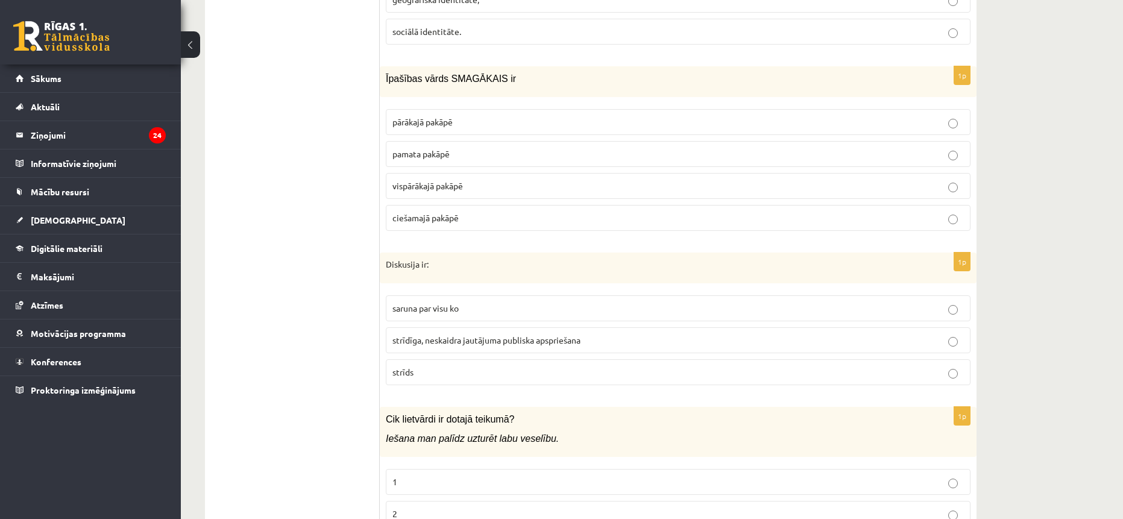
click at [460, 339] on span "strīdīga, neskaidra jautājuma publiska apspriešana" at bounding box center [486, 339] width 188 height 11
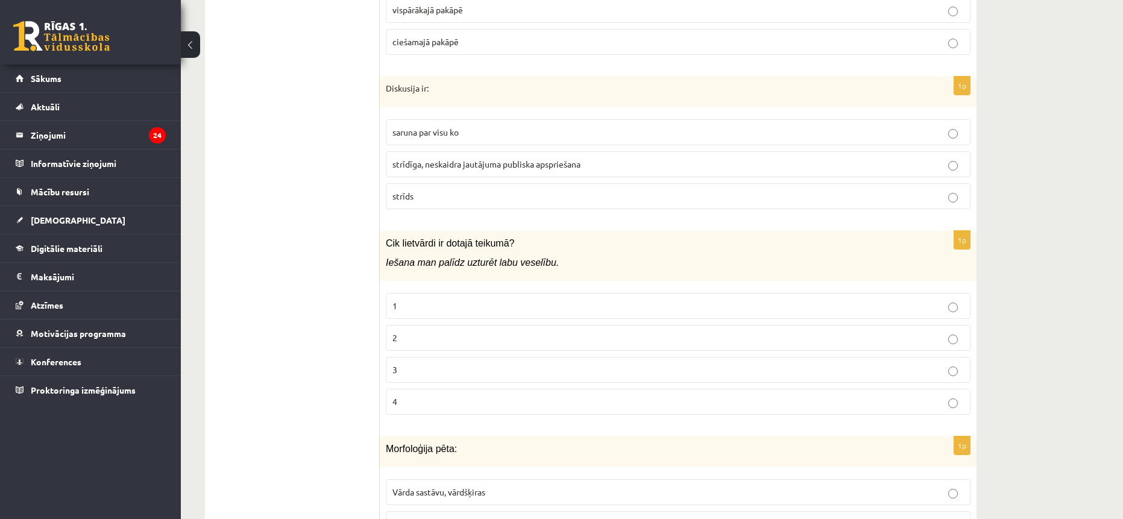
scroll to position [2925, 0]
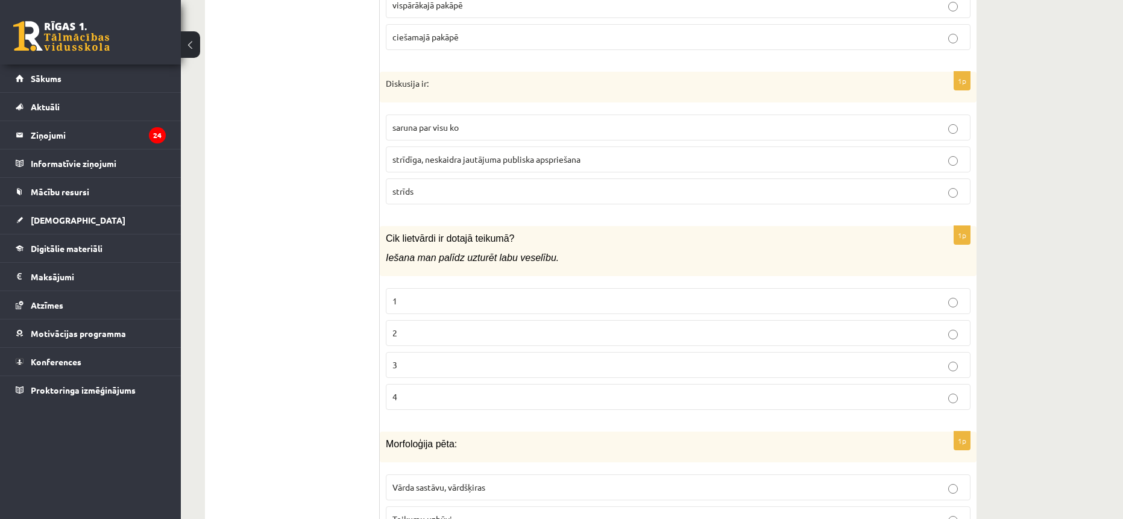
click at [1034, 325] on div "Latviešu valoda JK 11.b3 klase 1. ieskaite , [PERSON_NAME] [PERSON_NAME] (11.b3…" at bounding box center [652, 226] width 942 height 6209
click at [647, 324] on label "2" at bounding box center [678, 333] width 585 height 26
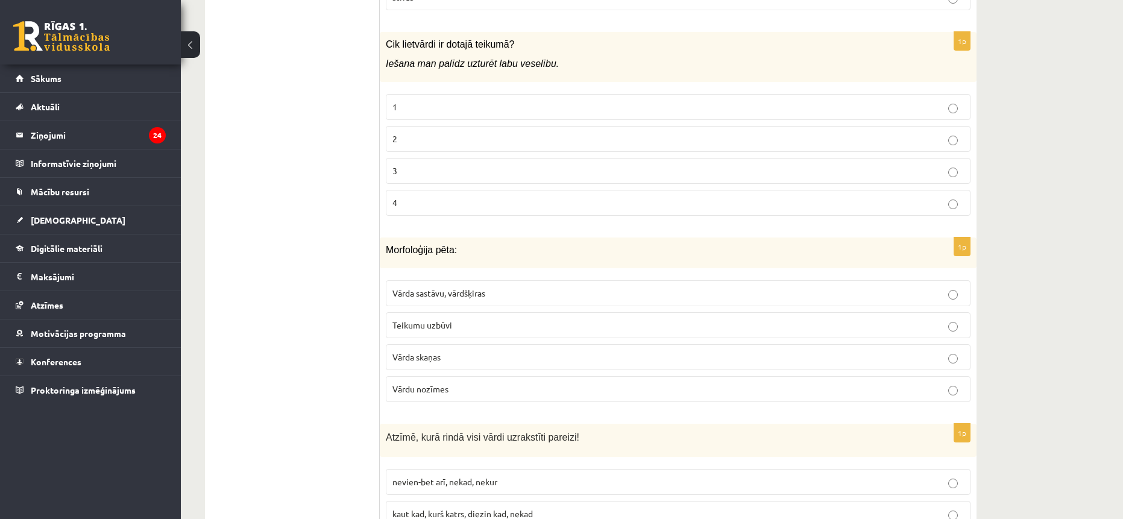
scroll to position [3166, 0]
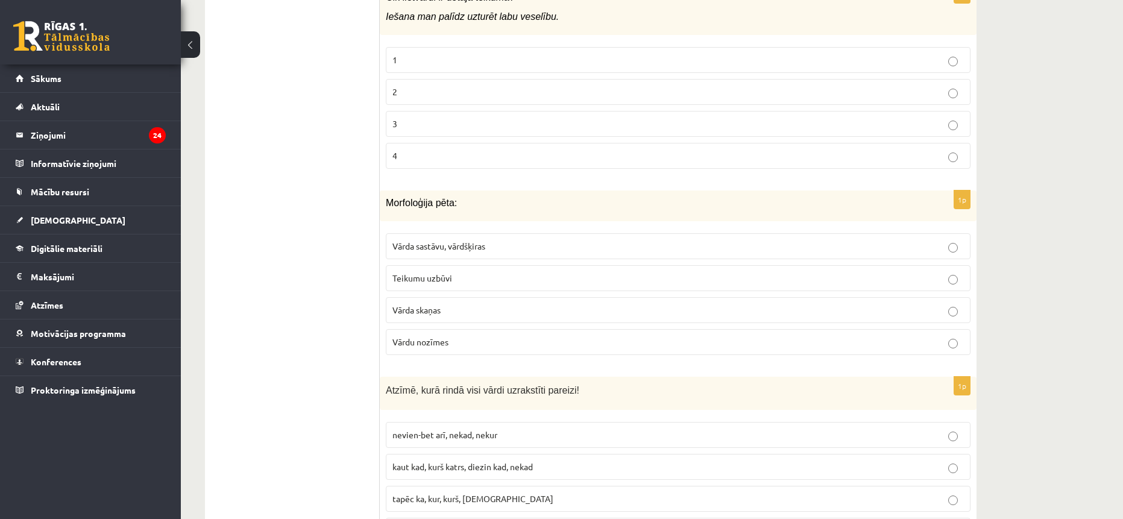
click at [469, 248] on span "Vārda sastāvu, vārdšķiras" at bounding box center [438, 245] width 93 height 11
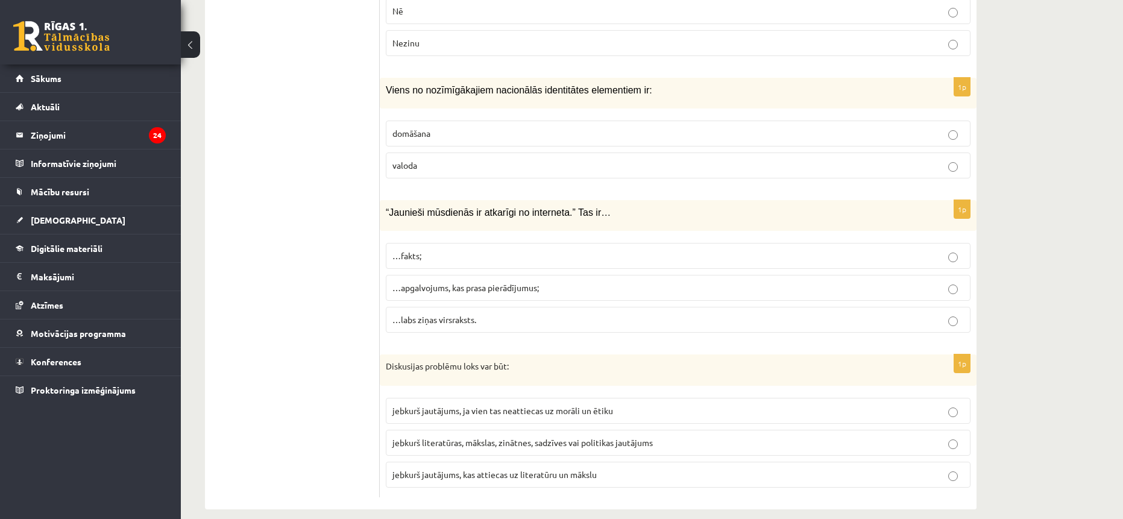
scroll to position [5724, 0]
click at [515, 435] on span "jebkurš literatūras, mākslas, zinātnes, sadzīves vai politikas jautājums" at bounding box center [522, 440] width 260 height 11
click at [434, 280] on span "…apgalvojums, kas prasa pierādījumus;" at bounding box center [465, 285] width 146 height 11
click at [390, 150] on label "valoda" at bounding box center [678, 163] width 585 height 26
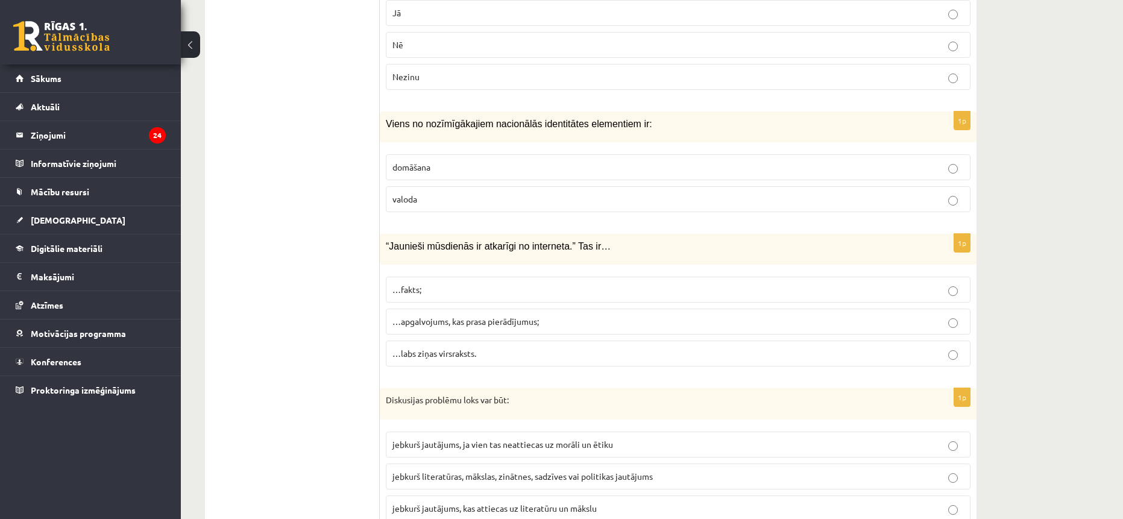
scroll to position [5604, 0]
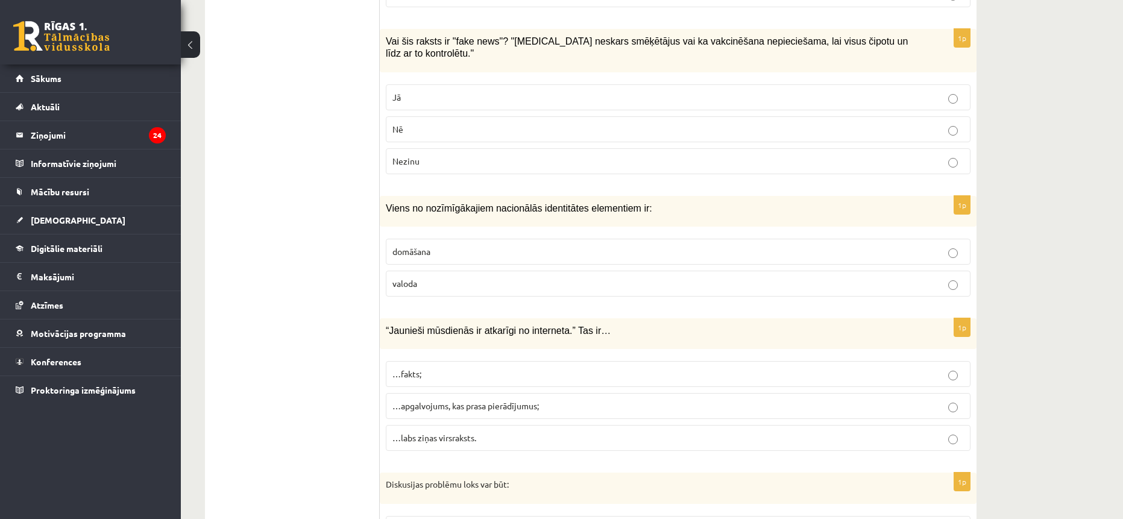
click at [398, 124] on span "Nē" at bounding box center [397, 129] width 11 height 11
click at [401, 92] on span "Jā" at bounding box center [396, 97] width 8 height 11
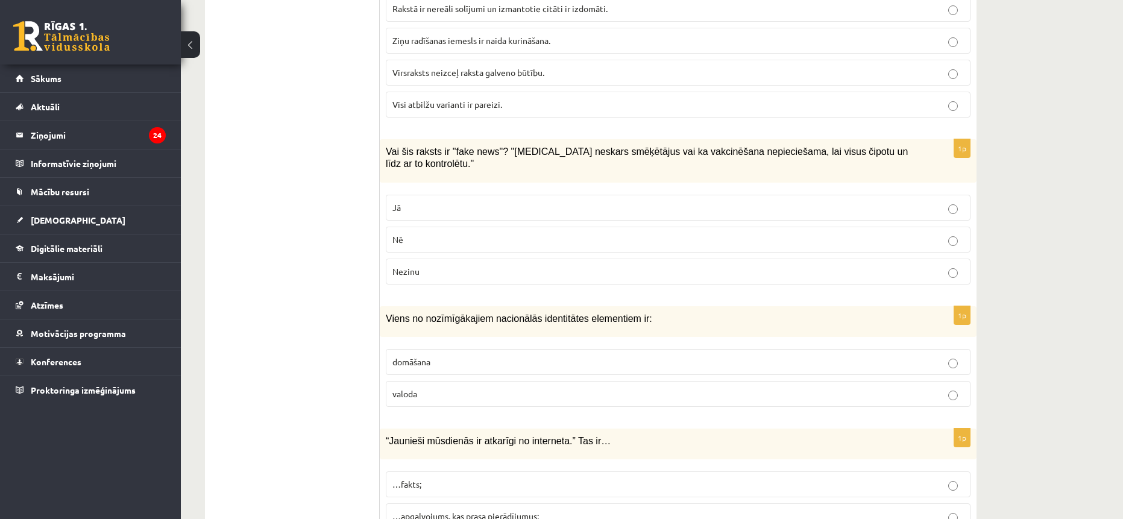
scroll to position [5483, 0]
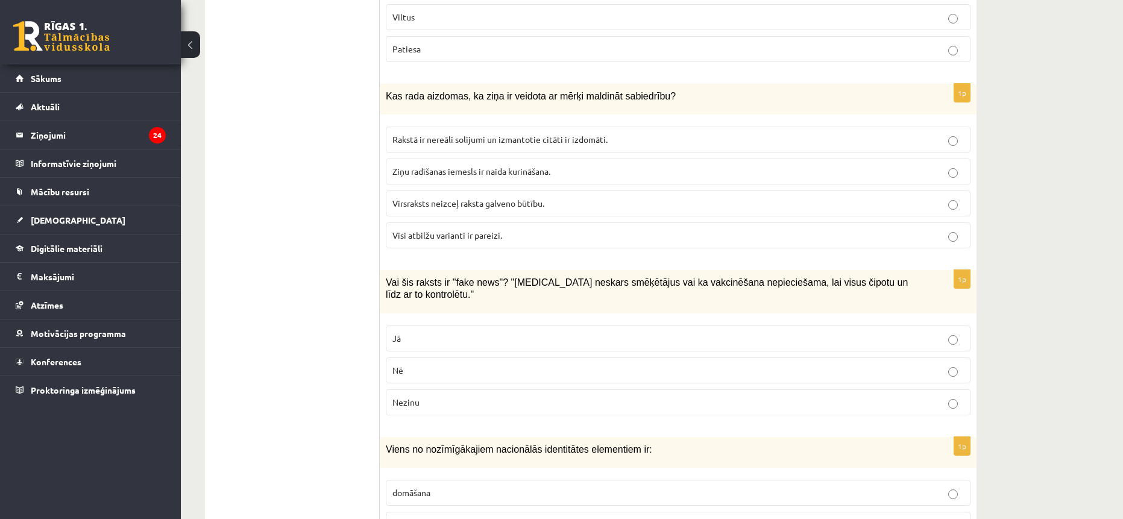
click at [422, 238] on span "Visi atbilžu varianti ir pareizi." at bounding box center [447, 235] width 110 height 11
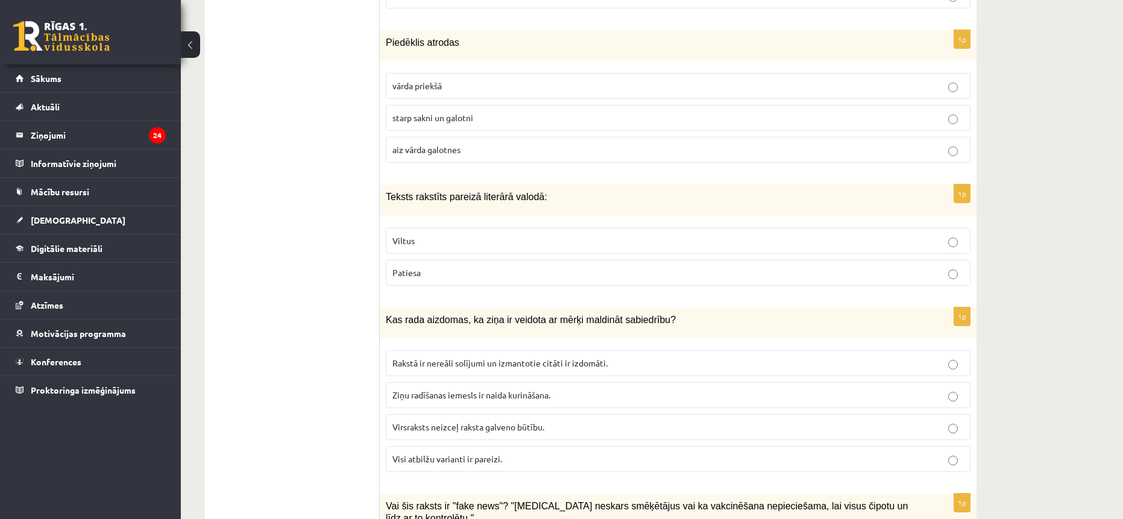
scroll to position [5122, 0]
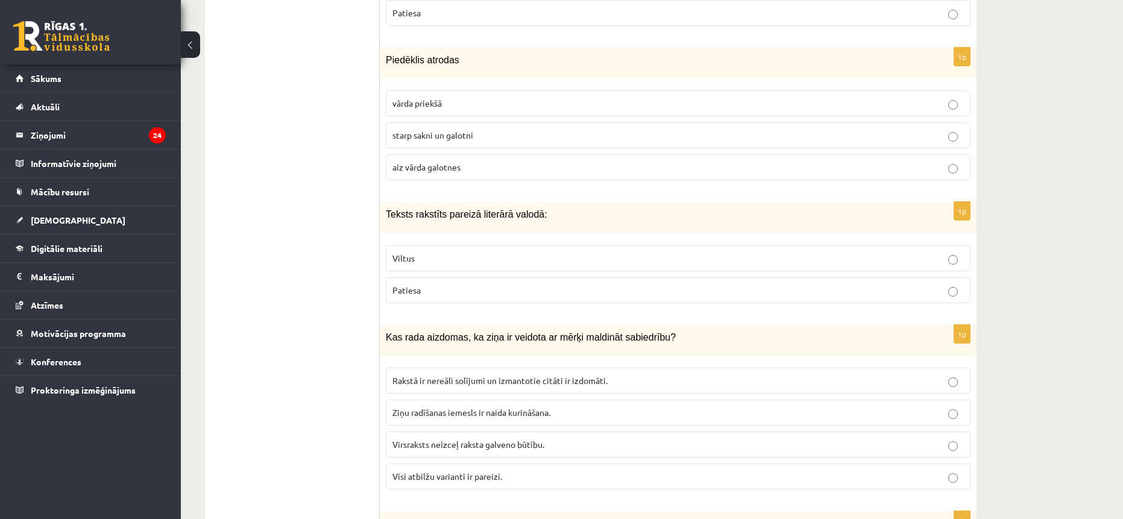
click at [424, 298] on label "Patiesa" at bounding box center [678, 290] width 585 height 26
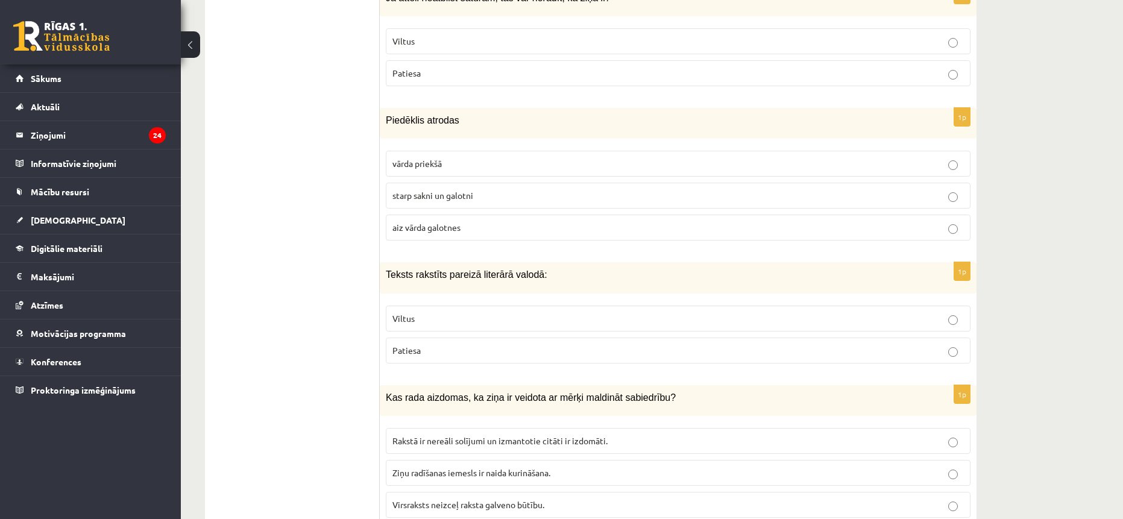
click at [416, 199] on span "starp sakni un galotni" at bounding box center [432, 195] width 81 height 11
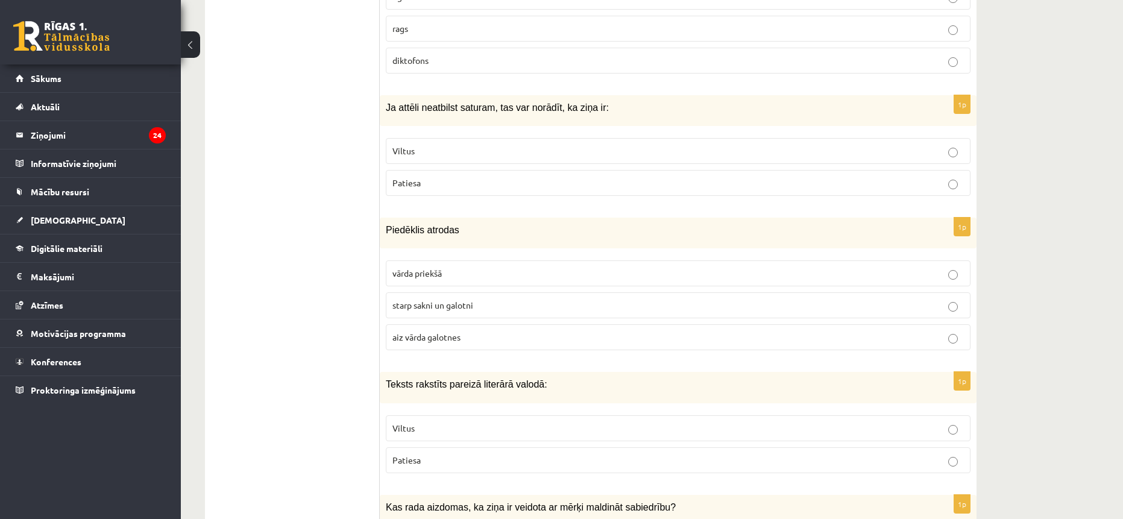
scroll to position [4941, 0]
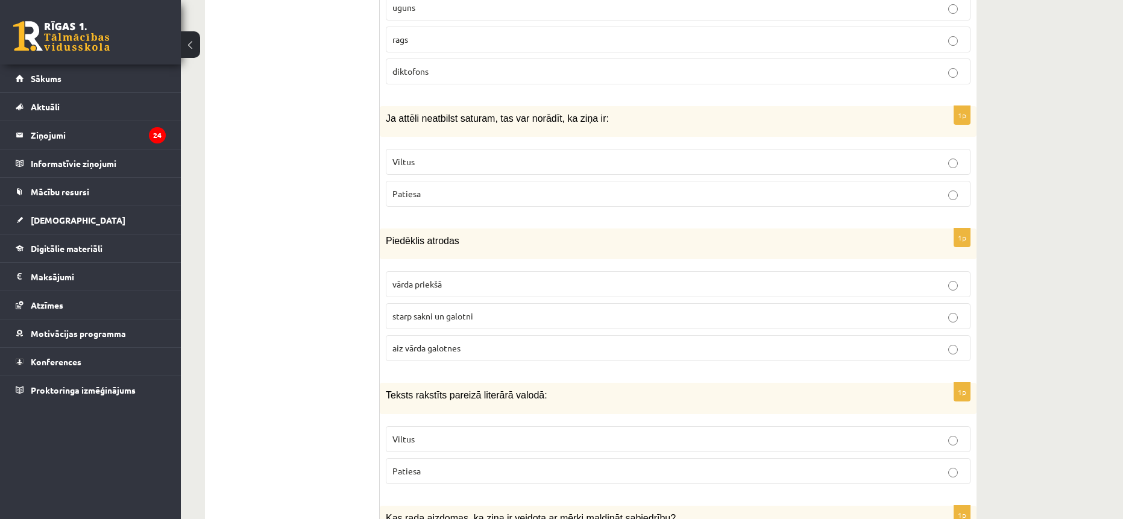
click at [418, 163] on p "Viltus" at bounding box center [677, 161] width 571 height 13
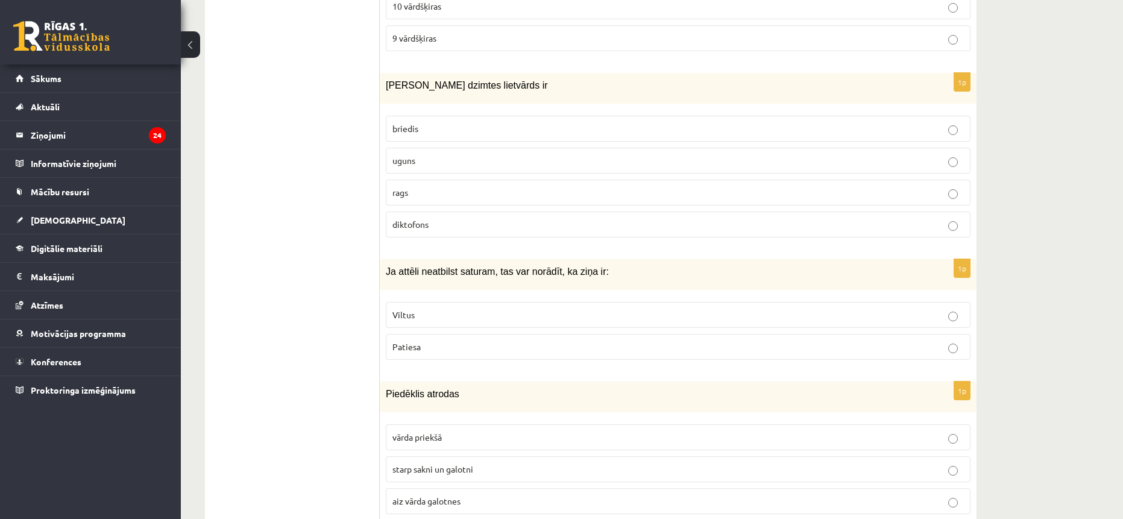
scroll to position [4760, 0]
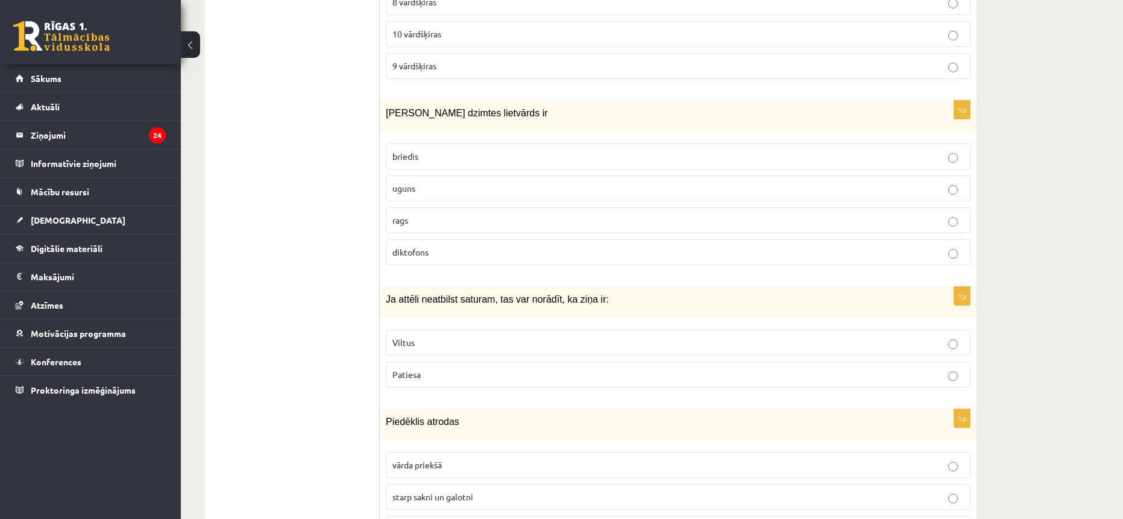
drag, startPoint x: 425, startPoint y: 190, endPoint x: 415, endPoint y: 181, distance: 13.2
click at [424, 190] on p "uguns" at bounding box center [677, 188] width 571 height 13
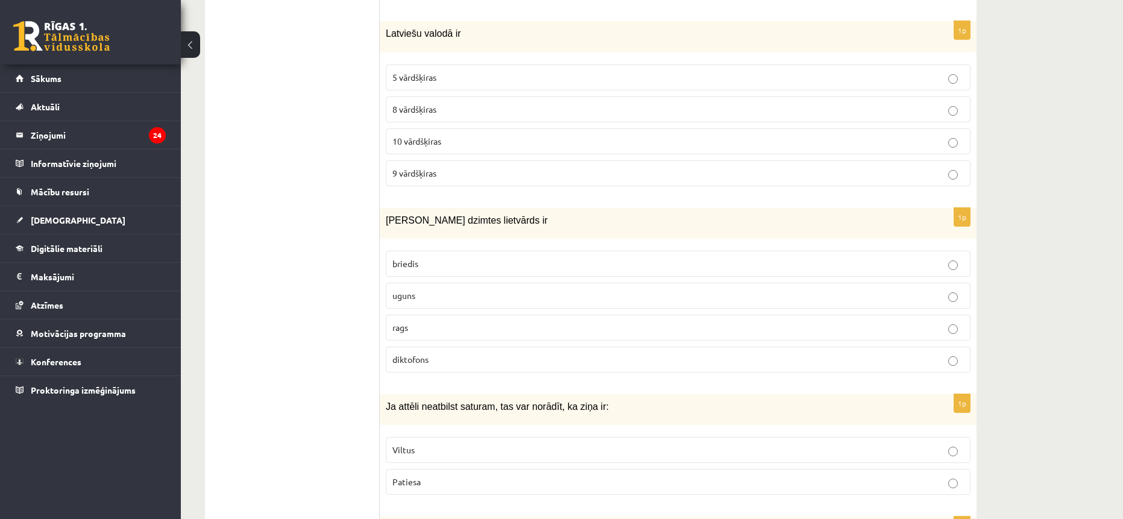
scroll to position [4579, 0]
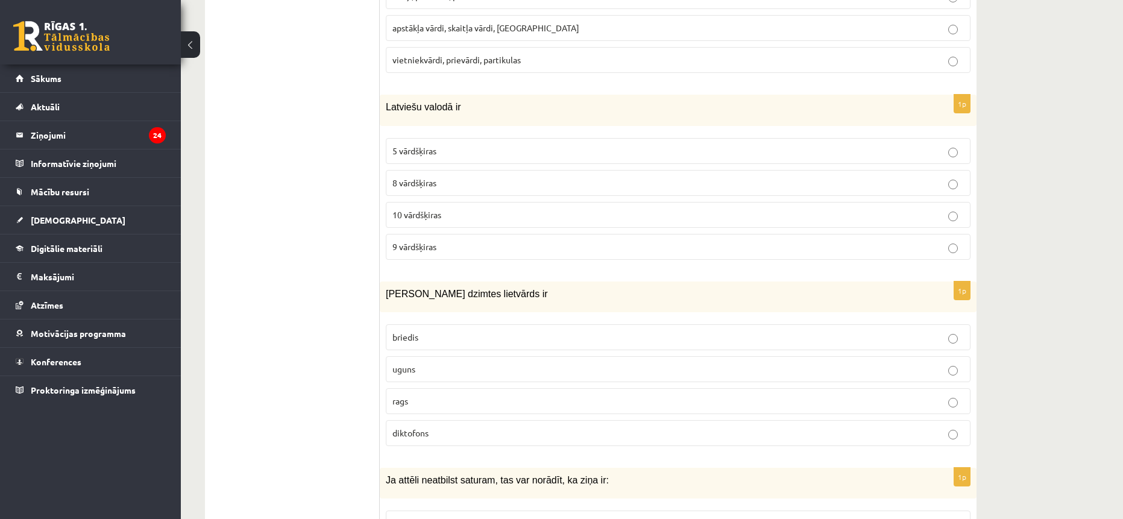
click at [435, 239] on label "9 vārdšķiras" at bounding box center [678, 247] width 585 height 26
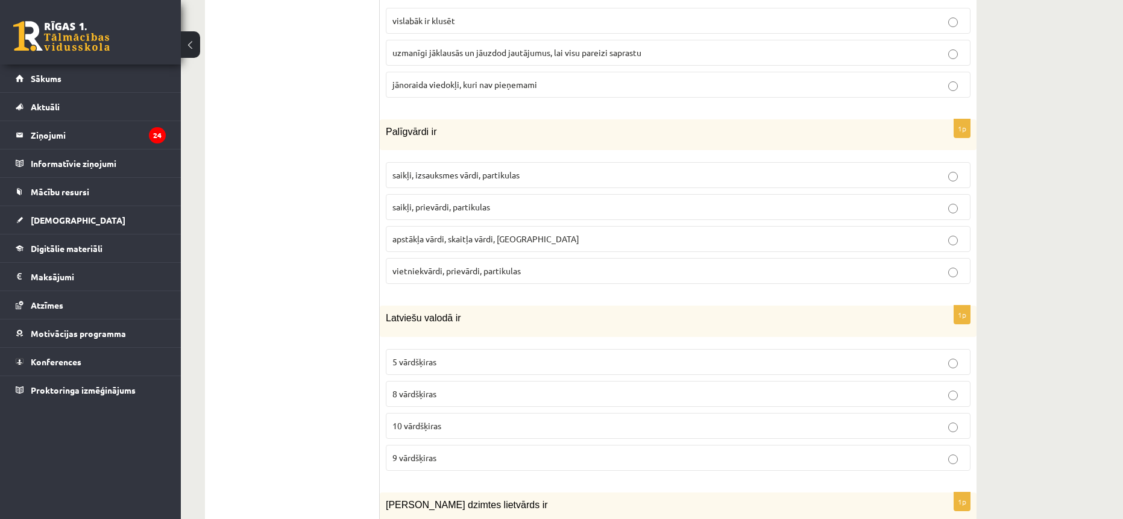
scroll to position [4367, 0]
click at [521, 214] on p "saikļi, prievārdi, partikulas" at bounding box center [677, 208] width 571 height 13
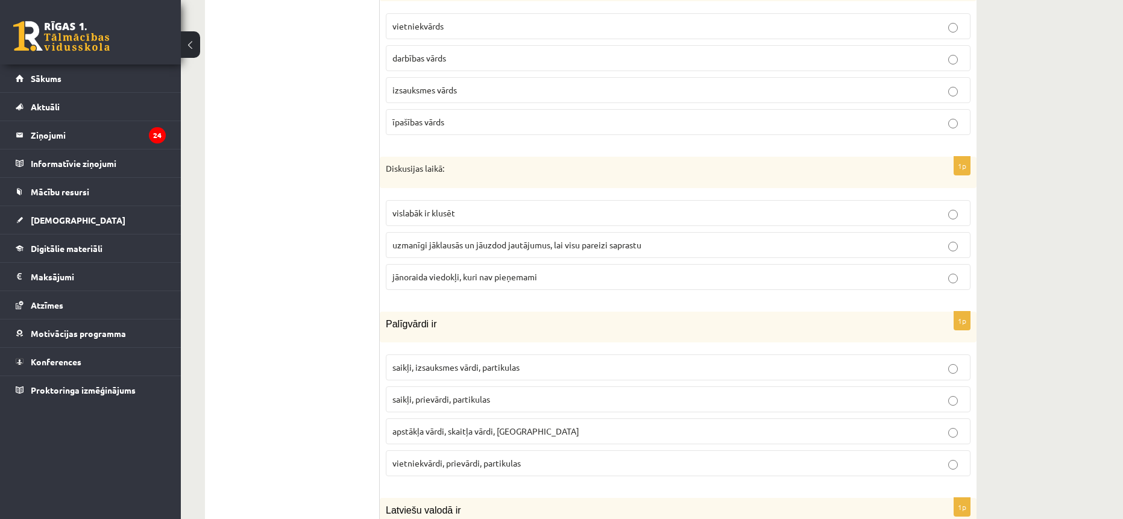
scroll to position [4126, 0]
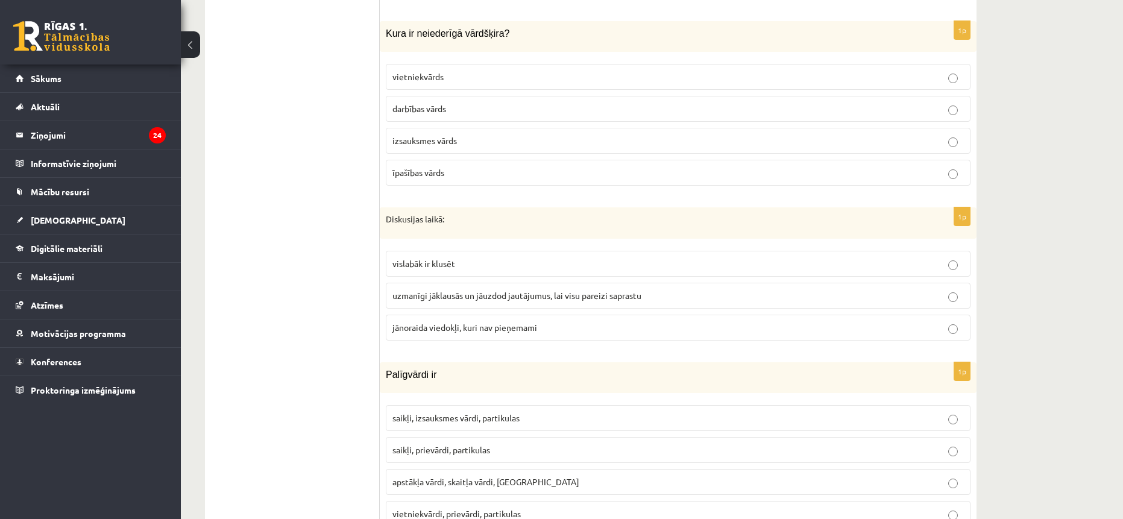
click at [442, 298] on span "uzmanīgi jāklausās un jāuzdod jautājumus, lai visu pareizi saprastu" at bounding box center [516, 295] width 249 height 11
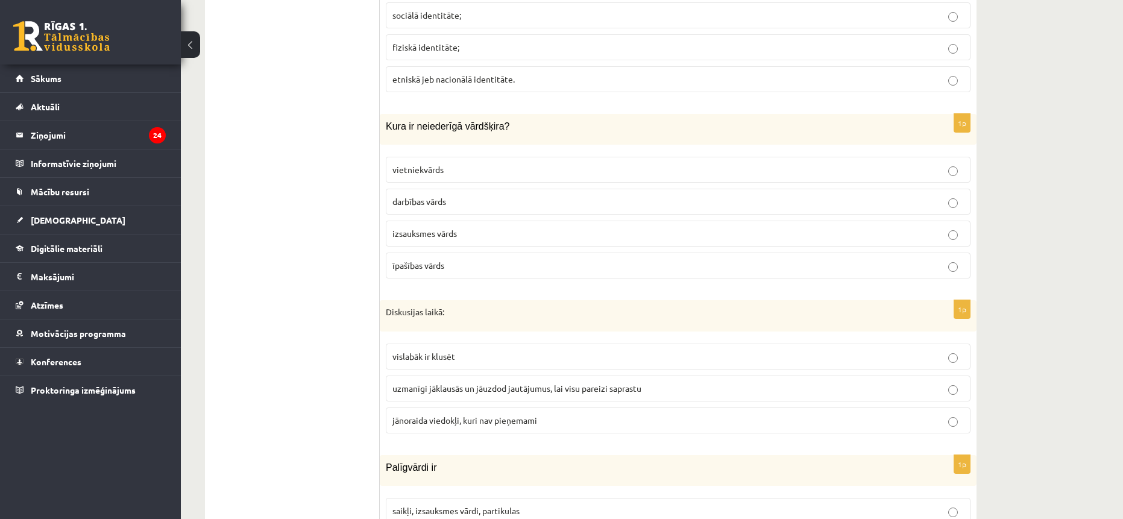
scroll to position [3945, 0]
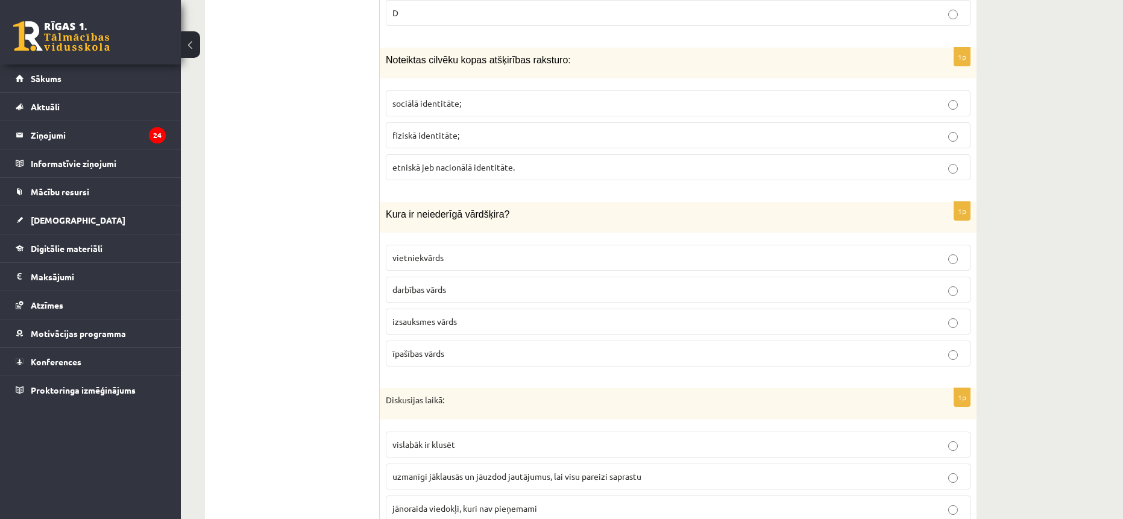
click at [431, 322] on span "izsauksmes vārds" at bounding box center [424, 321] width 64 height 11
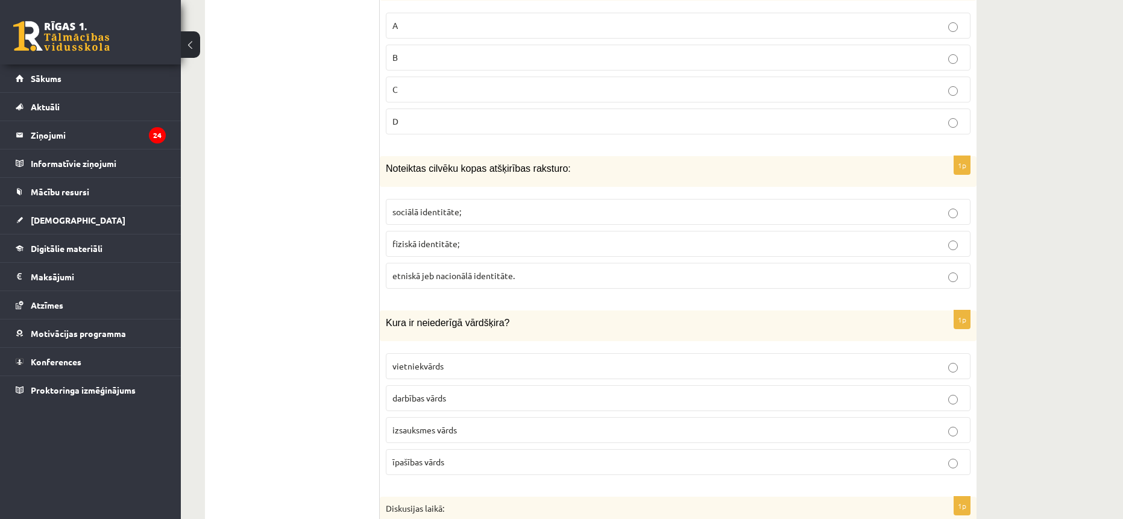
scroll to position [3824, 0]
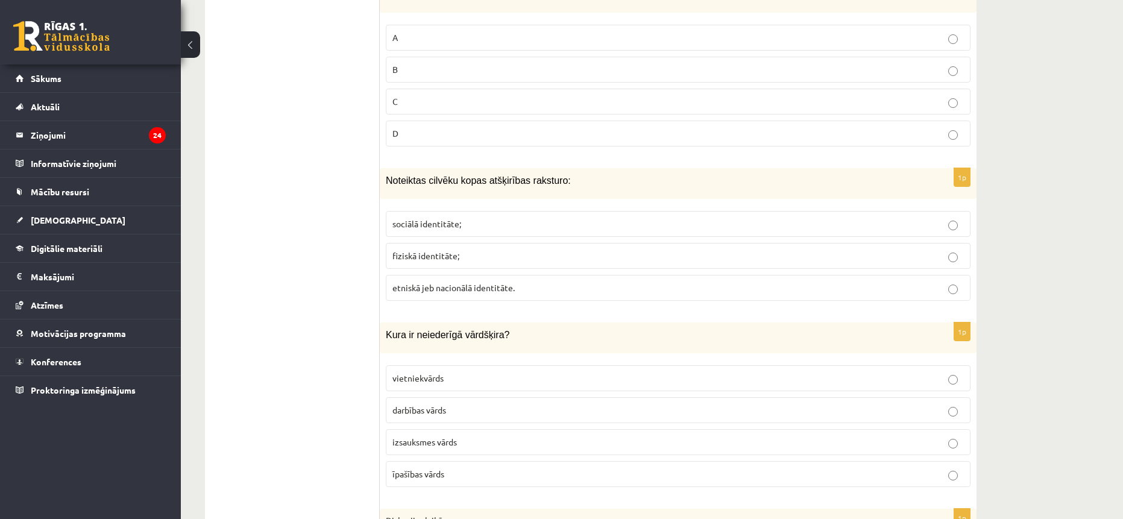
click at [477, 292] on span "etniskā jeb nacionālā identitāte." at bounding box center [453, 287] width 122 height 11
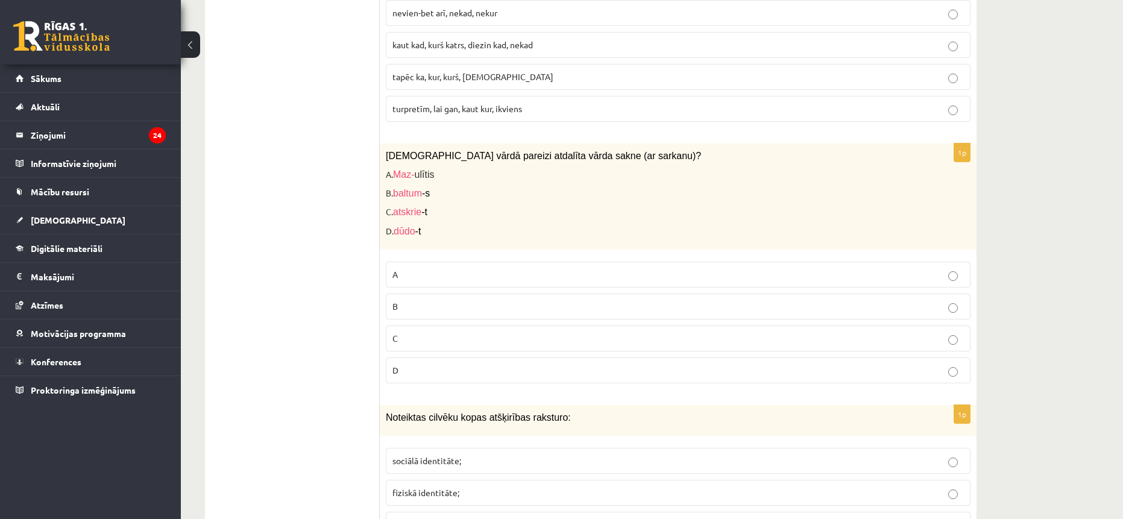
scroll to position [3583, 0]
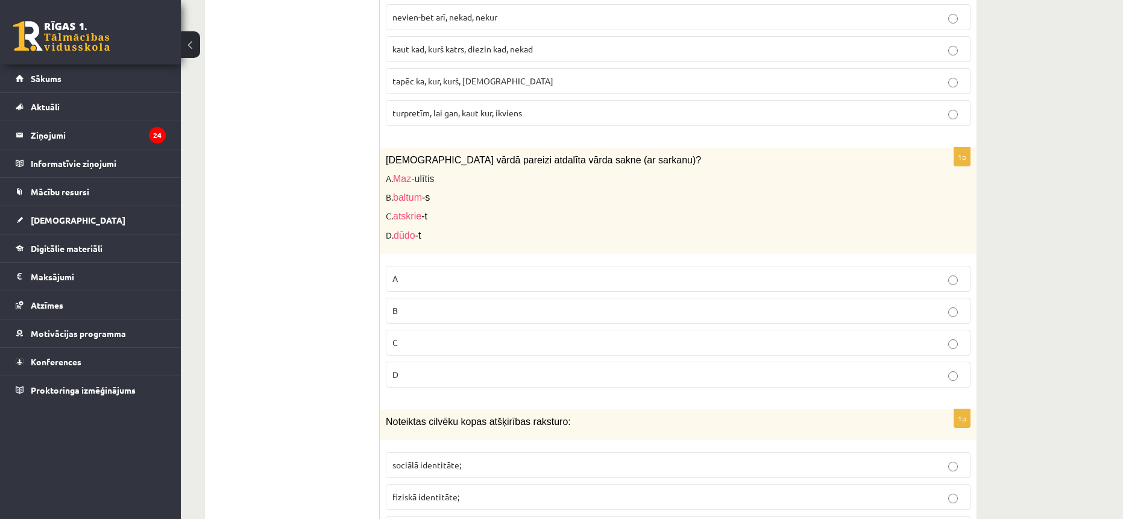
click at [424, 341] on p "C" at bounding box center [677, 342] width 571 height 13
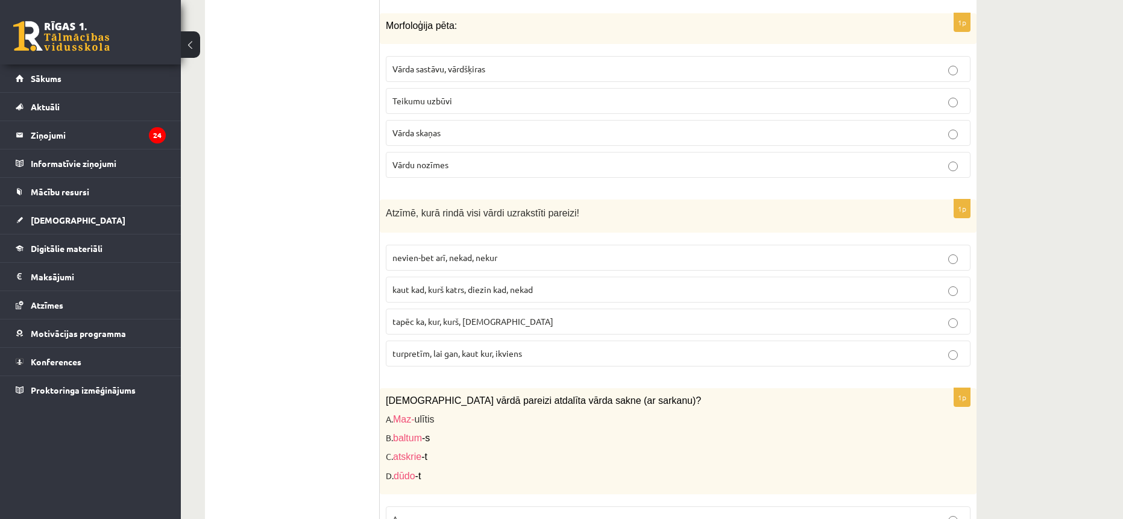
scroll to position [3342, 0]
click at [438, 357] on span "turpretīm, lai gan, kaut kur, ikviens" at bounding box center [457, 353] width 130 height 11
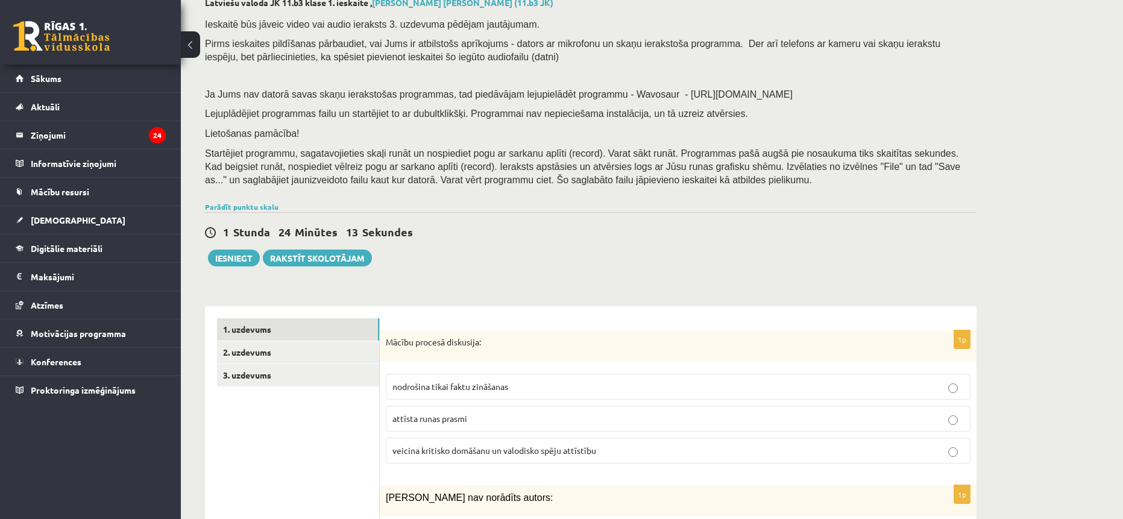
scroll to position [181, 0]
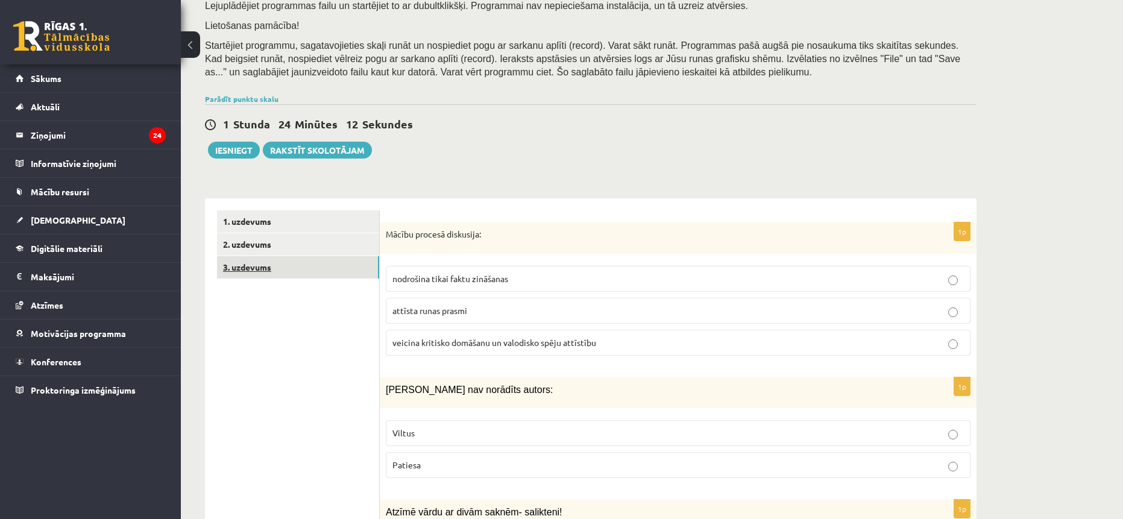
click at [271, 268] on link "3. uzdevums" at bounding box center [298, 267] width 162 height 22
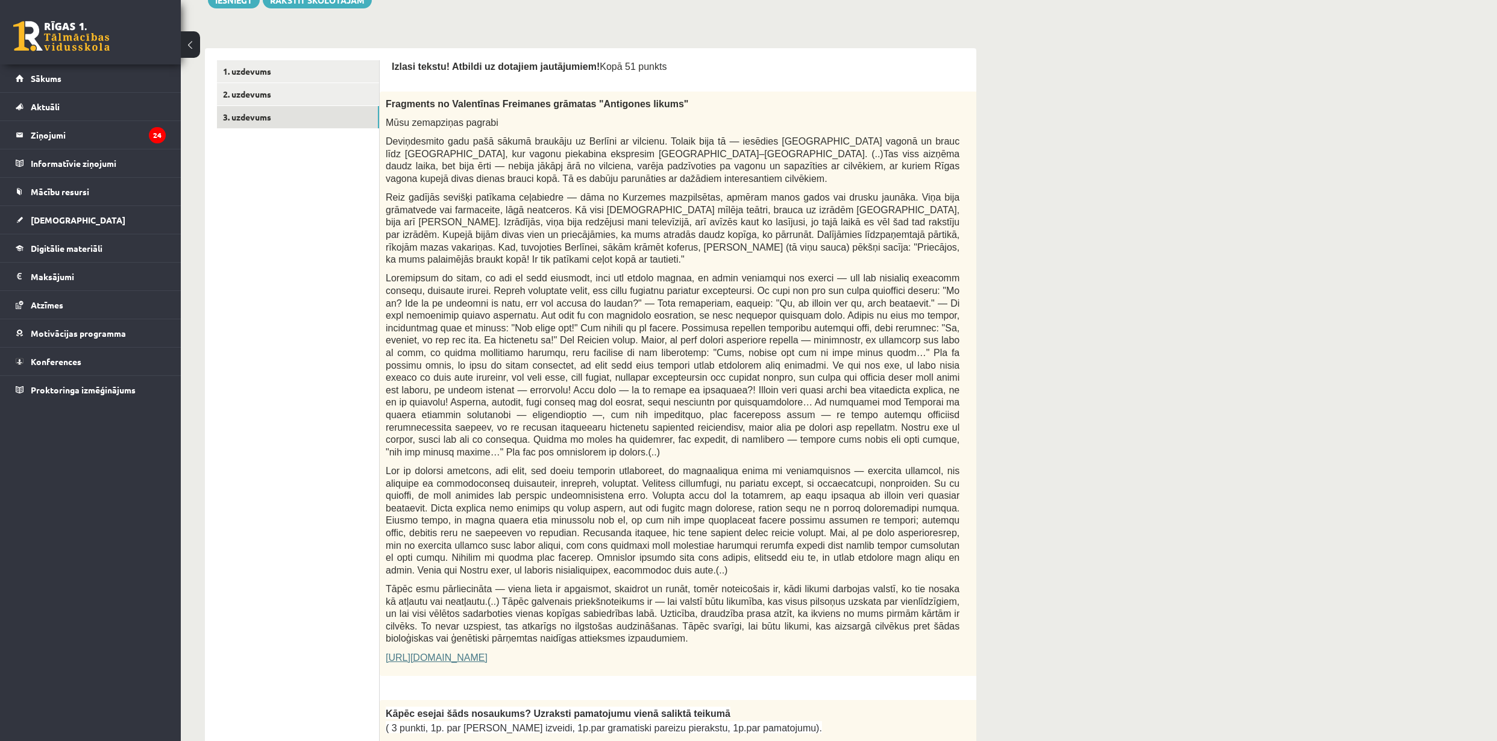
scroll to position [326, 0]
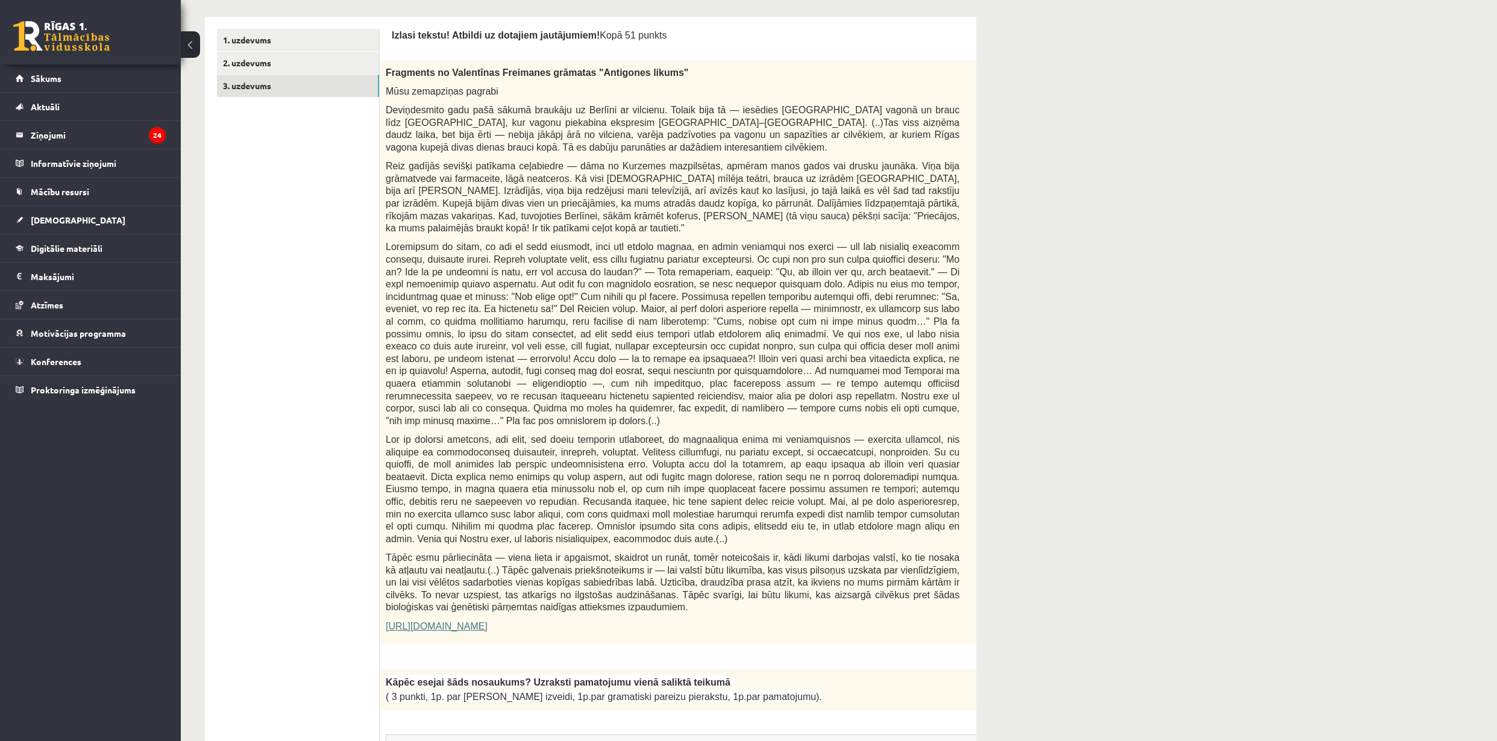
scroll to position [487, 0]
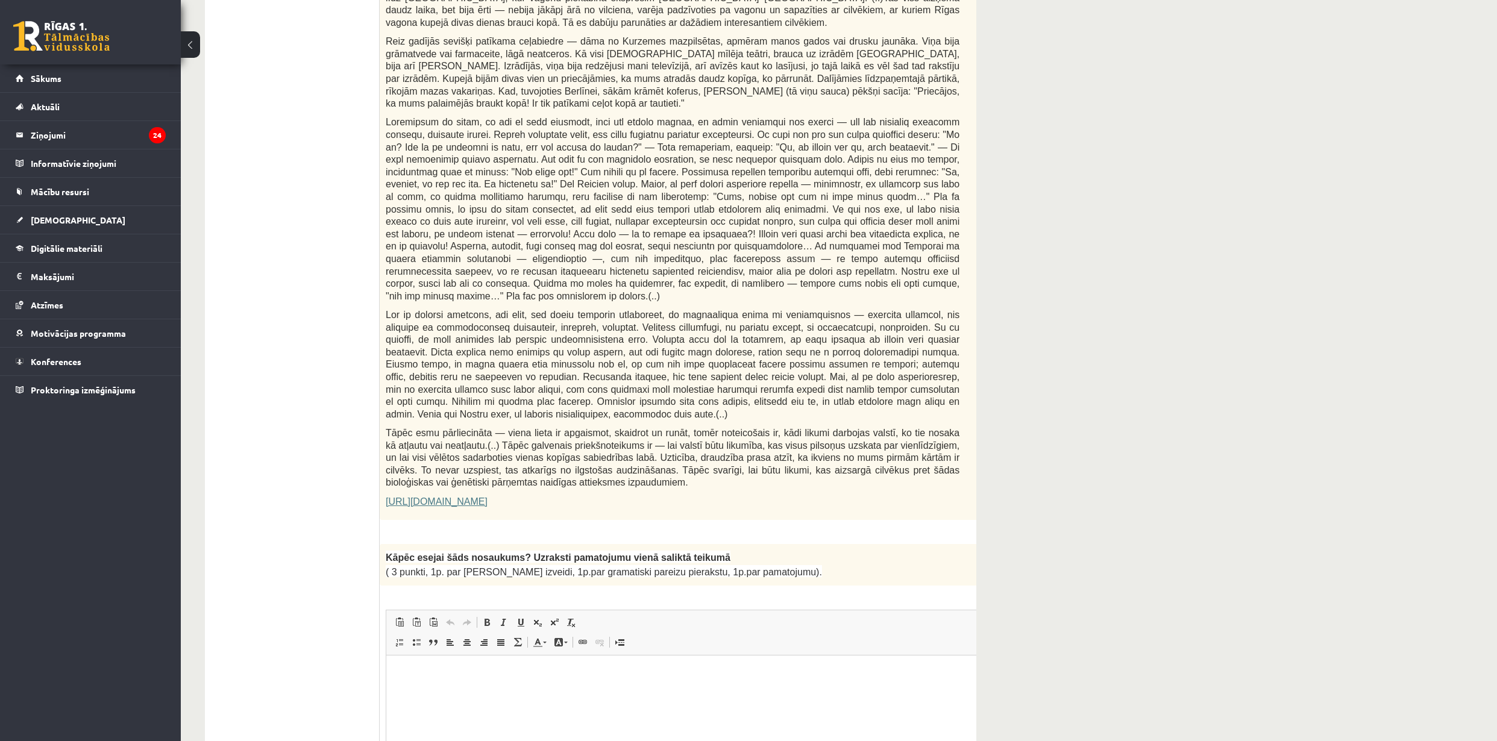
click at [488, 497] on link "[URL][DOMAIN_NAME]" at bounding box center [437, 502] width 102 height 10
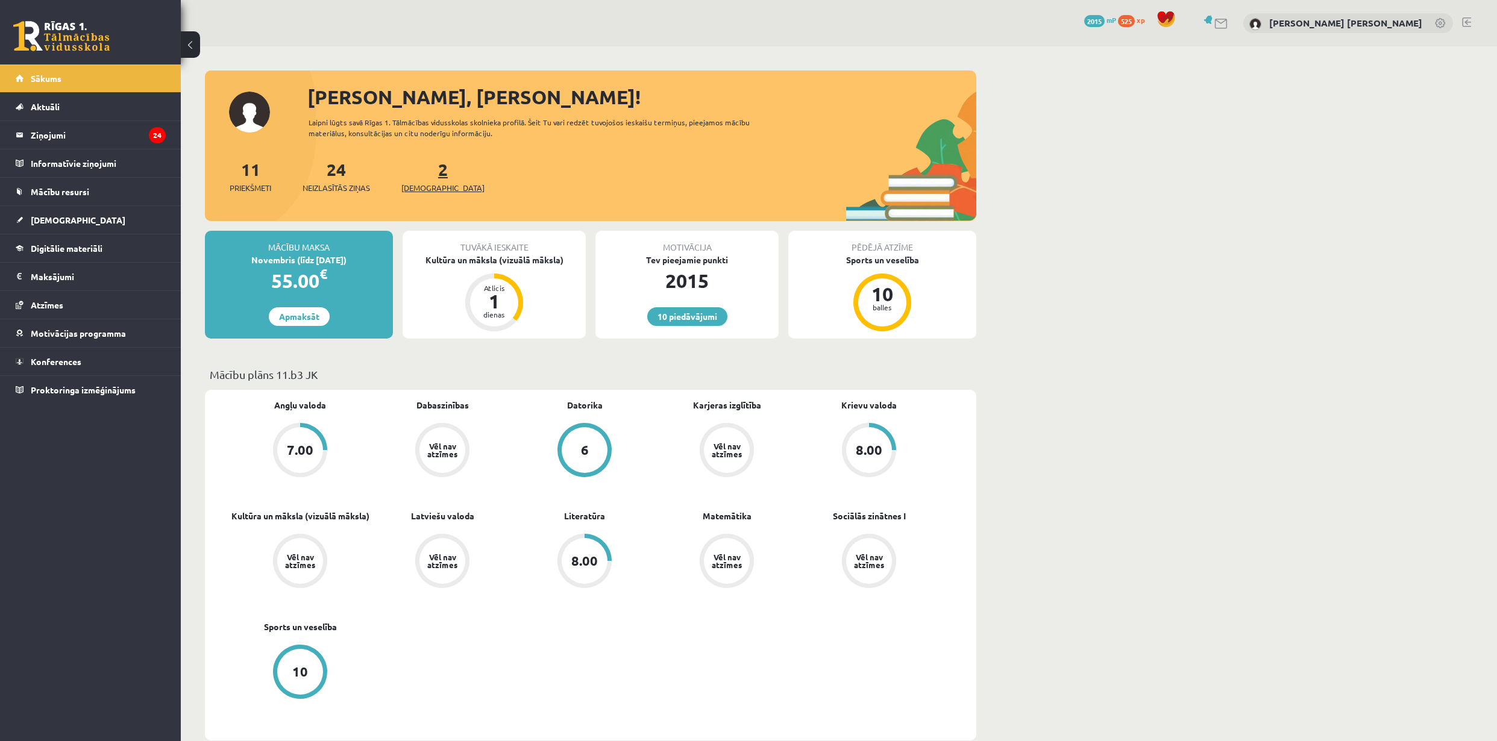
click at [416, 186] on span "[DEMOGRAPHIC_DATA]" at bounding box center [442, 188] width 83 height 12
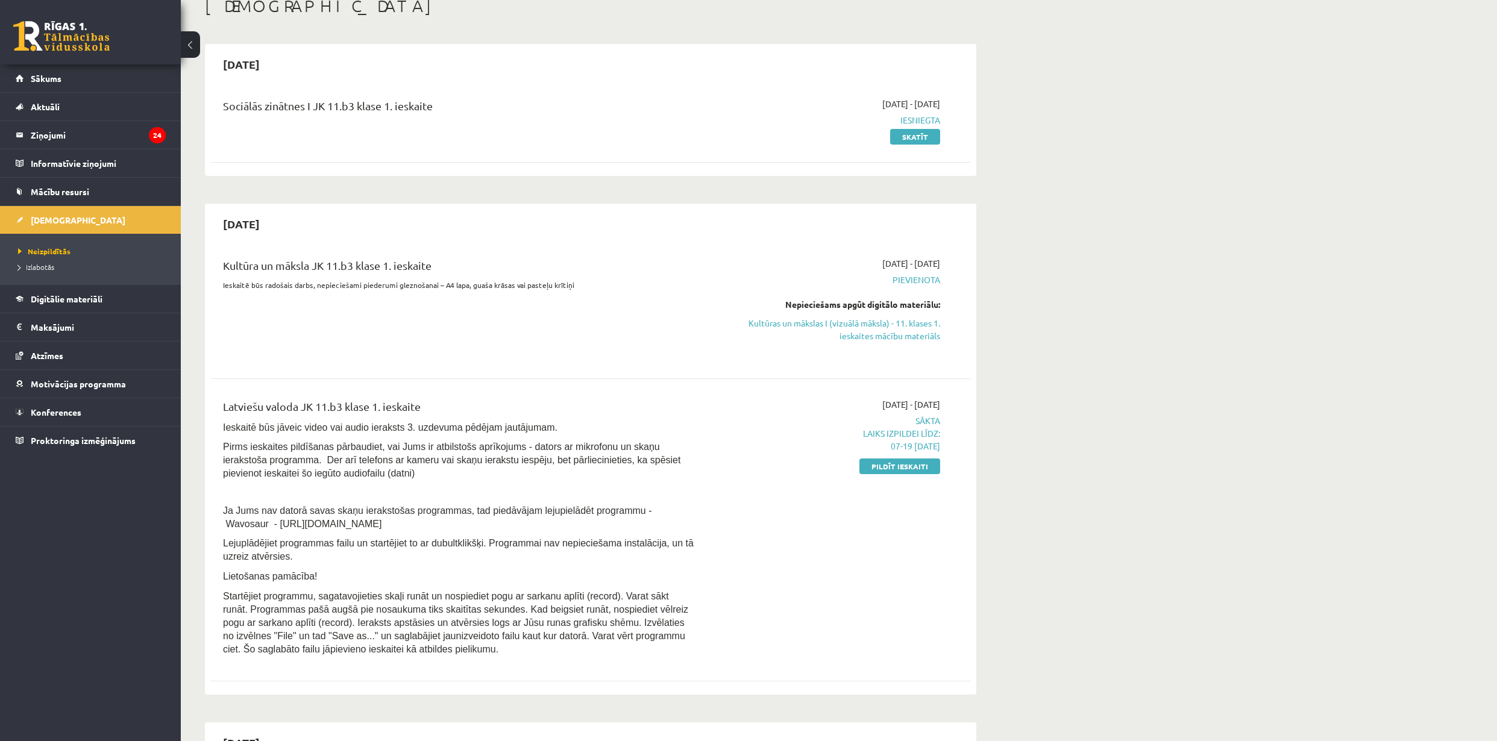
scroll to position [80, 0]
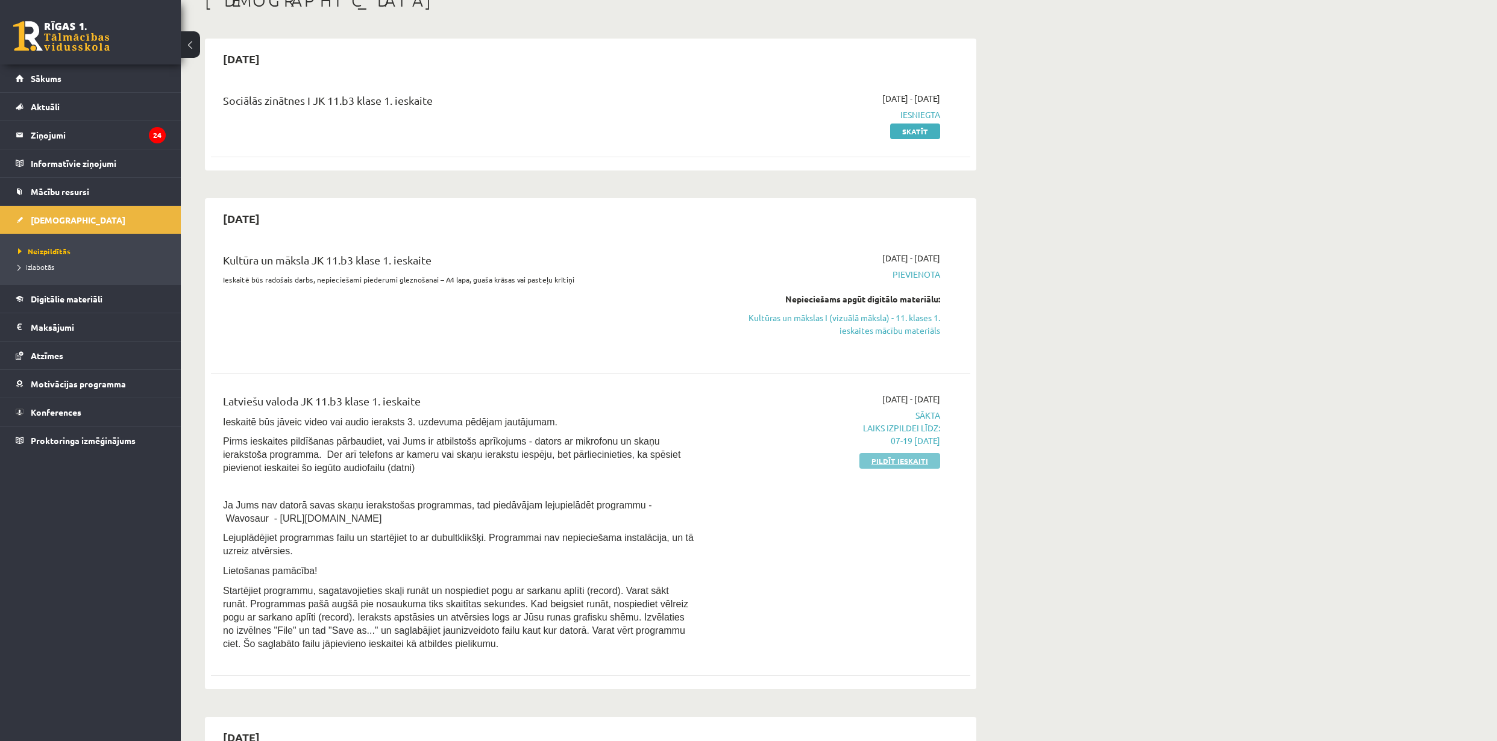
click at [894, 463] on link "Pildīt ieskaiti" at bounding box center [899, 461] width 81 height 16
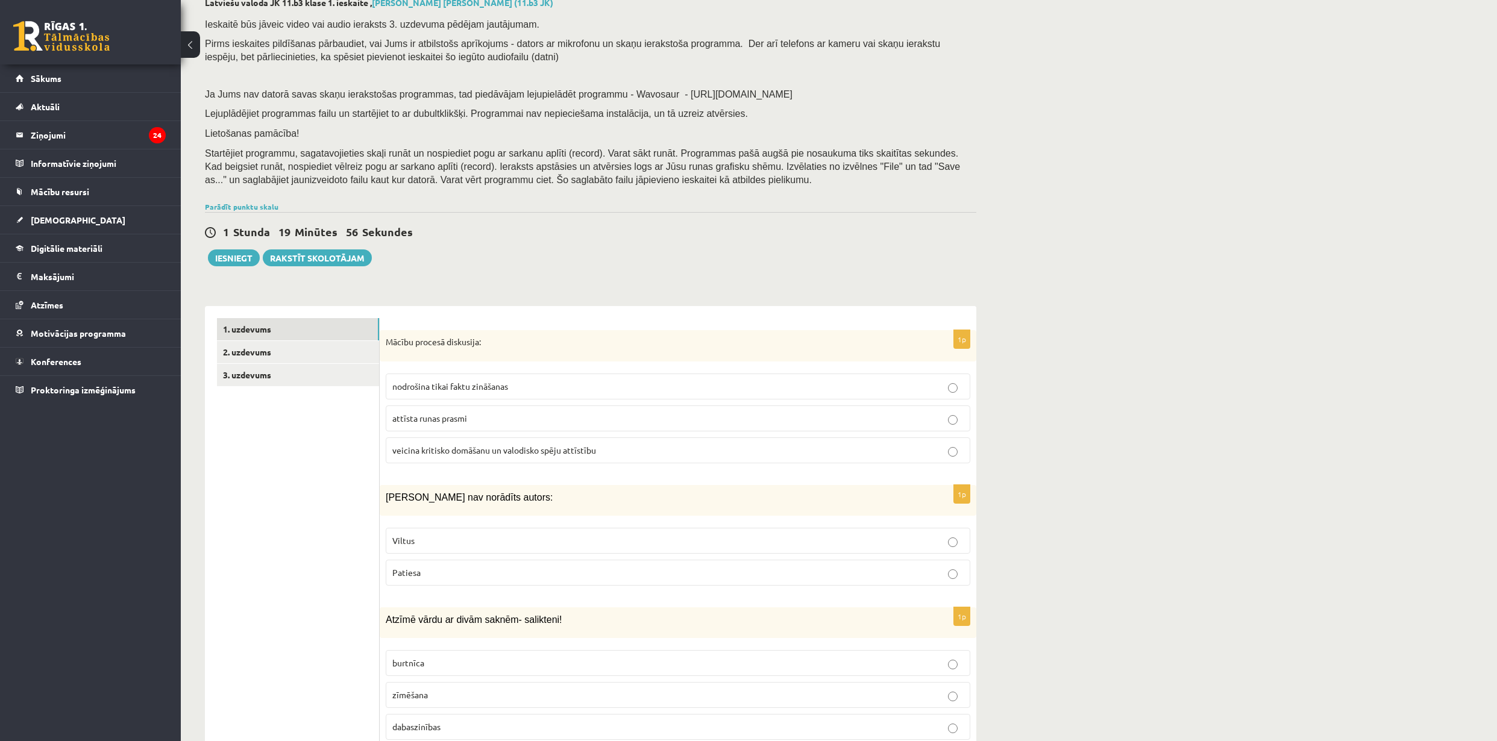
scroll to position [80, 0]
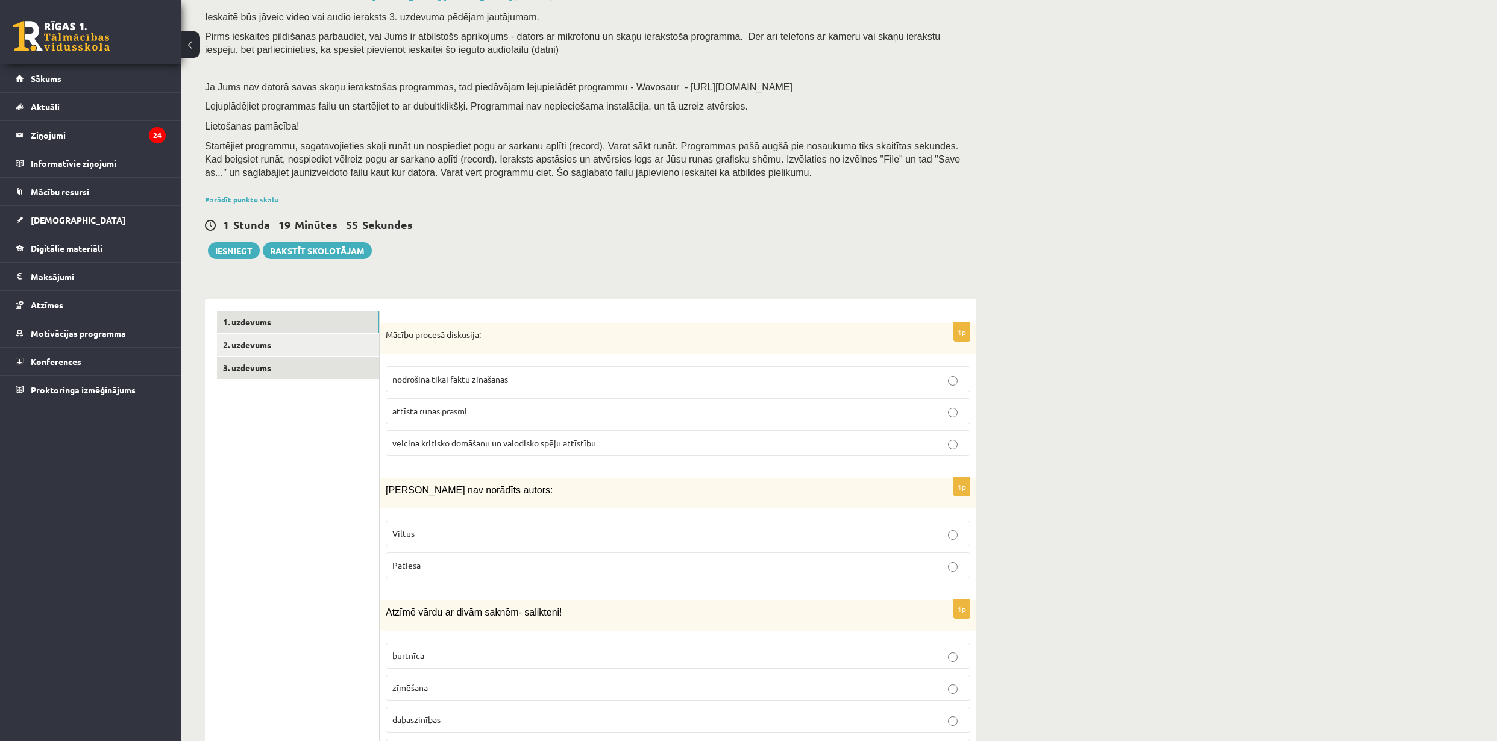
click at [263, 369] on link "3. uzdevums" at bounding box center [298, 368] width 162 height 22
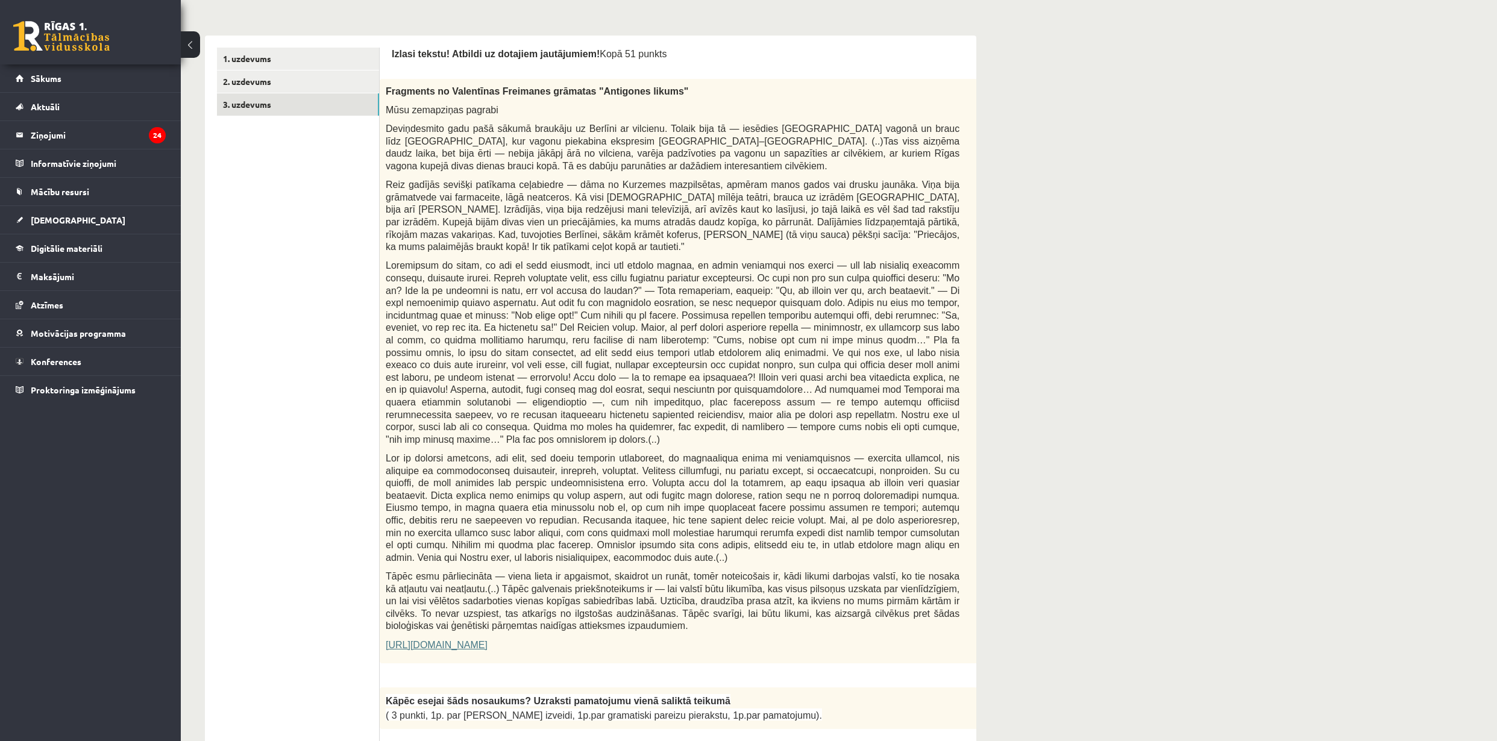
scroll to position [321, 0]
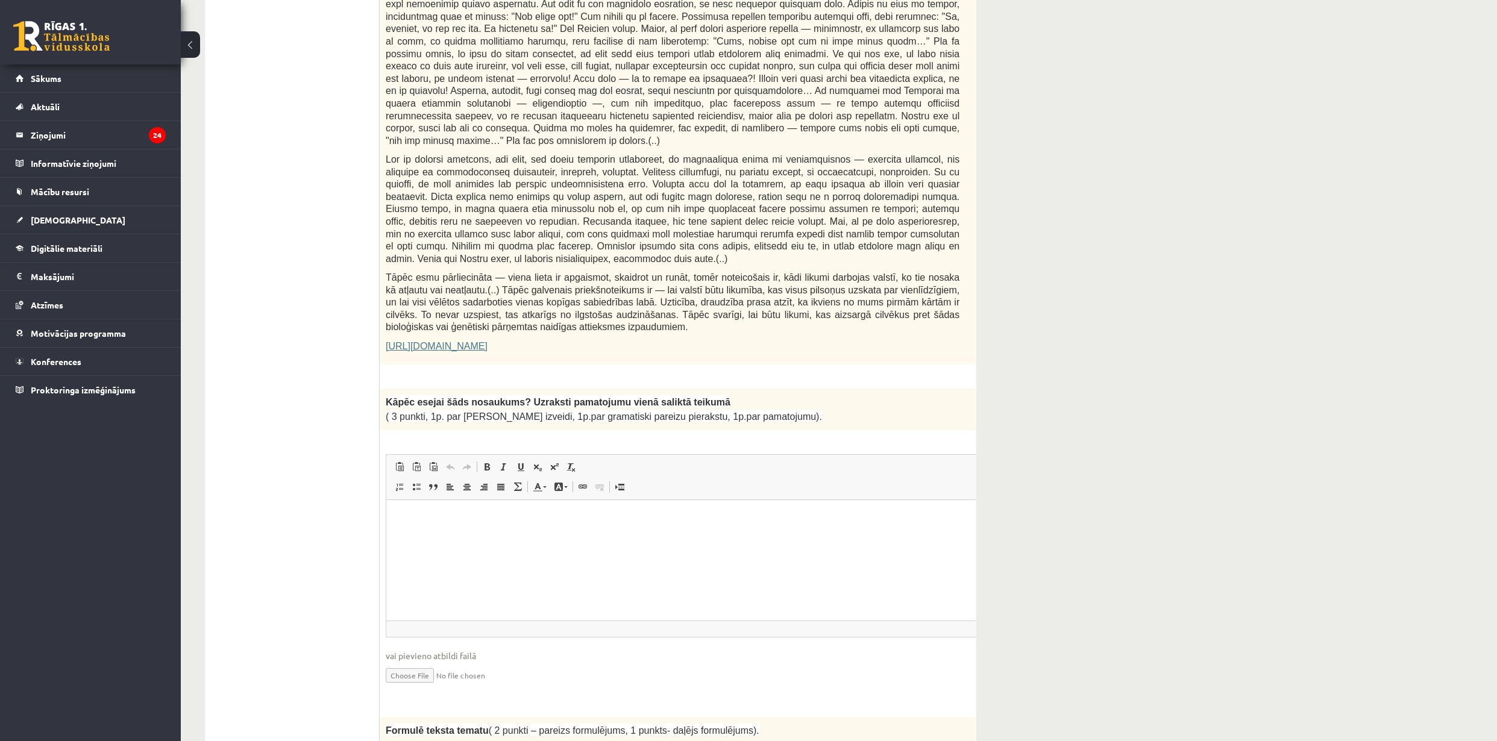
click at [450, 532] on html at bounding box center [702, 518] width 633 height 37
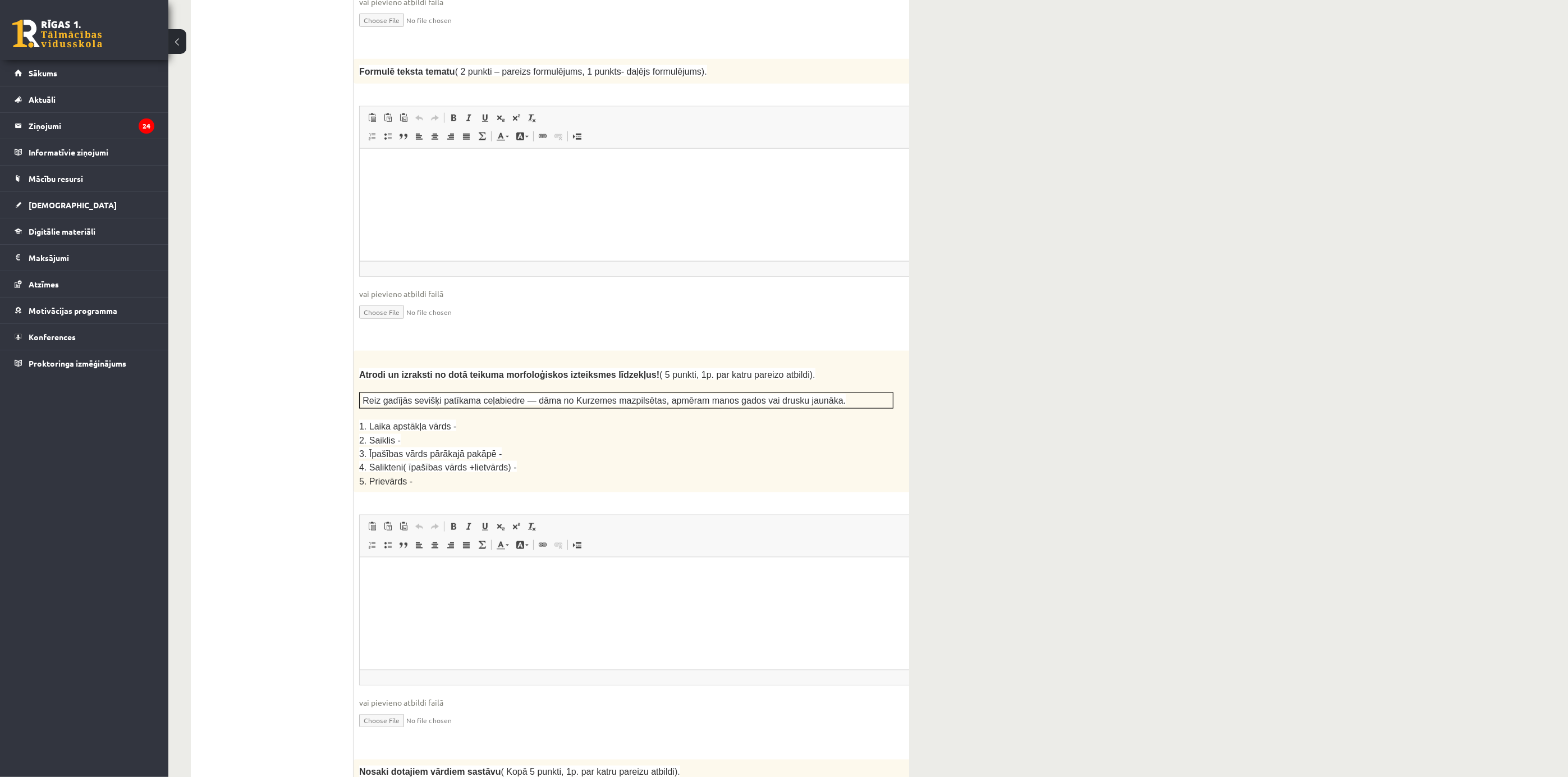
scroll to position [1205, 0]
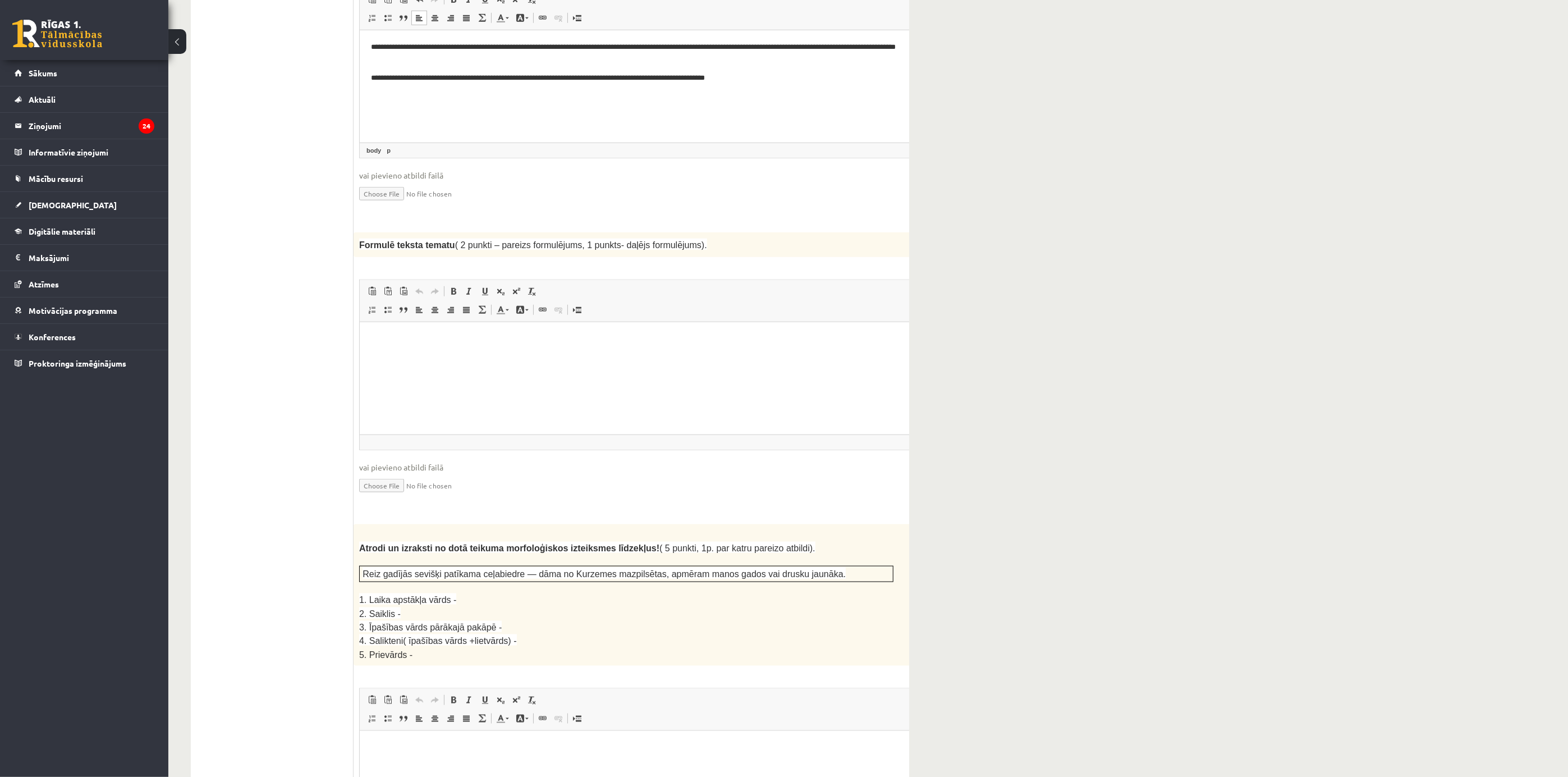
scroll to position [1036, 0]
click at [431, 346] on html at bounding box center [654, 336] width 589 height 34
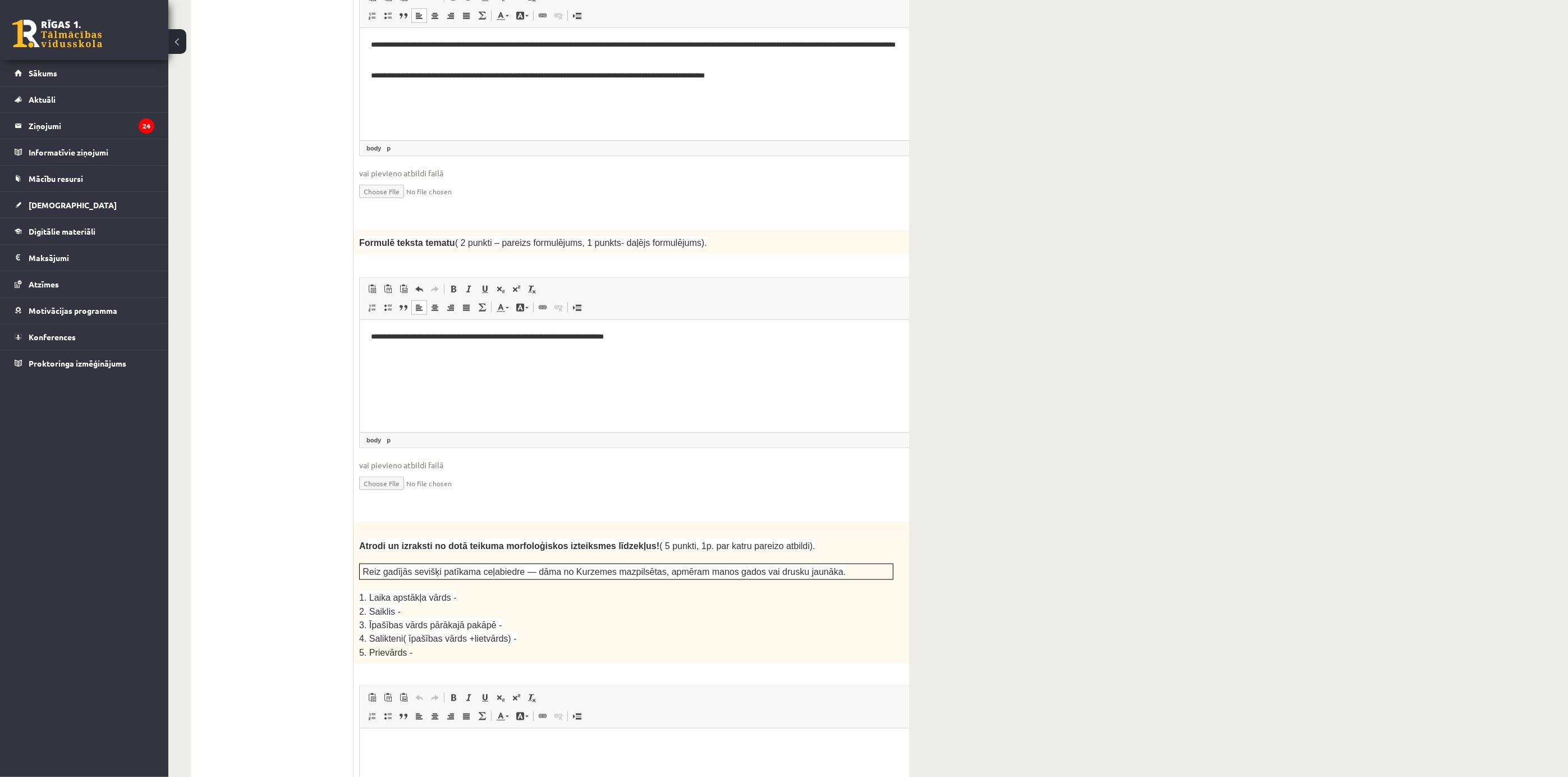
click at [489, 329] on html "**********" at bounding box center [654, 336] width 589 height 34
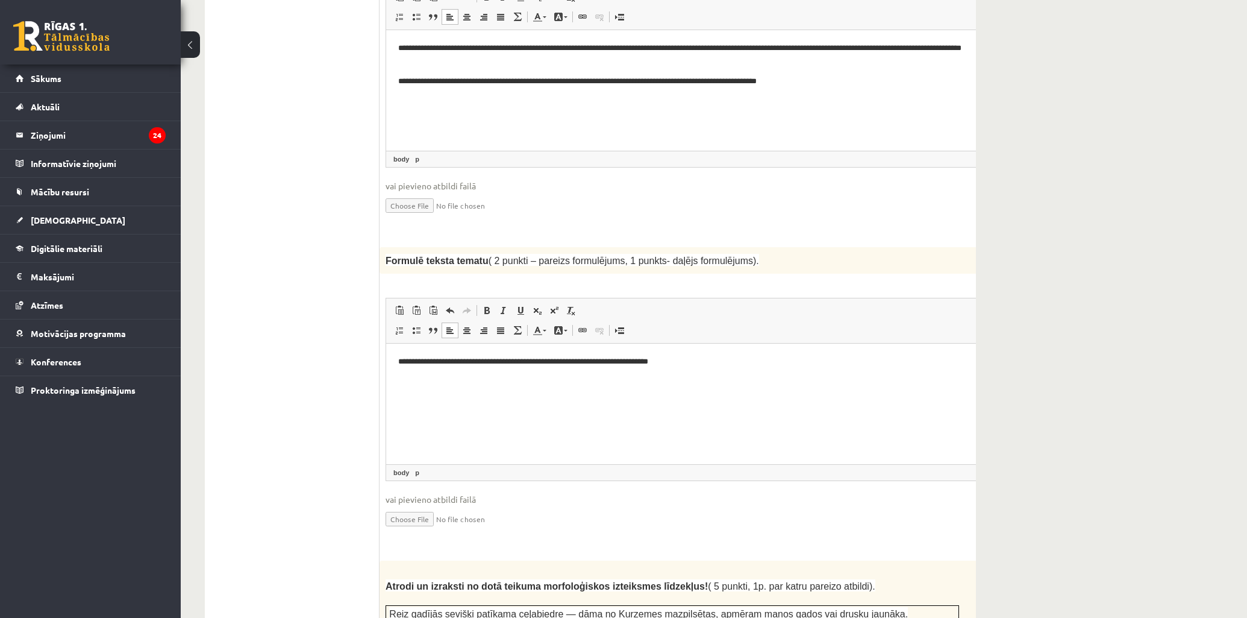
click at [523, 357] on p "**********" at bounding box center [686, 362] width 577 height 13
click at [396, 360] on html "**********" at bounding box center [702, 362] width 633 height 37
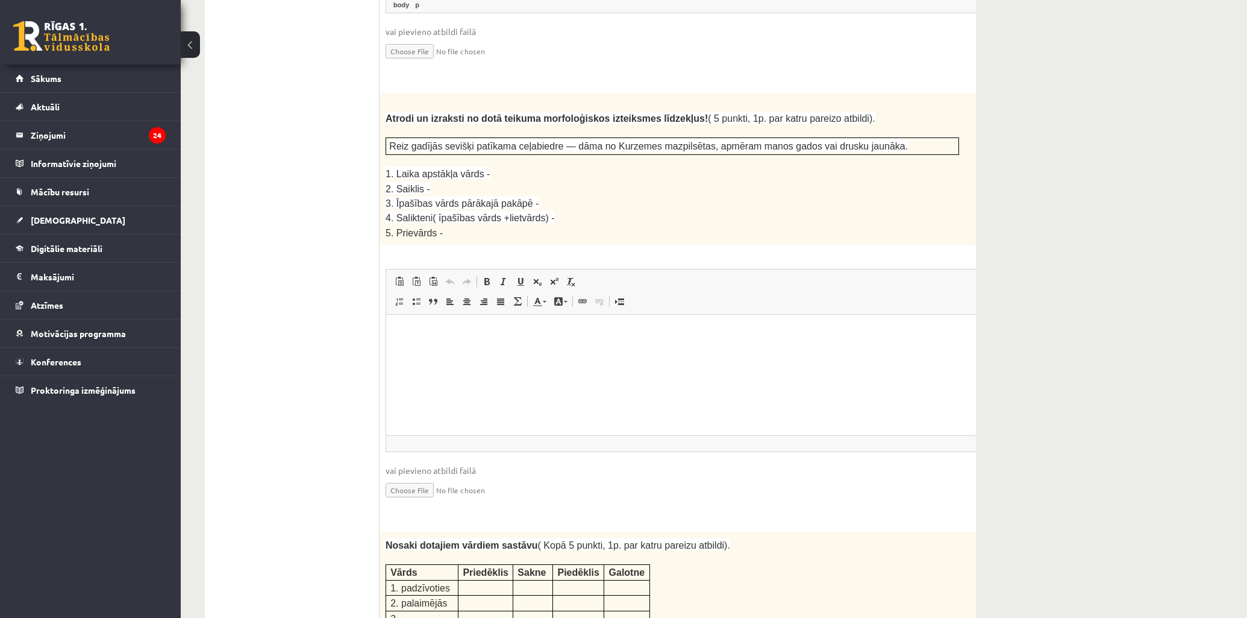
scroll to position [1581, 0]
click at [726, 349] on html at bounding box center [702, 331] width 633 height 37
click at [556, 350] on html at bounding box center [702, 331] width 633 height 37
click at [448, 357] on p "**" at bounding box center [686, 352] width 577 height 13
drag, startPoint x: 624, startPoint y: 377, endPoint x: 615, endPoint y: 378, distance: 8.5
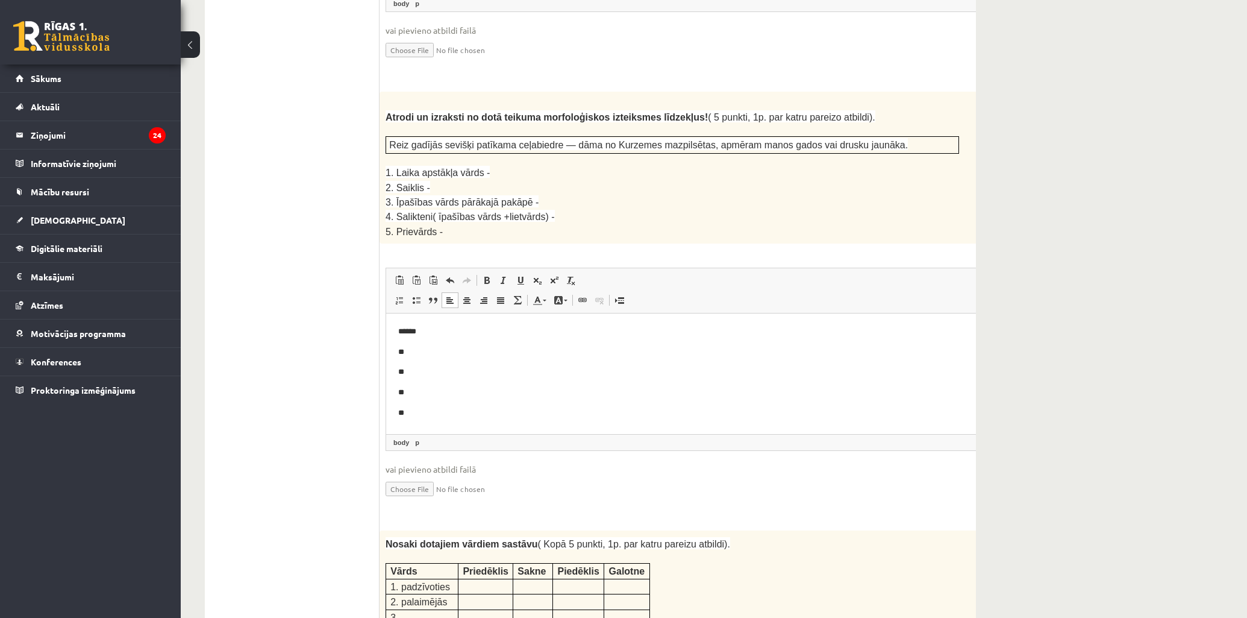
click at [624, 377] on p "**" at bounding box center [686, 372] width 577 height 13
click at [408, 349] on p "**" at bounding box center [686, 352] width 577 height 13
click at [412, 376] on p "**" at bounding box center [686, 372] width 577 height 13
click at [592, 375] on p "**" at bounding box center [686, 372] width 577 height 13
click at [415, 390] on p "**" at bounding box center [686, 392] width 577 height 13
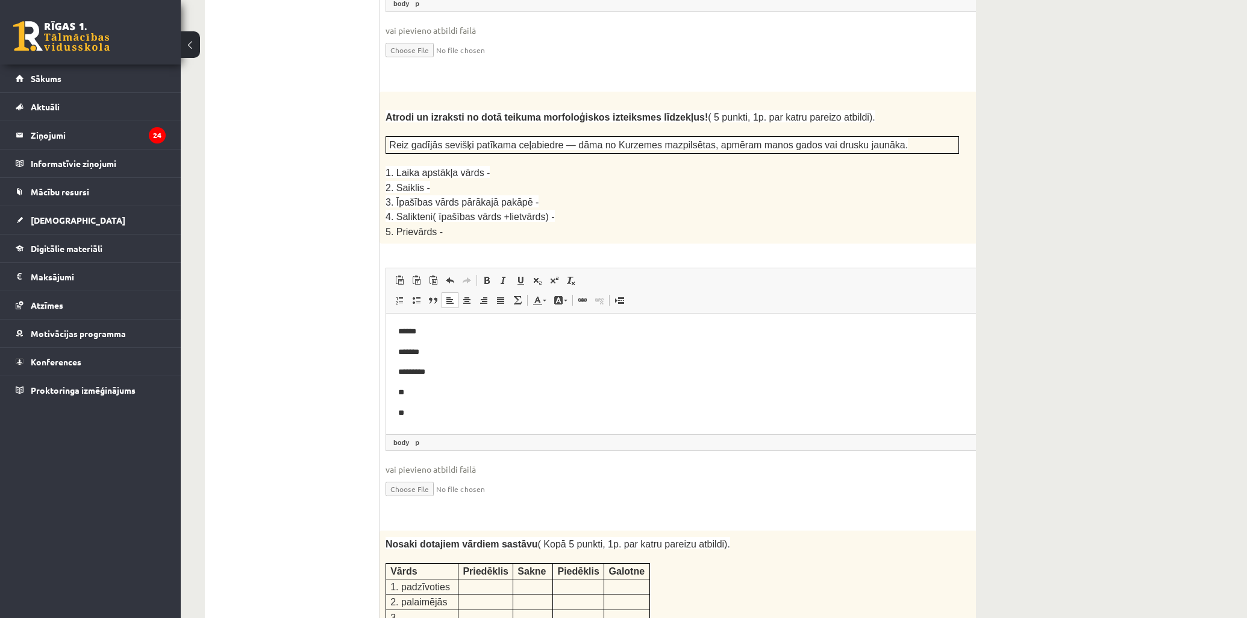
click at [556, 401] on body "****** ******* ********* ** **" at bounding box center [702, 371] width 609 height 93
click at [421, 391] on p "**" at bounding box center [686, 392] width 577 height 13
click at [407, 418] on p "**" at bounding box center [686, 413] width 577 height 13
click at [587, 427] on html "**********" at bounding box center [702, 372] width 633 height 118
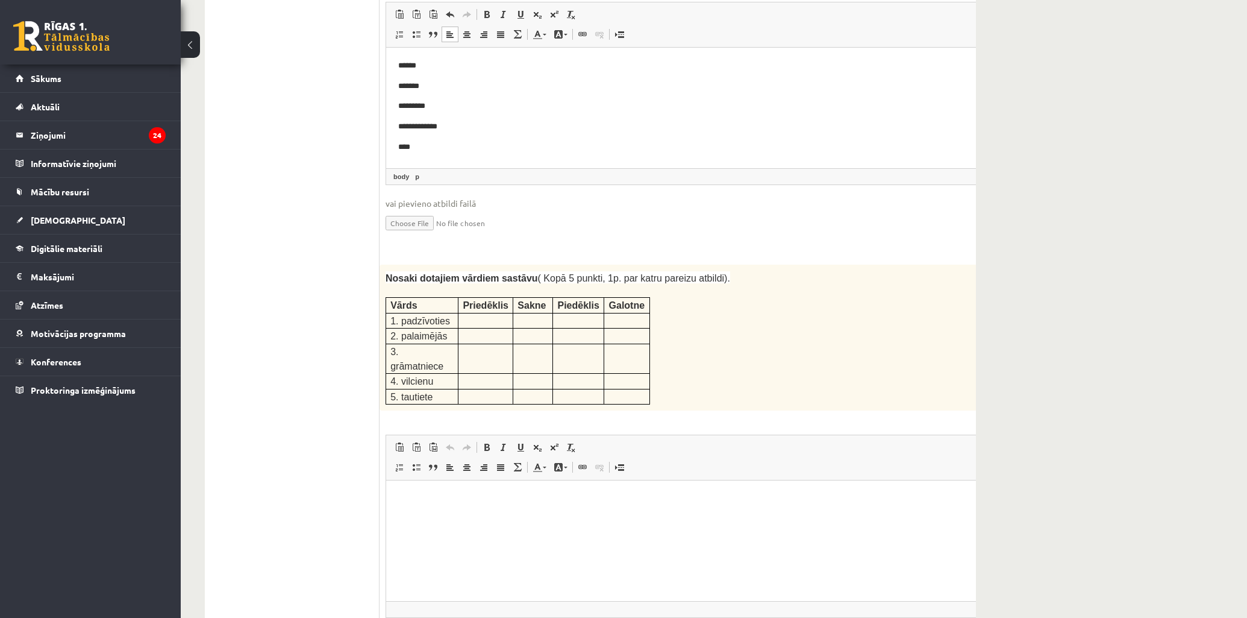
scroll to position [1849, 0]
click at [587, 508] on html at bounding box center [702, 496] width 633 height 37
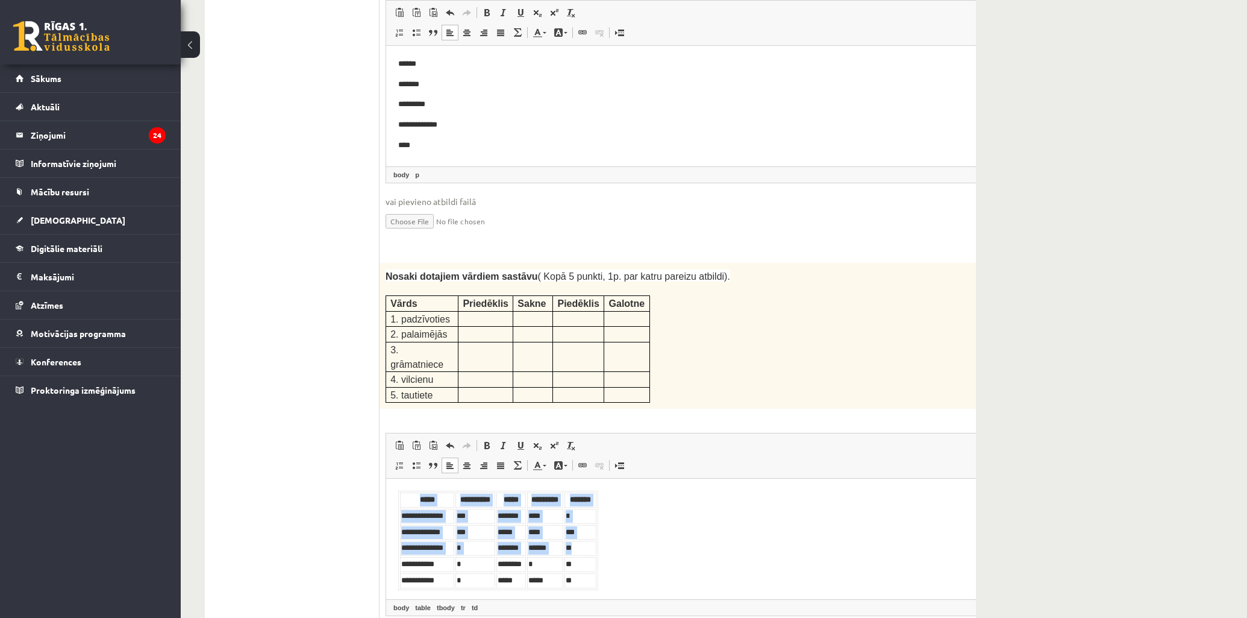
drag, startPoint x: 616, startPoint y: 580, endPoint x: 578, endPoint y: 539, distance: 55.9
click at [578, 539] on body "**********" at bounding box center [702, 540] width 609 height 99
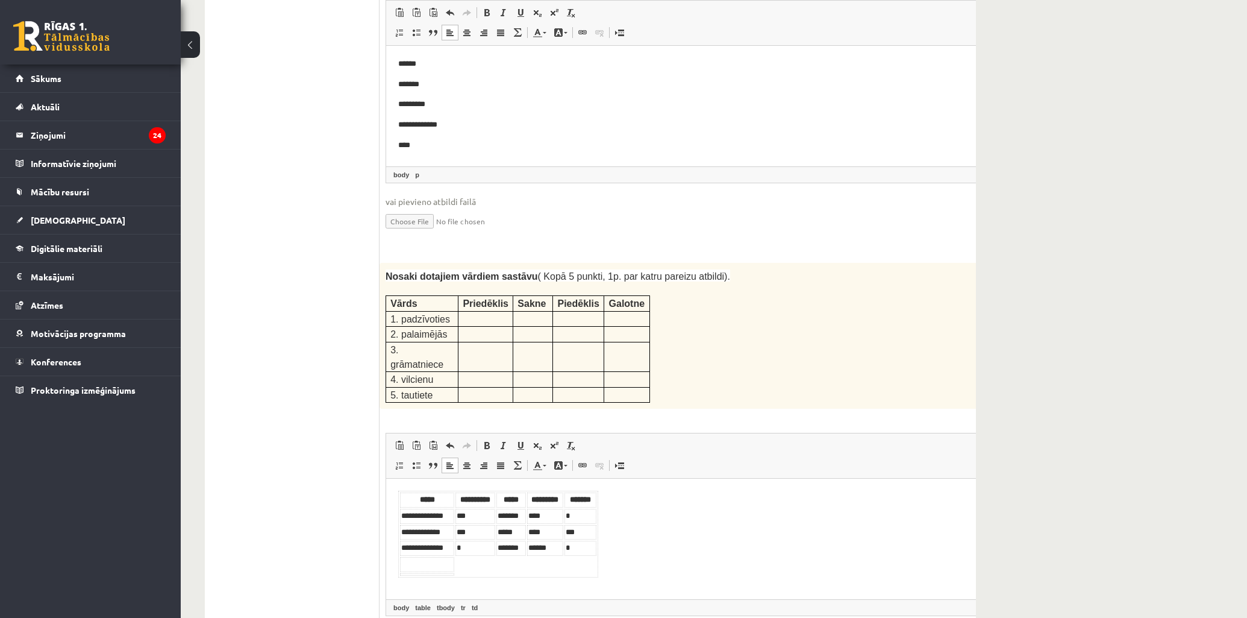
drag, startPoint x: 604, startPoint y: 539, endPoint x: 632, endPoint y: 540, distance: 27.7
click at [632, 540] on body "**********" at bounding box center [702, 534] width 609 height 87
click at [449, 441] on span at bounding box center [450, 446] width 10 height 10
click at [452, 441] on span at bounding box center [450, 446] width 10 height 10
click at [460, 438] on link "Повторить Комбинация клавиш Ctrl+Y" at bounding box center [467, 446] width 17 height 16
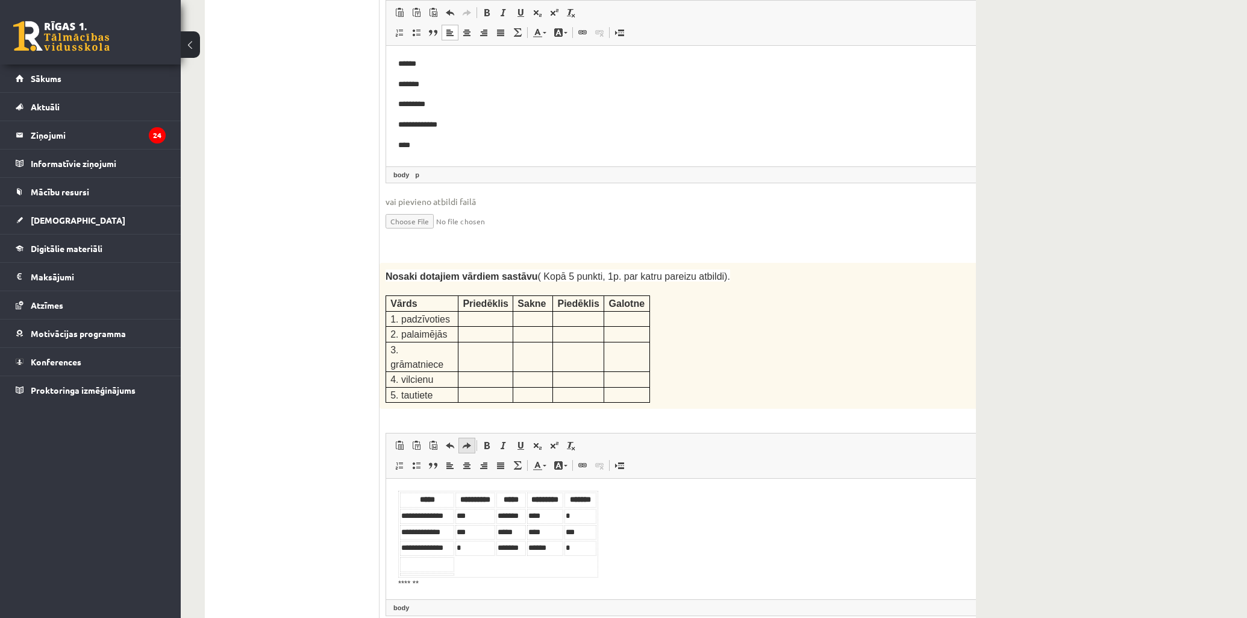
click at [460, 438] on link "Повторить Комбинация клавиш Ctrl+Y" at bounding box center [467, 446] width 17 height 16
click at [447, 441] on span at bounding box center [450, 446] width 10 height 10
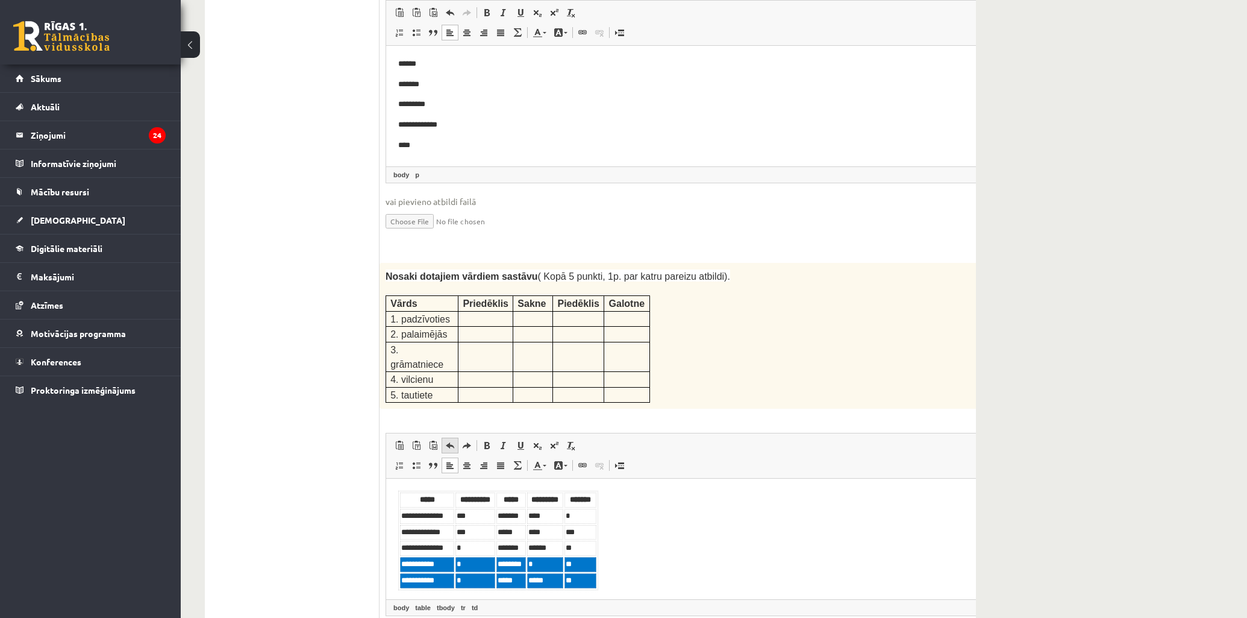
click at [447, 441] on span at bounding box center [450, 446] width 10 height 10
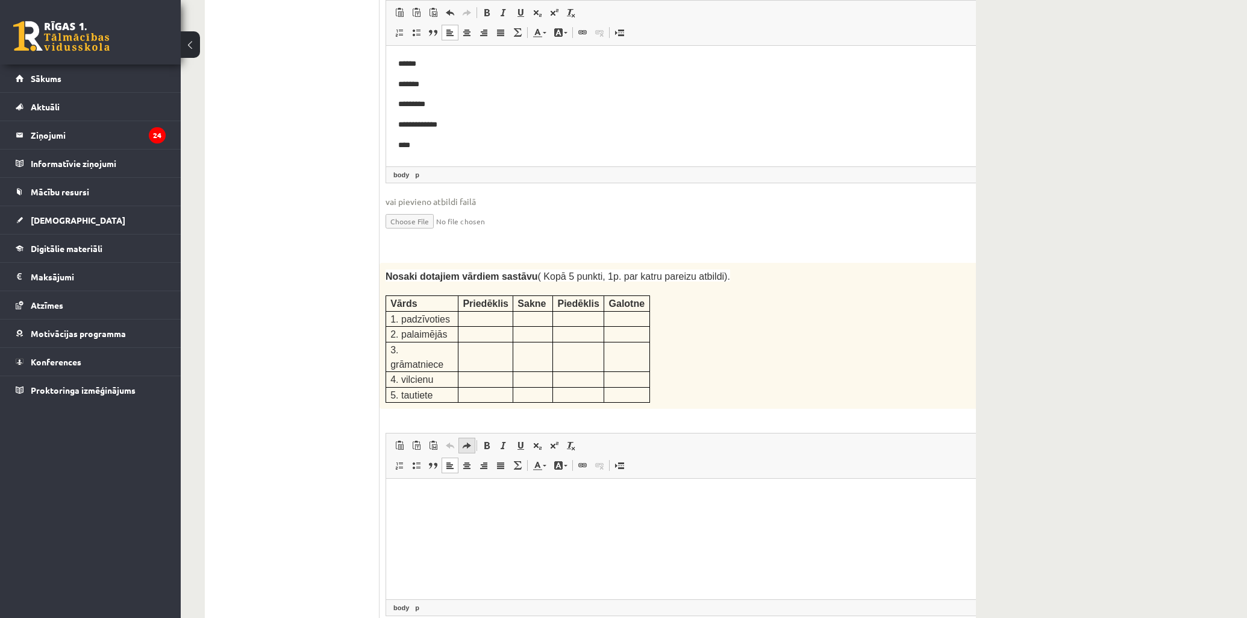
click at [468, 441] on span at bounding box center [467, 446] width 10 height 10
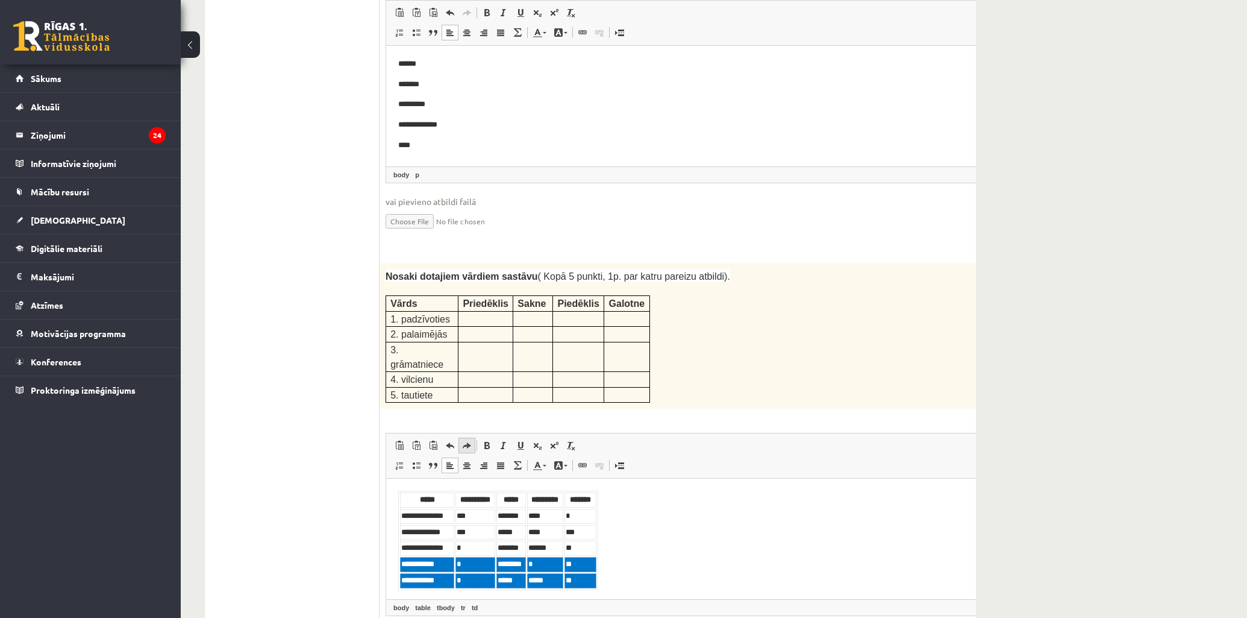
click at [468, 441] on span at bounding box center [467, 446] width 10 height 10
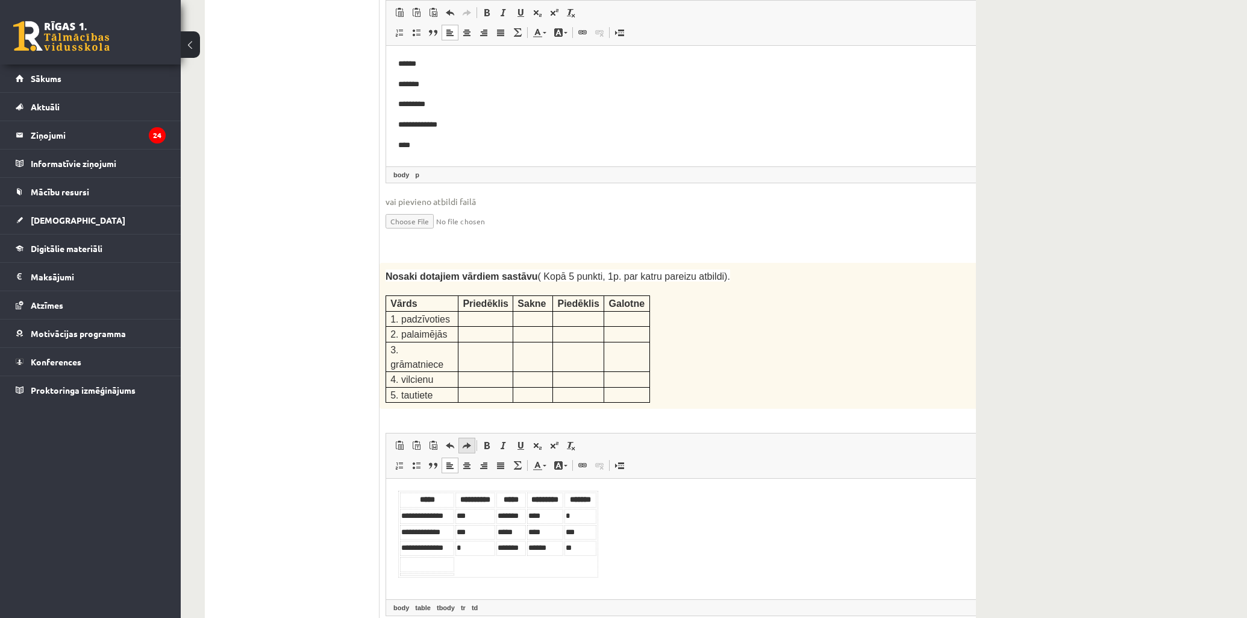
click at [468, 441] on span at bounding box center [467, 446] width 10 height 10
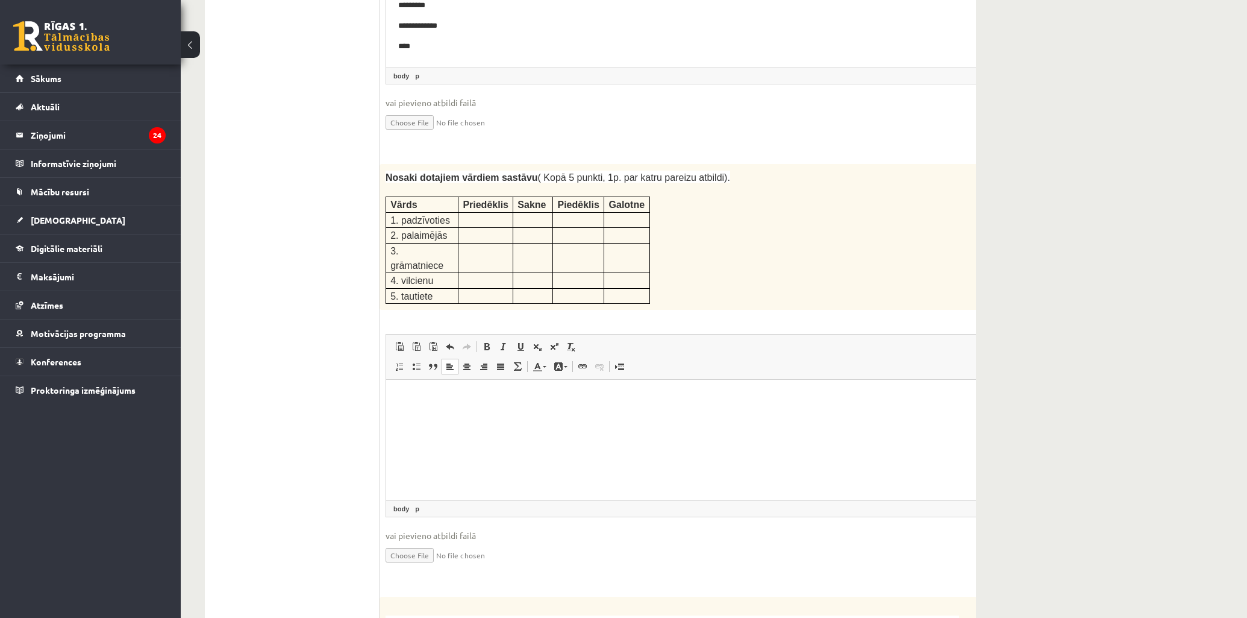
scroll to position [1983, 0]
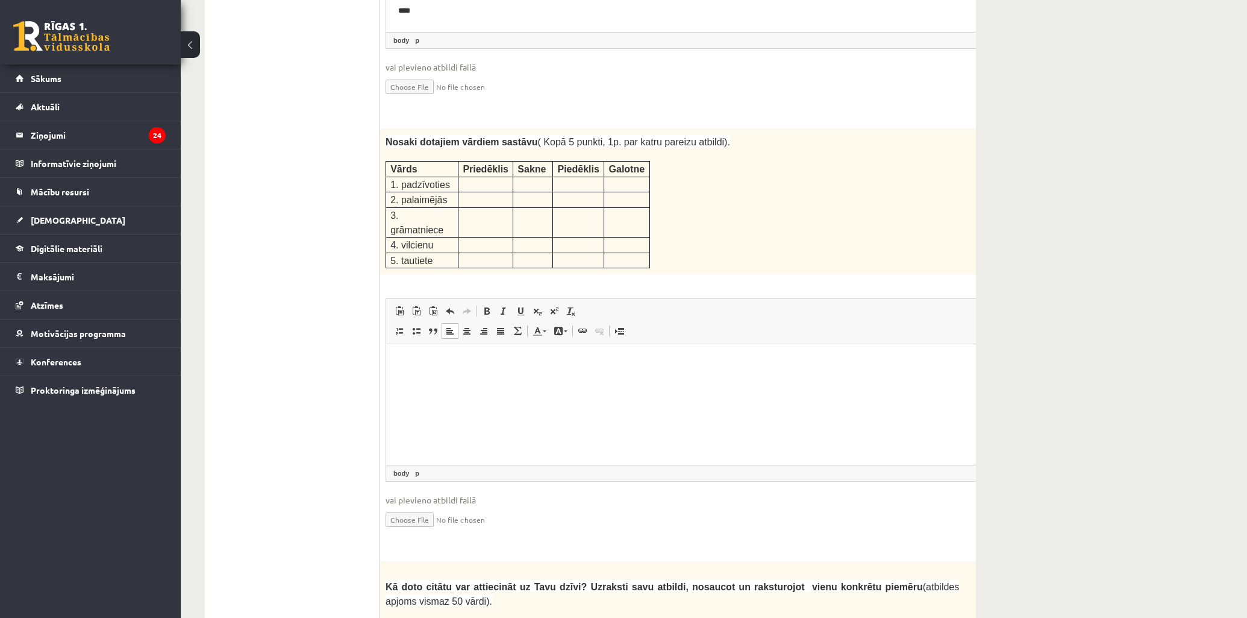
click at [607, 381] on html at bounding box center [702, 362] width 633 height 37
click at [531, 362] on th "*******" at bounding box center [547, 365] width 32 height 15
drag, startPoint x: 556, startPoint y: 364, endPoint x: 522, endPoint y: 364, distance: 33.7
click at [522, 364] on tr "**********" at bounding box center [481, 365] width 162 height 15
click at [557, 366] on th "*******" at bounding box center [547, 365] width 32 height 15
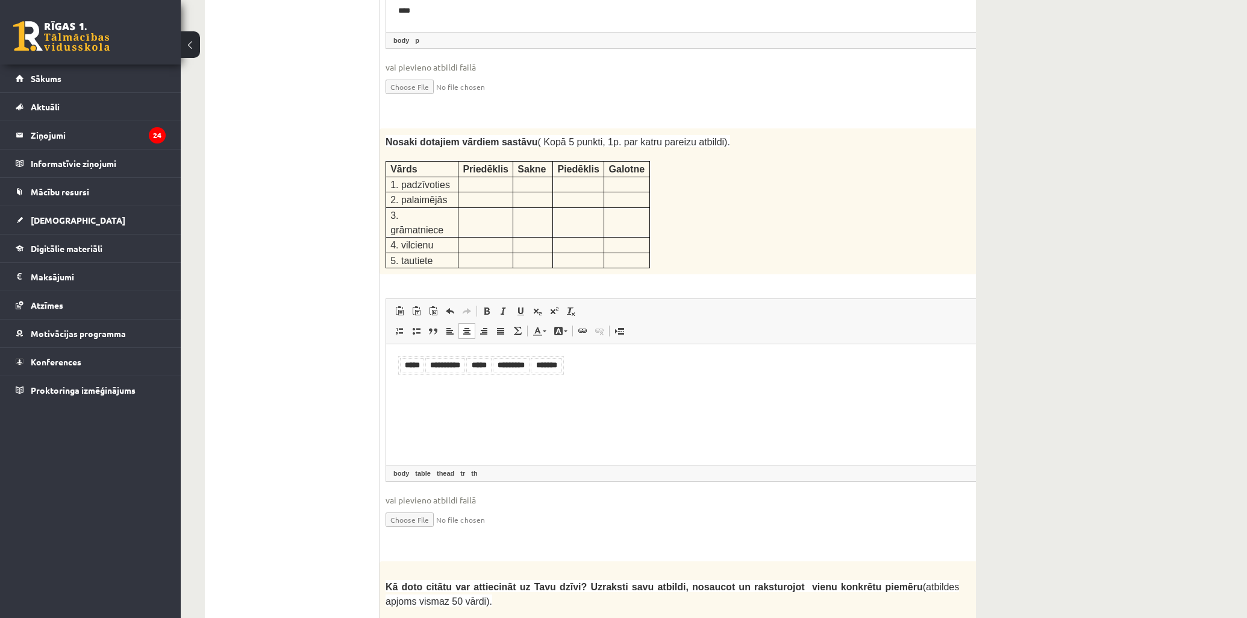
drag, startPoint x: 563, startPoint y: 362, endPoint x: 401, endPoint y: 359, distance: 161.5
click at [401, 359] on body "**********" at bounding box center [686, 364] width 577 height 17
click at [453, 374] on html at bounding box center [702, 359] width 633 height 30
click at [444, 374] on html "*" at bounding box center [702, 359] width 633 height 30
click at [404, 356] on table "Визуальный текстовый редактор, wiswyg-editor-user-answer-47433745841760" at bounding box center [403, 359] width 10 height 6
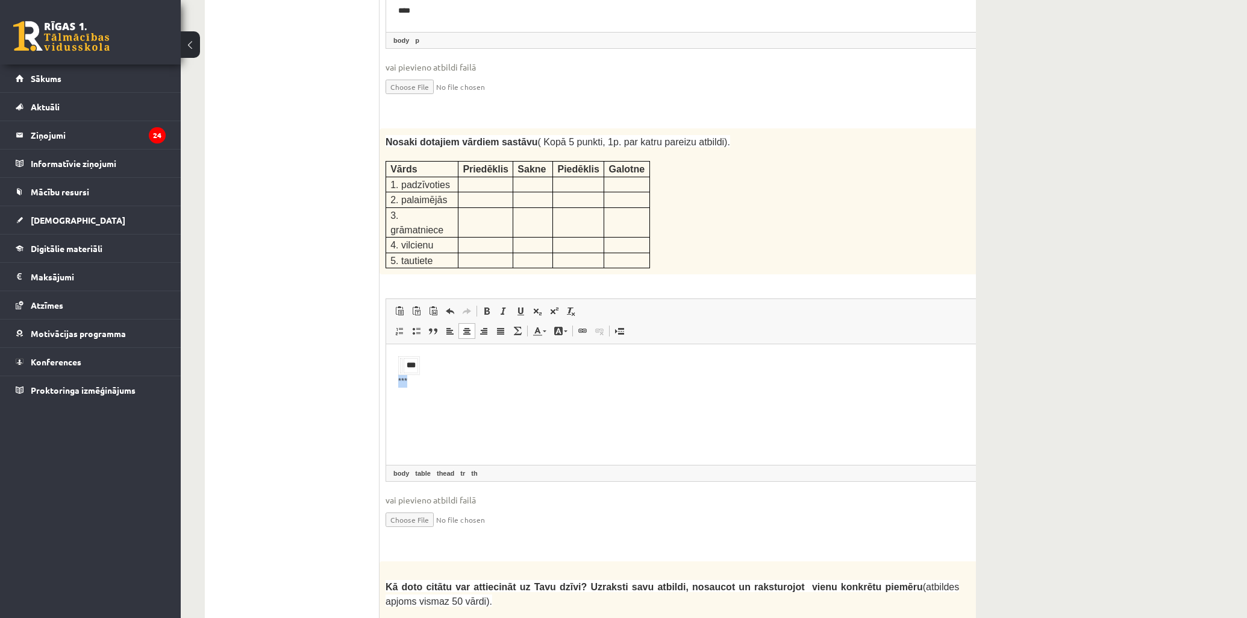
drag, startPoint x: 415, startPoint y: 380, endPoint x: 400, endPoint y: 381, distance: 15.1
click at [400, 381] on body "*** ***" at bounding box center [686, 371] width 577 height 30
drag, startPoint x: 407, startPoint y: 362, endPoint x: 389, endPoint y: 362, distance: 18.1
click at [389, 362] on html "***" at bounding box center [702, 371] width 633 height 54
drag, startPoint x: 437, startPoint y: 365, endPoint x: 387, endPoint y: 354, distance: 50.6
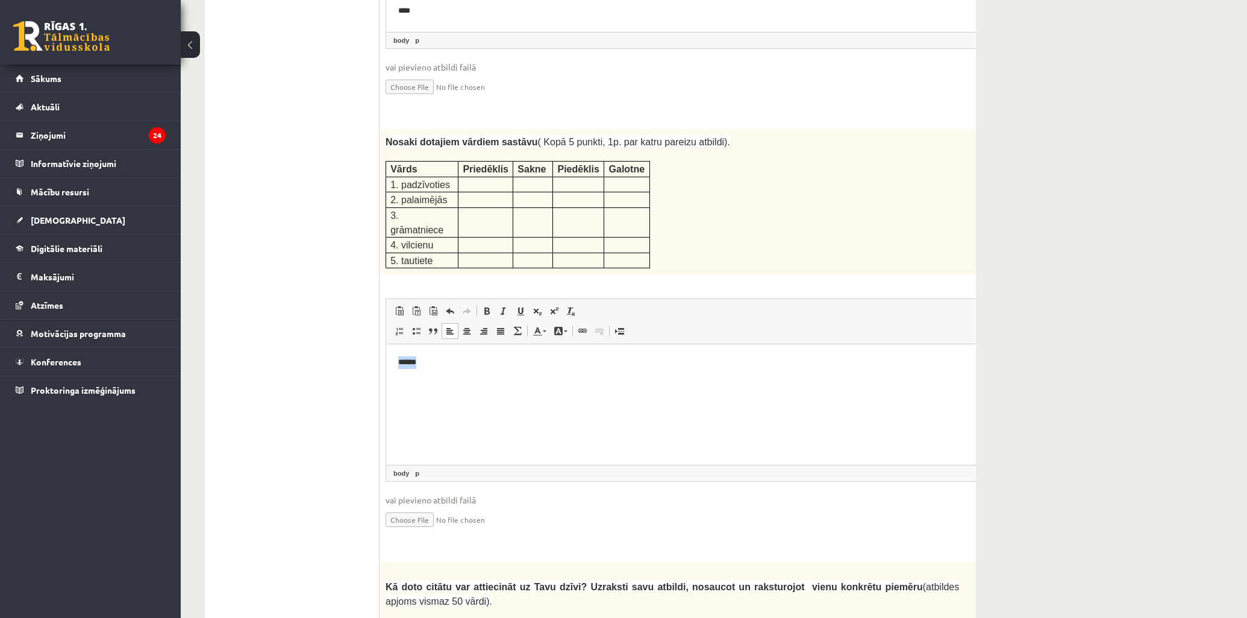
click at [387, 354] on html "******" at bounding box center [702, 362] width 633 height 37
drag, startPoint x: 574, startPoint y: 369, endPoint x: 563, endPoint y: 369, distance: 10.3
click at [572, 369] on html at bounding box center [702, 362] width 633 height 37
drag, startPoint x: 430, startPoint y: 364, endPoint x: 398, endPoint y: 363, distance: 31.3
click at [398, 363] on body "*****" at bounding box center [686, 364] width 577 height 17
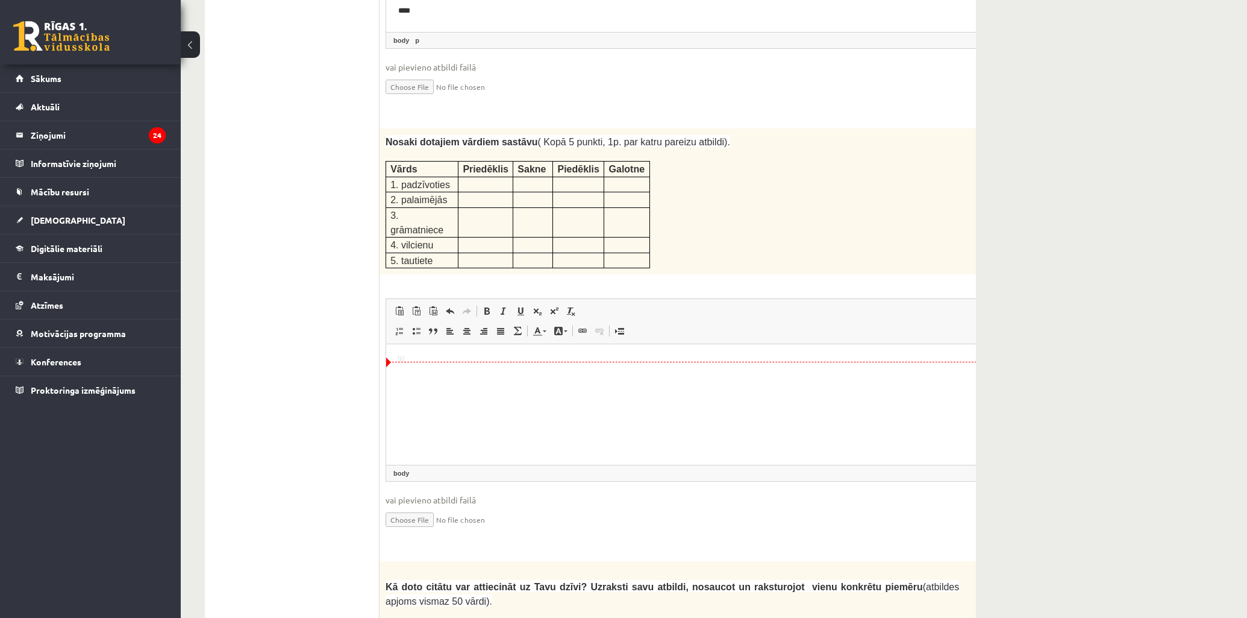
click at [401, 358] on th "Визуальный текстовый редактор, wiswyg-editor-user-answer-47433745841760" at bounding box center [401, 359] width 2 height 2
drag, startPoint x: 424, startPoint y: 355, endPoint x: 759, endPoint y: 632, distance: 434.0
click at [386, 357] on html "******" at bounding box center [702, 362] width 633 height 37
click at [474, 381] on html "*****" at bounding box center [702, 362] width 633 height 37
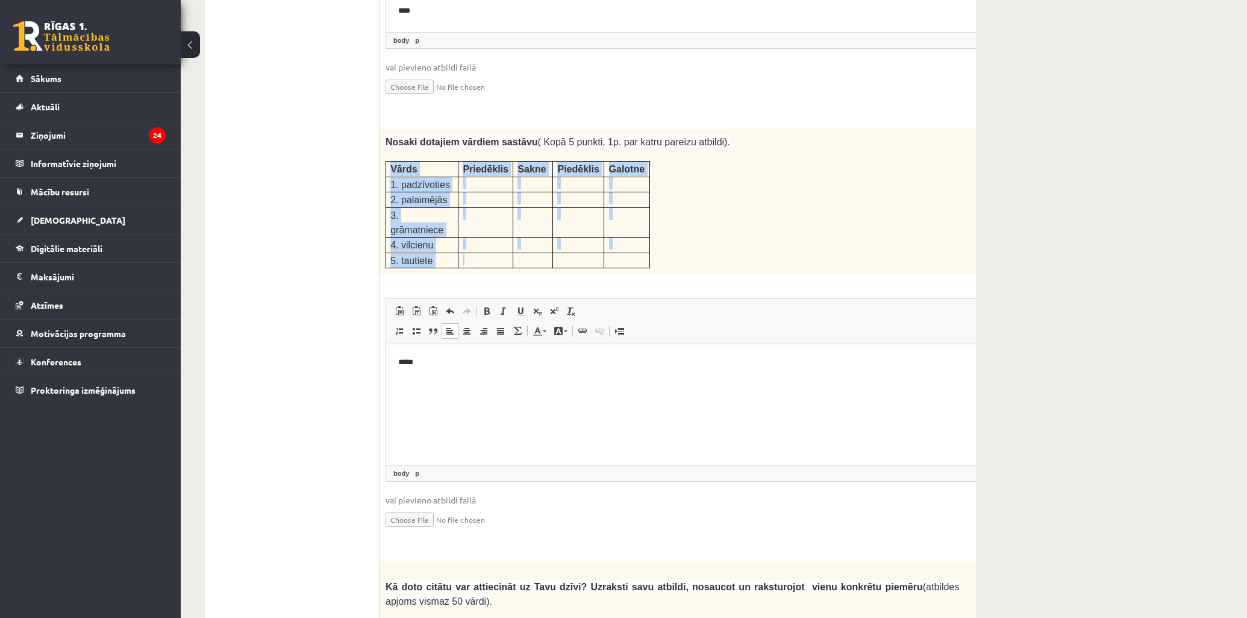
drag, startPoint x: 388, startPoint y: 116, endPoint x: 501, endPoint y: 190, distance: 135.1
click at [501, 190] on tbody "Vārds Priedēklis [GEOGRAPHIC_DATA] Piedēklis [GEOGRAPHIC_DATA] 1. padzīvoties 2…" at bounding box center [518, 215] width 264 height 107
click at [466, 378] on html "*****" at bounding box center [702, 362] width 633 height 37
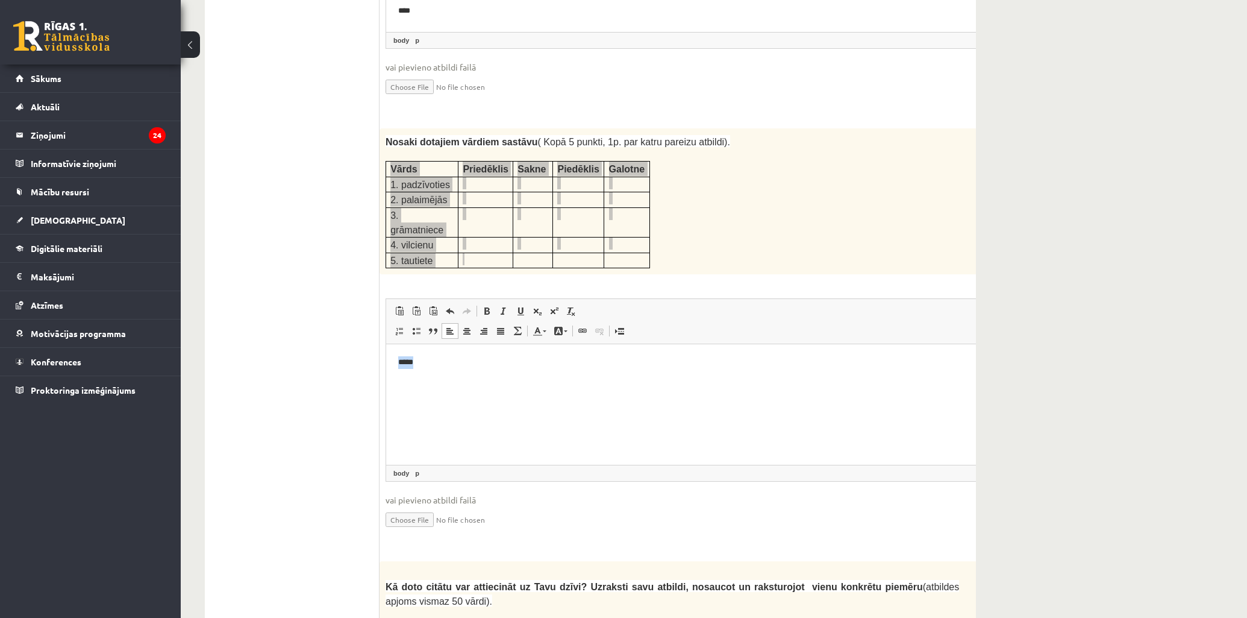
drag, startPoint x: 426, startPoint y: 360, endPoint x: 398, endPoint y: 361, distance: 27.7
click at [398, 361] on p "*****" at bounding box center [686, 362] width 577 height 13
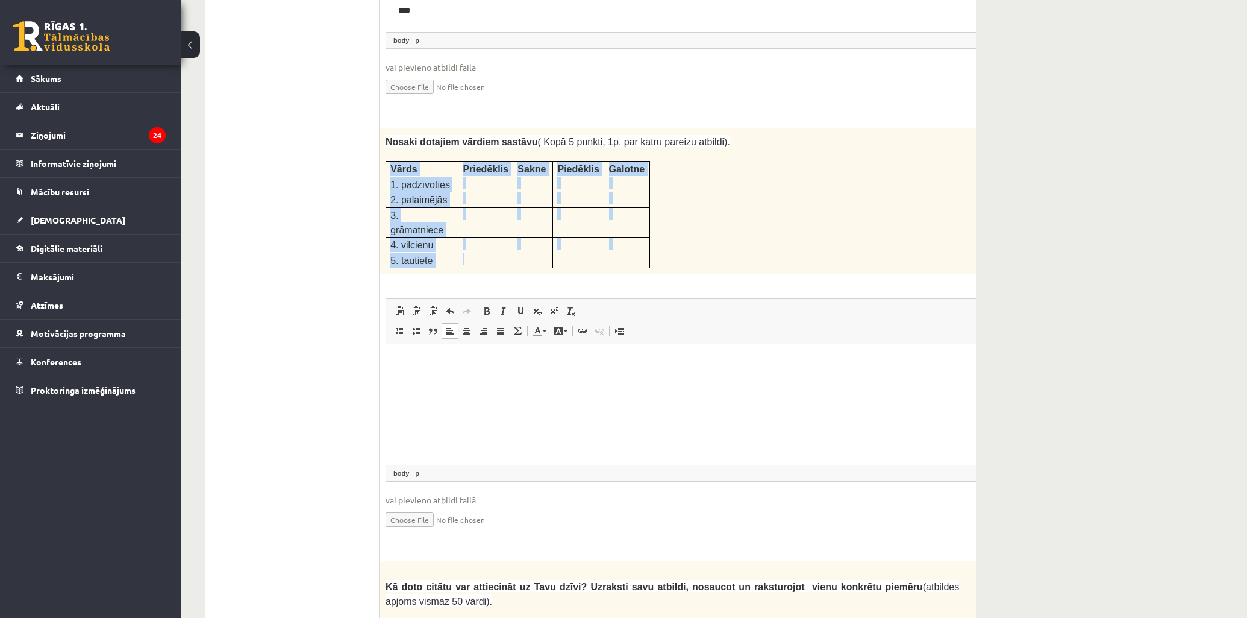
click at [406, 180] on span "1. padzīvoties" at bounding box center [421, 185] width 60 height 10
drag, startPoint x: 389, startPoint y: 118, endPoint x: 466, endPoint y: 189, distance: 104.5
click at [466, 189] on tbody "Vārds Priedēklis [GEOGRAPHIC_DATA] Piedēklis [GEOGRAPHIC_DATA] 1. padzīvoties 2…" at bounding box center [518, 215] width 264 height 107
copy tbody "Vārds Priedēklis Sakne Piedēklis Galotne 1. padzīvoties 2. palaimējās 3. grāmat…"
click at [425, 378] on html at bounding box center [702, 362] width 633 height 37
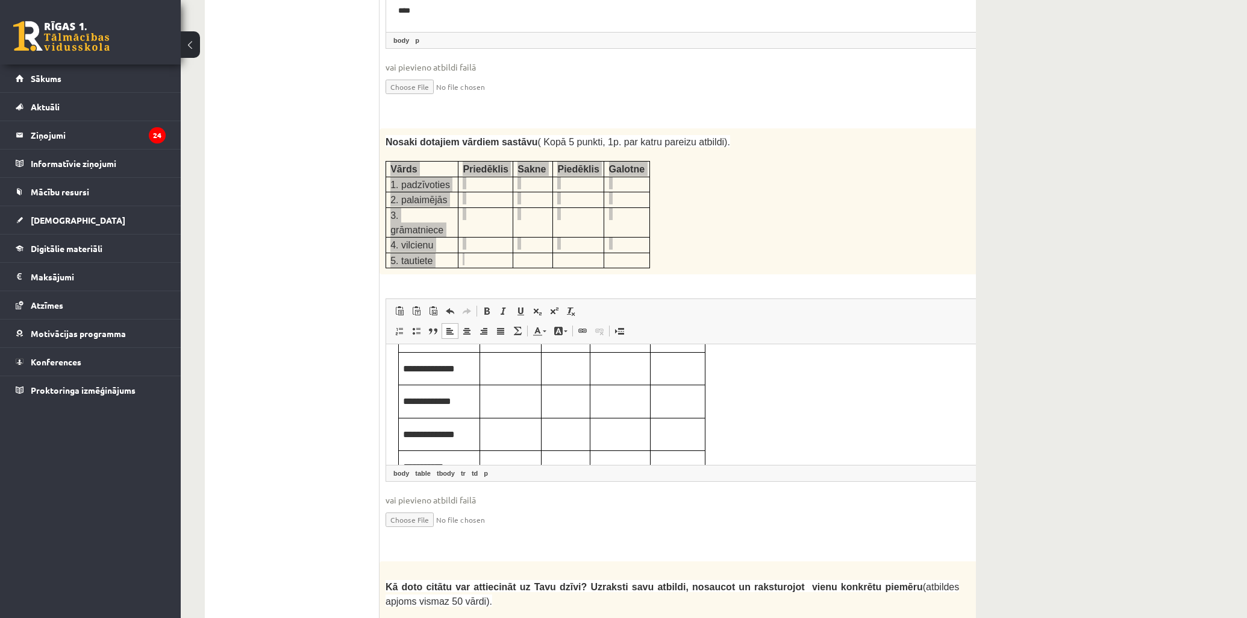
scroll to position [0, 0]
click at [503, 393] on td "Визуальный текстовый редактор, wiswyg-editor-user-answer-47433745841760" at bounding box center [510, 405] width 61 height 33
click at [556, 406] on p "Визуальный текстовый редактор, wiswyg-editor-user-answer-47433745841760" at bounding box center [566, 404] width 40 height 13
click at [617, 407] on p "Визуальный текстовый редактор, wiswyg-editor-user-answer-47433745841760" at bounding box center [620, 404] width 51 height 13
click at [670, 406] on p "Визуальный текстовый редактор, wiswyg-editor-user-answer-47433745841760" at bounding box center [678, 404] width 46 height 13
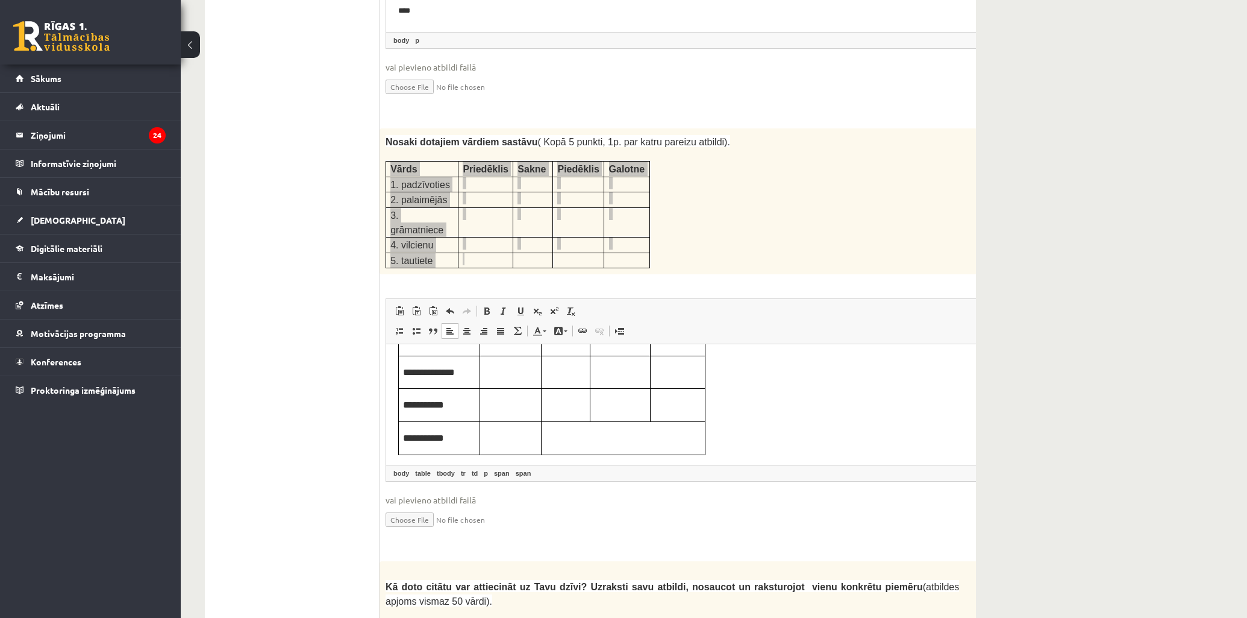
scroll to position [101, 0]
click at [580, 435] on table "**********" at bounding box center [551, 354] width 307 height 198
click at [599, 430] on table "**********" at bounding box center [551, 354] width 307 height 198
click at [627, 433] on table "**********" at bounding box center [551, 354] width 307 height 198
click at [668, 439] on table "**********" at bounding box center [551, 354] width 307 height 198
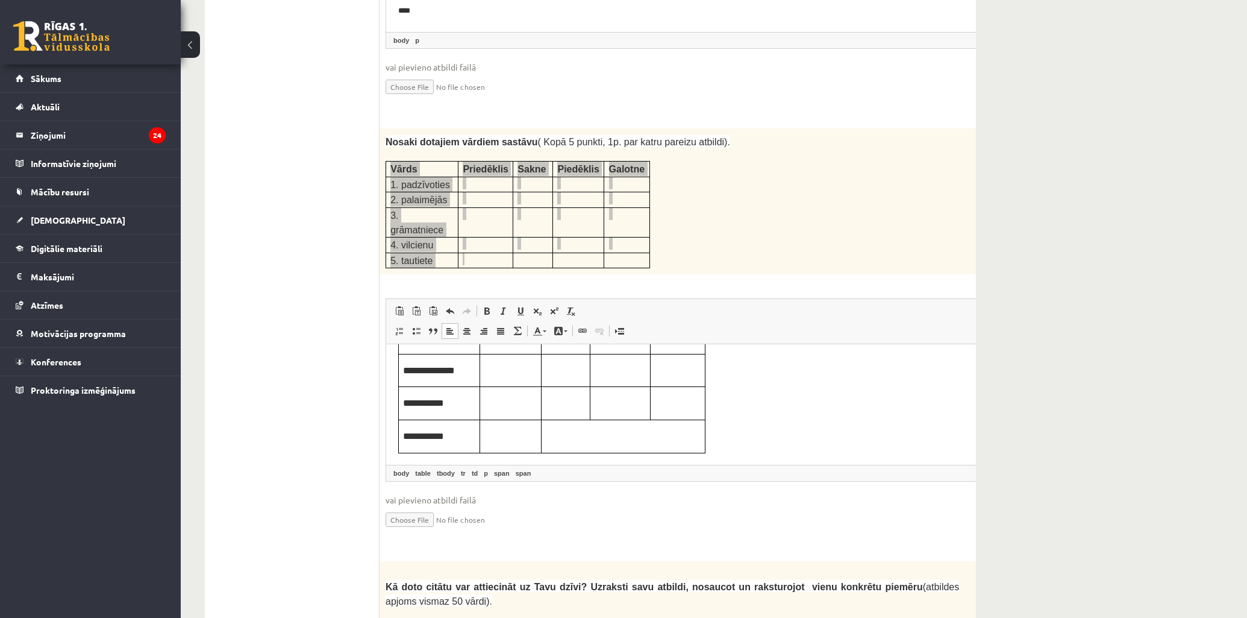
click at [620, 422] on table "**********" at bounding box center [551, 354] width 307 height 198
click at [600, 401] on p "Визуальный текстовый редактор, wiswyg-editor-user-answer-47433745841760" at bounding box center [620, 401] width 51 height 13
click at [551, 400] on p "Визуальный текстовый редактор, wiswyg-editor-user-answer-47433745841760" at bounding box center [566, 401] width 40 height 13
click at [676, 406] on p "Визуальный текстовый редактор, wiswyg-editor-user-answer-47433745841760" at bounding box center [678, 401] width 46 height 13
click at [521, 398] on p "Визуальный текстовый редактор, wiswyg-editor-user-answer-47433745841760" at bounding box center [511, 401] width 52 height 13
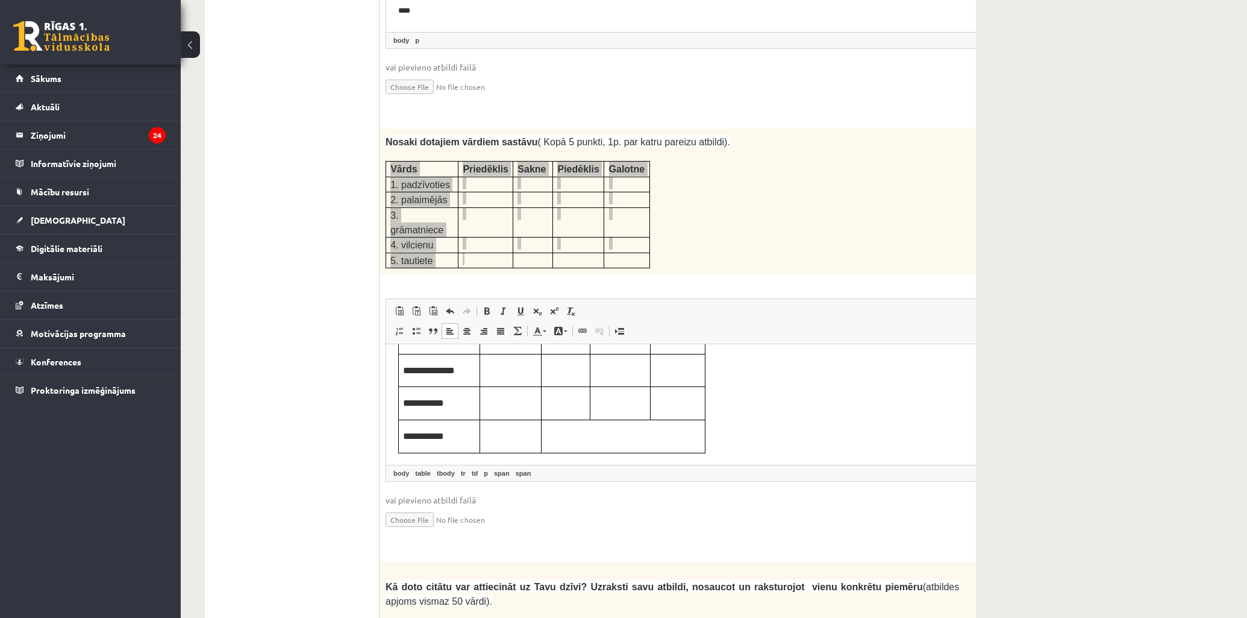
click at [600, 438] on table "**********" at bounding box center [551, 354] width 307 height 198
click at [645, 436] on table "**********" at bounding box center [551, 354] width 307 height 198
click at [508, 413] on td "Визуальный текстовый редактор, wiswyg-editor-user-answer-47433745841760" at bounding box center [510, 405] width 61 height 33
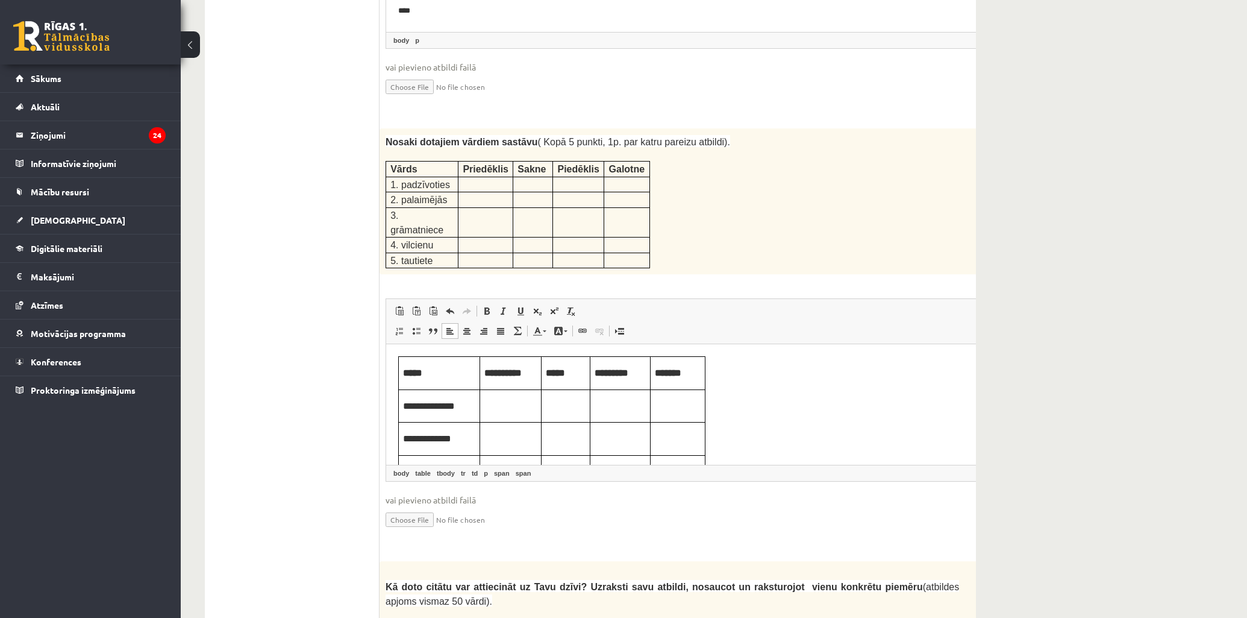
click at [1093, 225] on div "Latviešu valoda JK 11.b3 klase 1. ieskaite , [PERSON_NAME] [PERSON_NAME] (11.b3…" at bounding box center [714, 251] width 1067 height 4376
click at [528, 396] on td "Визуальный текстовый редактор, wiswyg-editor-user-answer-47433745841760" at bounding box center [510, 405] width 61 height 33
click at [560, 398] on p "Визуальный текстовый редактор, wiswyg-editor-user-answer-47433745841760" at bounding box center [566, 404] width 40 height 13
click at [554, 403] on p "Визуальный текстовый редактор, wiswyg-editor-user-answer-47433745841760" at bounding box center [566, 404] width 40 height 13
click at [611, 398] on p "Визуальный текстовый редактор, wiswyg-editor-user-answer-47433745841760" at bounding box center [620, 404] width 51 height 13
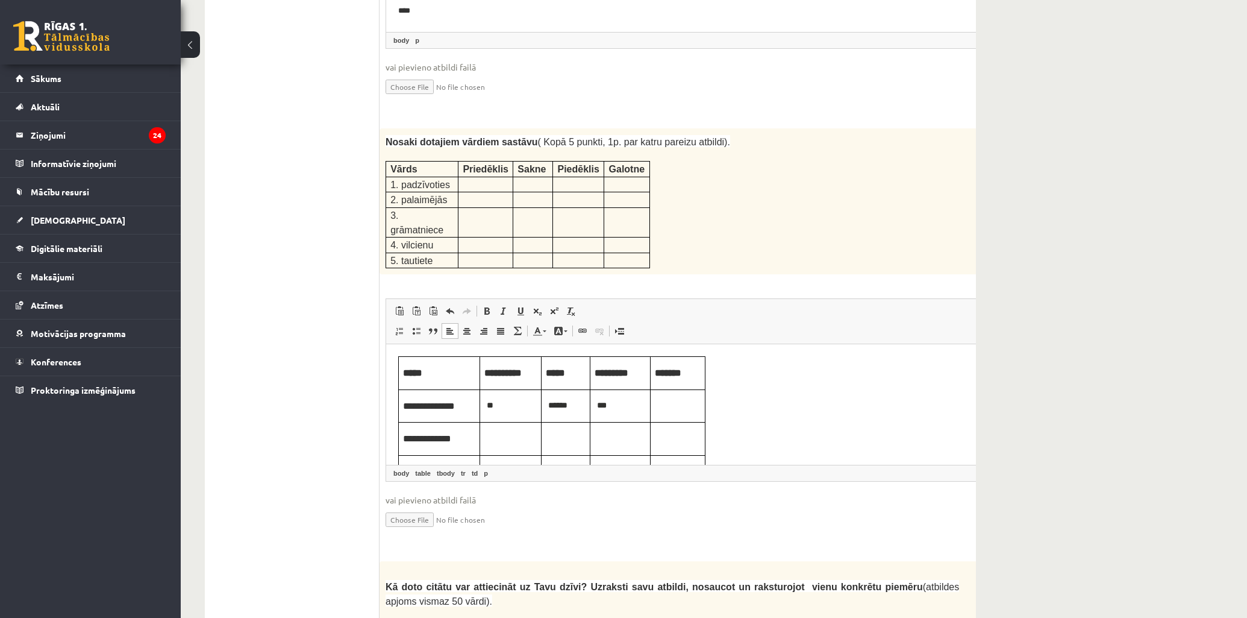
click at [671, 397] on td "Визуальный текстовый редактор, wiswyg-editor-user-answer-47433745841760" at bounding box center [678, 405] width 55 height 33
click at [481, 403] on td "Визуальный текстовый редактор, wiswyg-editor-user-answer-47433745841760" at bounding box center [510, 404] width 61 height 33
click at [547, 400] on span "Визуальный текстовый редактор, wiswyg-editor-user-answer-47433745841760" at bounding box center [547, 403] width 2 height 8
click at [521, 400] on p "Визуальный текстовый редактор, wiswyg-editor-user-answer-47433745841760" at bounding box center [511, 403] width 52 height 13
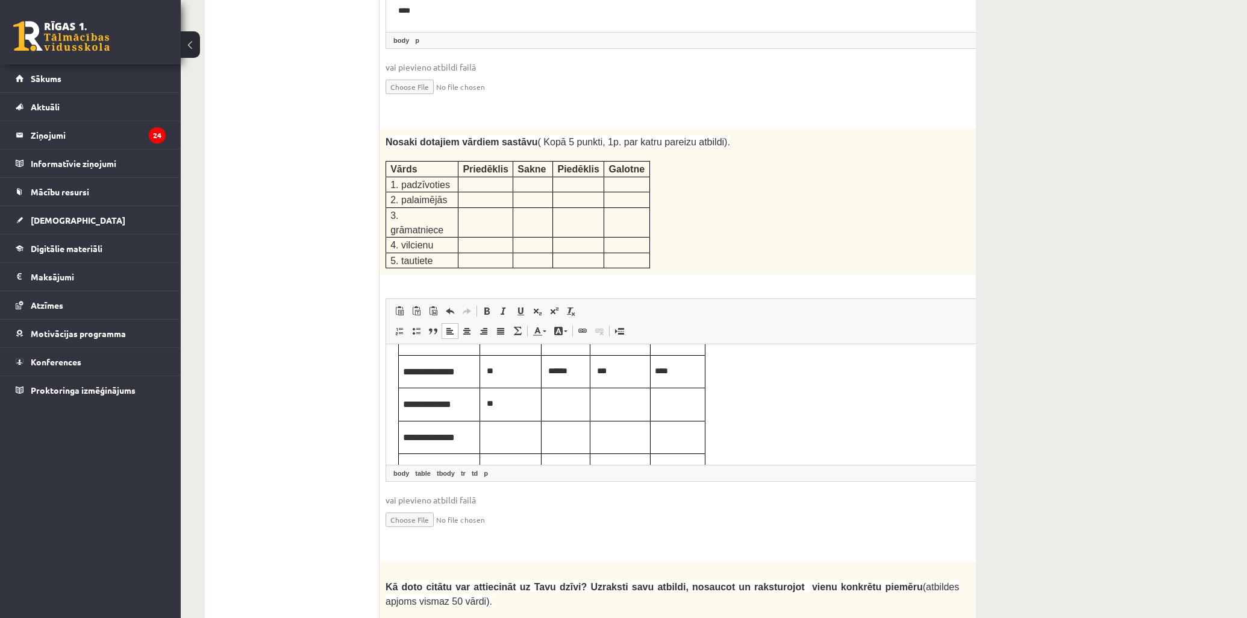
click at [561, 404] on p "Визуальный текстовый редактор, wiswyg-editor-user-answer-47433745841760" at bounding box center [566, 403] width 40 height 13
click at [570, 397] on p "Визуальный текстовый редактор, wiswyg-editor-user-answer-47433745841760" at bounding box center [566, 403] width 40 height 13
click at [616, 402] on p "Визуальный текстовый редактор, wiswyg-editor-user-answer-47433745841760" at bounding box center [620, 403] width 51 height 13
click at [677, 412] on td "Визуальный текстовый редактор, wiswyg-editor-user-answer-47433745841760" at bounding box center [678, 404] width 55 height 33
click at [522, 431] on p "Визуальный текстовый редактор, wiswyg-editor-user-answer-47433745841760" at bounding box center [511, 436] width 52 height 13
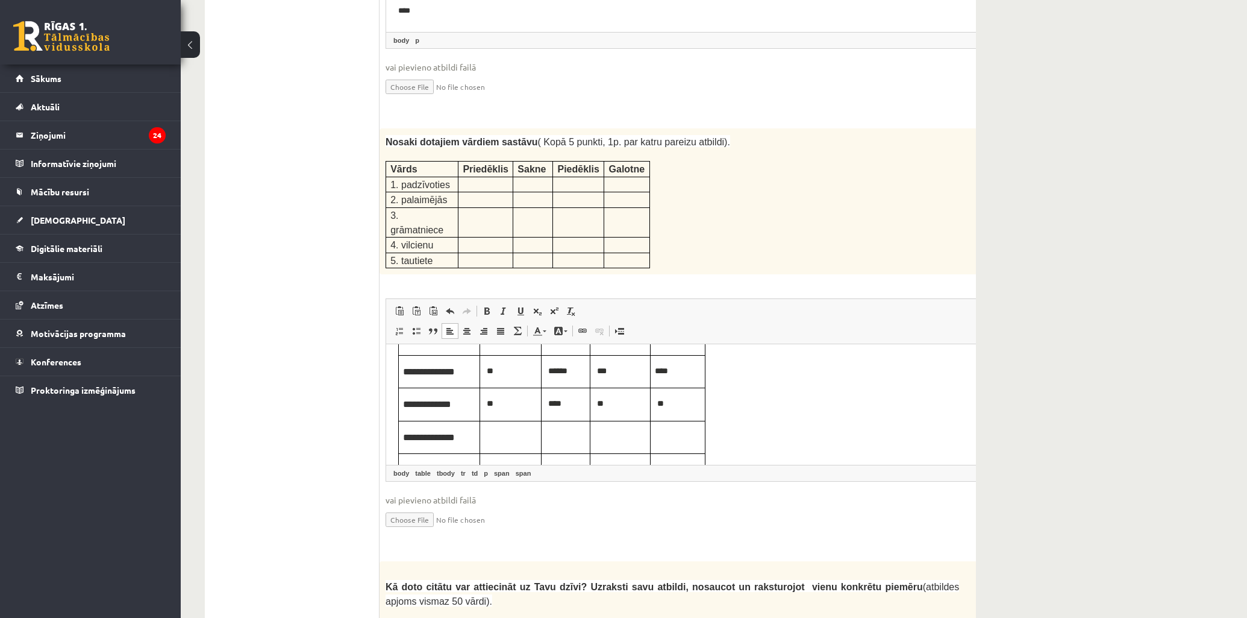
click at [537, 426] on td "Визуальный текстовый редактор, wiswyg-editor-user-answer-47433745841760" at bounding box center [510, 437] width 61 height 33
click at [568, 441] on p "Визуальный текстовый редактор, wiswyg-editor-user-answer-47433745841760" at bounding box center [566, 436] width 40 height 13
click at [625, 427] on td "Визуальный текстовый редактор, wiswyg-editor-user-answer-47433745841760" at bounding box center [621, 437] width 60 height 33
click at [660, 436] on p "Визуальный текстовый редактор, wiswyg-editor-user-answer-47433745841760" at bounding box center [678, 436] width 46 height 13
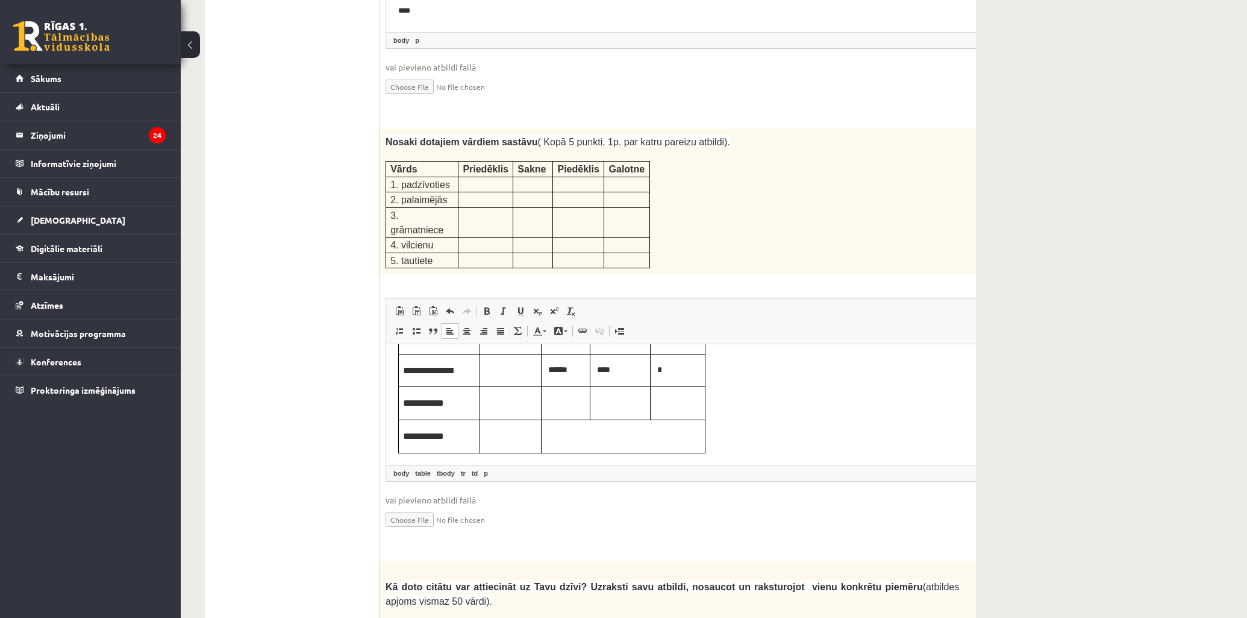
click at [569, 392] on td "Визуальный текстовый редактор, wiswyg-editor-user-answer-47433745841760" at bounding box center [566, 403] width 49 height 33
click at [682, 409] on p "Визуальный текстовый редактор, wiswyg-editor-user-answer-47433745841760" at bounding box center [678, 401] width 46 height 13
click at [570, 422] on table "**********" at bounding box center [551, 354] width 307 height 198
click at [570, 431] on table "**********" at bounding box center [551, 354] width 307 height 198
click at [545, 430] on table "**********" at bounding box center [551, 354] width 307 height 198
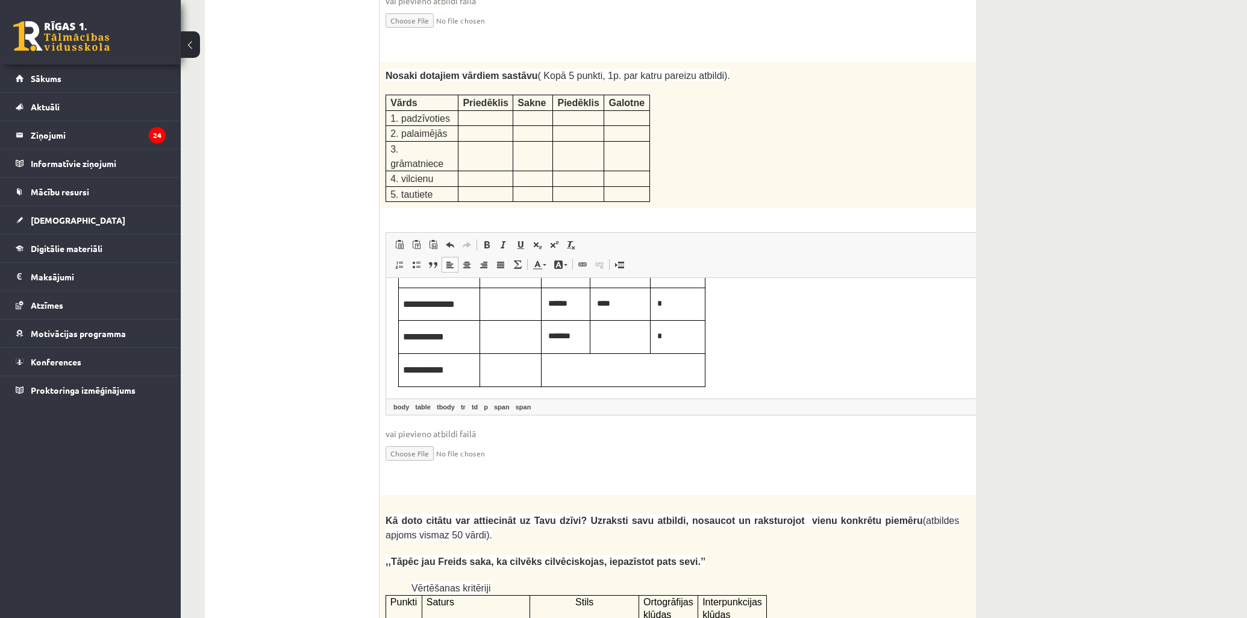
scroll to position [2050, 0]
click at [444, 368] on p "**********" at bounding box center [439, 370] width 72 height 16
drag, startPoint x: 396, startPoint y: 362, endPoint x: 416, endPoint y: 367, distance: 21.0
click at [416, 367] on html "**********" at bounding box center [702, 287] width 633 height 222
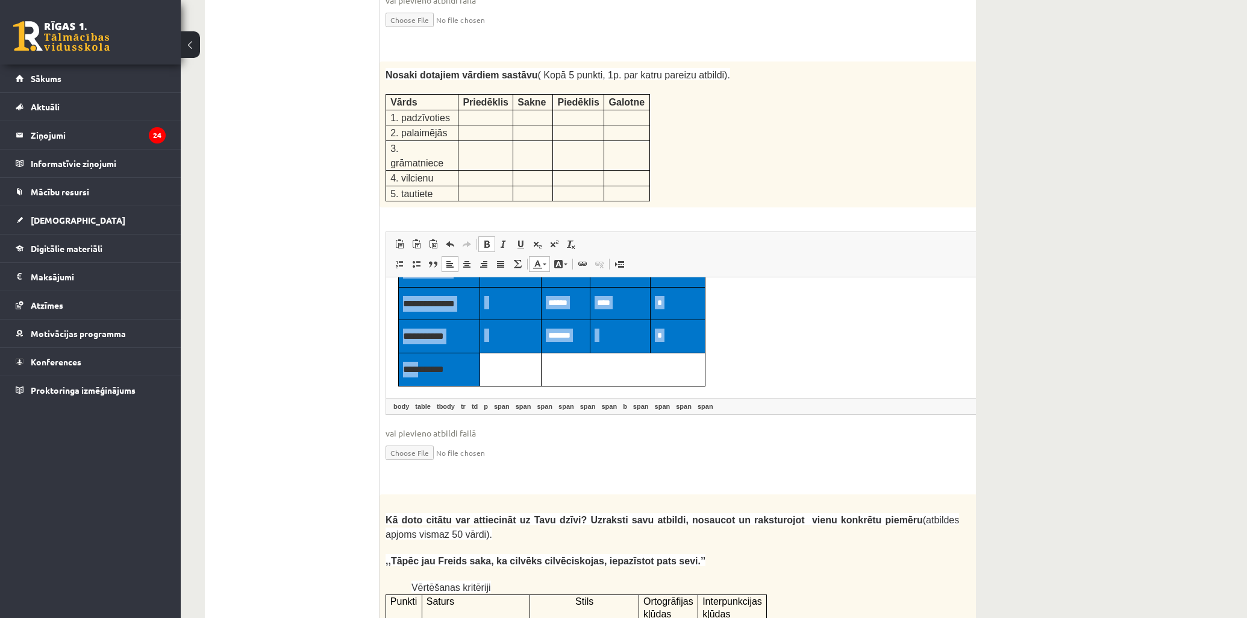
click at [418, 367] on span "**********" at bounding box center [423, 369] width 41 height 9
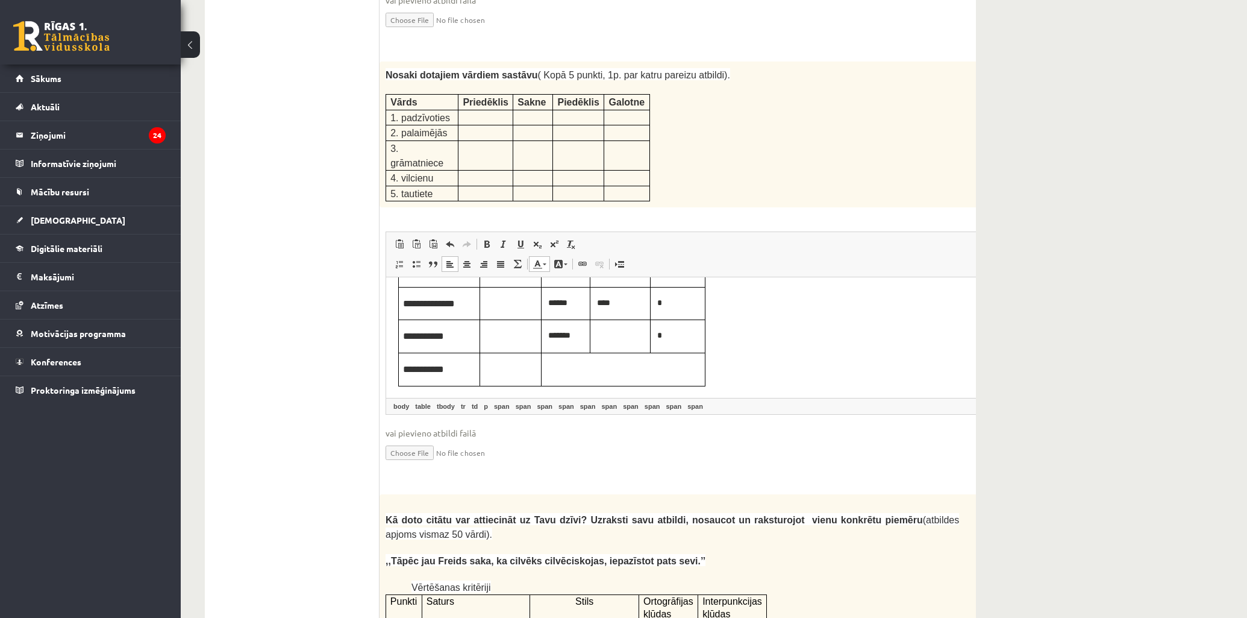
click at [400, 365] on td "**********" at bounding box center [439, 369] width 81 height 33
click at [397, 365] on html "**********" at bounding box center [702, 287] width 633 height 222
click at [403, 380] on td "**********" at bounding box center [439, 369] width 81 height 33
drag, startPoint x: 715, startPoint y: 371, endPoint x: 438, endPoint y: 366, distance: 277.2
click at [518, 365] on body "**********" at bounding box center [681, 287] width 567 height 198
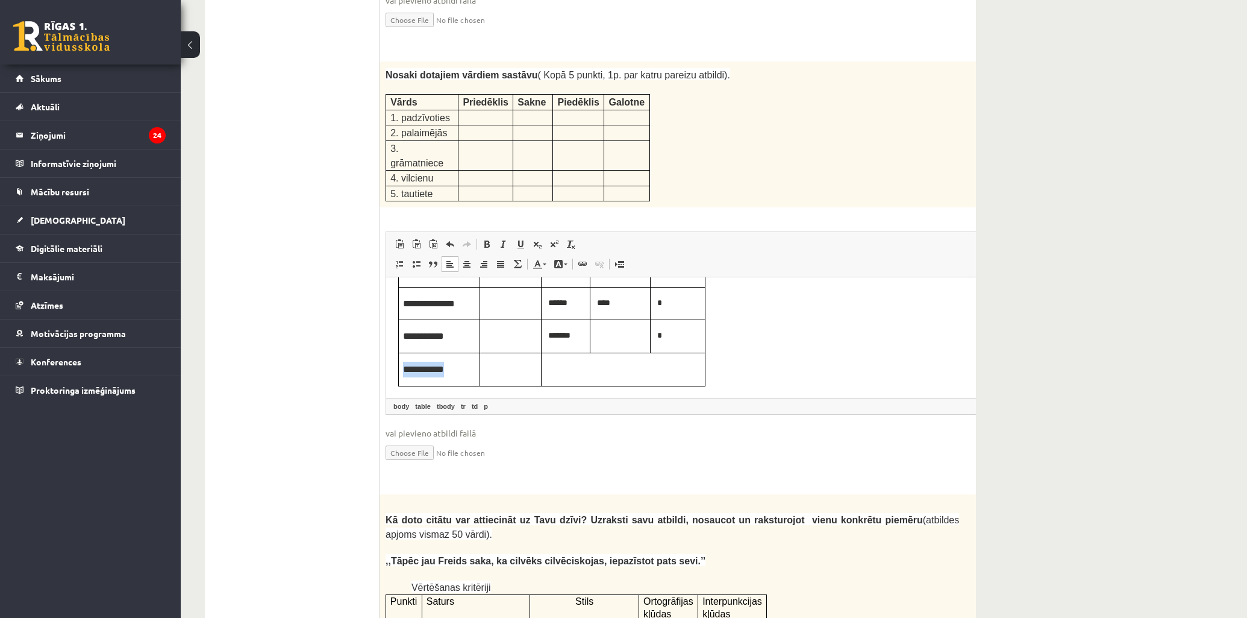
drag, startPoint x: 441, startPoint y: 369, endPoint x: 402, endPoint y: 368, distance: 38.6
click at [402, 368] on td "**********" at bounding box center [439, 369] width 81 height 33
click at [712, 381] on body "**********" at bounding box center [681, 287] width 567 height 196
click at [730, 357] on body "**********" at bounding box center [681, 287] width 567 height 196
click at [701, 363] on table "**********" at bounding box center [551, 287] width 307 height 196
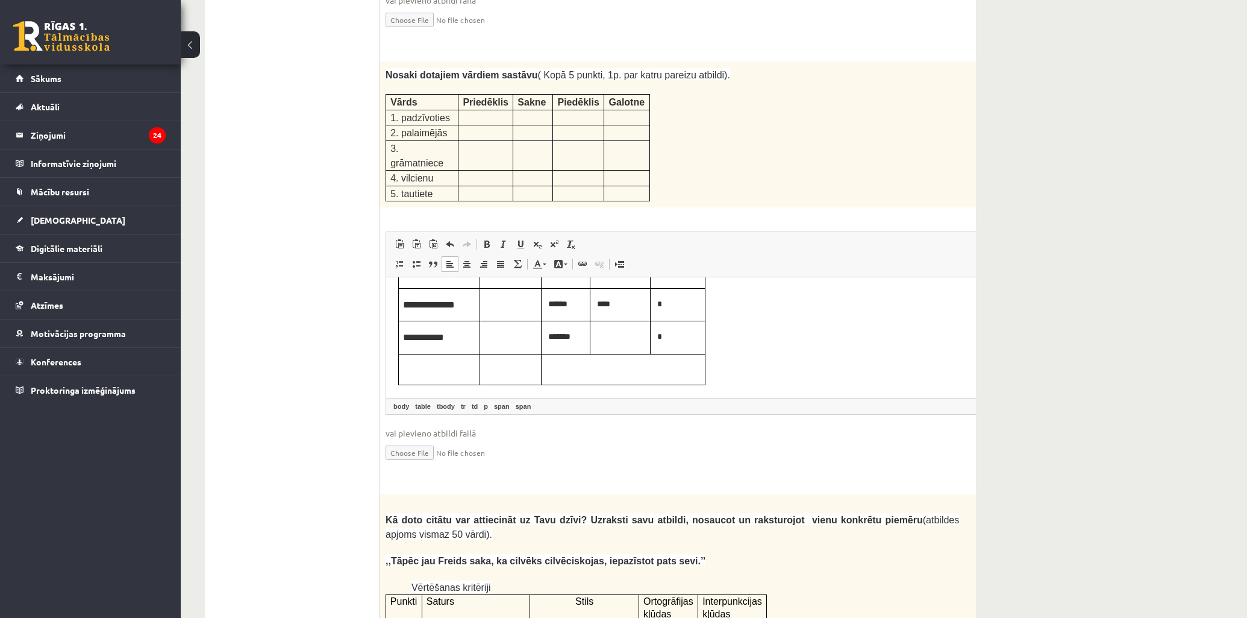
click at [650, 363] on table "**********" at bounding box center [551, 287] width 307 height 196
click at [507, 366] on p "Визуальный текстовый редактор, wiswyg-editor-user-answer-47433745841760" at bounding box center [511, 369] width 52 height 13
click at [553, 373] on table "**********" at bounding box center [551, 287] width 307 height 196
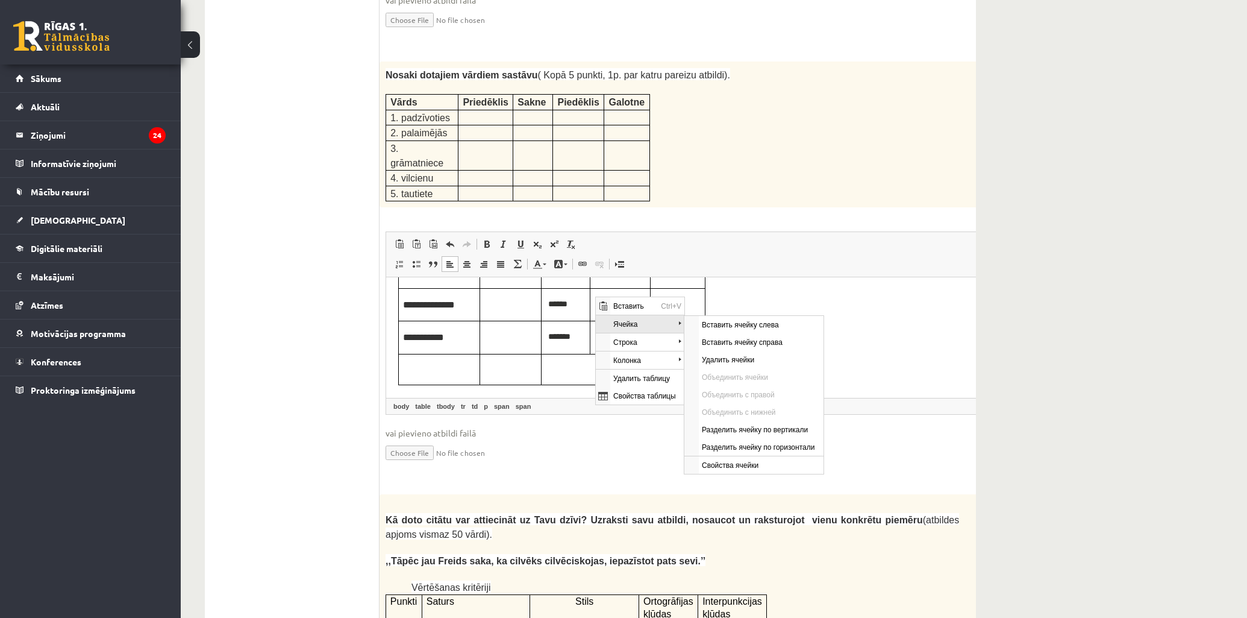
scroll to position [0, 0]
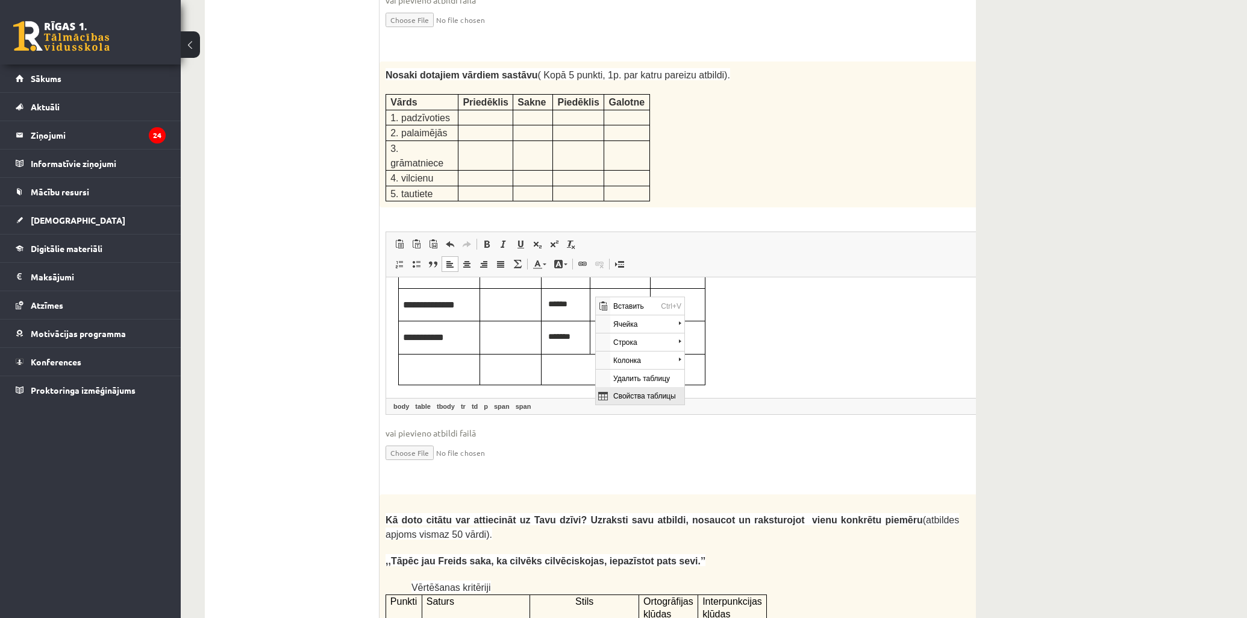
click at [662, 394] on span "Свойства таблицы" at bounding box center [647, 395] width 74 height 17
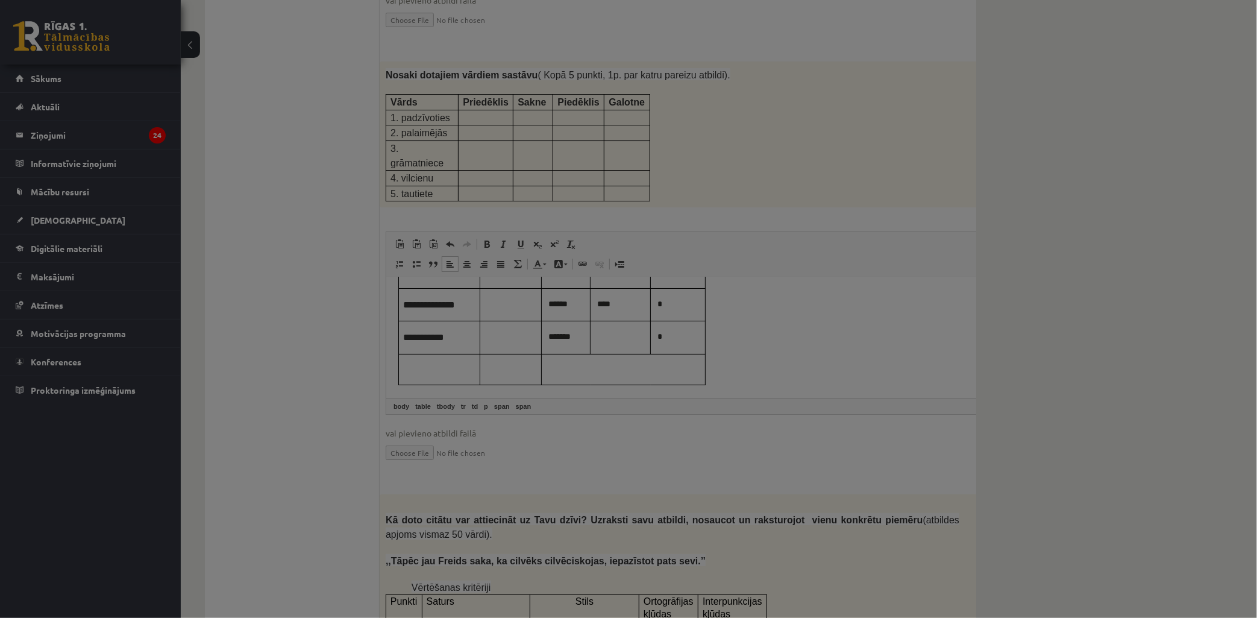
type input "*"
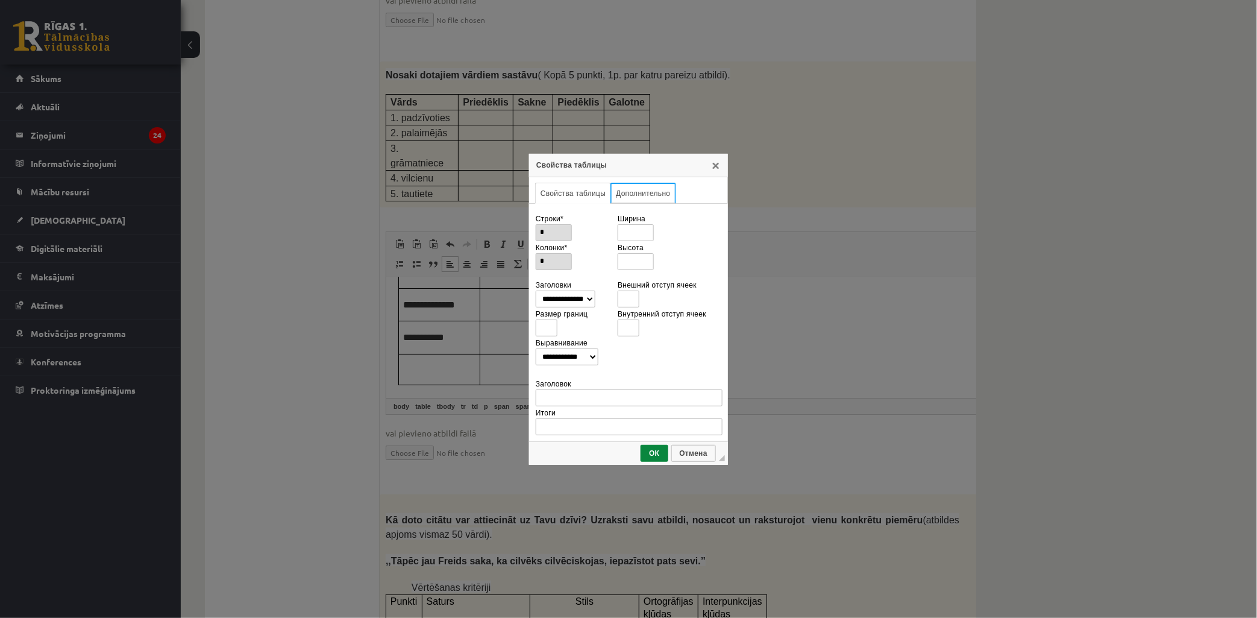
click at [651, 190] on link "Дополнительно" at bounding box center [642, 193] width 65 height 21
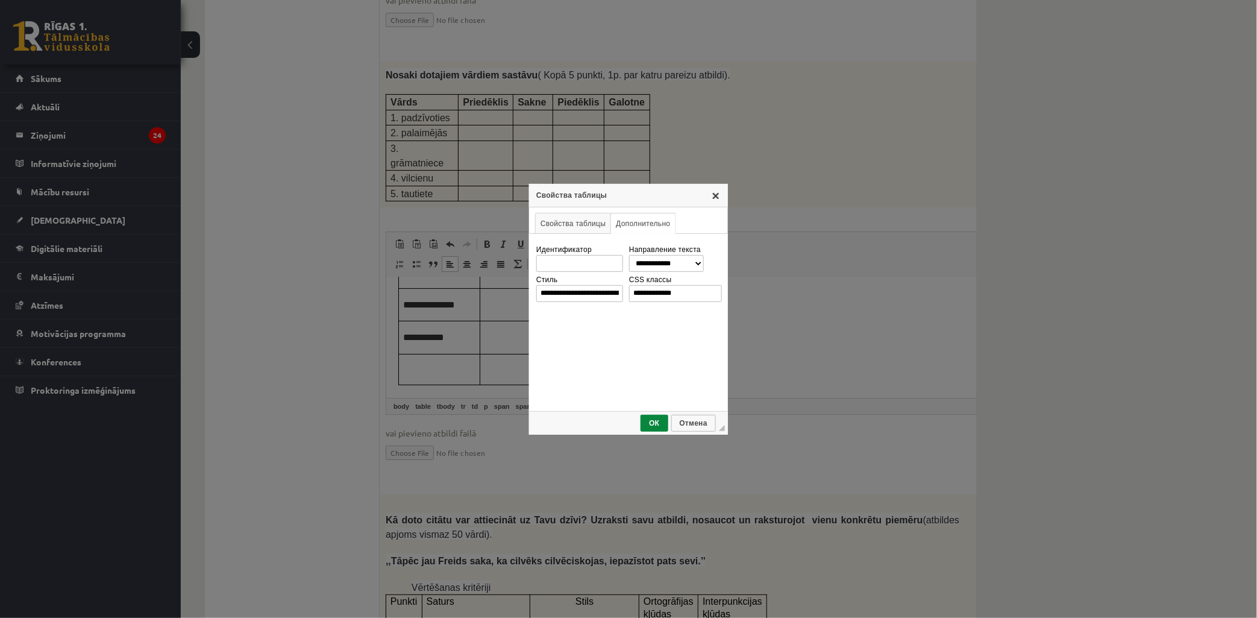
click at [715, 198] on link "X" at bounding box center [716, 195] width 10 height 10
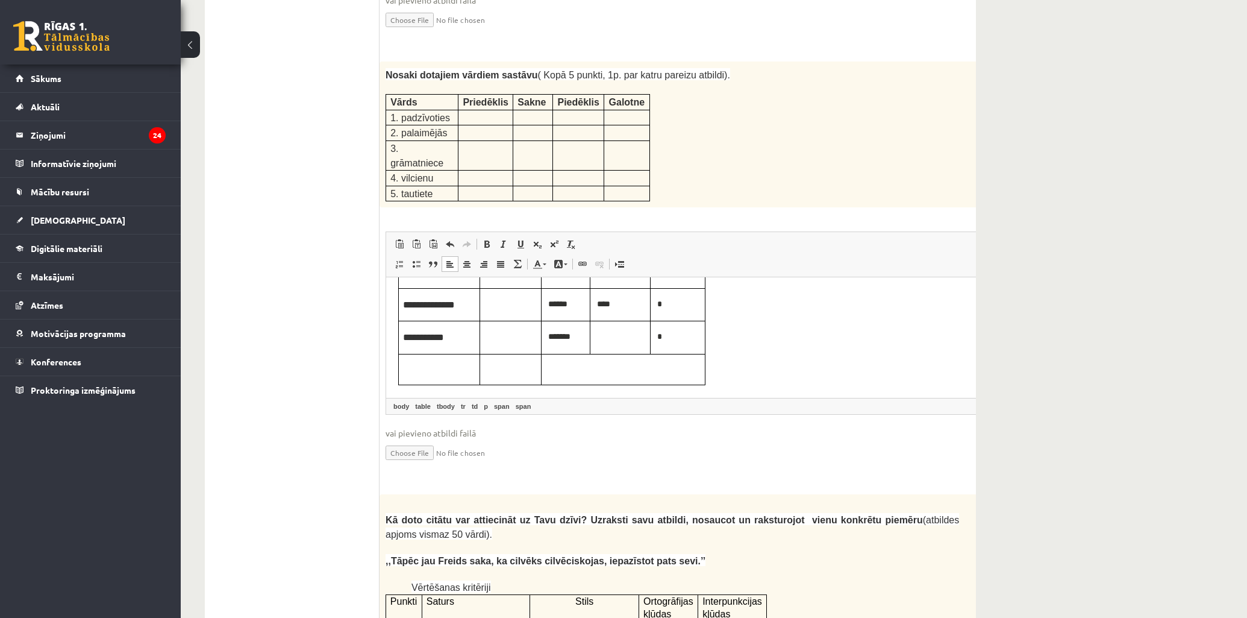
click at [647, 365] on table "**********" at bounding box center [551, 287] width 307 height 196
click at [591, 348] on td "Визуальный текстовый редактор, wiswyg-editor-user-answer-47433745841760" at bounding box center [621, 337] width 60 height 33
click at [591, 355] on table "**********" at bounding box center [551, 287] width 307 height 196
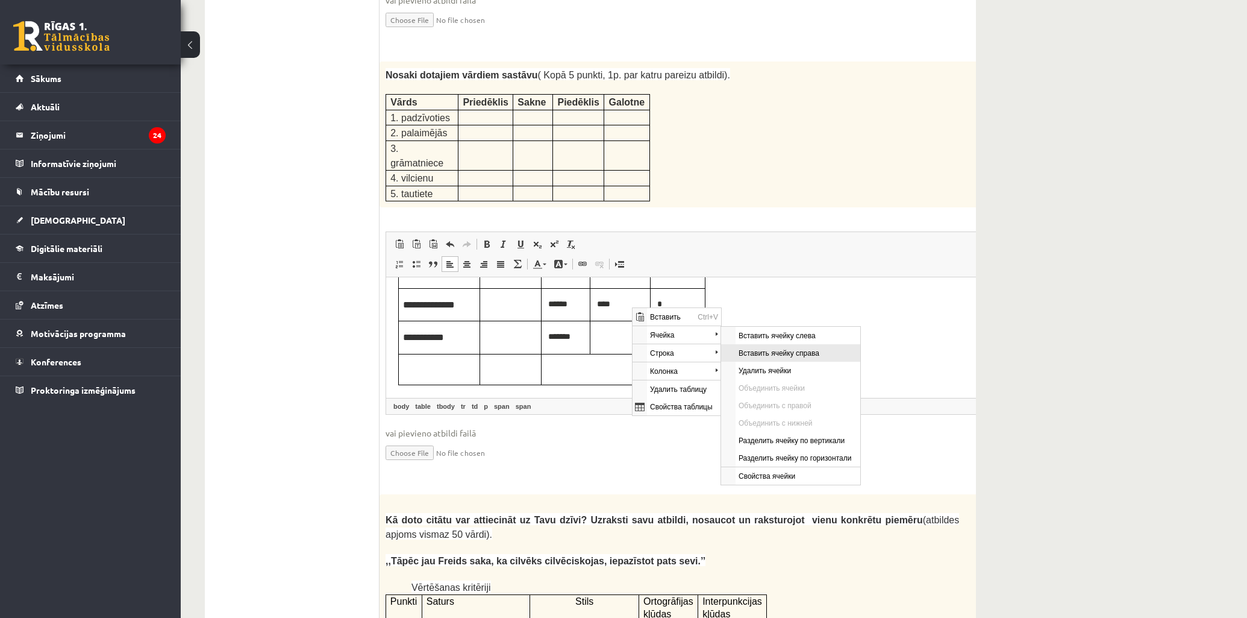
click at [753, 352] on span "Вставить ячейку справа" at bounding box center [798, 352] width 125 height 17
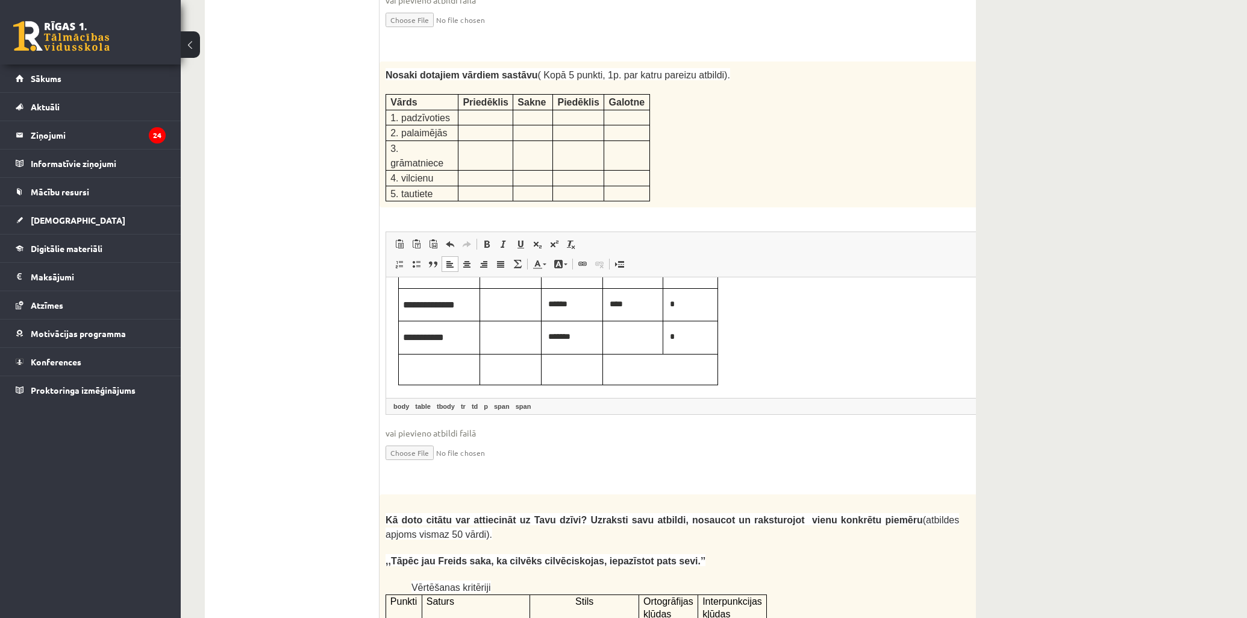
click at [753, 363] on body "**********" at bounding box center [681, 287] width 567 height 196
click at [513, 339] on p "Визуальный текстовый редактор, wiswyg-editor-user-answer-47433745841760" at bounding box center [511, 336] width 52 height 13
click at [501, 310] on td "Визуальный текстовый редактор, wiswyg-editor-user-answer-47433745841760" at bounding box center [510, 304] width 61 height 33
click at [632, 336] on p "Визуальный текстовый редактор, wiswyg-editor-user-answer-47433745841760" at bounding box center [632, 336] width 51 height 13
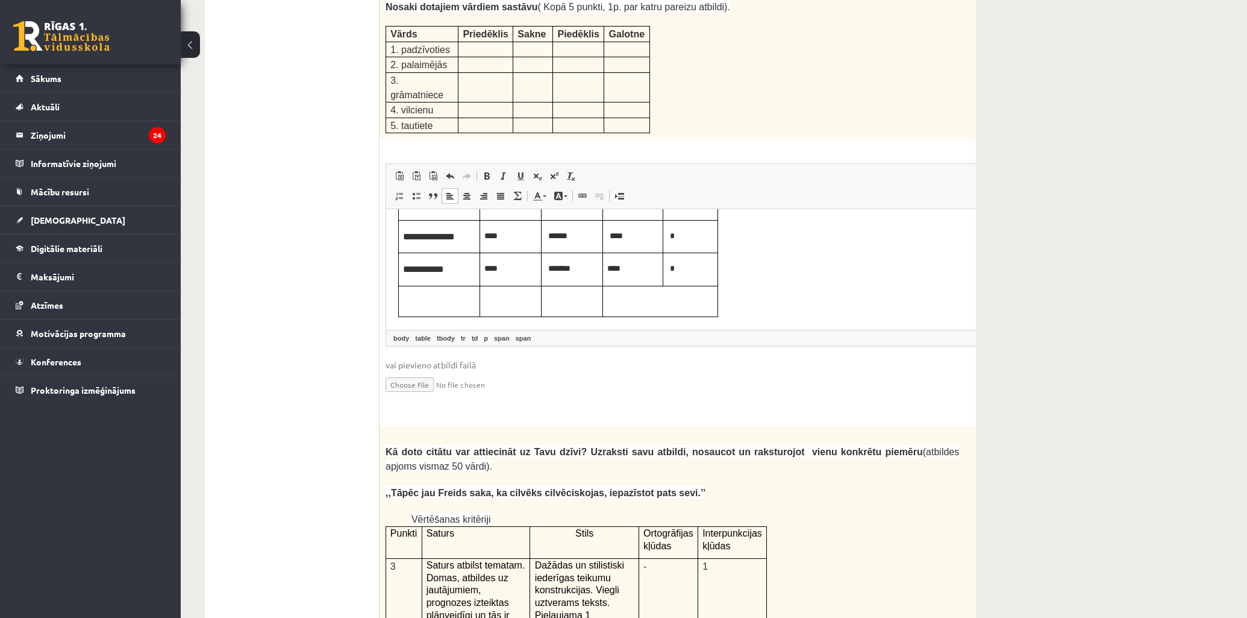
scroll to position [2117, 0]
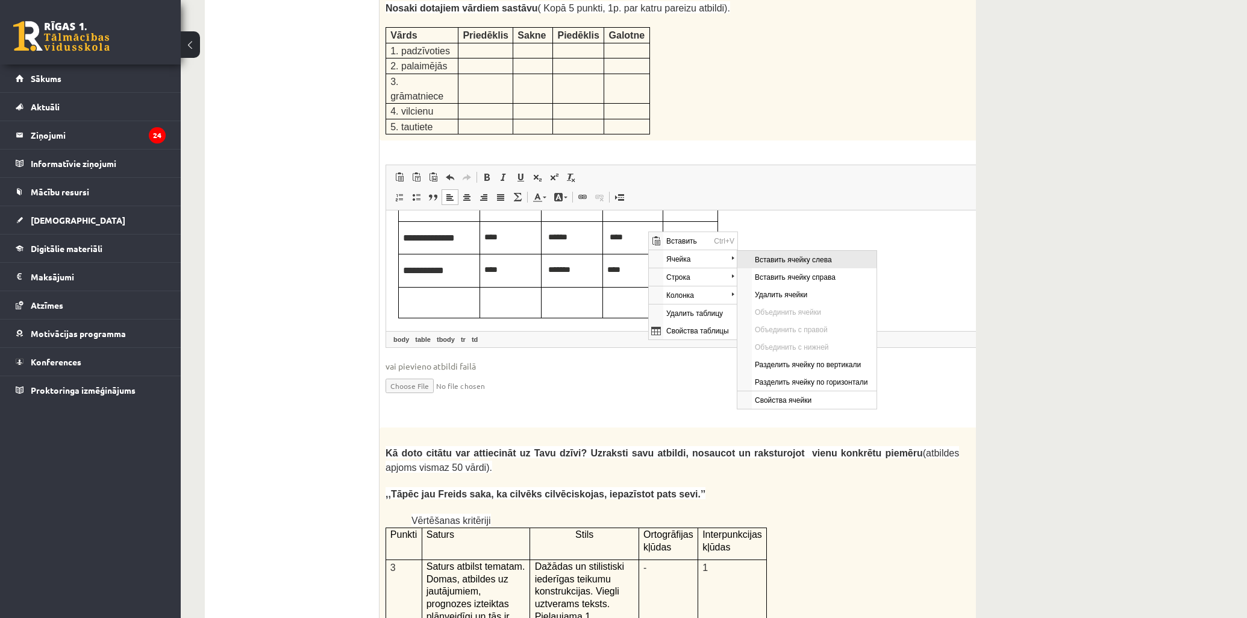
click at [798, 259] on span "Вставить ячейку слева" at bounding box center [814, 259] width 125 height 17
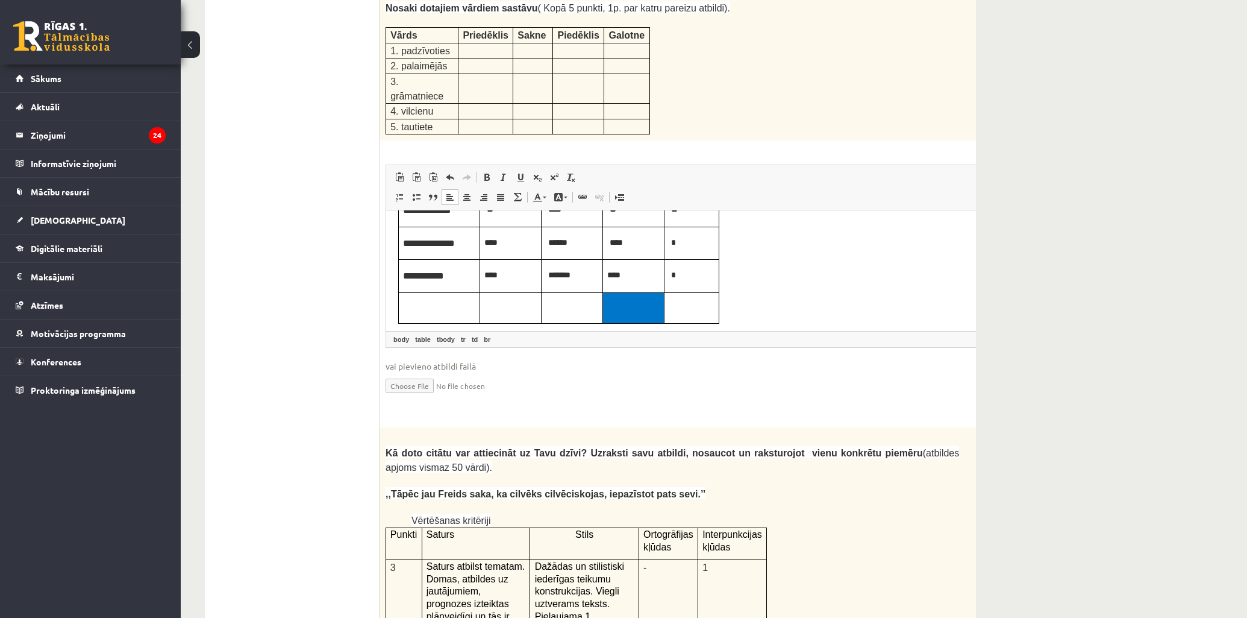
scroll to position [100, 0]
click at [684, 296] on table "**********" at bounding box center [558, 220] width 321 height 196
click at [632, 301] on td "Визуальный текстовый редактор, wiswyg-editor-user-answer-47433745841760" at bounding box center [633, 302] width 61 height 31
click at [680, 304] on table "**********" at bounding box center [558, 220] width 321 height 196
click at [679, 300] on table "**********" at bounding box center [558, 220] width 321 height 196
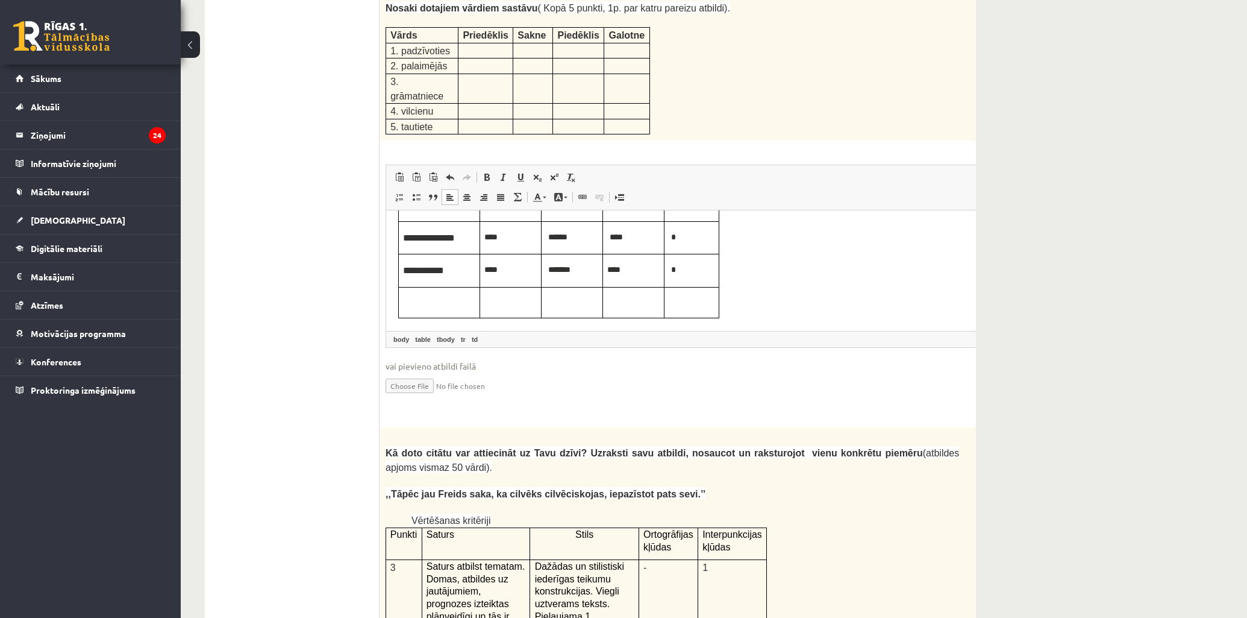
click at [547, 299] on td "Визуальный текстовый редактор, wiswyg-editor-user-answer-47433745841760" at bounding box center [572, 302] width 61 height 31
click at [493, 299] on p "Визуальный текстовый редактор, wiswyg-editor-user-answer-47433745841760" at bounding box center [511, 302] width 52 height 13
click at [432, 298] on p "Визуальный текстовый редактор, wiswyg-editor-user-answer-47433745841760" at bounding box center [439, 302] width 72 height 13
click at [558, 300] on td "Визуальный текстовый редактор, wiswyg-editor-user-answer-47433745841760" at bounding box center [572, 302] width 61 height 31
click at [629, 302] on td "Визуальный текстовый редактор, wiswyg-editor-user-answer-47433745841760" at bounding box center [633, 302] width 61 height 31
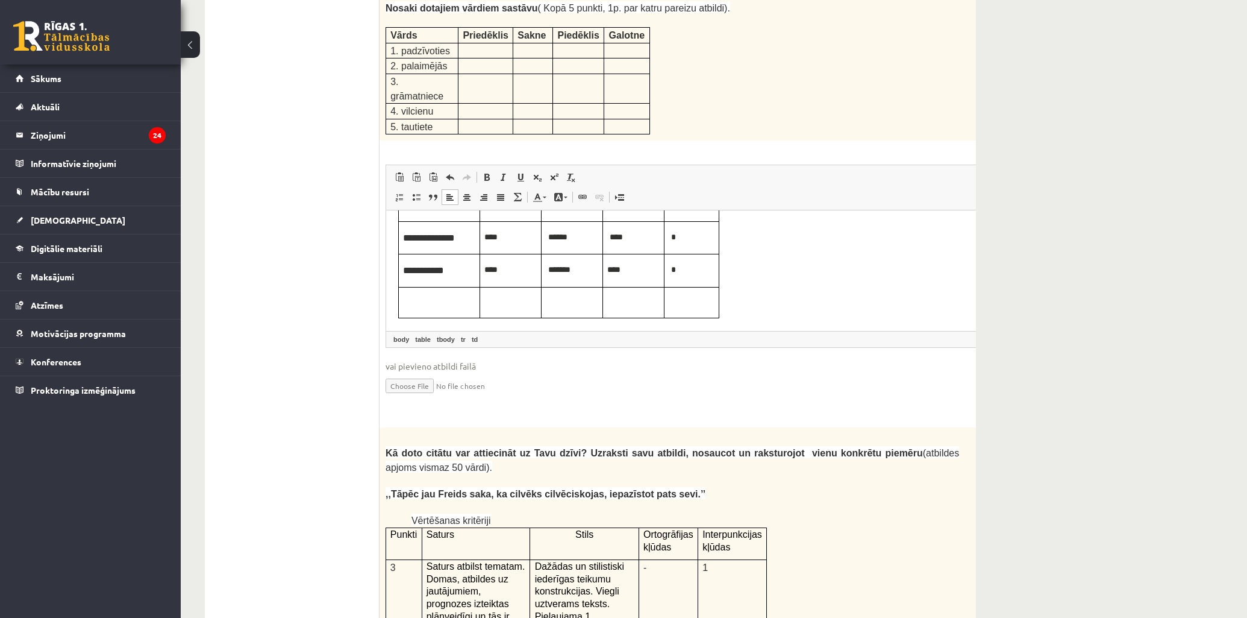
click at [686, 302] on table "**********" at bounding box center [558, 220] width 321 height 196
click at [712, 301] on table "**********" at bounding box center [558, 220] width 321 height 196
click at [708, 300] on table "**********" at bounding box center [558, 220] width 321 height 196
click at [707, 300] on table "**********" at bounding box center [558, 220] width 321 height 196
type input "*"
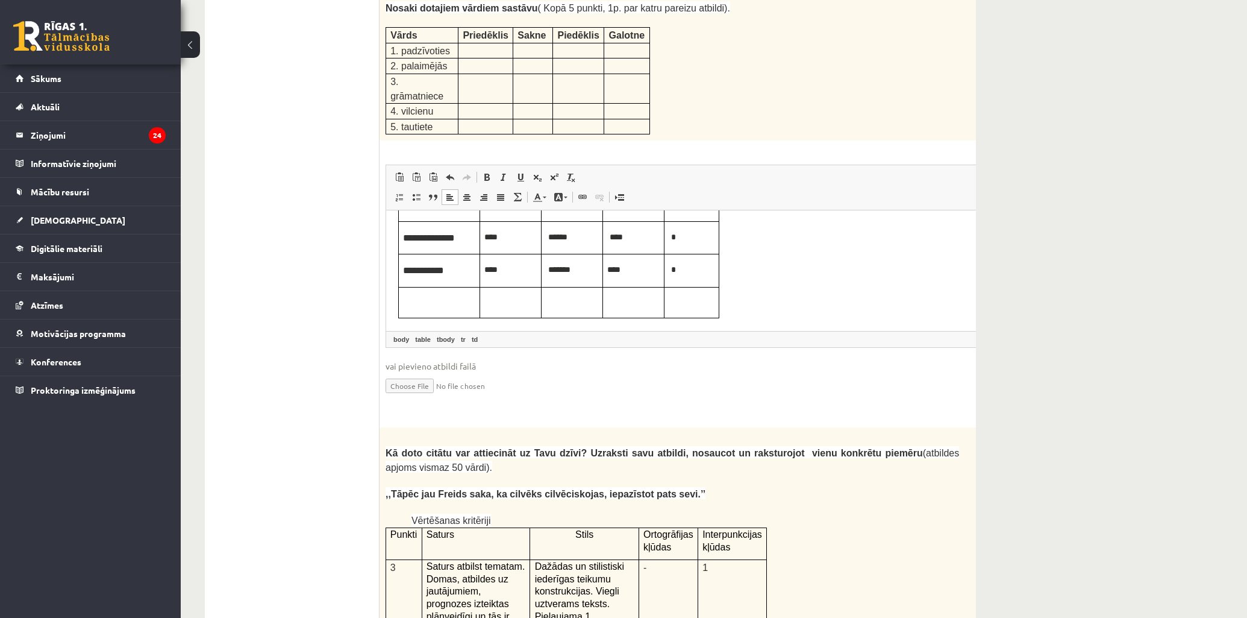
type input "*"
type input "***"
type input "*"
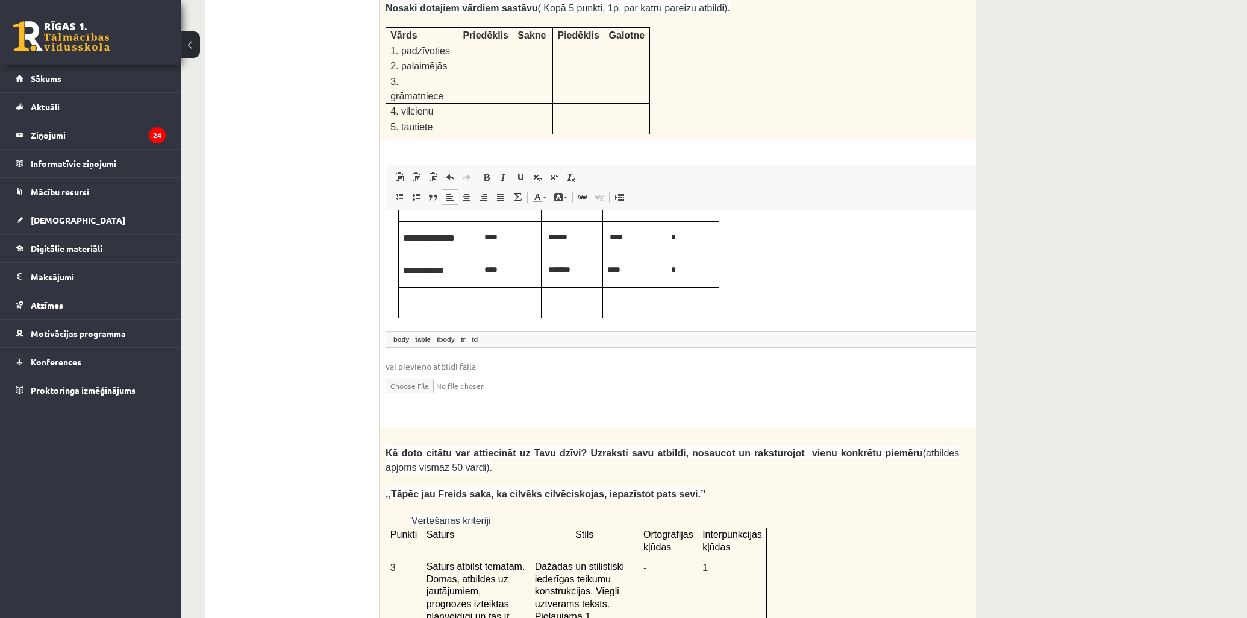
type input "*"
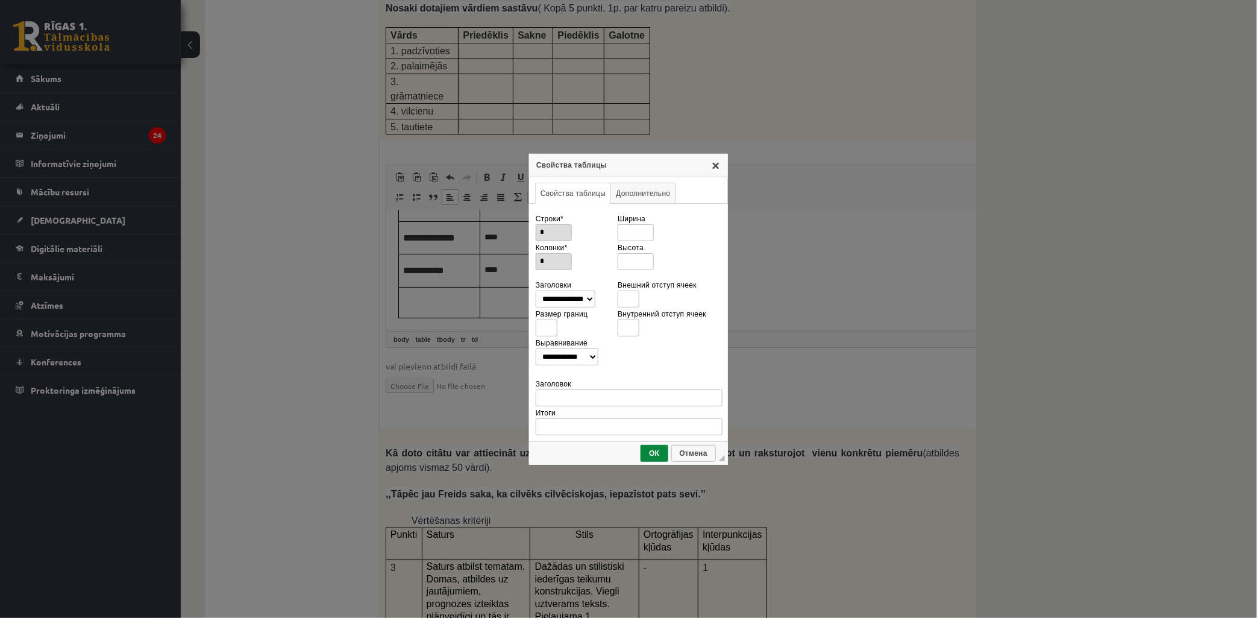
click at [718, 169] on link "X" at bounding box center [716, 165] width 10 height 10
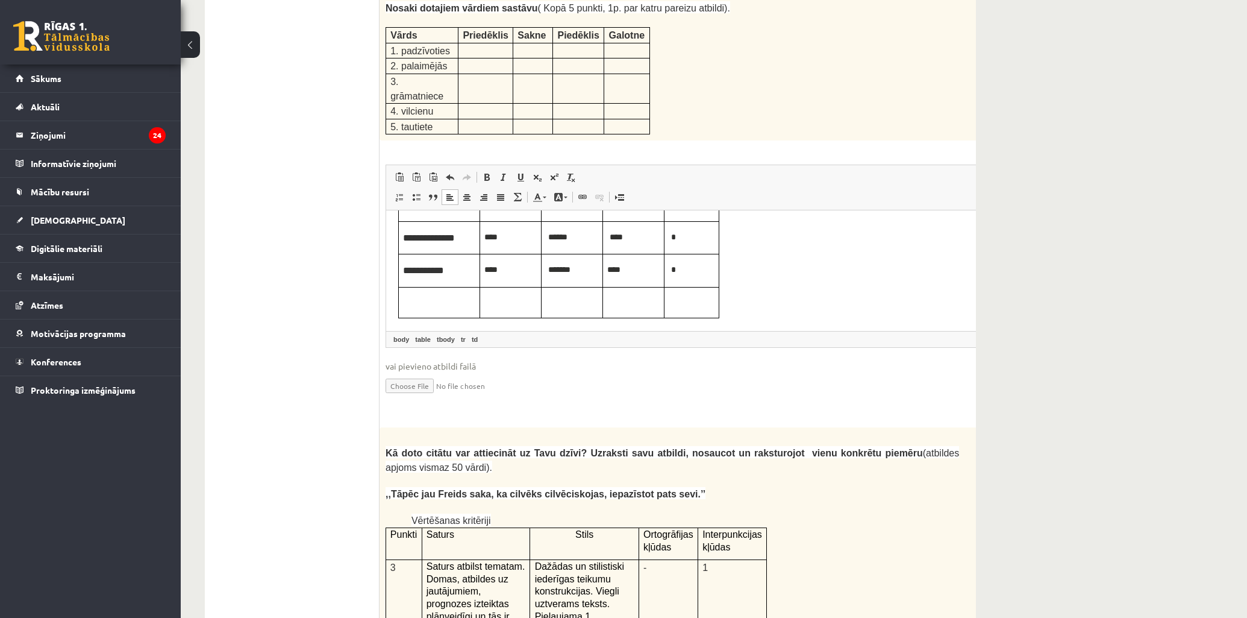
click at [685, 298] on table "**********" at bounding box center [558, 220] width 321 height 196
click at [616, 301] on td "Визуальный текстовый редактор, wiswyg-editor-user-answer-47433745841760" at bounding box center [633, 302] width 61 height 31
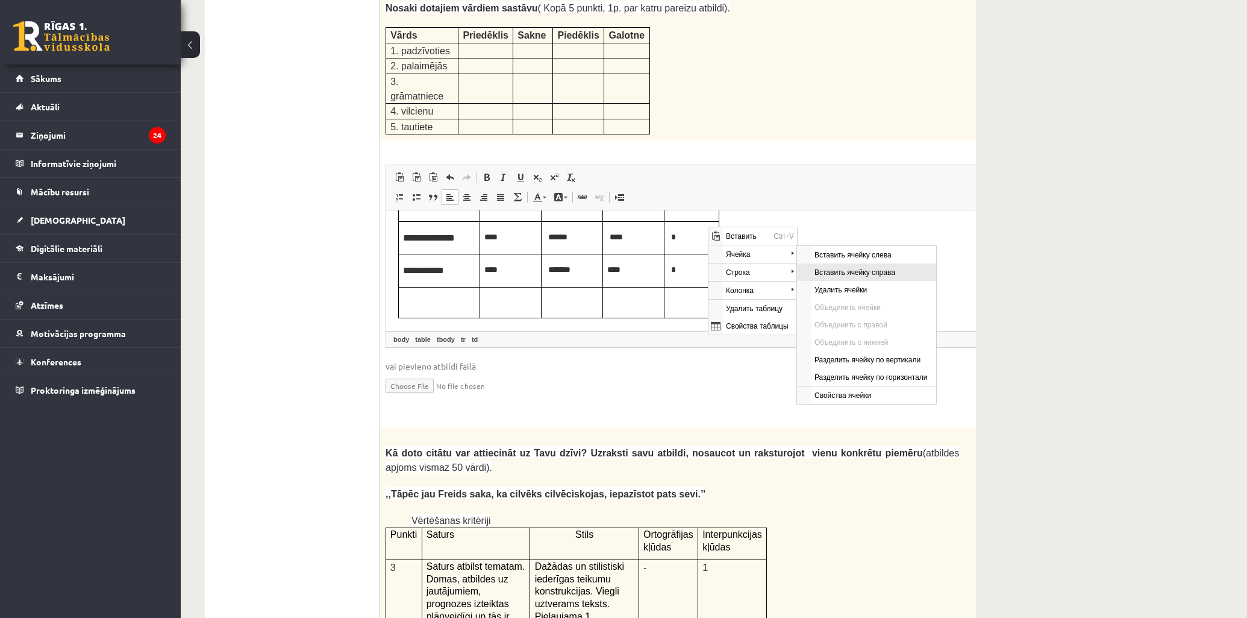
click at [817, 275] on span "Вставить ячейку справа" at bounding box center [874, 271] width 125 height 17
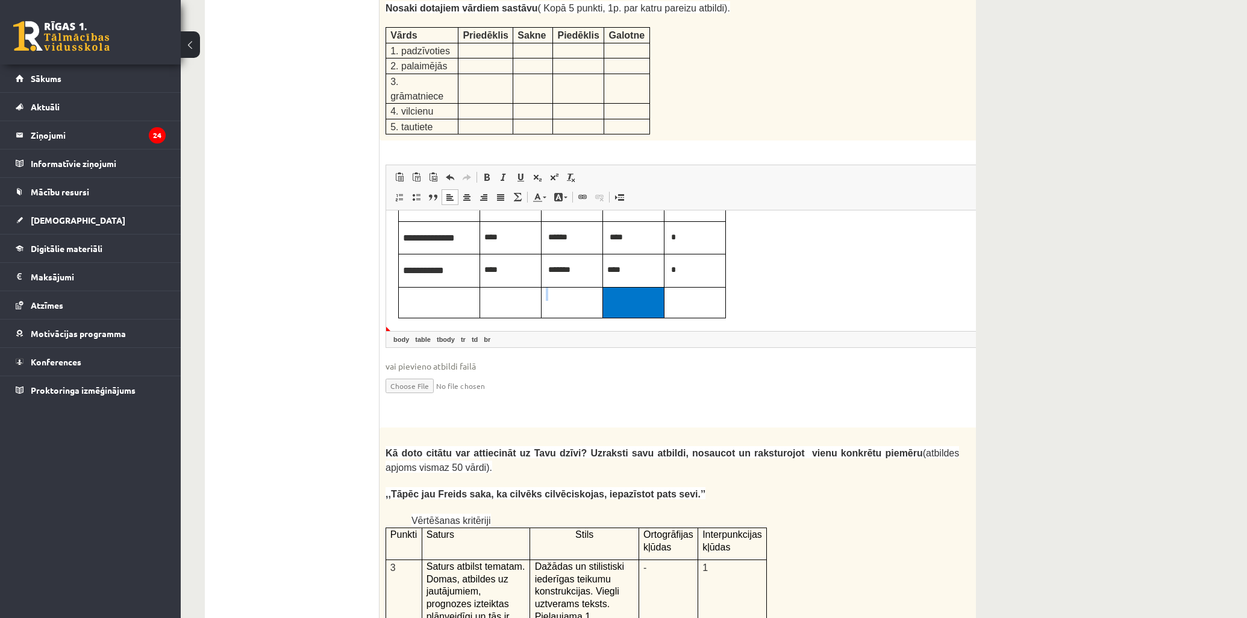
click at [679, 305] on td "Визуальный текстовый редактор, wiswyg-editor-user-answer-47433745841760" at bounding box center [695, 302] width 61 height 31
click at [635, 298] on td "Визуальный текстовый редактор, wiswyg-editor-user-answer-47433745841760" at bounding box center [633, 302] width 61 height 31
click at [559, 293] on td "Визуальный текстовый редактор, wiswyg-editor-user-answer-47433745841760" at bounding box center [572, 302] width 61 height 31
click at [503, 295] on td "Визуальный текстовый редактор, wiswyg-editor-user-answer-47433745841760" at bounding box center [510, 302] width 61 height 31
click at [444, 296] on p "Визуальный текстовый редактор, wiswyg-editor-user-answer-47433745841760" at bounding box center [439, 302] width 72 height 13
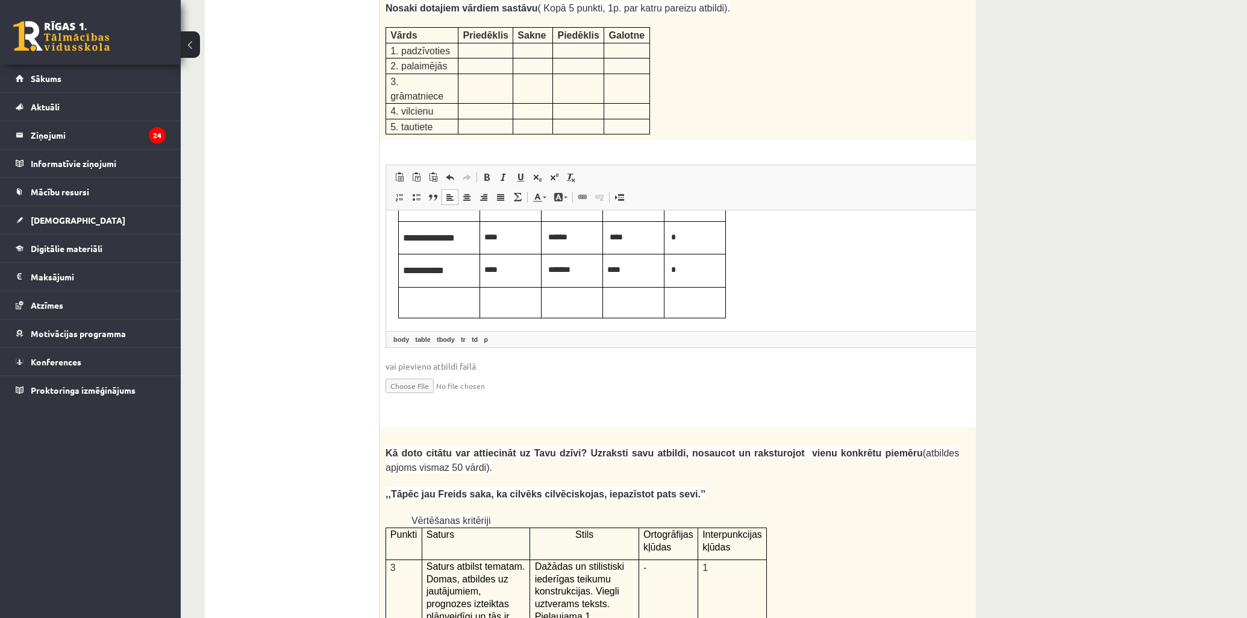
click at [559, 298] on td "Визуальный текстовый редактор, wiswyg-editor-user-answer-47433745841760" at bounding box center [572, 302] width 61 height 31
click at [437, 307] on p "Визуальный текстовый редактор, wiswyg-editor-user-answer-47433745841760" at bounding box center [439, 302] width 72 height 13
click at [579, 299] on td "Визуальный текстовый редактор, wiswyg-editor-user-answer-47433745841760" at bounding box center [572, 302] width 61 height 31
click at [623, 304] on td "Визуальный текстовый редактор, wiswyg-editor-user-answer-47433745841760" at bounding box center [633, 302] width 61 height 31
click at [694, 302] on td "Визуальный текстовый редактор, wiswyg-editor-user-answer-47433745841760" at bounding box center [695, 302] width 61 height 31
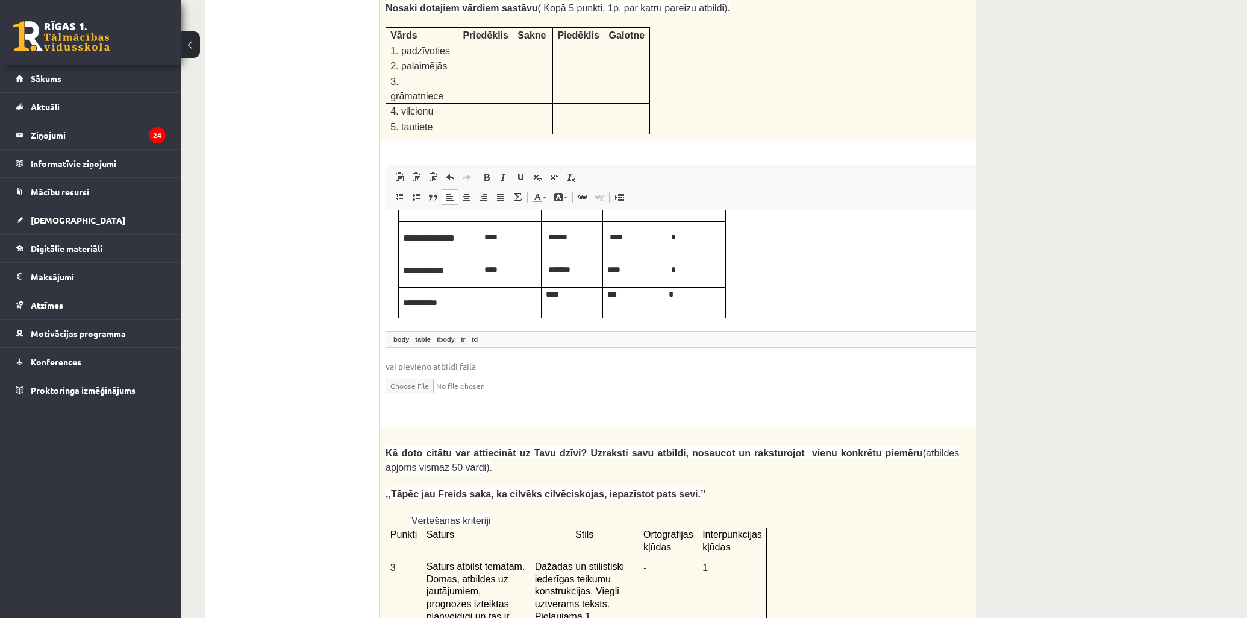
click at [498, 298] on p "Визуальный текстовый редактор, wiswyg-editor-user-answer-47433745841760" at bounding box center [511, 302] width 52 height 13
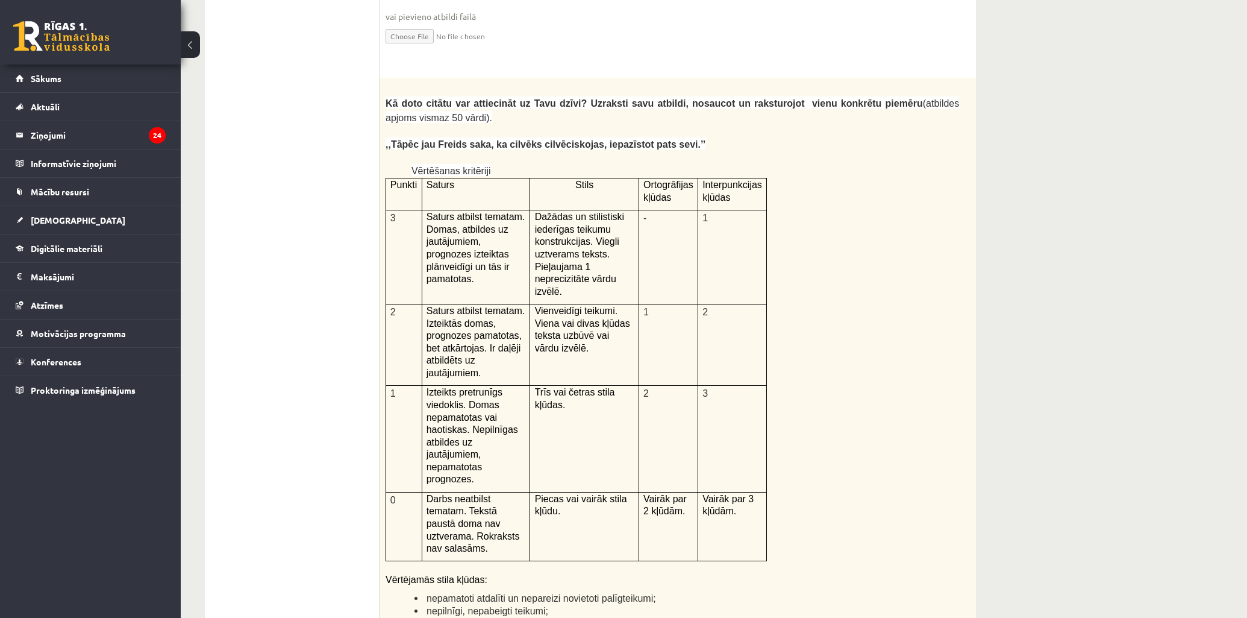
scroll to position [2468, 0]
click at [914, 398] on div "Kā doto citātu var attiecināt uz Tavu dzīvi? Uzraksti savu atbildi, nosaucot un…" at bounding box center [703, 390] width 646 height 626
click at [864, 318] on div "Kā doto citātu var attiecināt uz Tavu dzīvi? Uzraksti savu atbildi, nosaucot un…" at bounding box center [703, 390] width 646 height 626
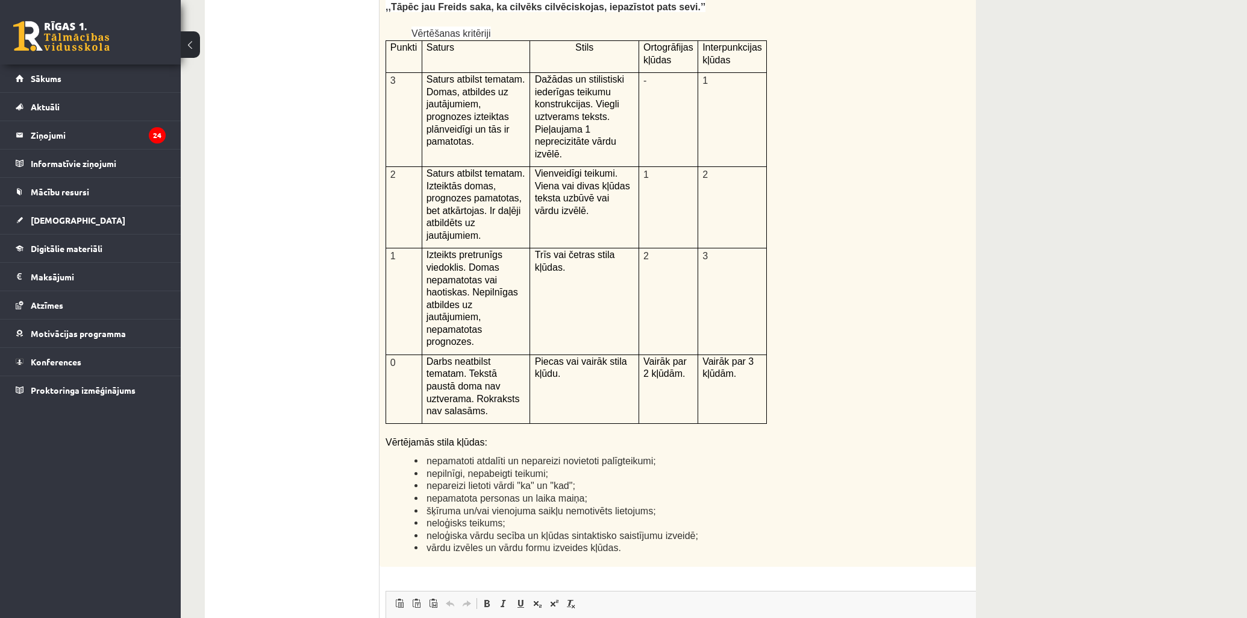
scroll to position [2803, 0]
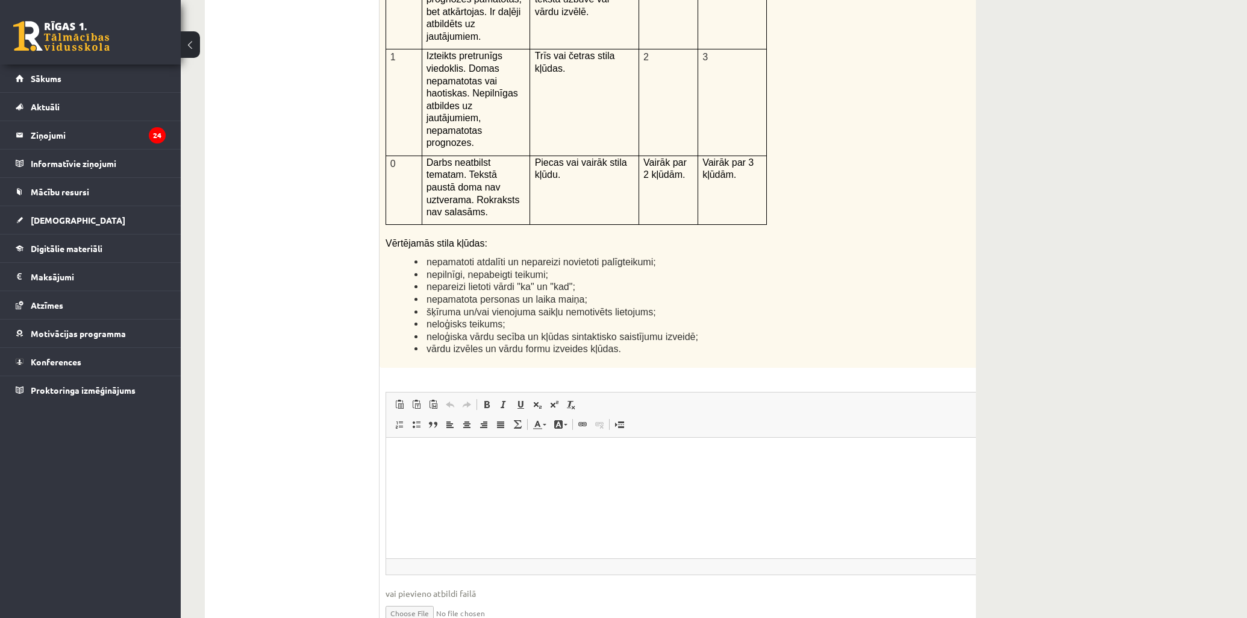
click at [517, 471] on html at bounding box center [702, 455] width 633 height 37
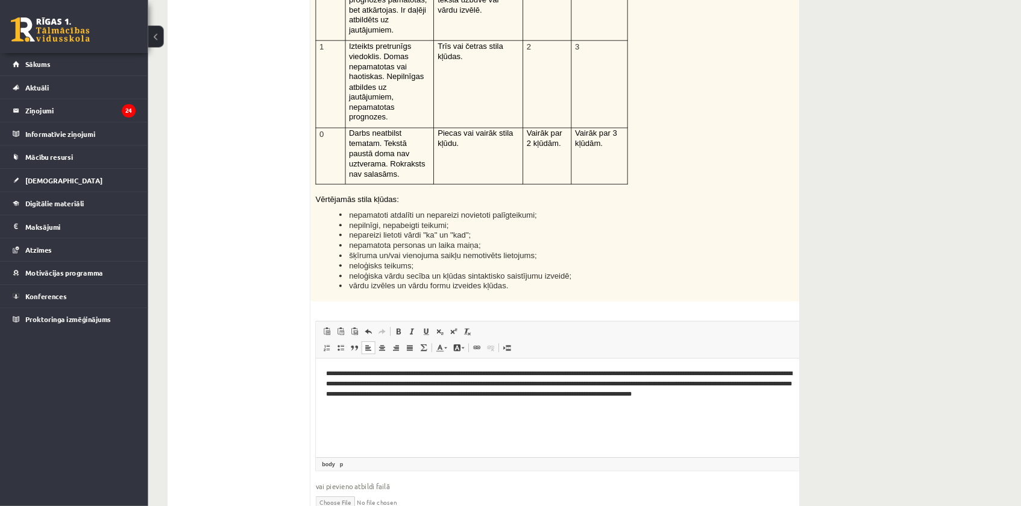
scroll to position [2802, 0]
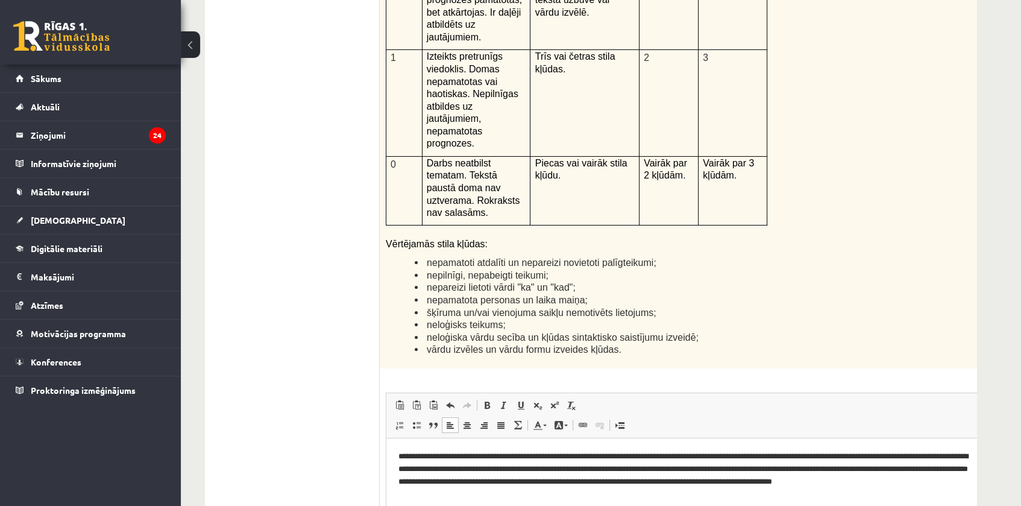
click at [697, 481] on p "**********" at bounding box center [686, 468] width 577 height 37
click at [657, 480] on p "**********" at bounding box center [686, 468] width 577 height 37
click at [582, 454] on p "**********" at bounding box center [686, 468] width 577 height 37
click at [498, 454] on p "**********" at bounding box center [686, 468] width 577 height 37
click at [510, 466] on p "**********" at bounding box center [686, 468] width 577 height 37
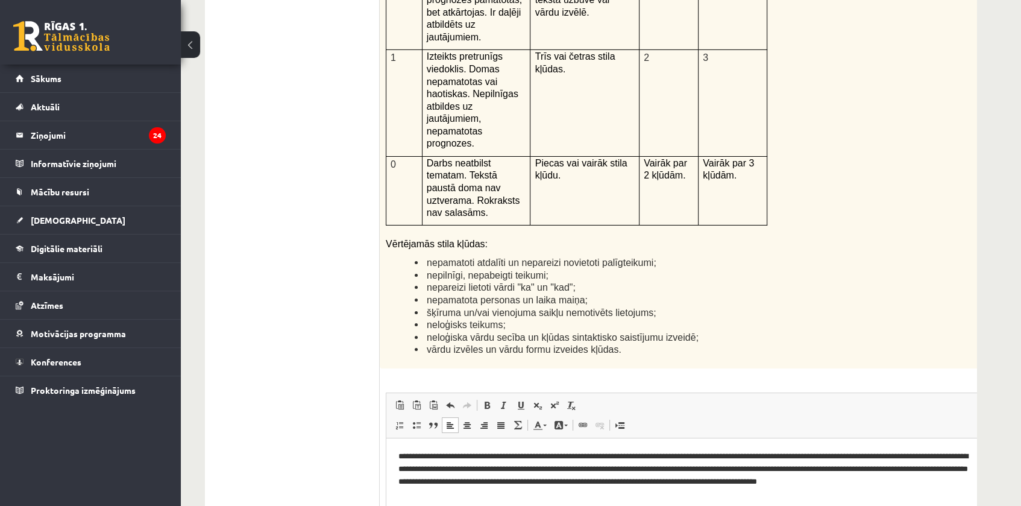
click at [468, 466] on p "**********" at bounding box center [686, 468] width 577 height 37
click at [471, 466] on p "**********" at bounding box center [686, 468] width 577 height 37
click at [459, 480] on p "**********" at bounding box center [686, 468] width 577 height 37
click at [899, 468] on p "**********" at bounding box center [686, 468] width 577 height 37
click at [900, 468] on p "**********" at bounding box center [686, 468] width 577 height 37
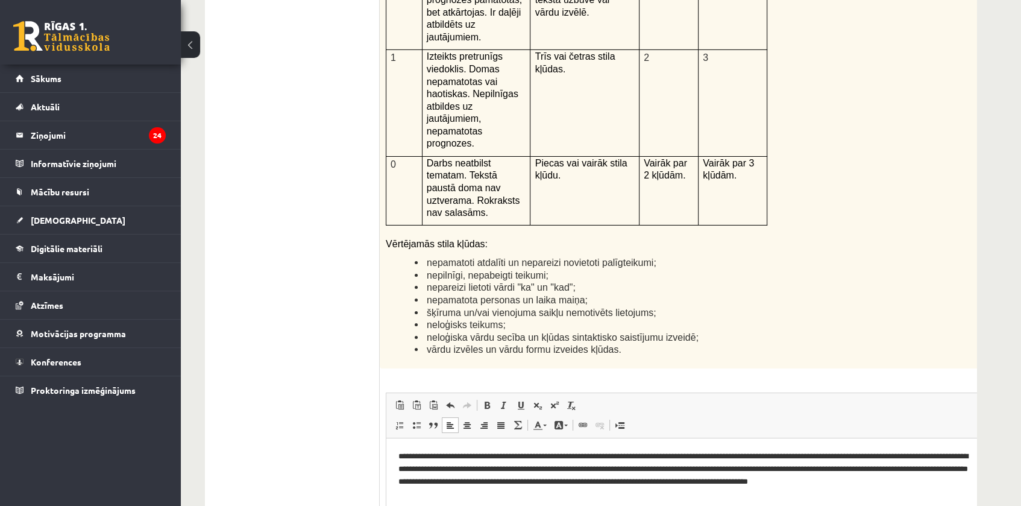
click at [839, 454] on p "**********" at bounding box center [686, 468] width 577 height 37
click at [696, 453] on p "**********" at bounding box center [686, 468] width 577 height 37
click at [693, 453] on p "**********" at bounding box center [686, 468] width 577 height 37
click at [693, 455] on p "**********" at bounding box center [686, 468] width 577 height 37
click at [659, 478] on p "**********" at bounding box center [686, 468] width 577 height 37
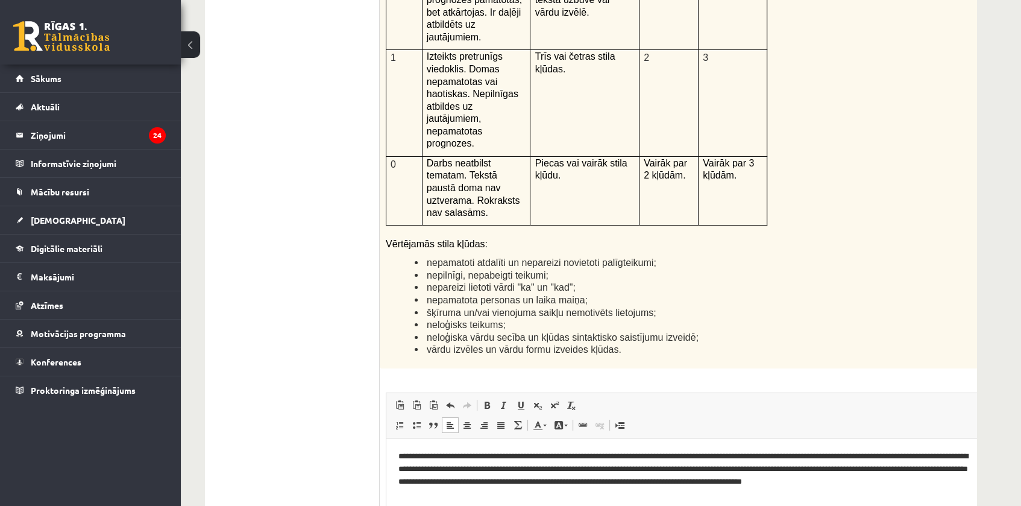
click at [893, 477] on p "**********" at bounding box center [686, 468] width 577 height 37
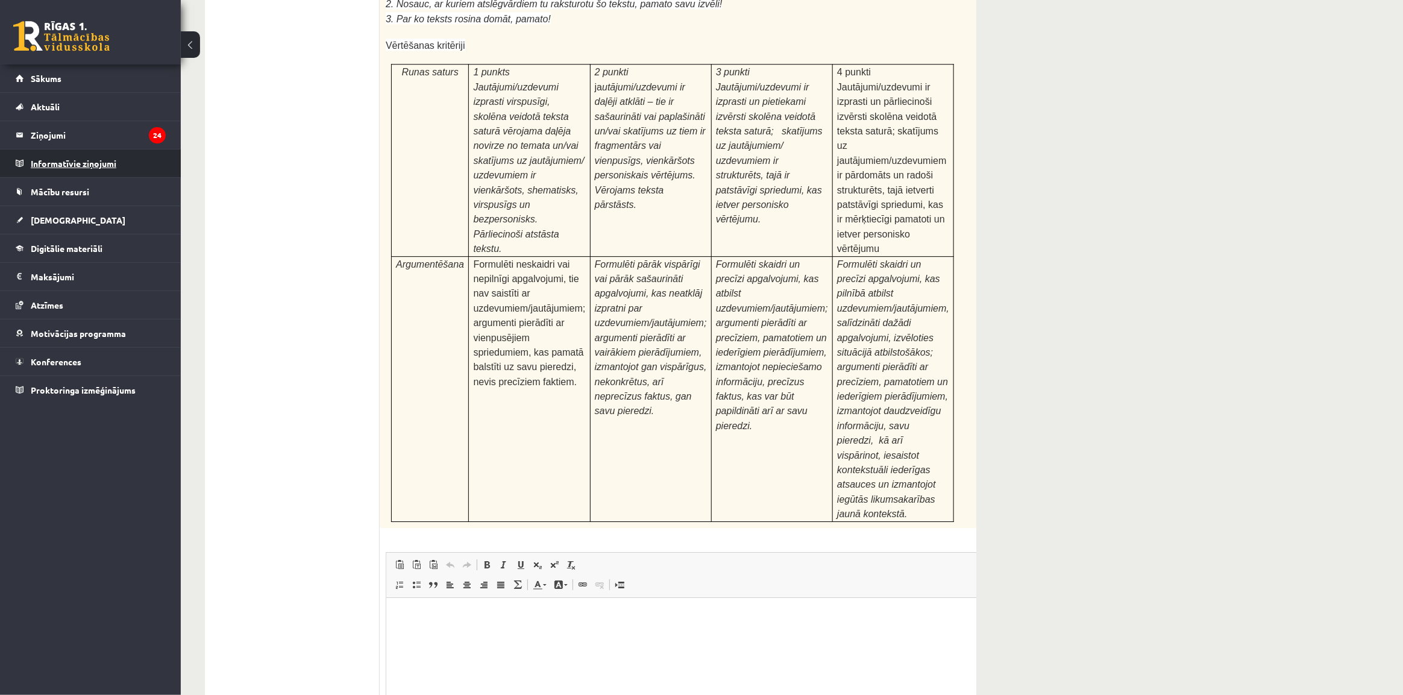
scroll to position [3584, 0]
click at [832, 552] on span "Панели инструментов редактора Вставить Комбинация клавиш Ctrl+V Вставить только…" at bounding box center [702, 574] width 633 height 45
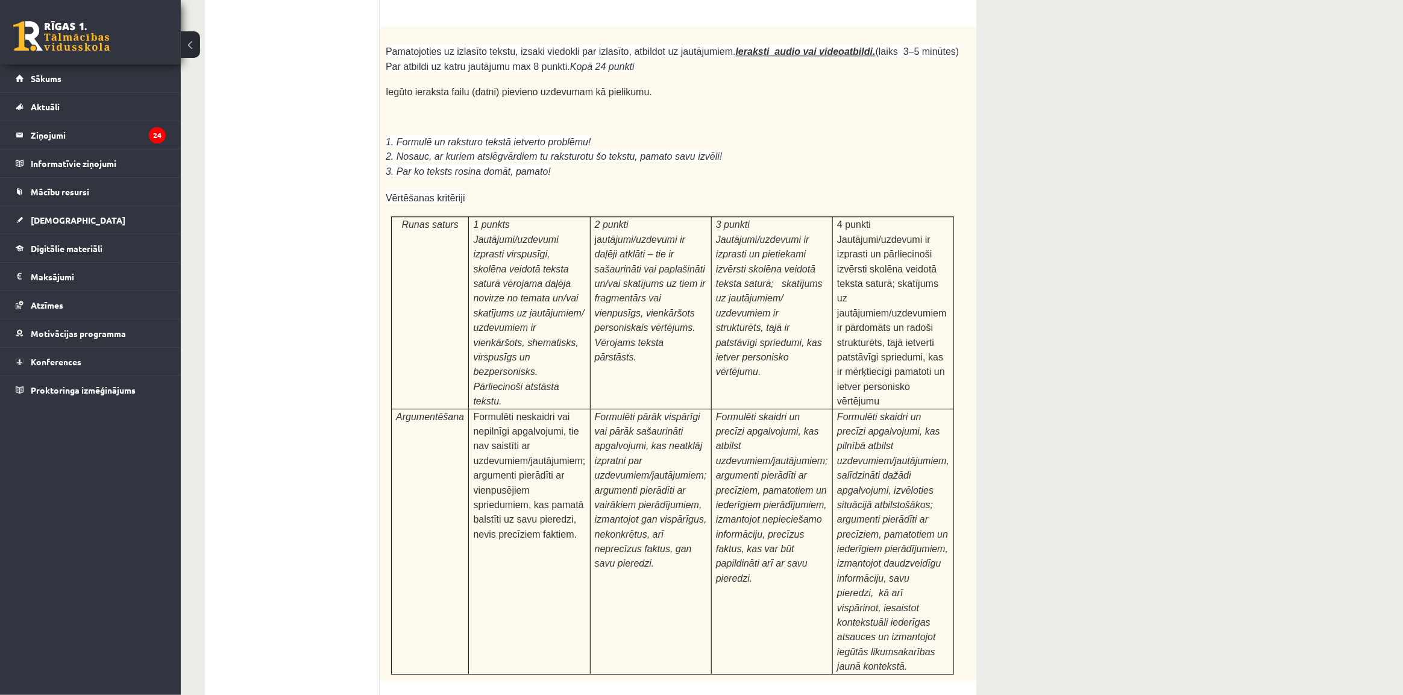
scroll to position [3433, 0]
click at [670, 407] on p "Formulēti pārāk vispārīgi vai pārāk sašaurināti apgalvojumi, kas neatklāj izpra…" at bounding box center [651, 488] width 112 height 162
click at [624, 259] on td "2 punkti ja utājumi/uzdevumi ir daļēji atklāti – tie ir sašaurināti vai paplaši…" at bounding box center [650, 311] width 121 height 192
click at [571, 407] on p "Formulēti neskaidri vai nepilnīgi apgalvojumi, tie nav saistīti ar uzdevumiem/j…" at bounding box center [530, 473] width 112 height 133
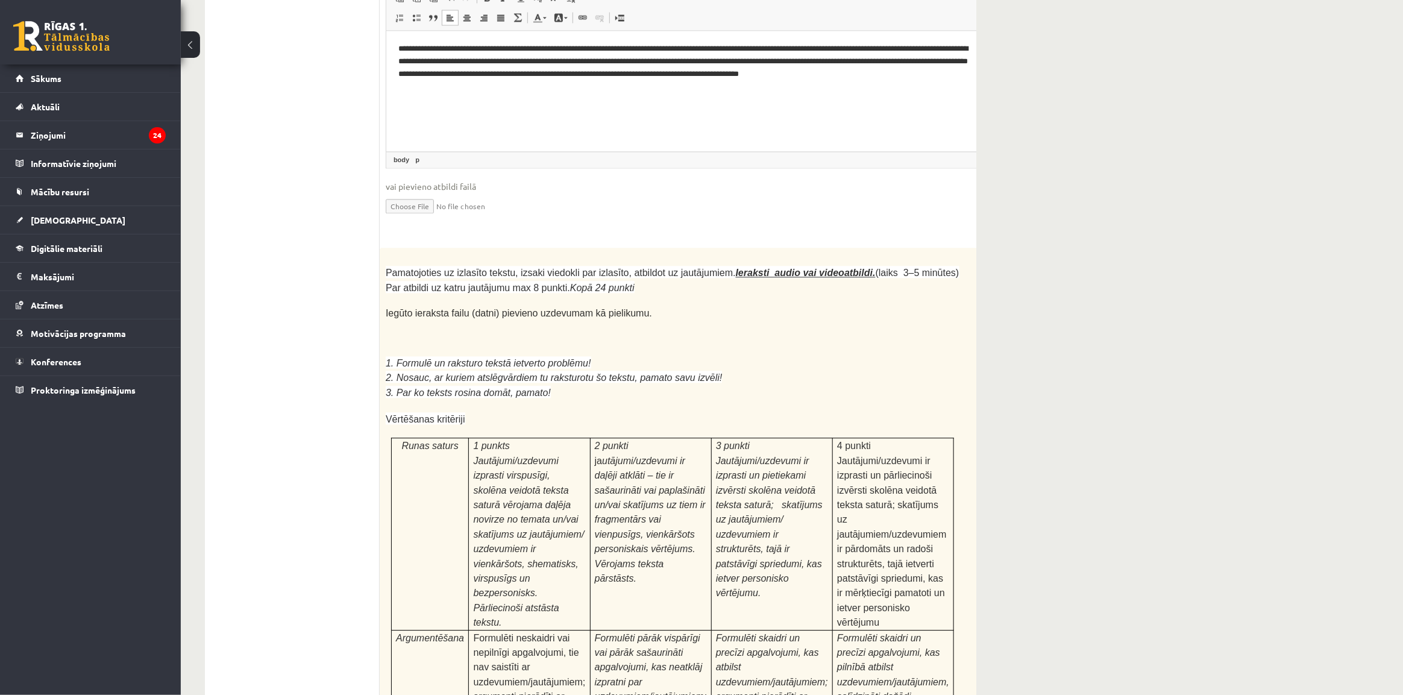
scroll to position [3207, 0]
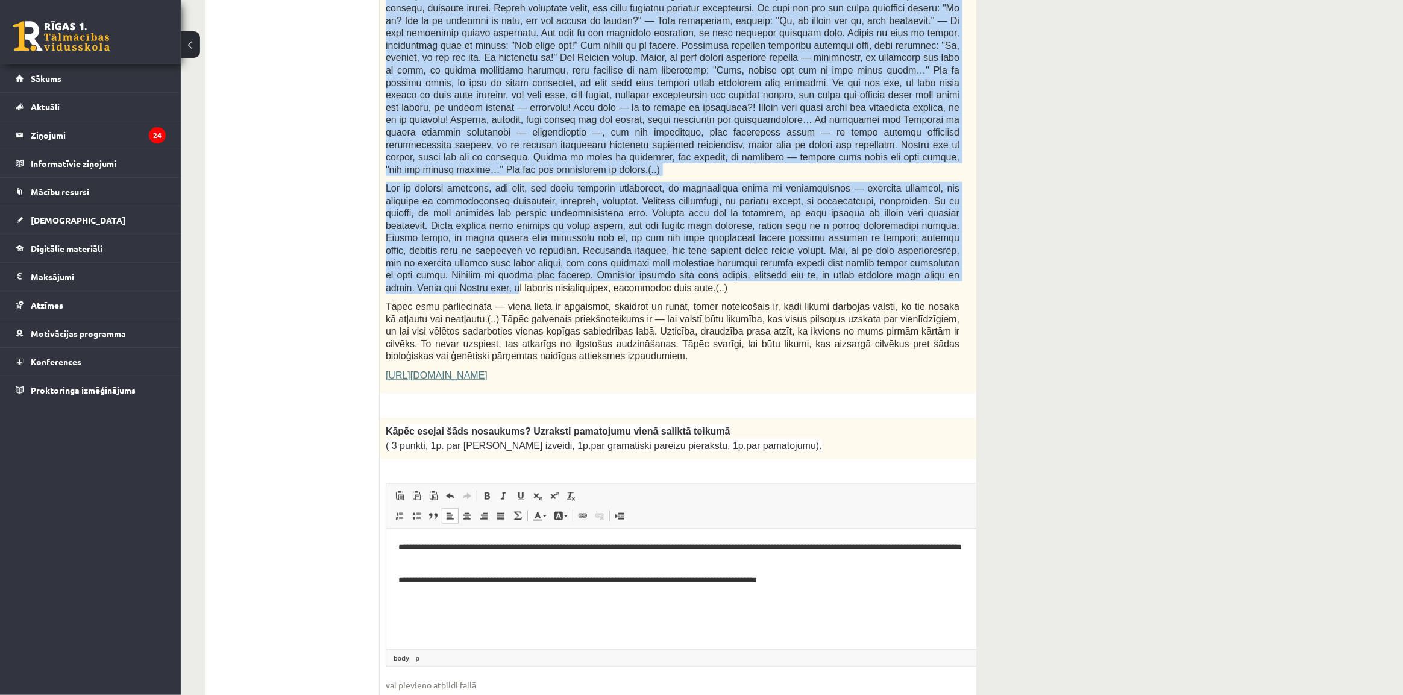
scroll to position [721, 0]
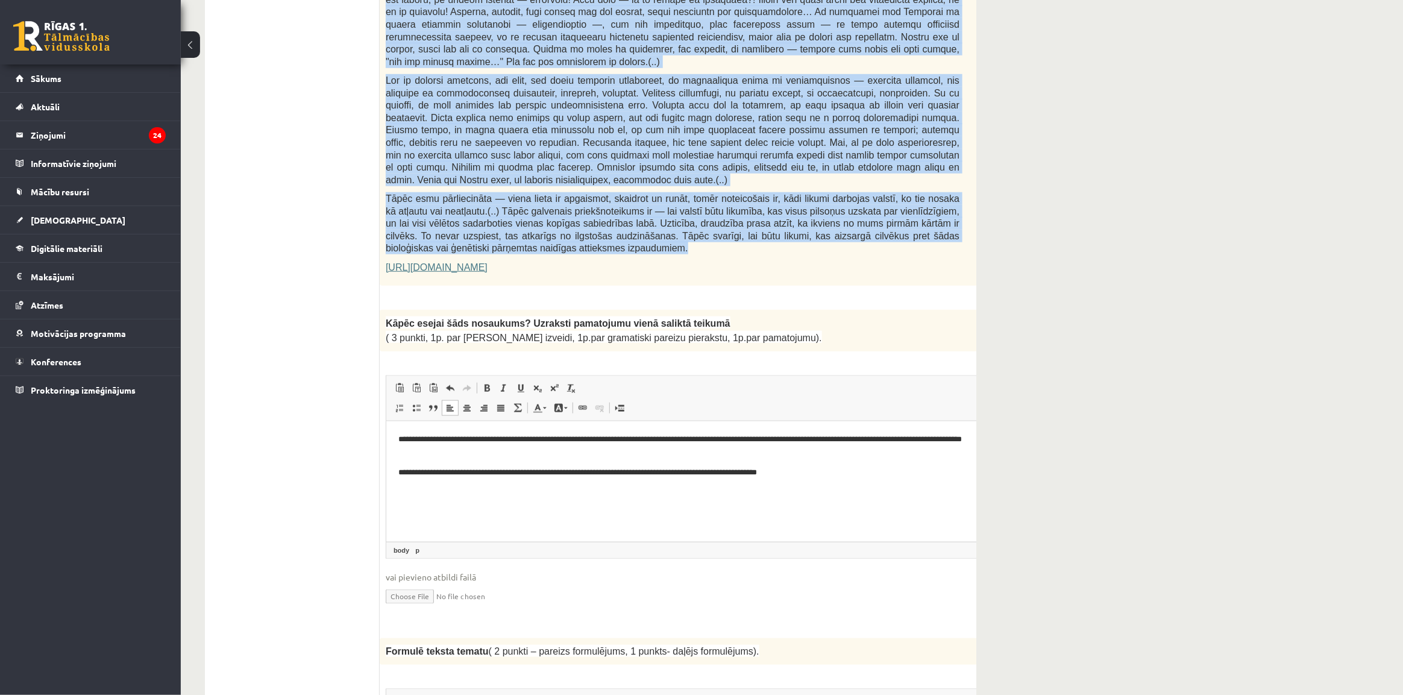
drag, startPoint x: 383, startPoint y: 238, endPoint x: 607, endPoint y: 213, distance: 225.6
copy div "Loremipsu do Sitametcon Adipiscin elitsedd "Eiusmodte incidi" Utla etdolorema a…"
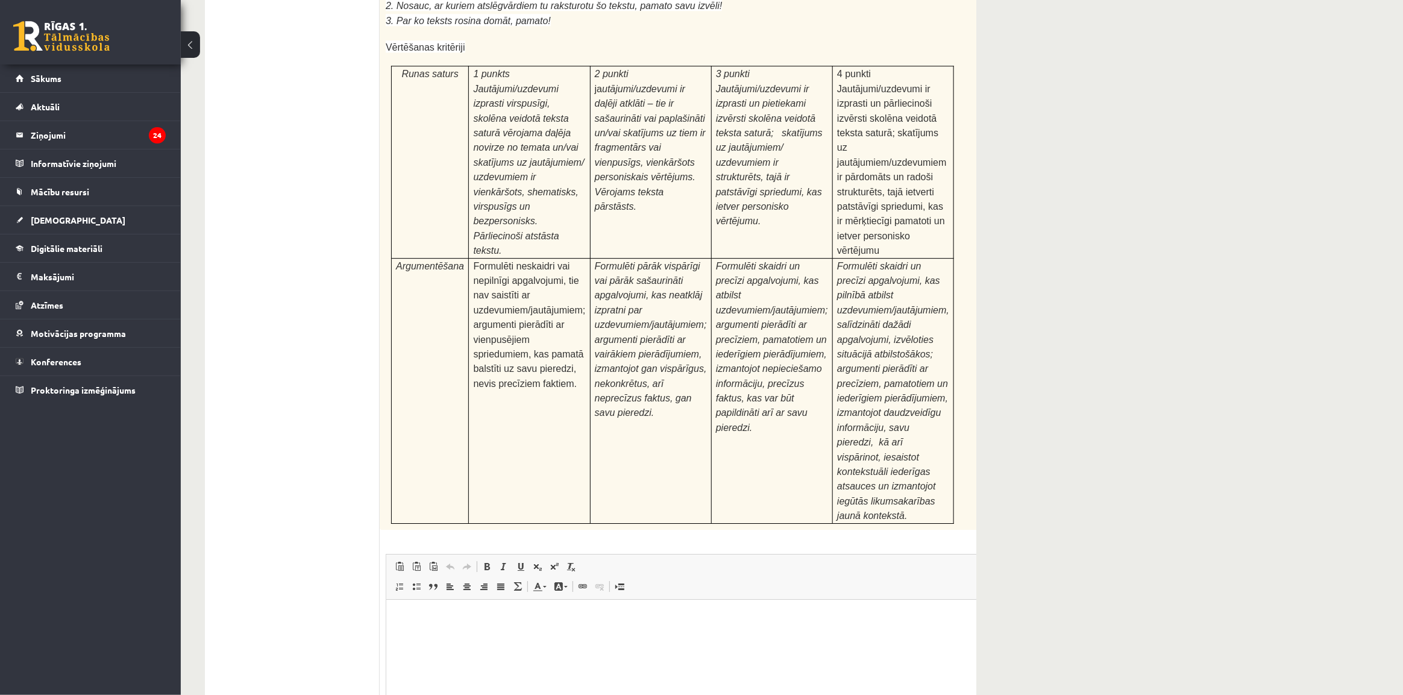
scroll to position [3584, 0]
click at [492, 629] on html at bounding box center [702, 615] width 633 height 37
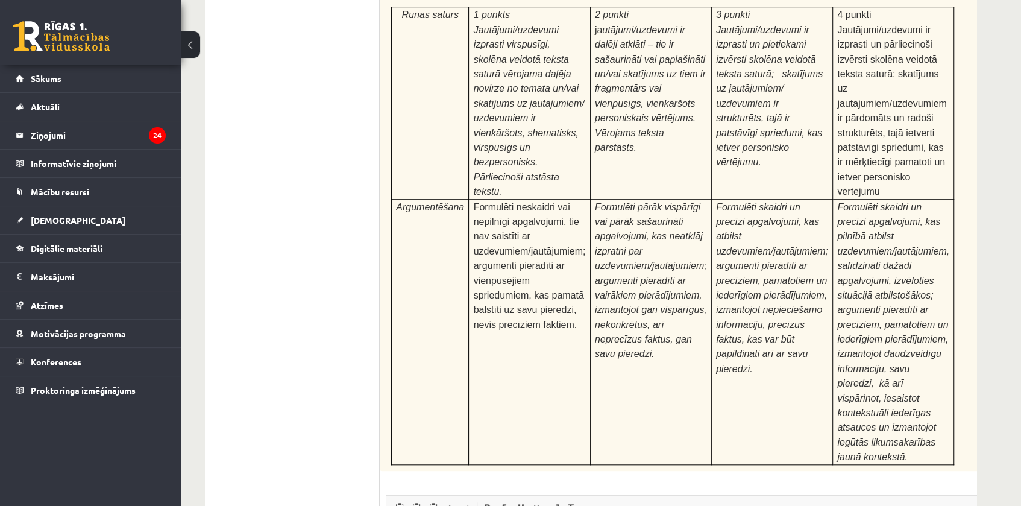
scroll to position [3639, 0]
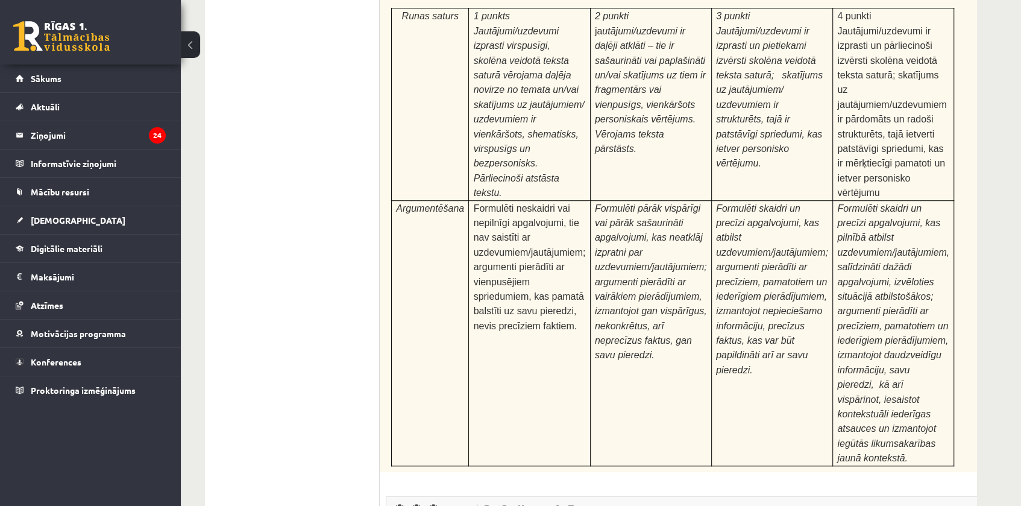
scroll to position [7, 0]
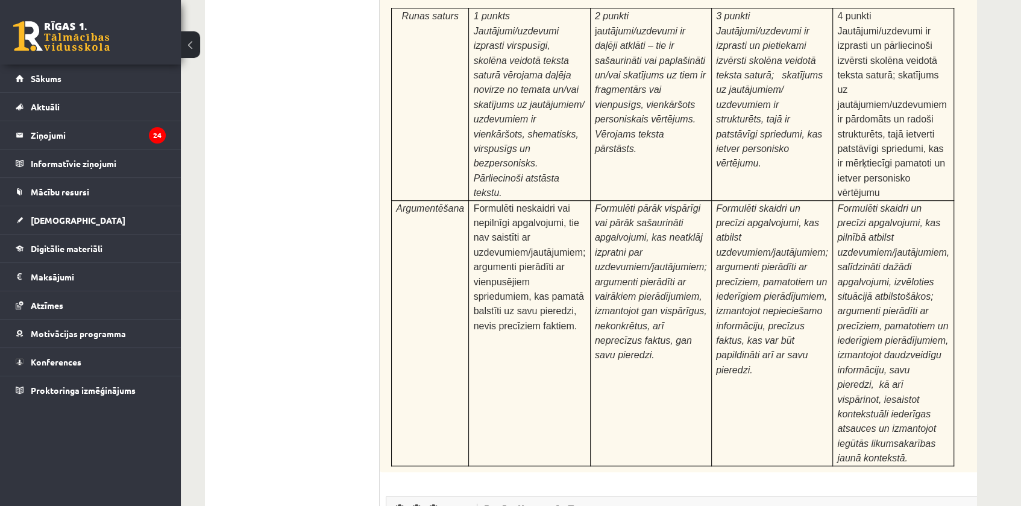
drag, startPoint x: 397, startPoint y: 616, endPoint x: 680, endPoint y: 658, distance: 285.8
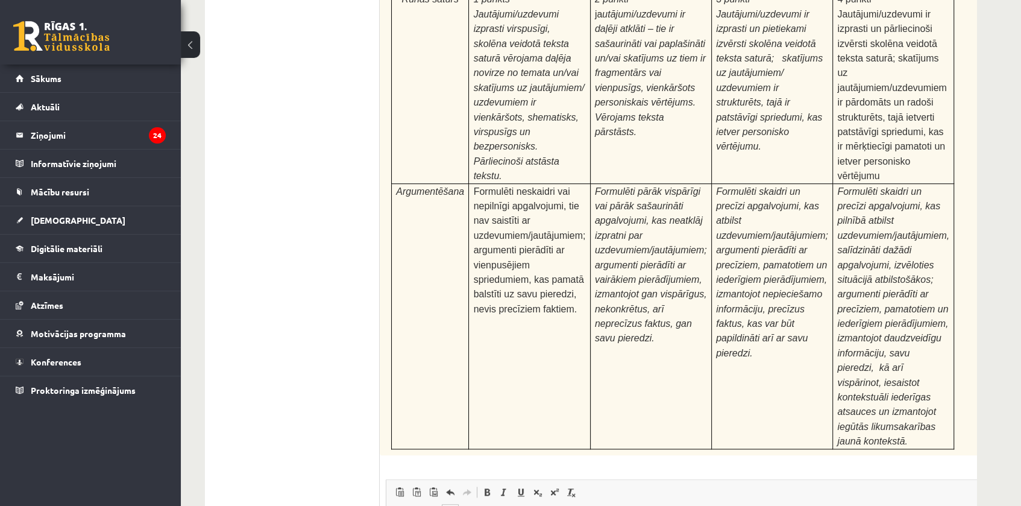
scroll to position [179, 0]
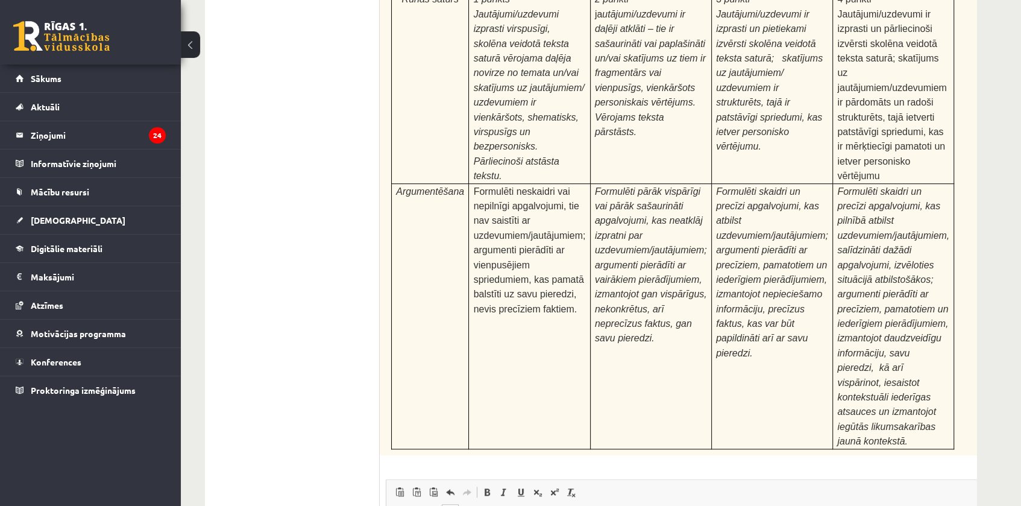
scroll to position [0, 0]
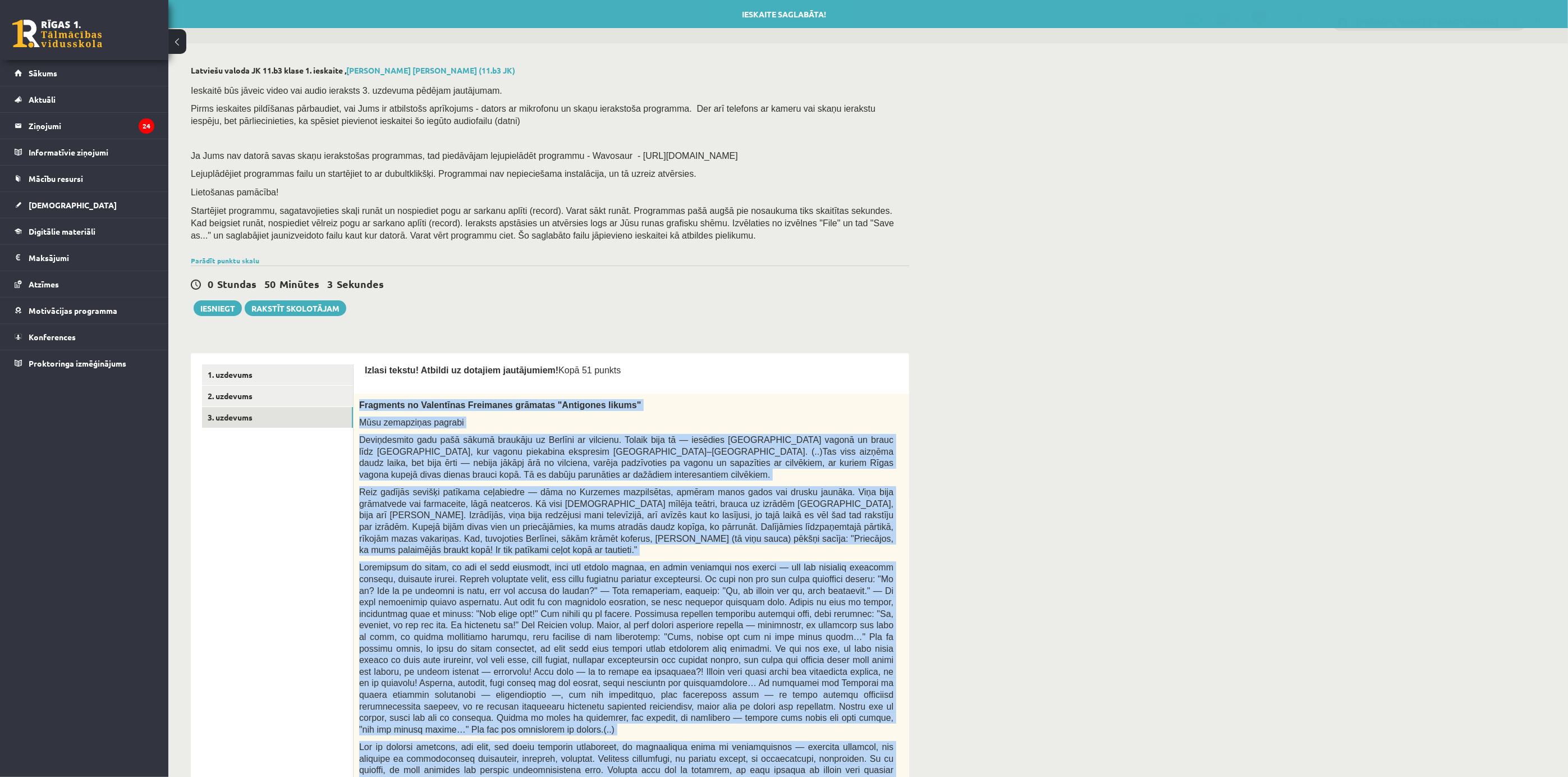
click at [796, 529] on span "Reiz gadījās sevišķi patīkama ceļabiedre — dāma no Kurzemes mazpilsētas, apmēra…" at bounding box center [627, 521] width 534 height 67
